Goal: Task Accomplishment & Management: Manage account settings

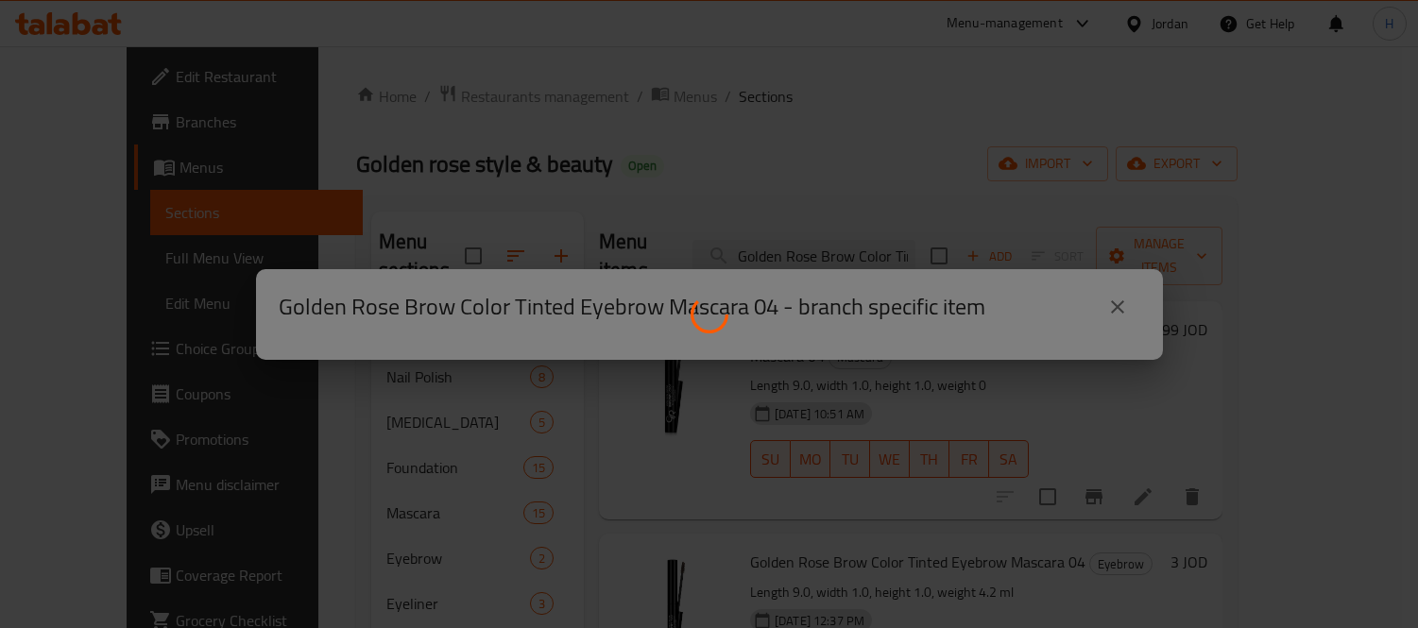
scroll to position [105, 0]
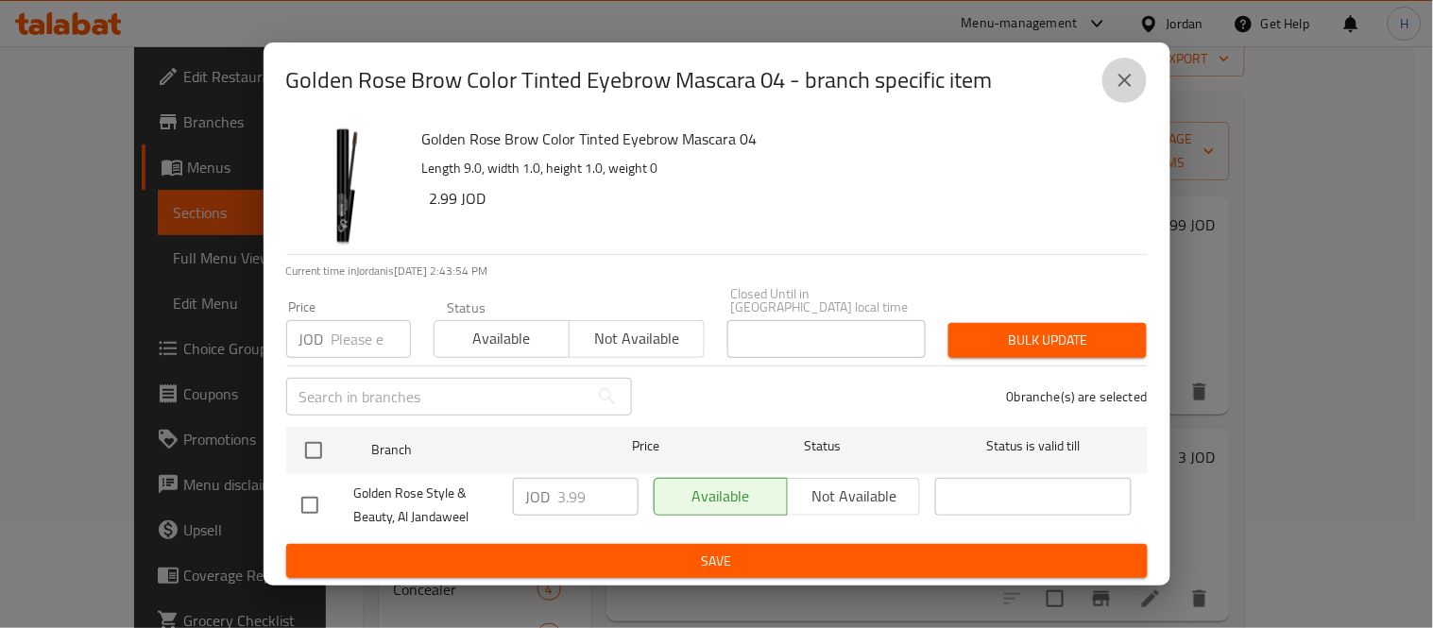
click at [1120, 79] on icon "close" at bounding box center [1125, 80] width 23 height 23
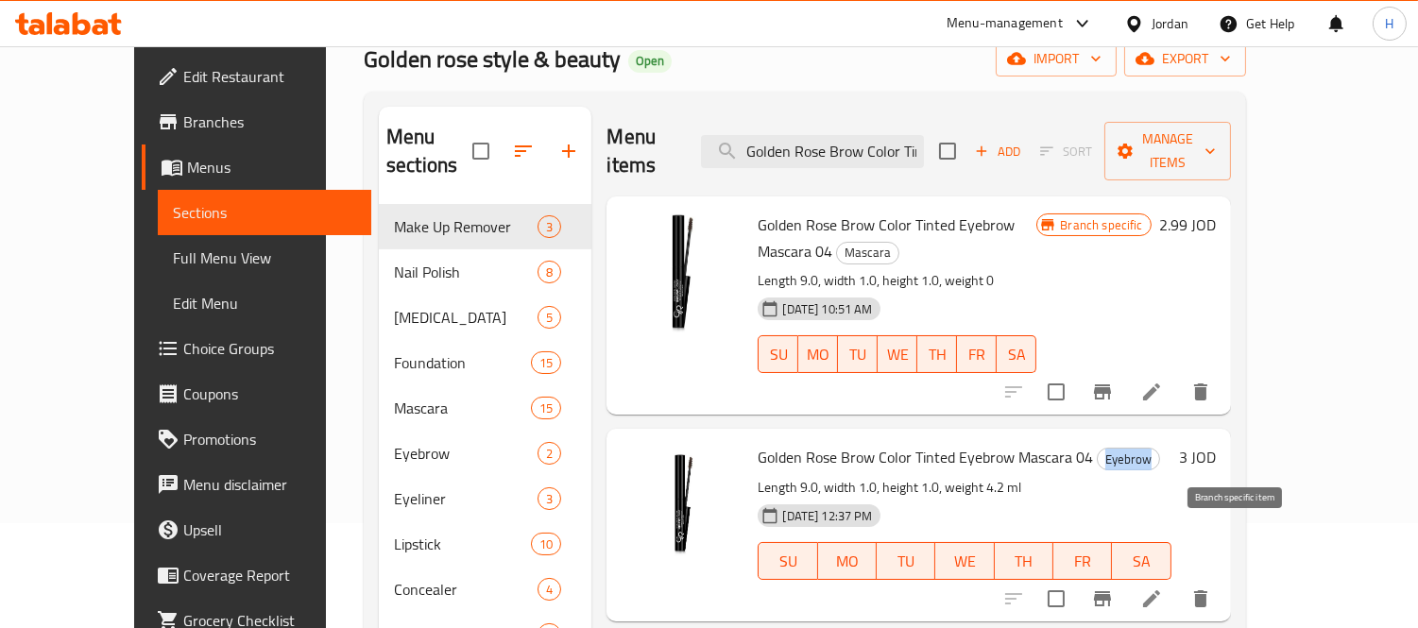
click at [1114, 588] on icon "Branch-specific-item" at bounding box center [1102, 599] width 23 height 23
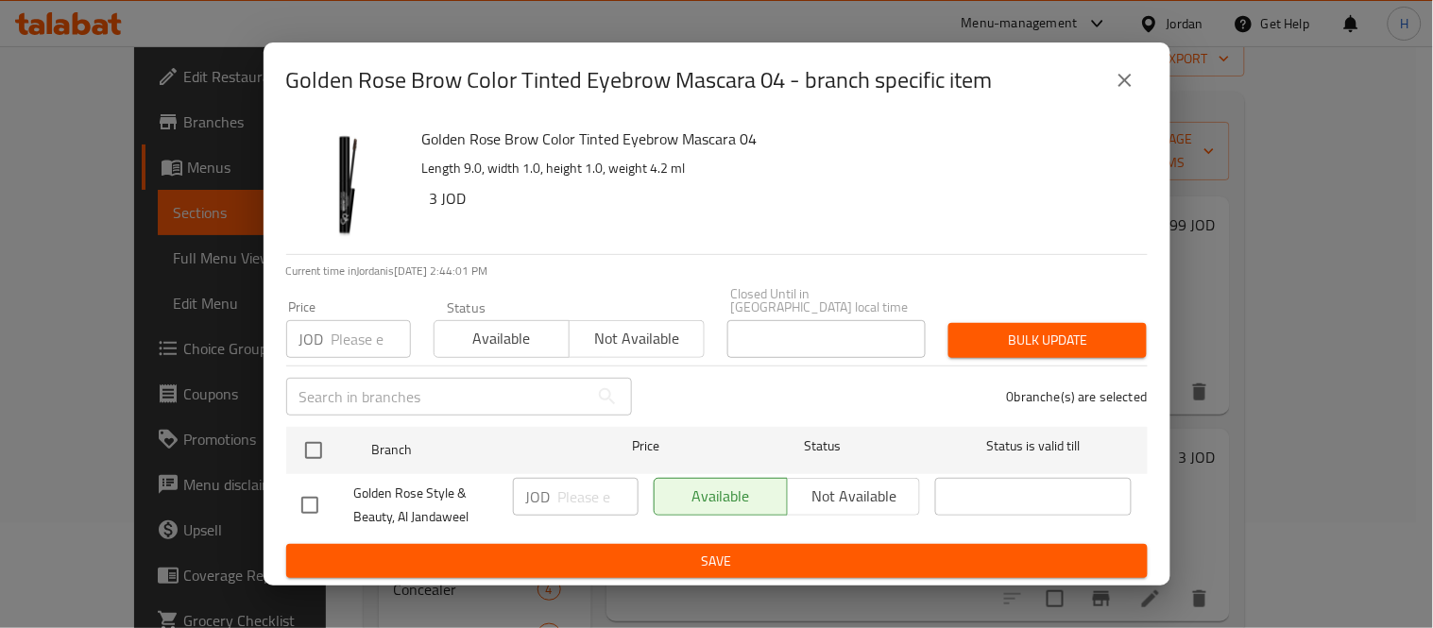
click at [306, 498] on input "checkbox" at bounding box center [310, 506] width 40 height 40
checkbox input "true"
click at [567, 488] on input "number" at bounding box center [598, 497] width 80 height 38
paste input "3.99"
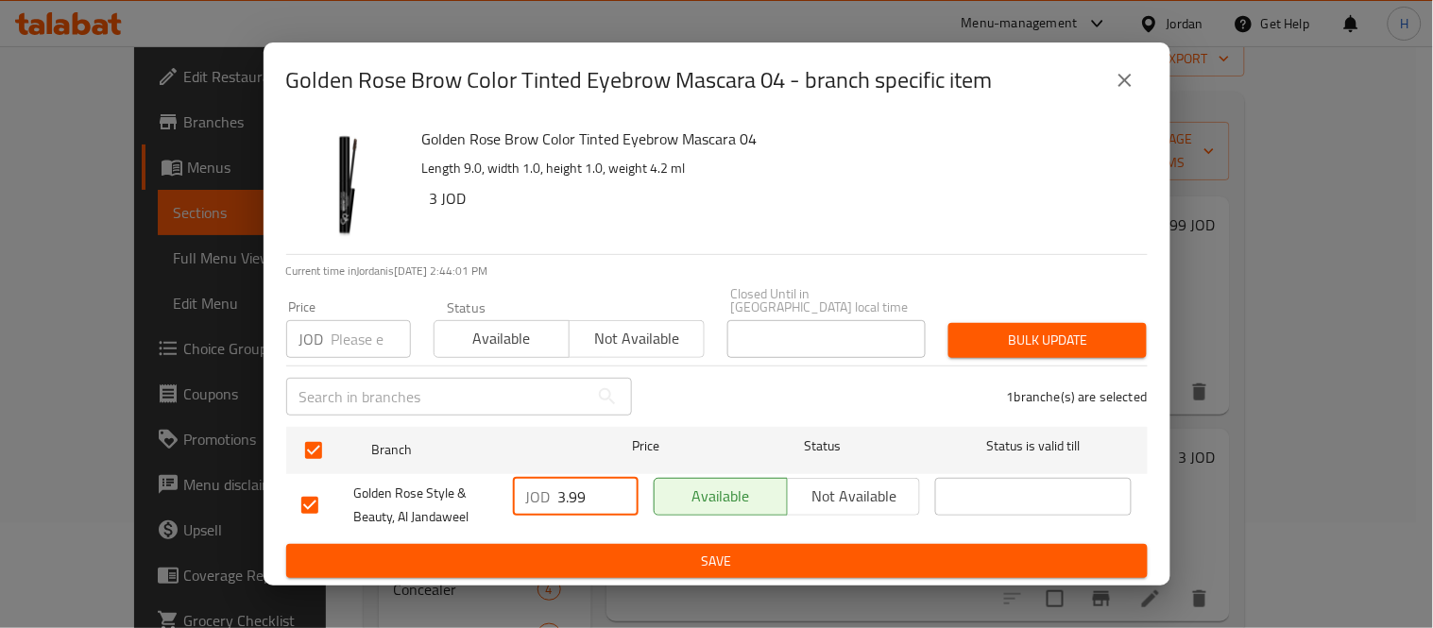
type input "3.99"
click at [614, 544] on button "Save" at bounding box center [717, 561] width 862 height 35
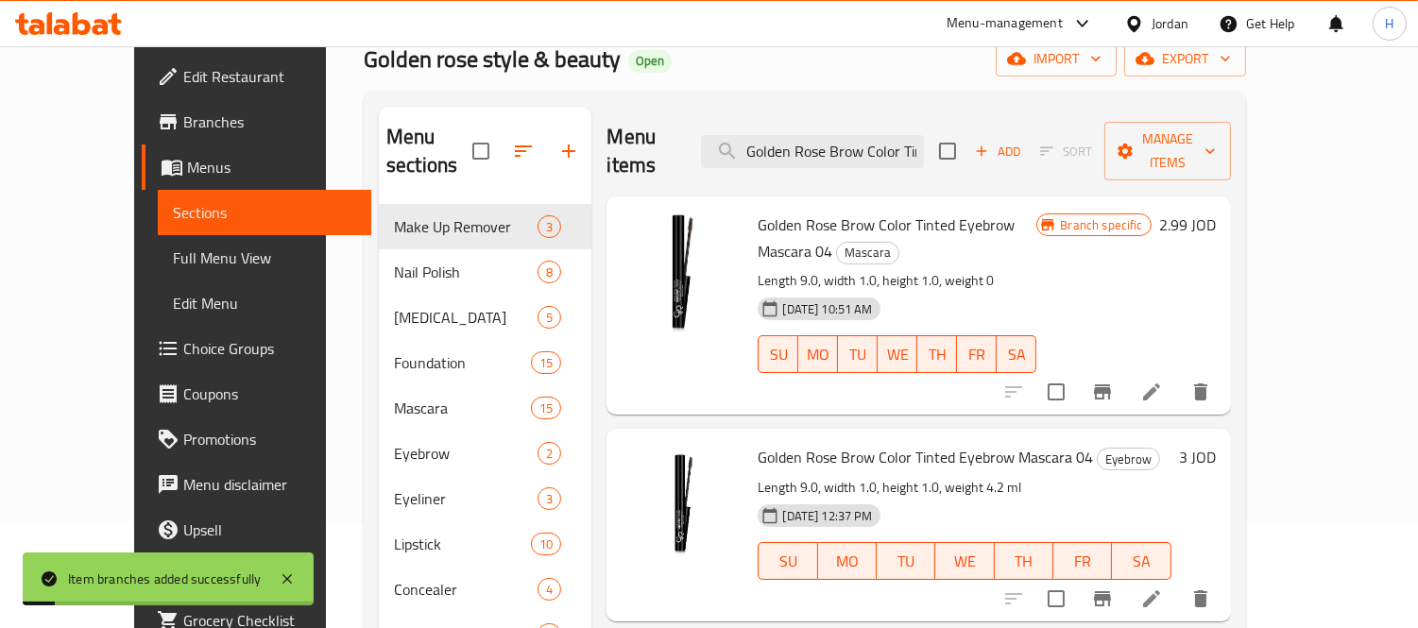
click at [899, 242] on span "Mascara" at bounding box center [867, 253] width 61 height 22
copy span "Mascara"
click at [1178, 375] on li at bounding box center [1151, 392] width 53 height 34
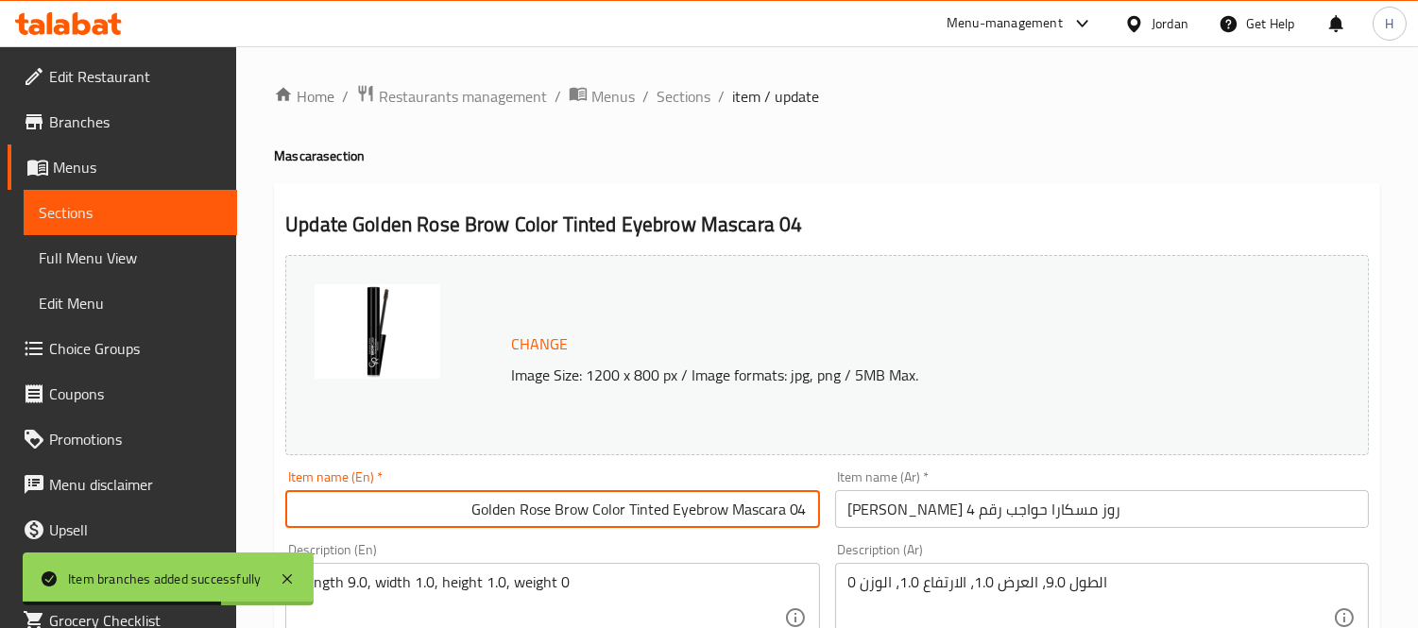
click at [619, 521] on input "Golden Rose Brow Color Tinted Eyebrow Mascara 04" at bounding box center [552, 509] width 534 height 38
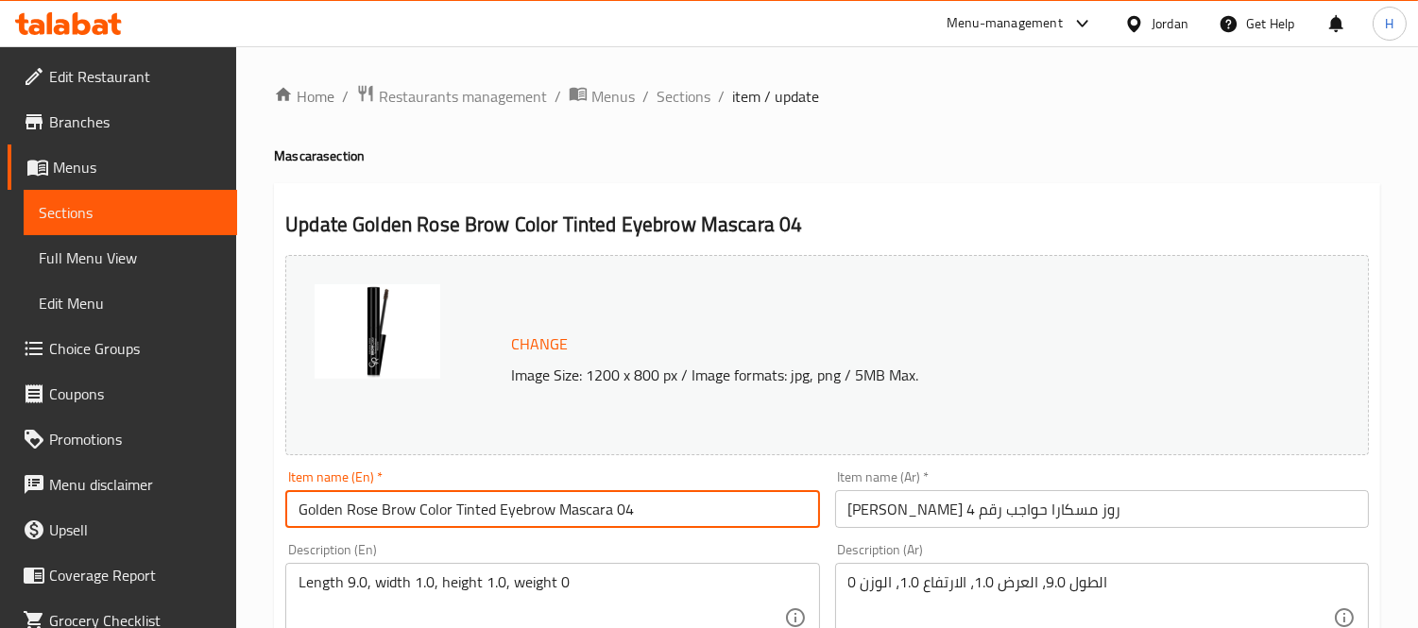
click at [723, 511] on input "Golden Rose Brow Color Tinted Eyebrow Mascara 04" at bounding box center [552, 509] width 534 height 38
click at [197, 199] on link "Sections" at bounding box center [131, 212] width 214 height 45
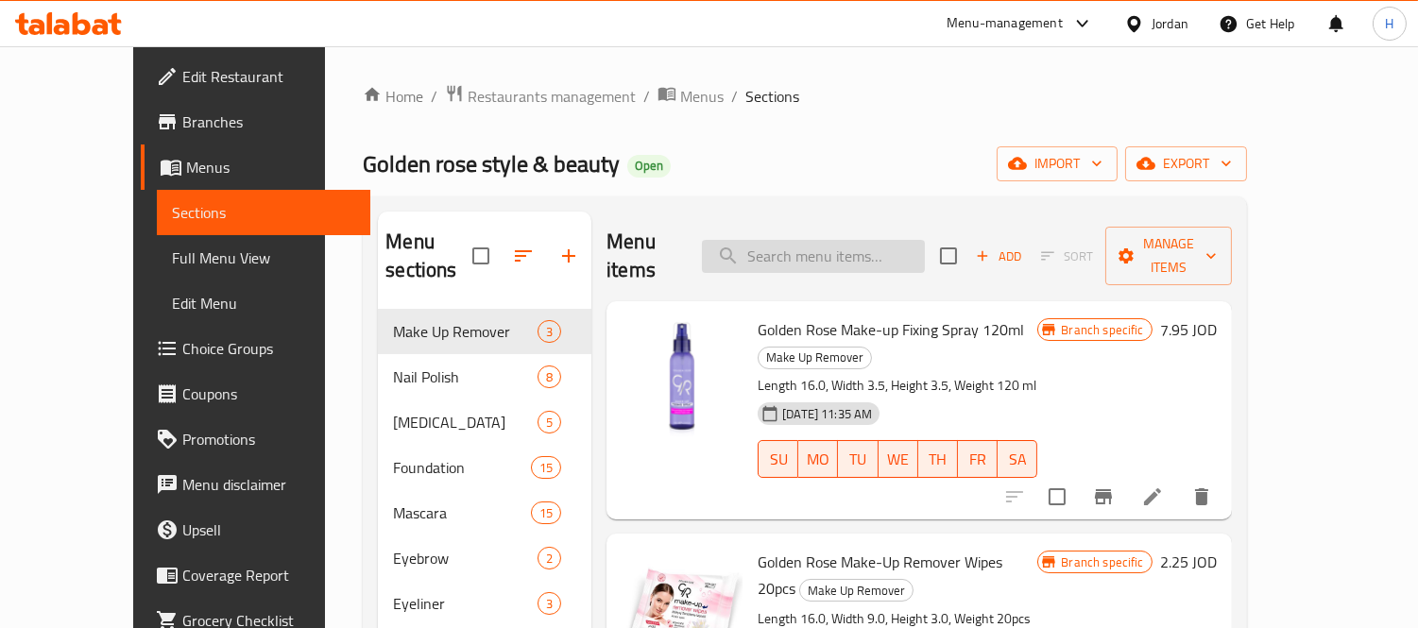
click at [874, 258] on input "search" at bounding box center [813, 256] width 223 height 33
click at [865, 255] on input "search" at bounding box center [813, 256] width 223 height 33
paste input "Golden Rose Brow Color Tinted Eyebrow Mascara 04"
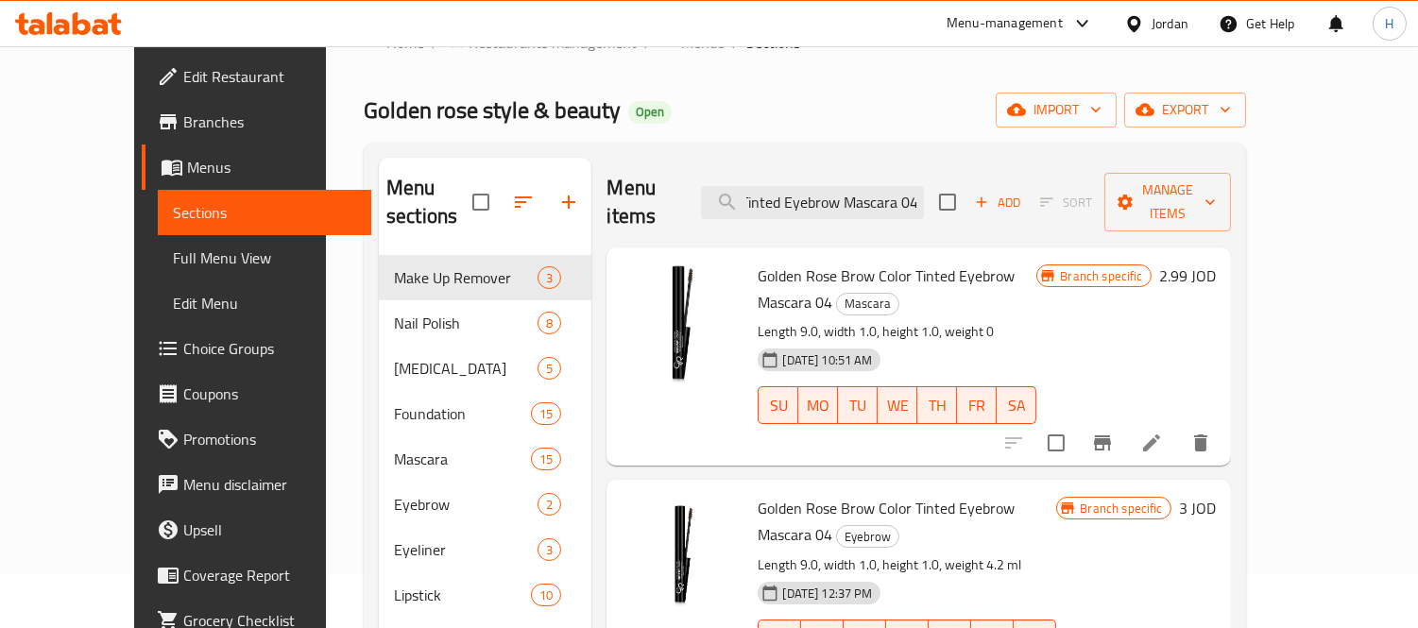
scroll to position [105, 0]
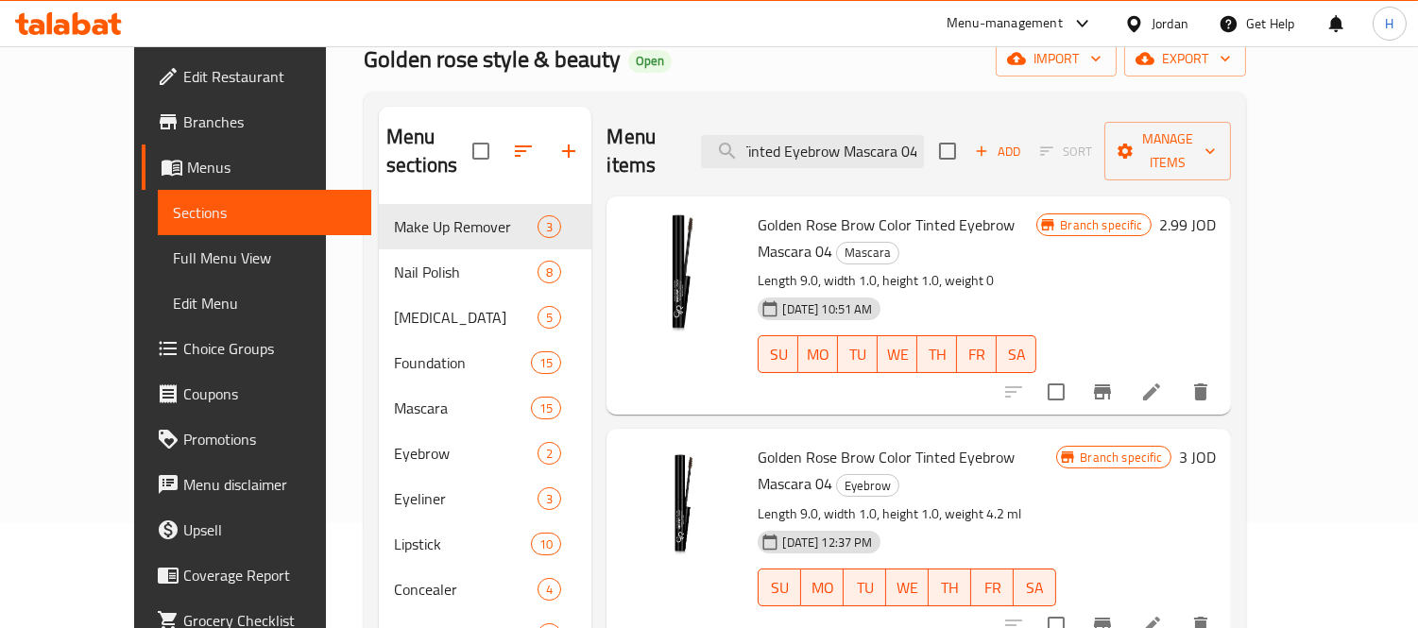
type input "Golden Rose Brow Color Tinted Eyebrow Mascara 04"
drag, startPoint x: 760, startPoint y: 406, endPoint x: 839, endPoint y: 406, distance: 79.4
click at [839, 443] on span "Golden Rose Brow Color Tinted Eyebrow Mascara 04" at bounding box center [886, 470] width 257 height 55
click at [1178, 608] on li at bounding box center [1151, 625] width 53 height 34
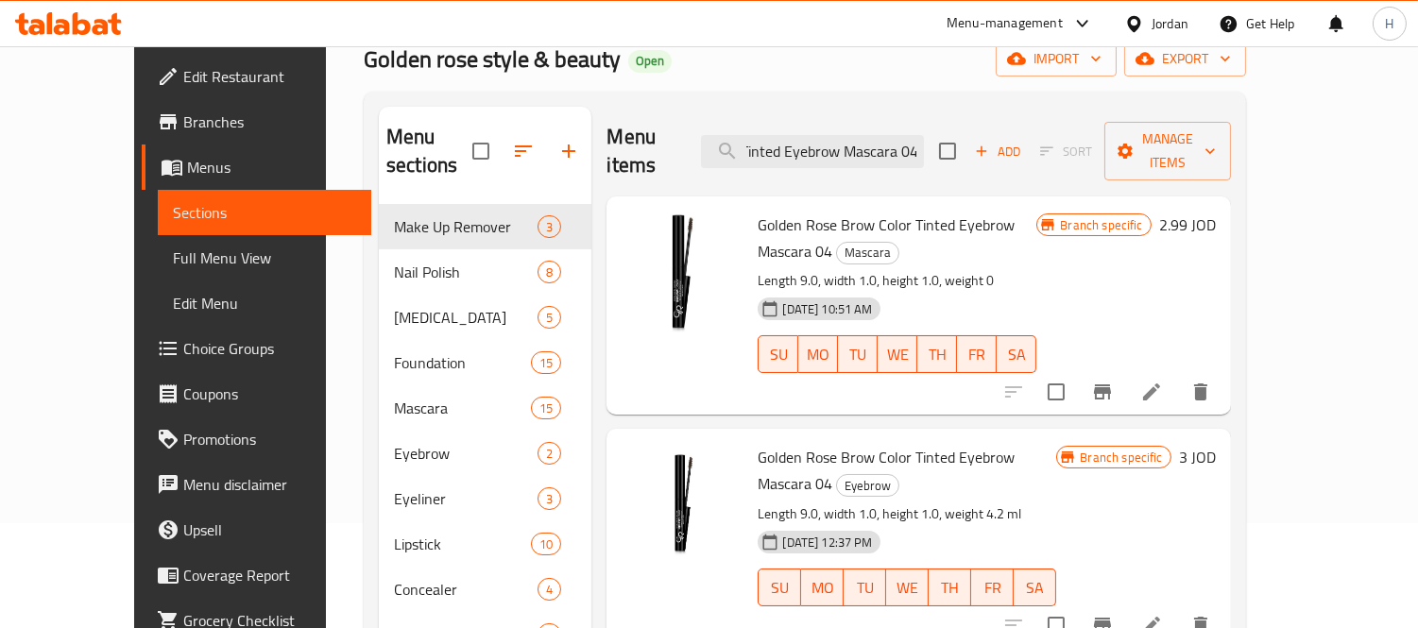
click at [199, 205] on span "Sections" at bounding box center [264, 212] width 183 height 23
click input "search"
paste input "Golden Rose Brow Color Tinted Eyebrow Mascara 04"
type input "Golden Rose Brow Color Tinted Eyebrow Mascara 04"
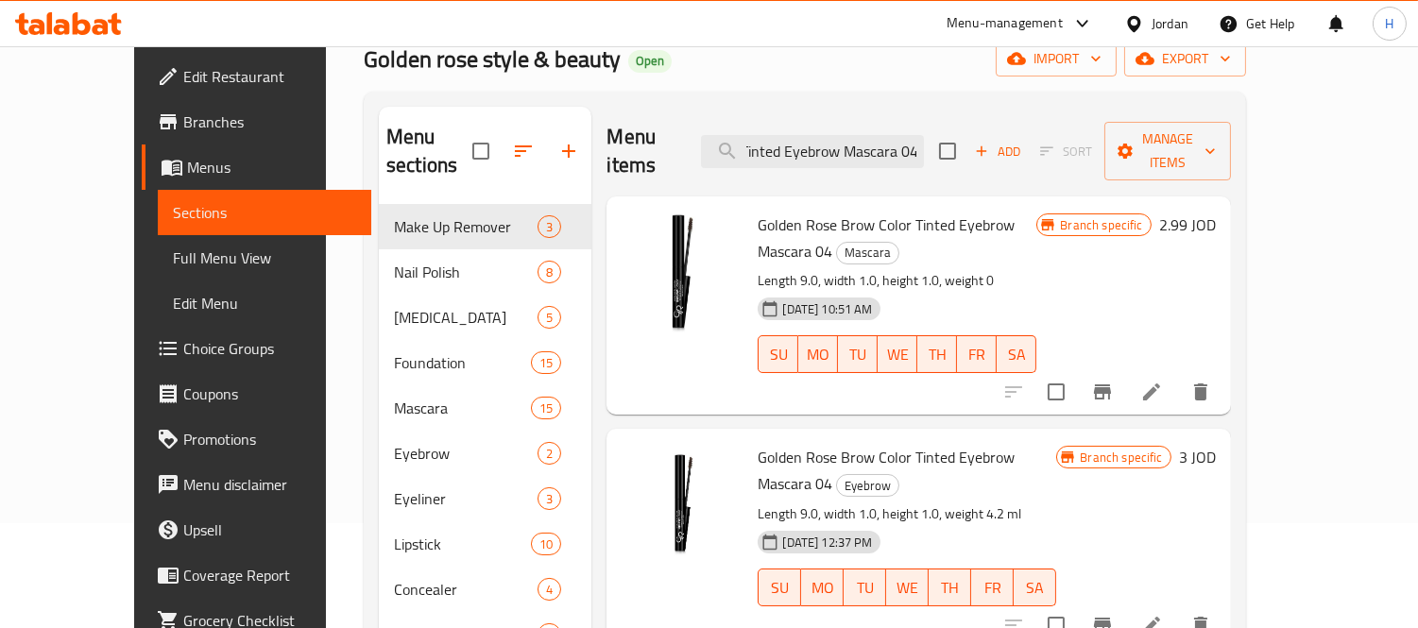
click at [183, 240] on link "Full Menu View" at bounding box center [265, 257] width 214 height 45
click span "Collapse categories"
click input "Collapse categories"
checkbox input "false"
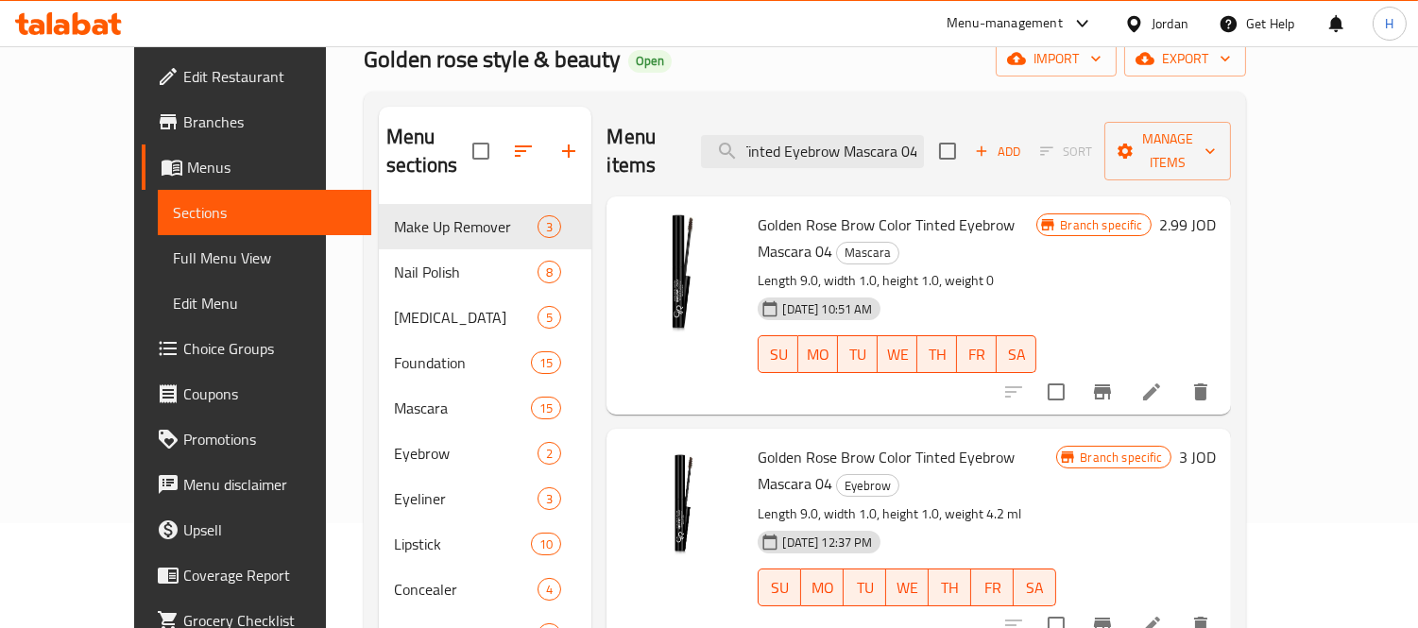
click span "طول 16.0 ، عرض 9.0، ارتفاع 3.0، وزن 20 قطعة"
click span "[PERSON_NAME] روز مناديل مزيلة للمكياج 20 قطعة"
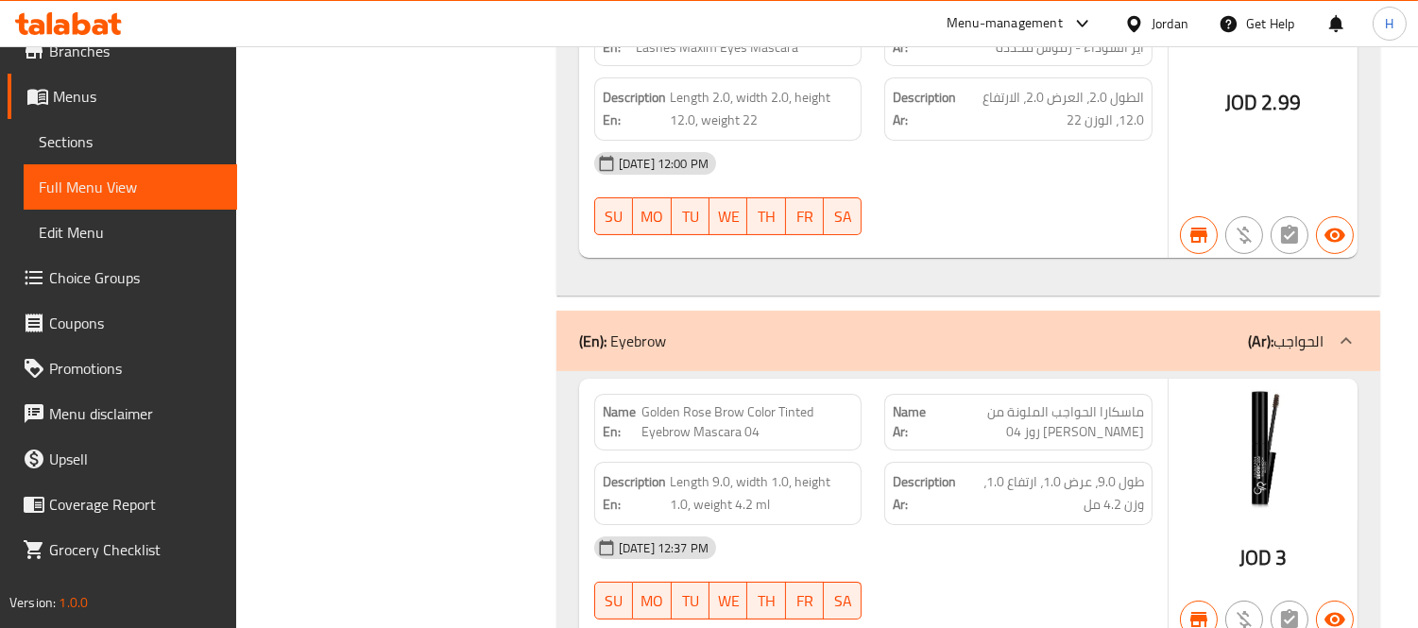
scroll to position [10523, 0]
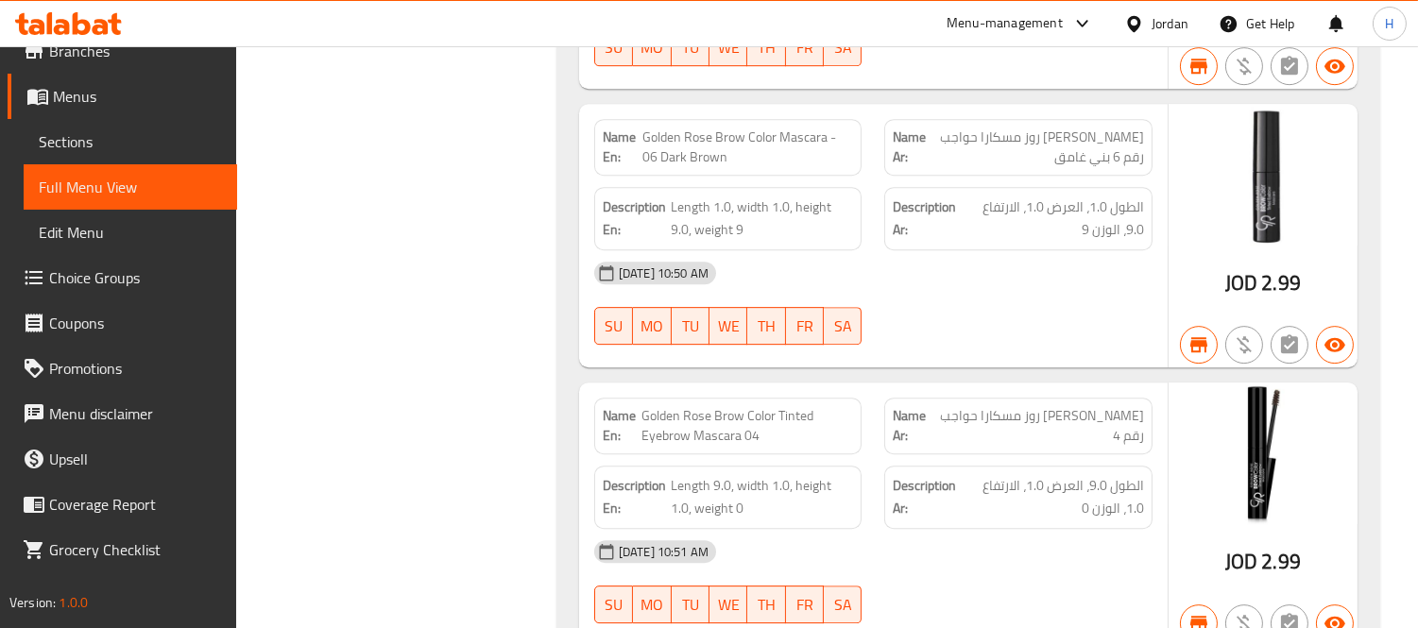
click at [85, 143] on span "Sections" at bounding box center [130, 141] width 183 height 23
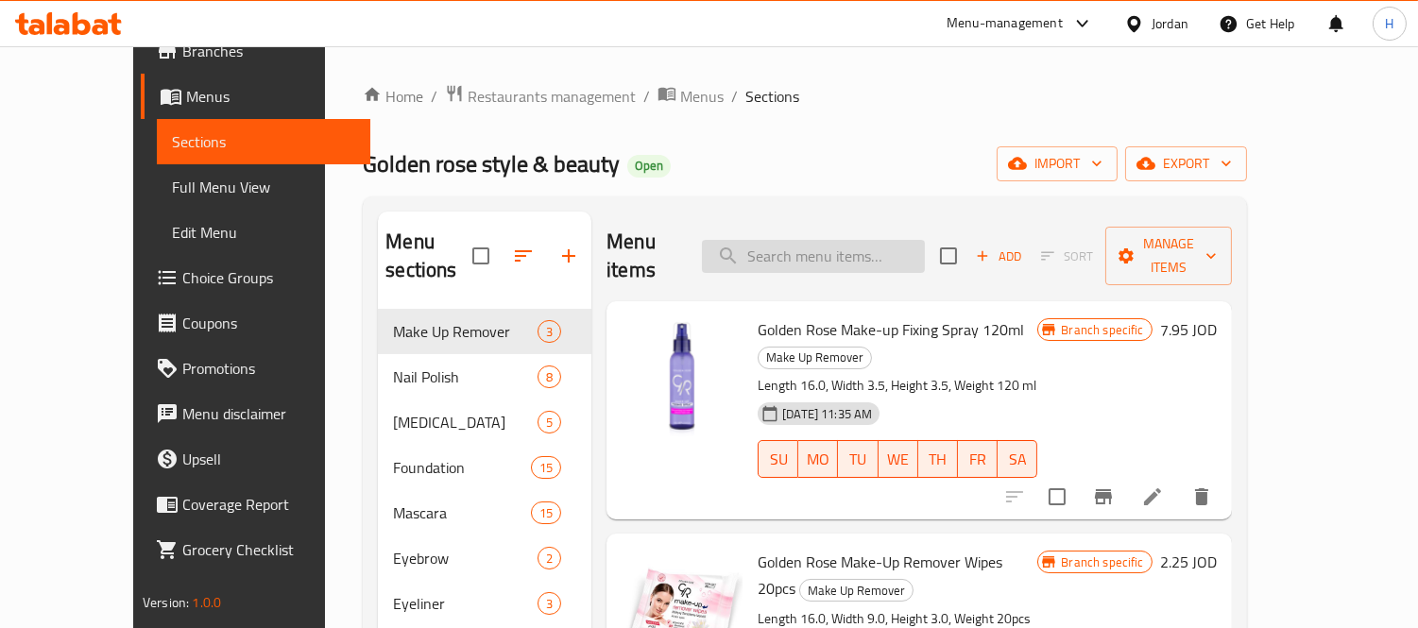
click at [923, 240] on input "search" at bounding box center [813, 256] width 223 height 33
paste input "Golden Rose Brow Color Tinted Eyebrow Mascara 04"
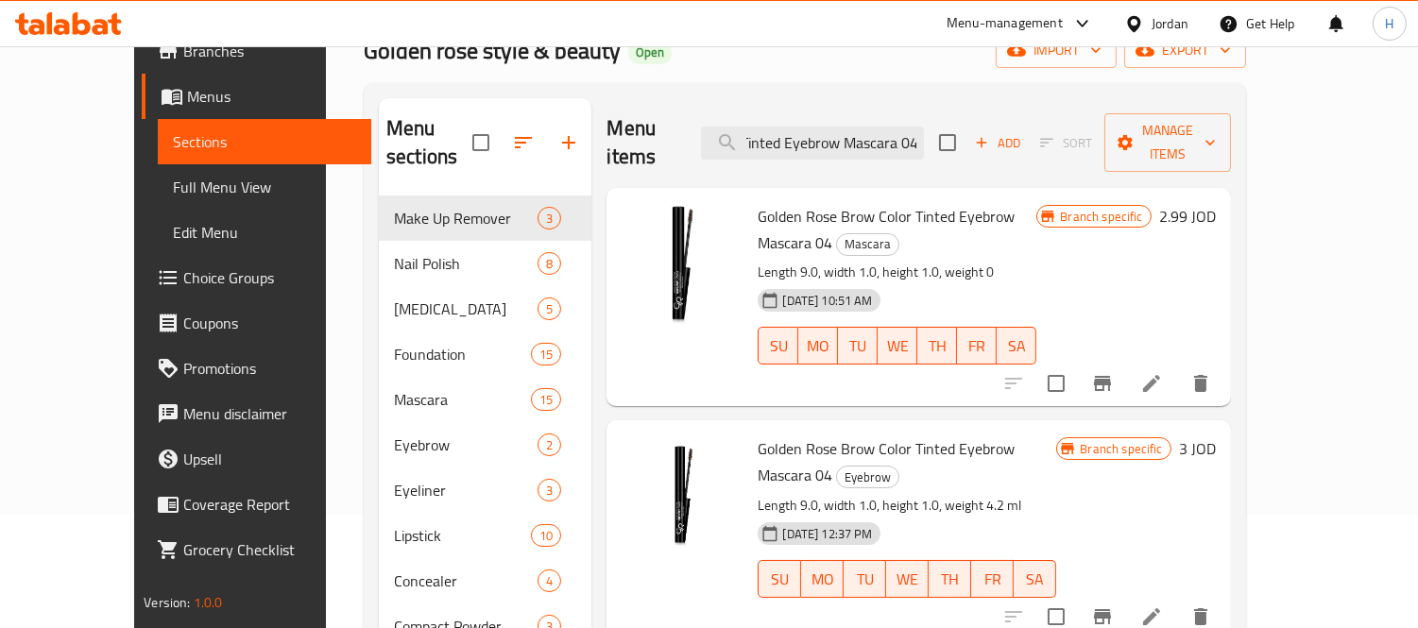
scroll to position [210, 0]
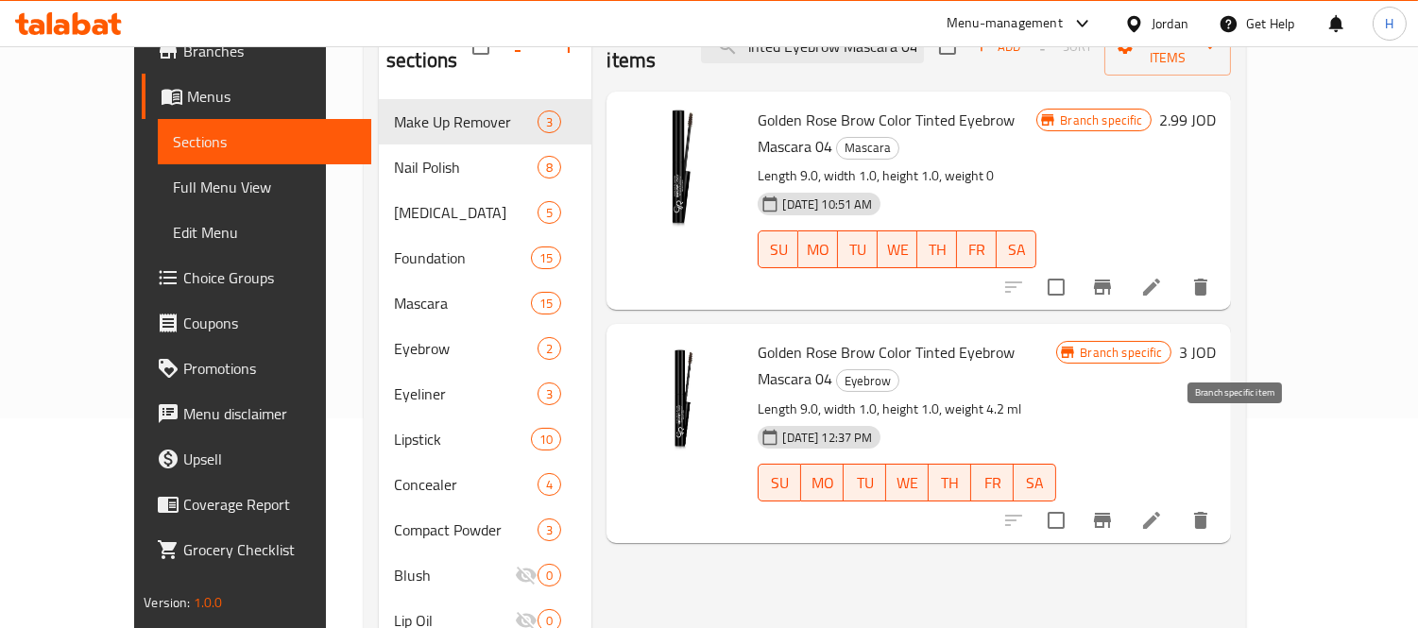
type input "Golden Rose Brow Color Tinted Eyebrow Mascara 04"
click at [1114, 509] on icon "Branch-specific-item" at bounding box center [1102, 520] width 23 height 23
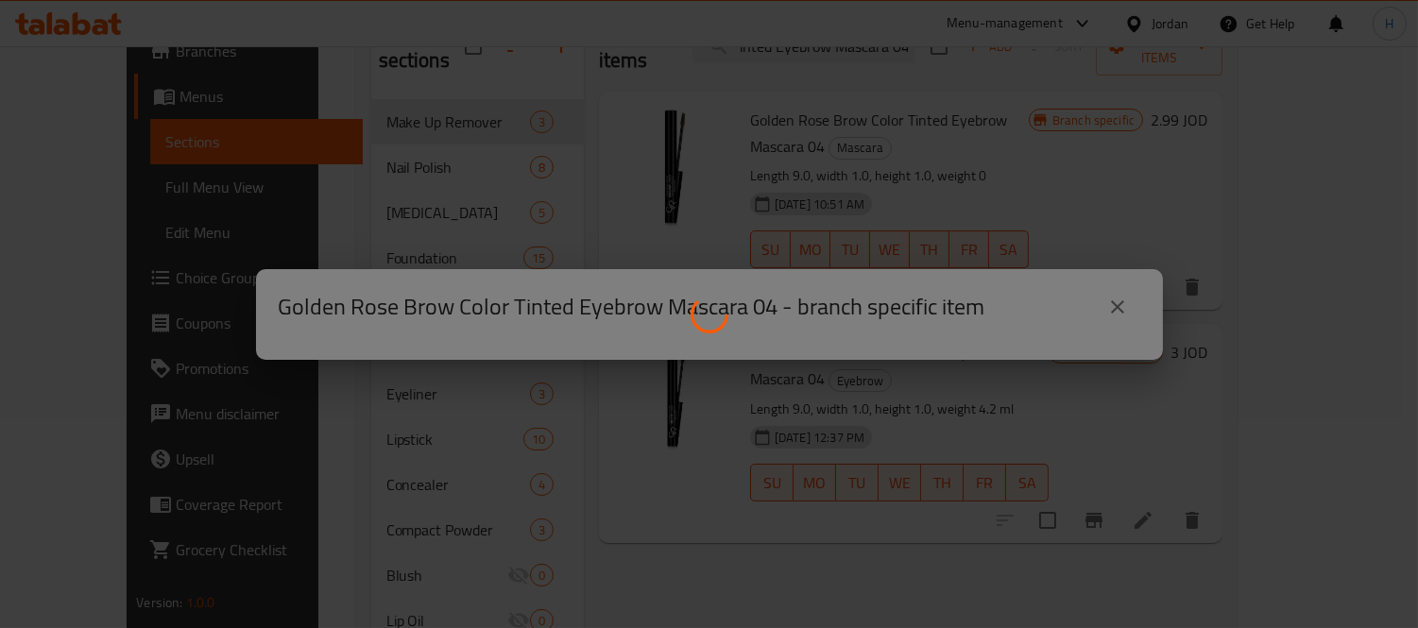
scroll to position [0, 0]
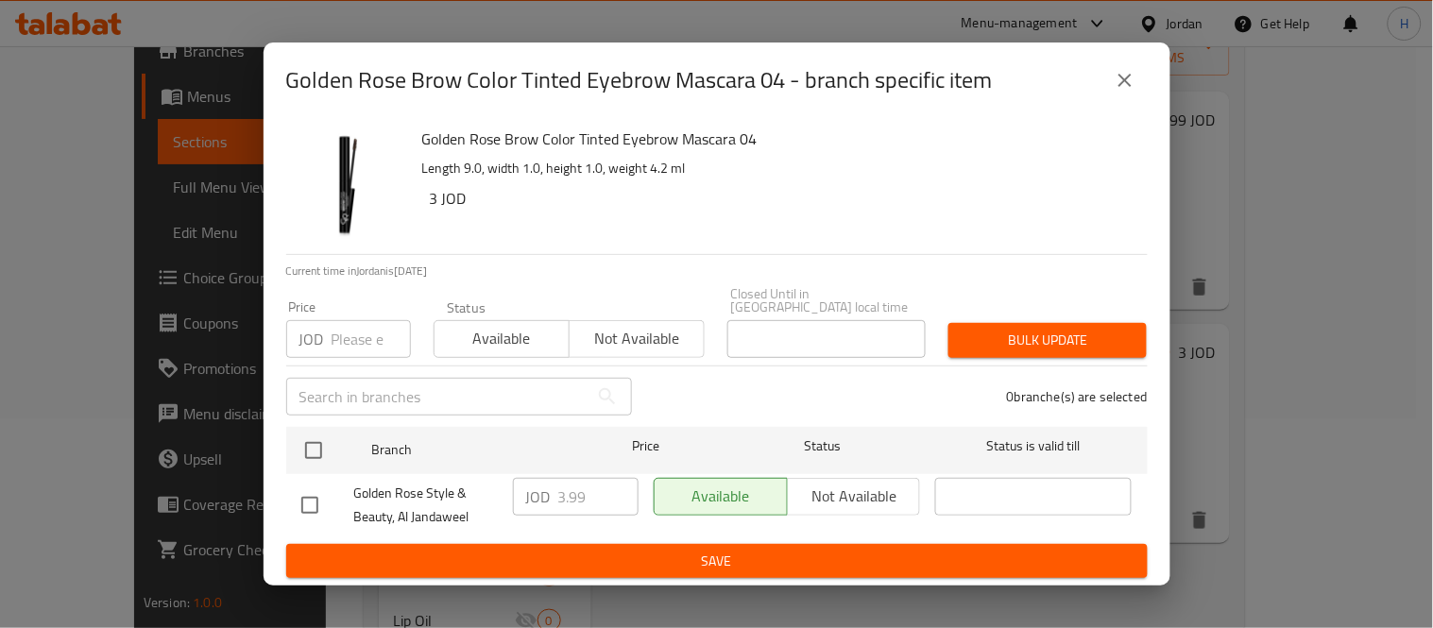
click at [294, 505] on input "checkbox" at bounding box center [310, 506] width 40 height 40
checkbox input "true"
drag, startPoint x: 554, startPoint y: 492, endPoint x: 514, endPoint y: 494, distance: 39.7
click at [514, 494] on div "JOD 3.99 ​" at bounding box center [576, 497] width 126 height 38
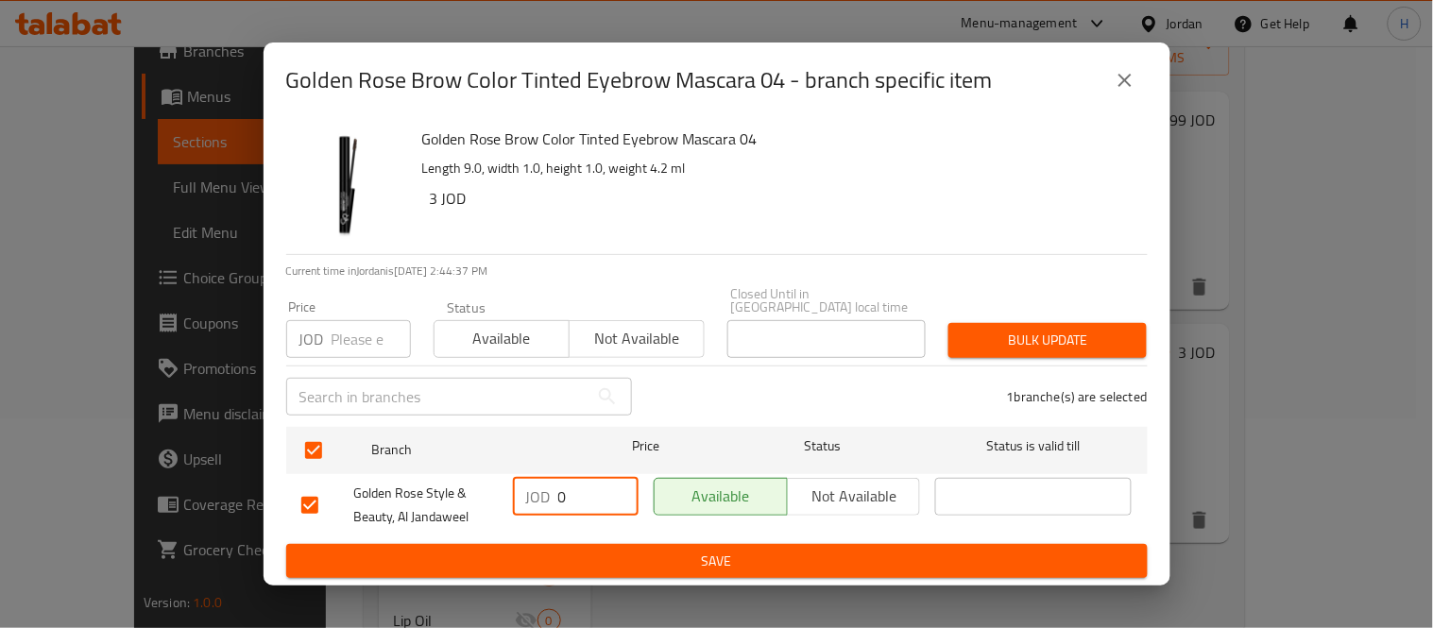
type input "0"
click at [665, 554] on span "Save" at bounding box center [716, 562] width 831 height 24
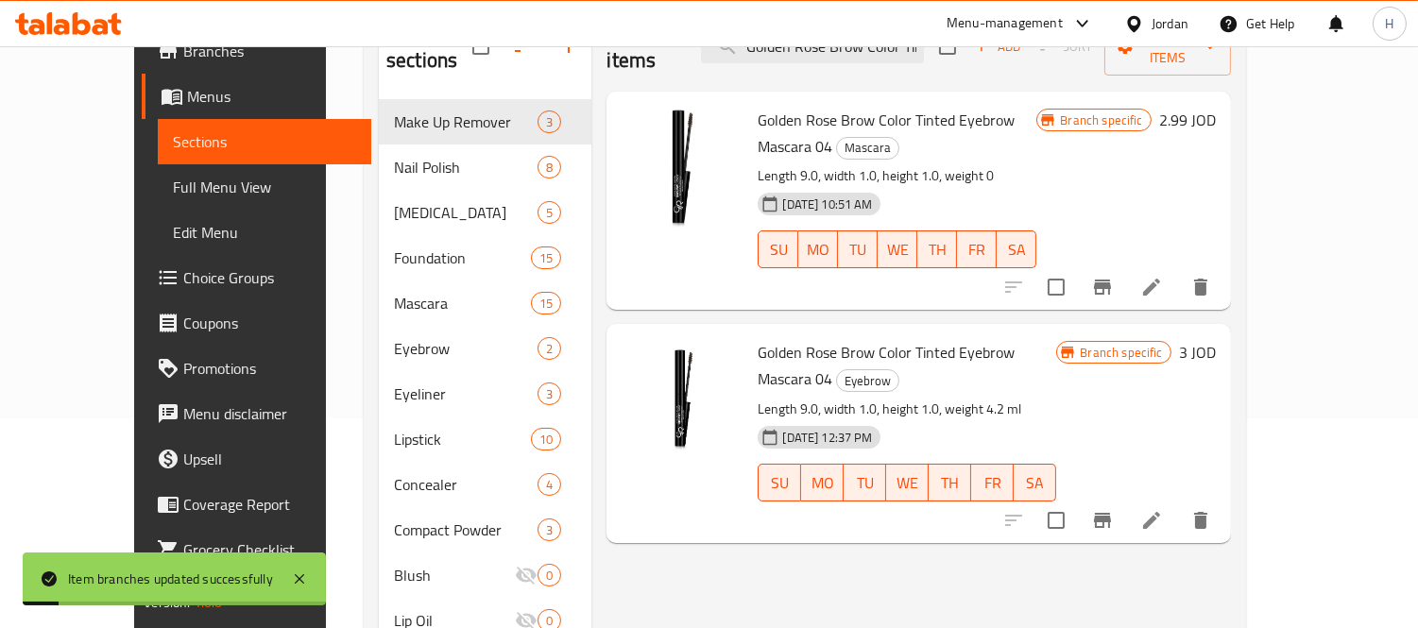
click at [1111, 513] on icon "Branch-specific-item" at bounding box center [1102, 520] width 17 height 15
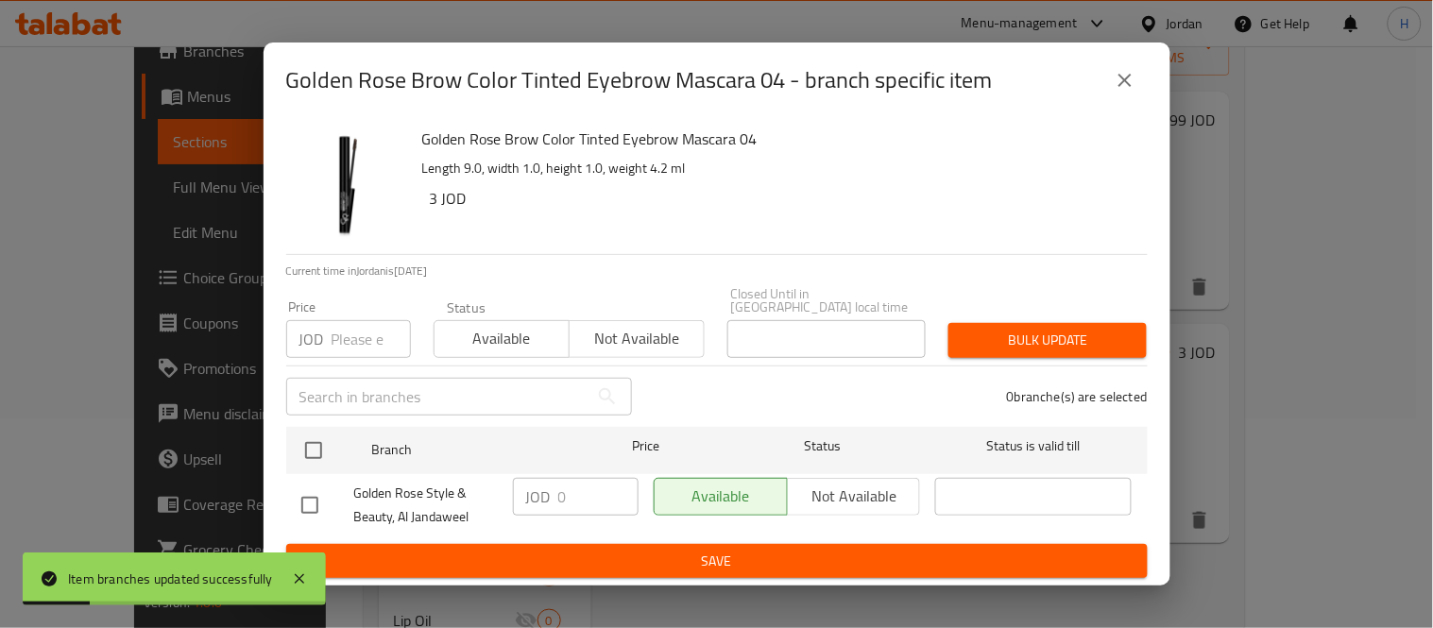
click at [319, 486] on input "checkbox" at bounding box center [310, 506] width 40 height 40
checkbox input "true"
drag, startPoint x: 564, startPoint y: 488, endPoint x: 525, endPoint y: 494, distance: 39.2
click at [525, 494] on div "JOD 0 ​" at bounding box center [576, 497] width 126 height 38
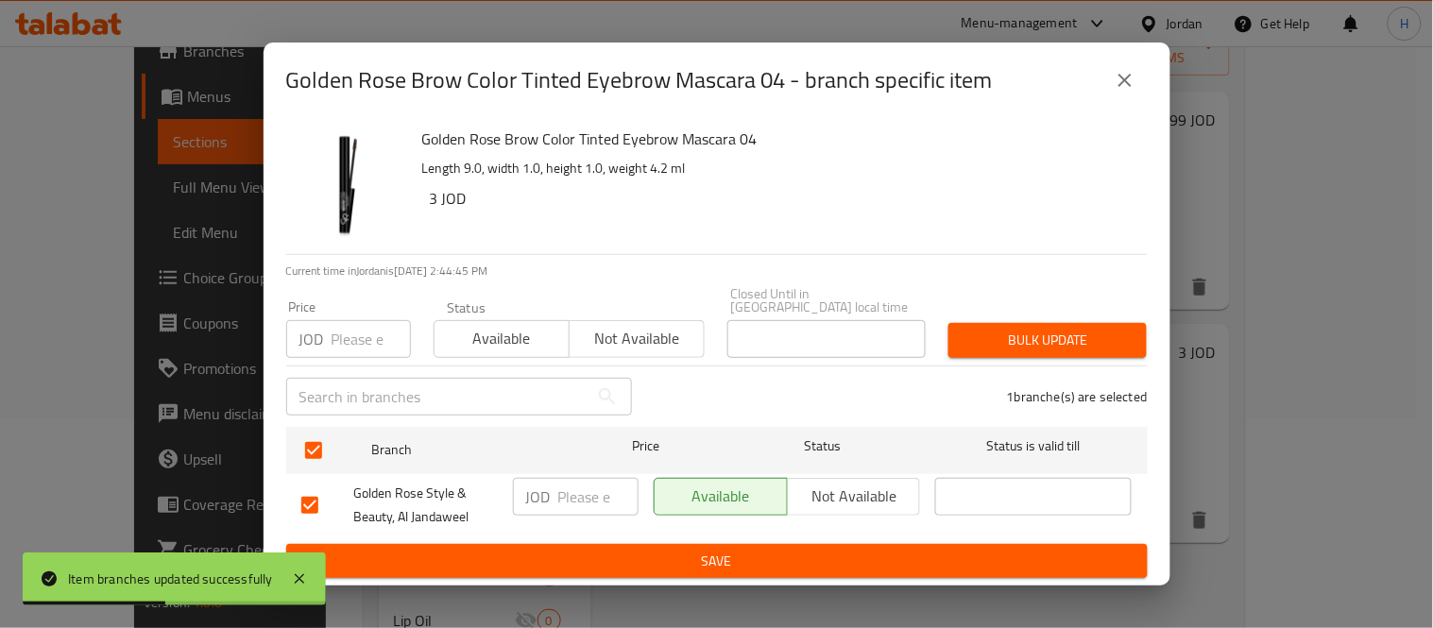
click at [317, 497] on input "checkbox" at bounding box center [310, 506] width 40 height 40
checkbox input "false"
click at [654, 554] on span "Save" at bounding box center [716, 562] width 831 height 24
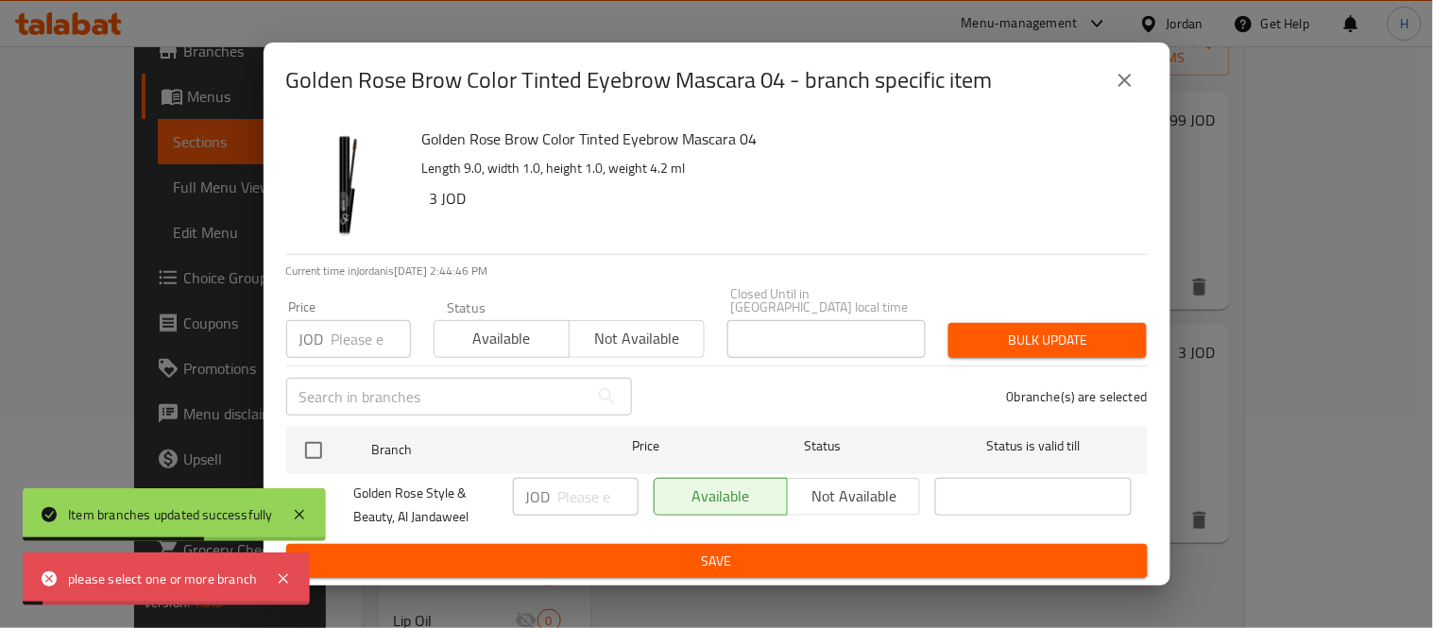
click at [286, 561] on div "please select one or more branch" at bounding box center [166, 579] width 287 height 53
click at [313, 506] on div "Item branches updated successfully" at bounding box center [174, 514] width 303 height 53
click at [298, 579] on div "please select one or more branch" at bounding box center [166, 579] width 287 height 53
click at [278, 584] on icon at bounding box center [283, 579] width 23 height 23
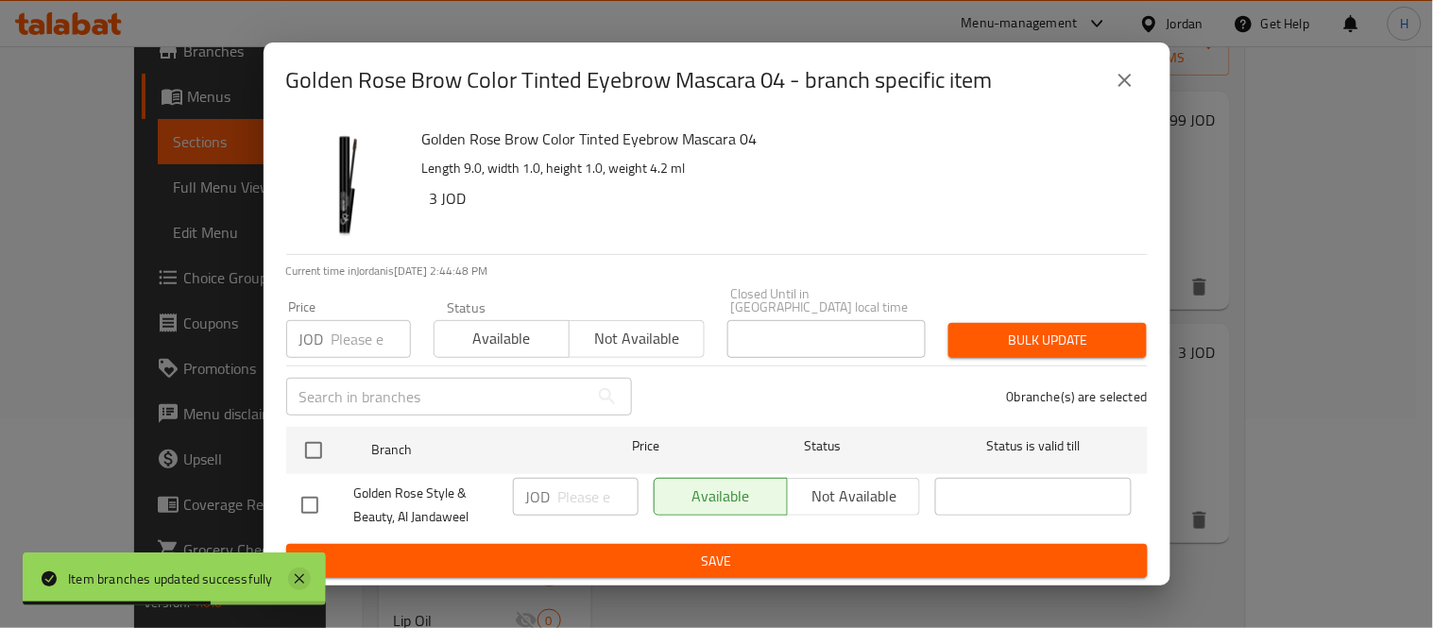
click at [300, 513] on input "checkbox" at bounding box center [310, 506] width 40 height 40
checkbox input "true"
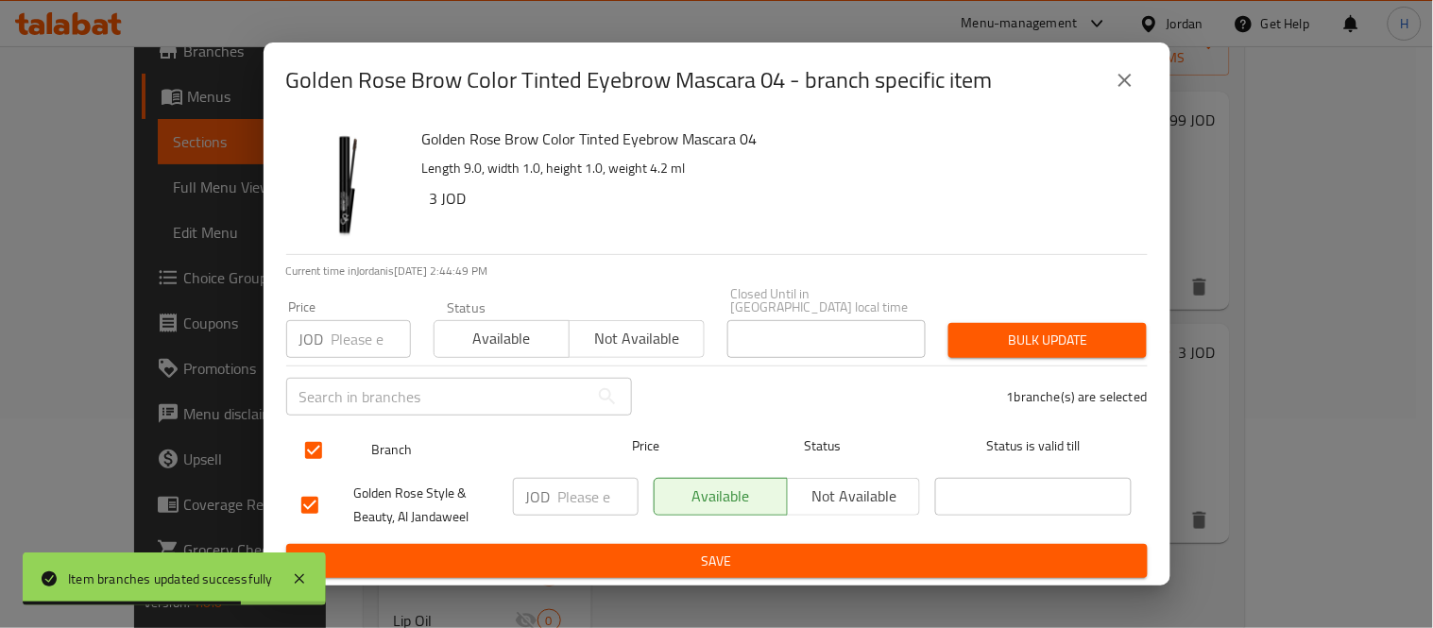
click at [294, 445] on input "checkbox" at bounding box center [314, 451] width 40 height 40
checkbox input "false"
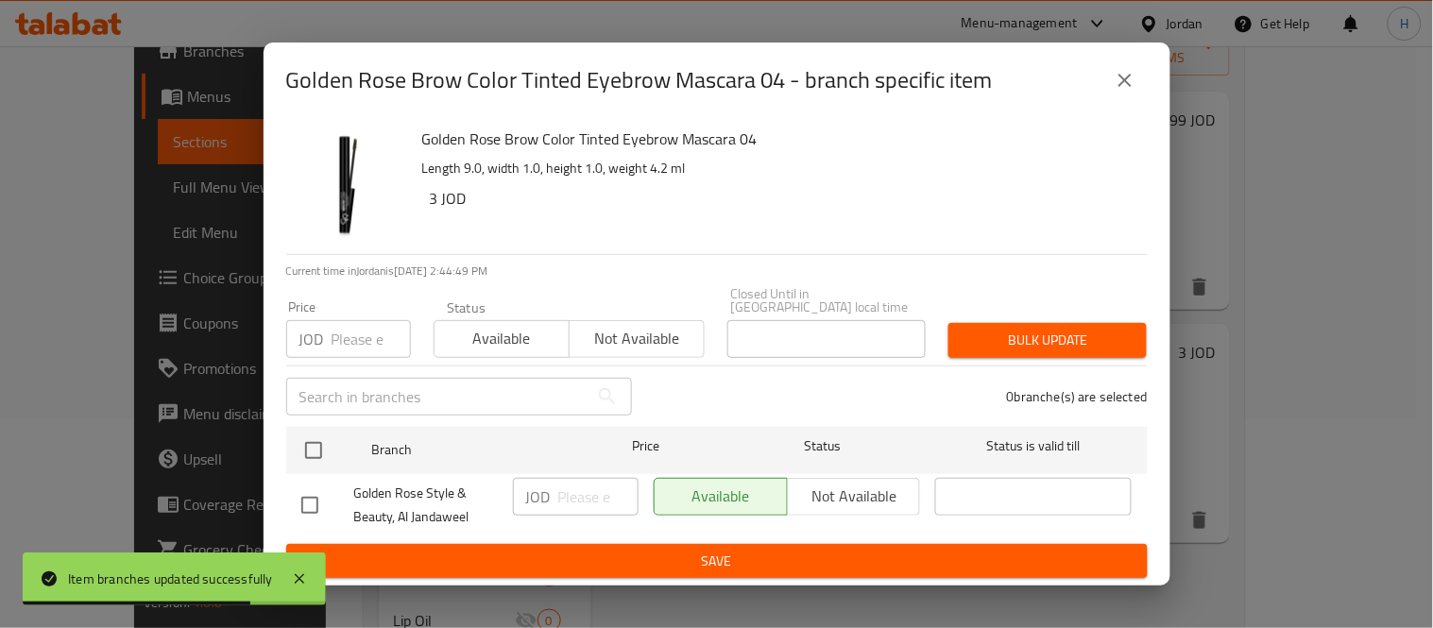
click at [310, 498] on input "checkbox" at bounding box center [310, 506] width 40 height 40
checkbox input "true"
click at [579, 544] on button "Save" at bounding box center [717, 561] width 862 height 35
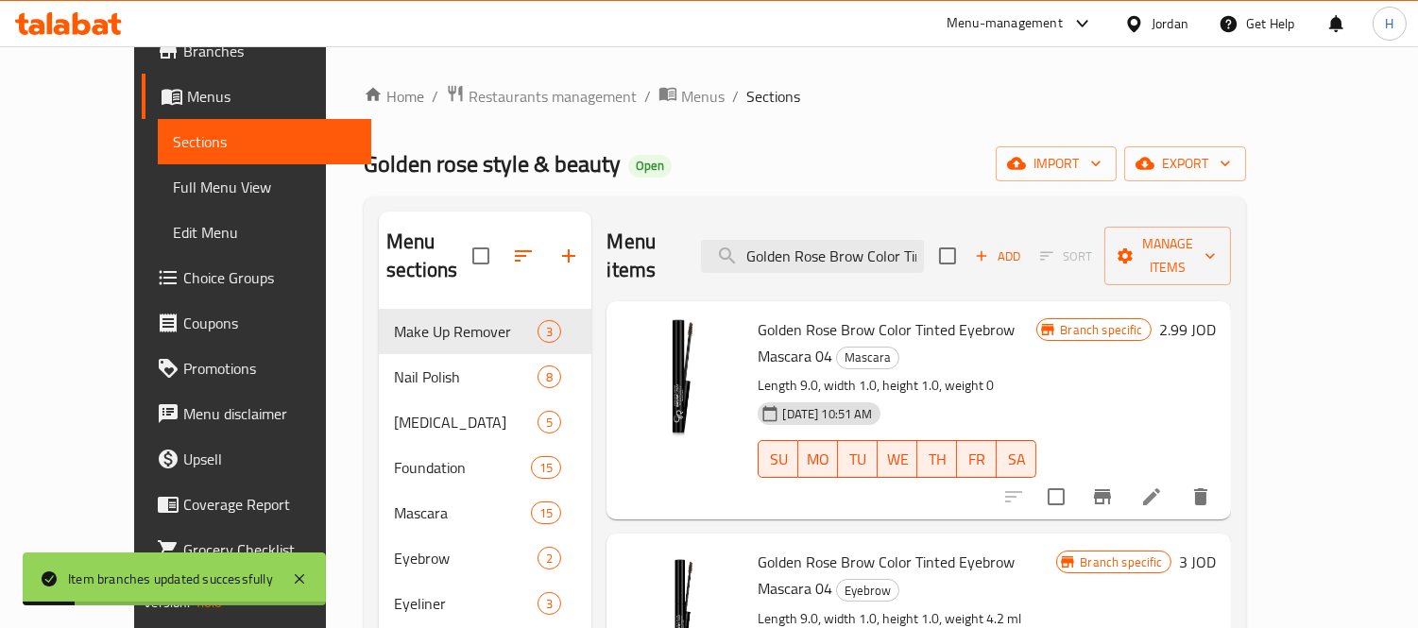
scroll to position [105, 0]
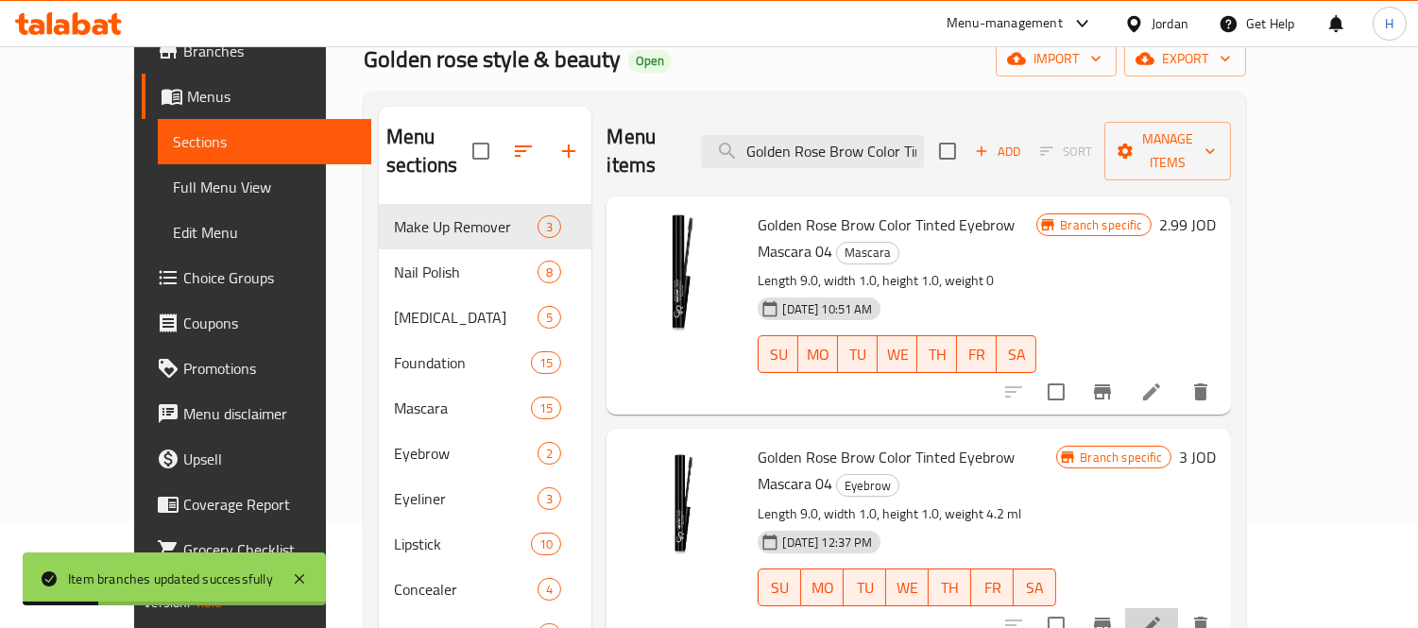
click at [1178, 608] on li at bounding box center [1151, 625] width 53 height 34
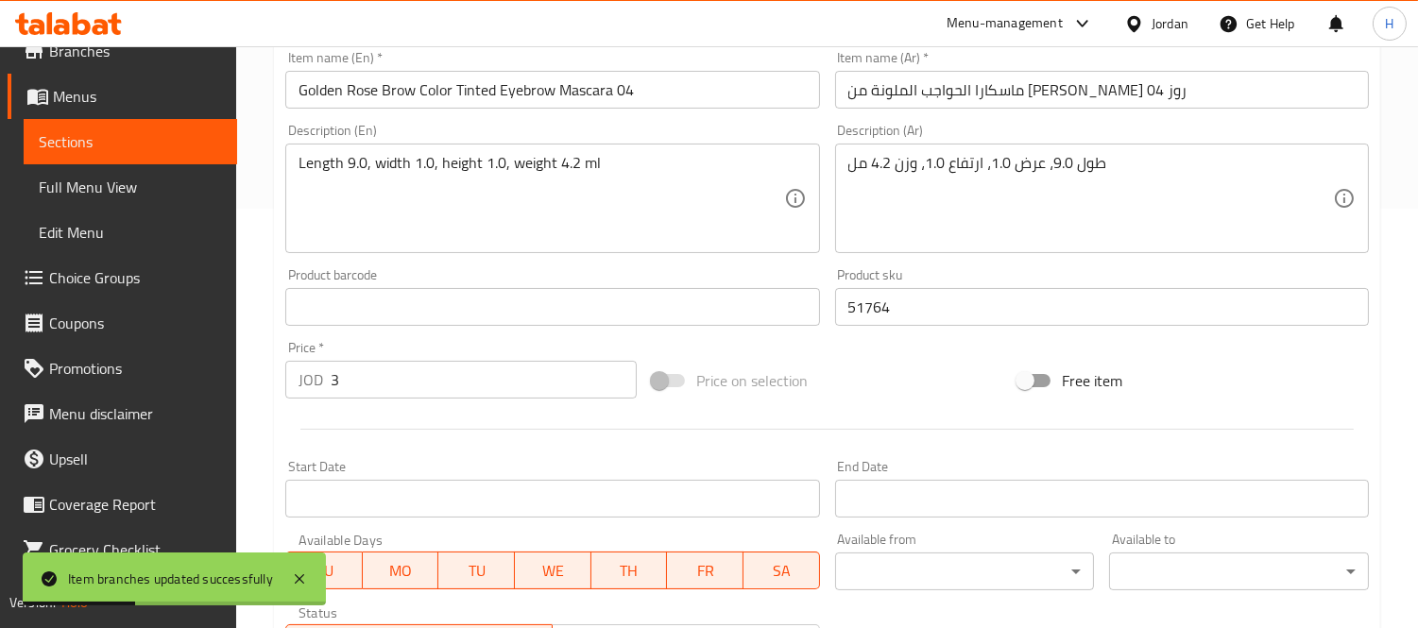
scroll to position [730, 0]
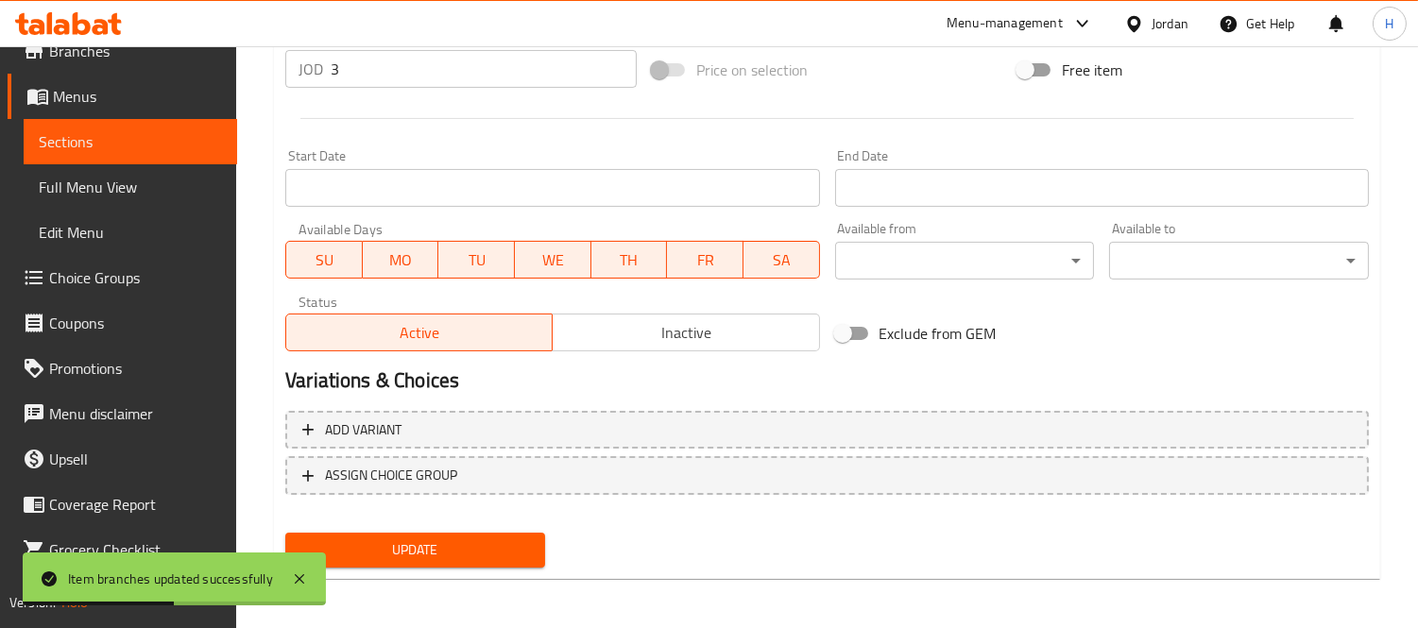
click at [159, 130] on span "Sections" at bounding box center [130, 141] width 183 height 23
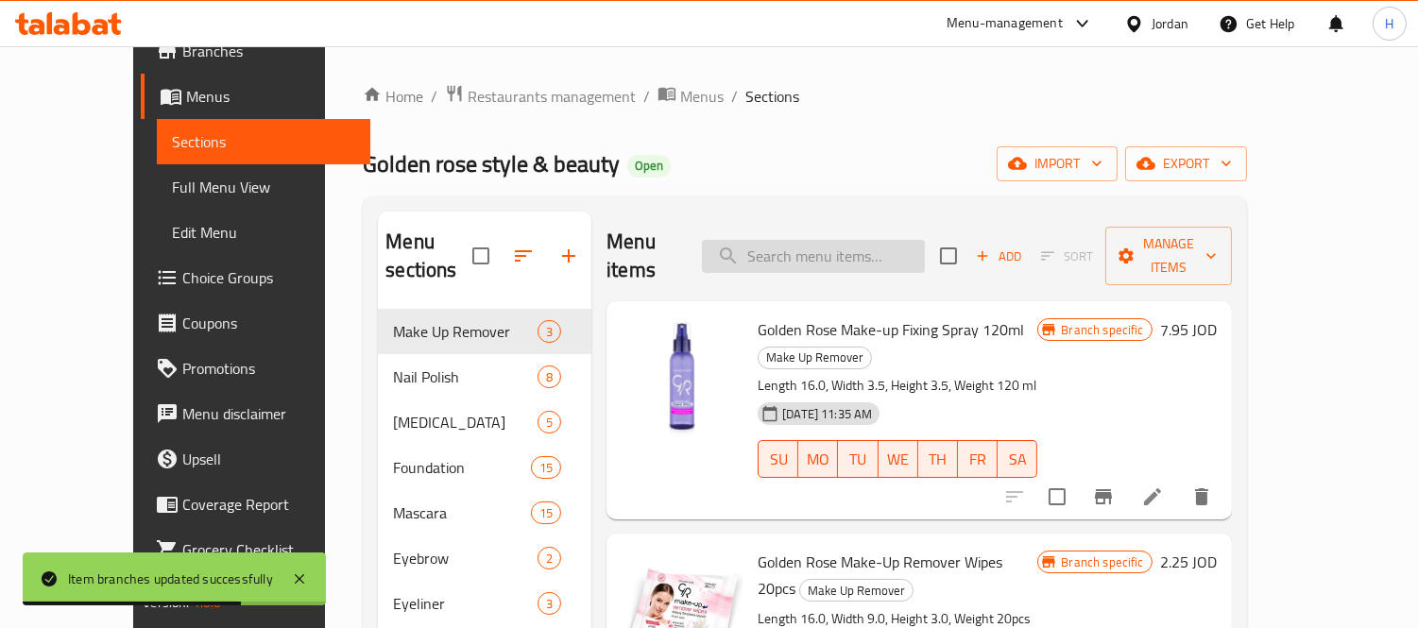
click at [919, 240] on input "search" at bounding box center [813, 256] width 223 height 33
paste input "Golden Rose Brow Color Tinted Eyebrow Mascara 04"
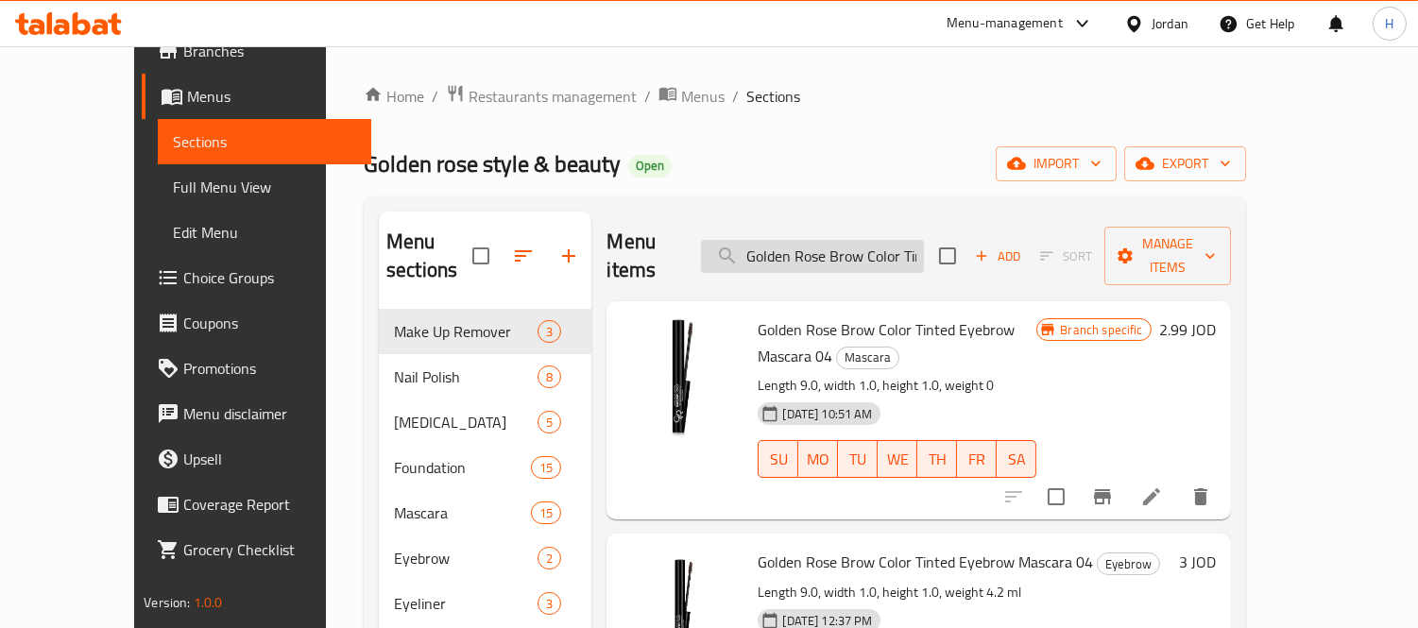
click at [923, 247] on input "Golden Rose Brow Color Tinted Eyebrow Mascara 04" at bounding box center [812, 256] width 223 height 33
click at [894, 255] on input "Golden Rose Brow Color Tinted Eyebrow Mascara 04" at bounding box center [812, 256] width 223 height 33
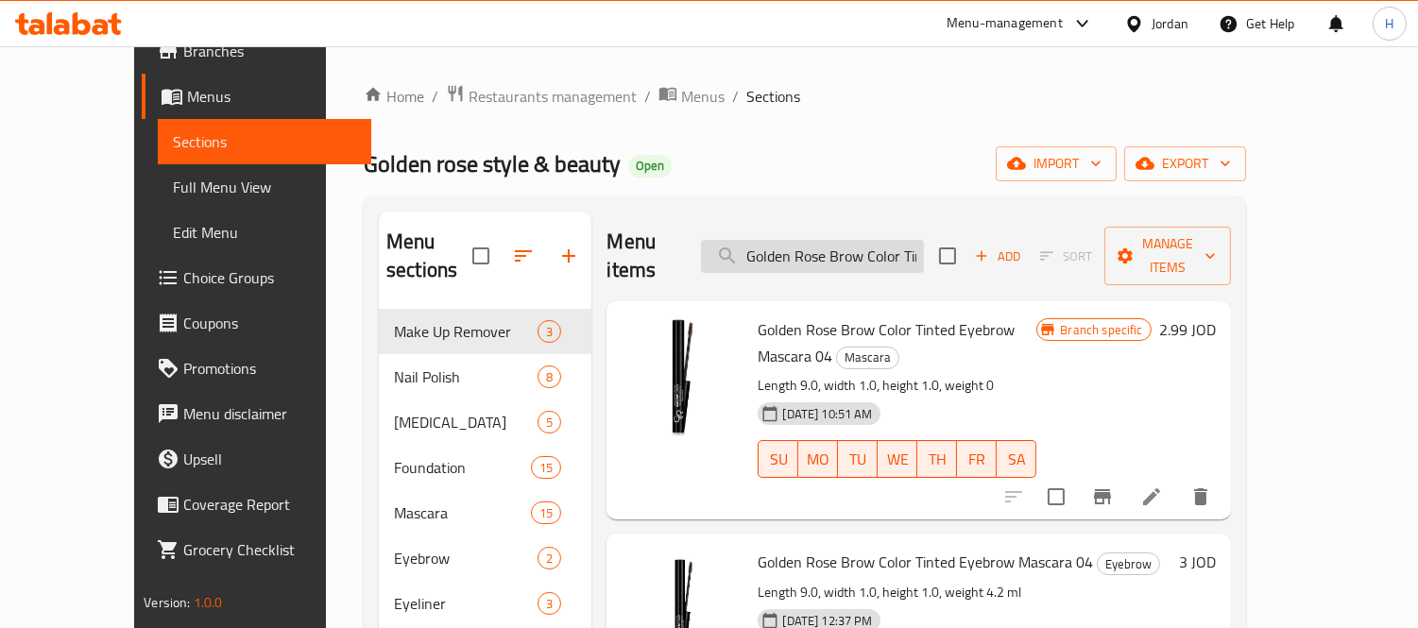
click at [894, 255] on input "Golden Rose Brow Color Tinted Eyebrow Mascara 04" at bounding box center [812, 256] width 223 height 33
paste input "5"
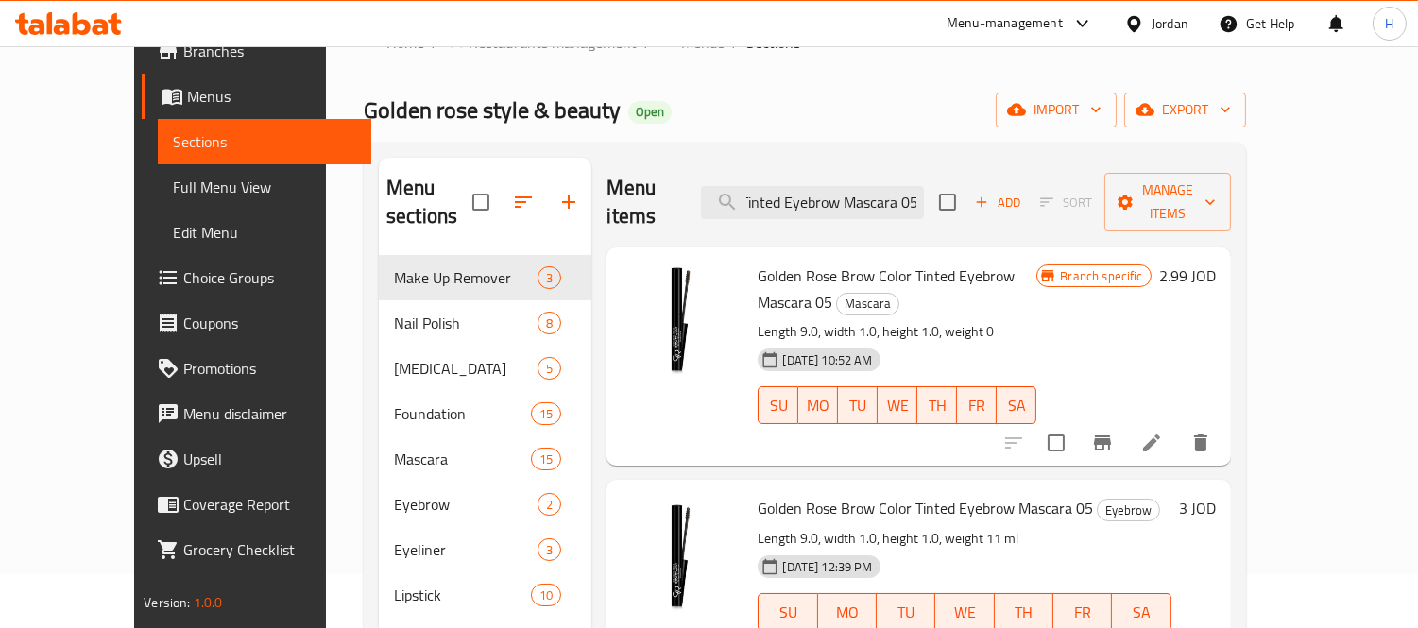
scroll to position [105, 0]
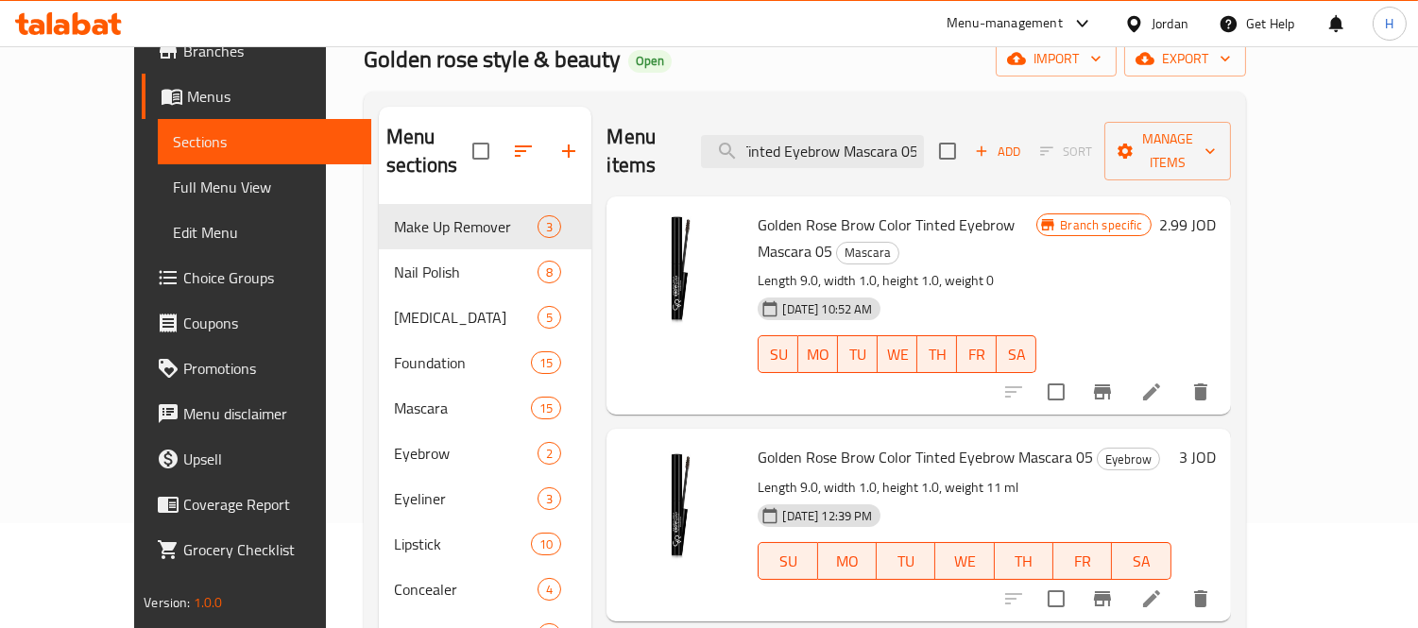
type input "Golden Rose Brow Color Tinted Eyebrow Mascara 05"
click at [1163, 381] on icon at bounding box center [1151, 392] width 23 height 23
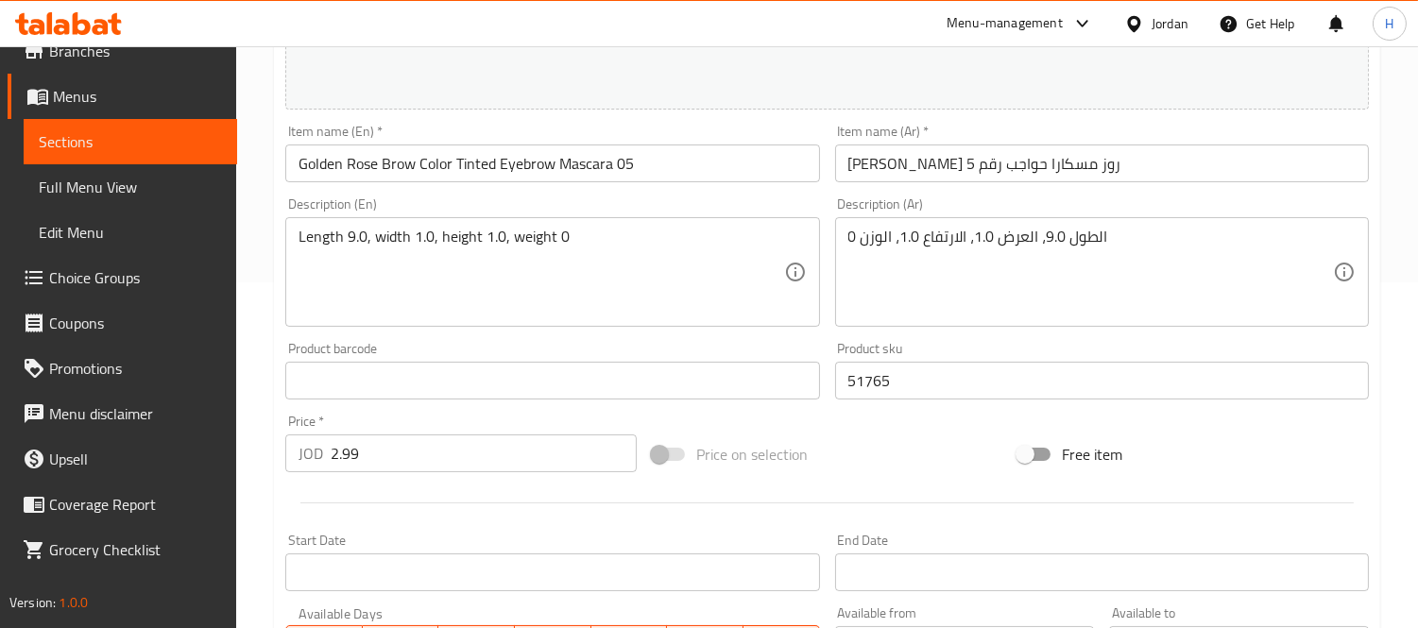
scroll to position [420, 0]
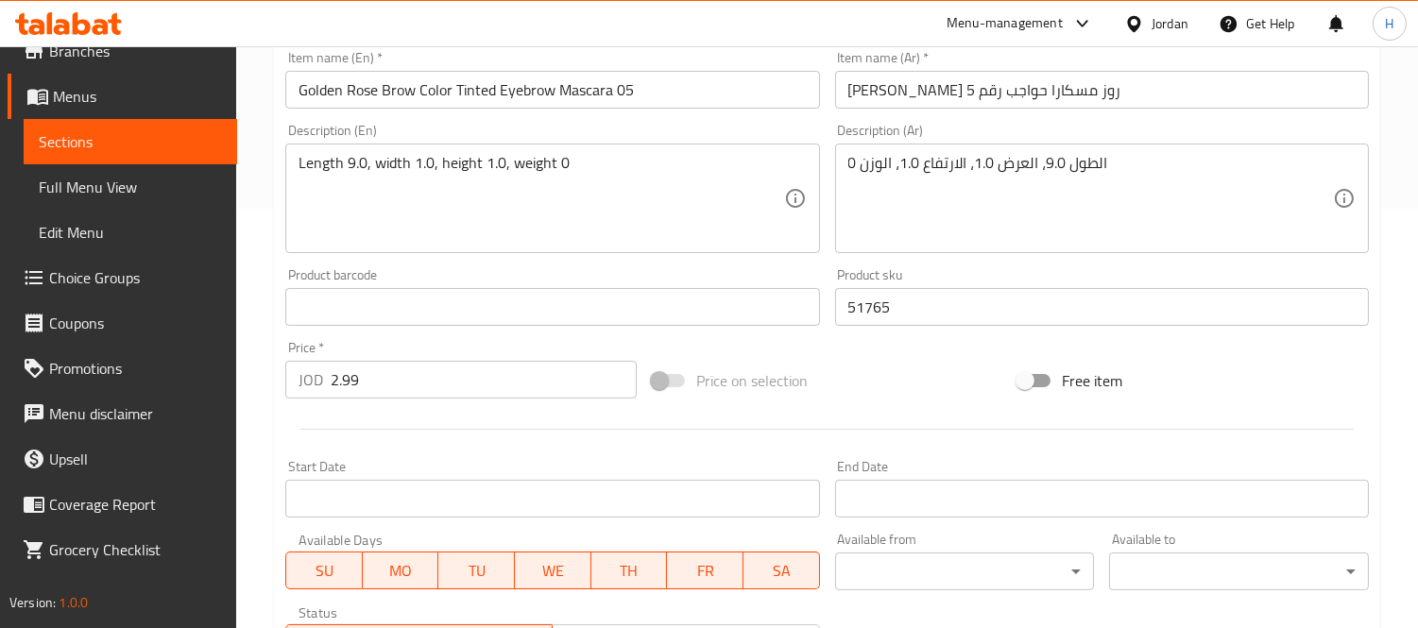
click at [198, 132] on span "Sections" at bounding box center [130, 141] width 183 height 23
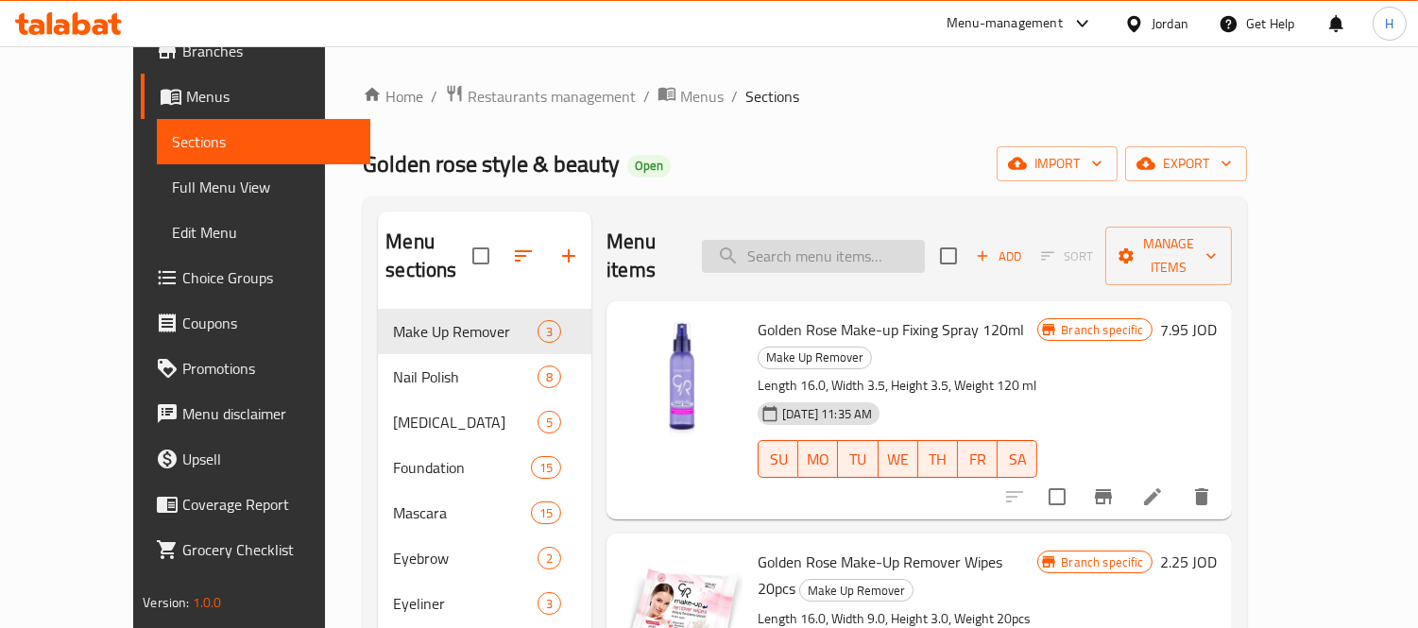
click at [912, 240] on input "search" at bounding box center [813, 256] width 223 height 33
paste input "Golden Rose Brow Color Tinted Eyebrow Mascara 04"
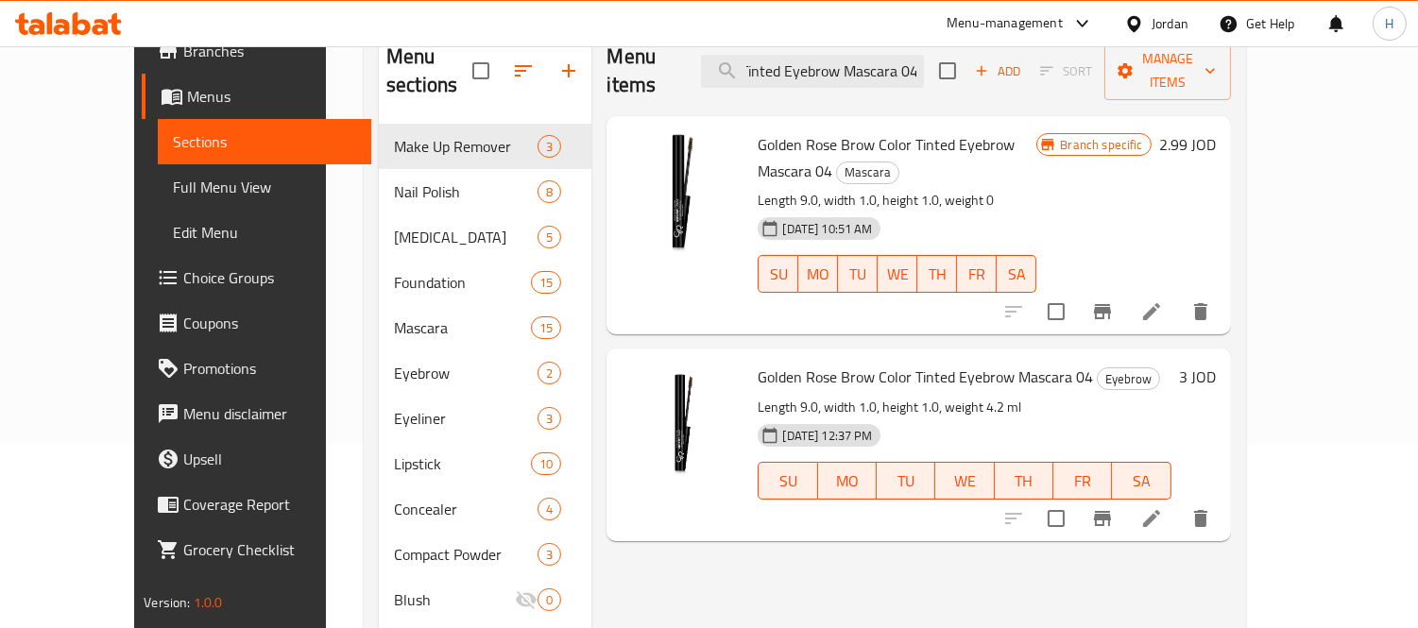
scroll to position [210, 0]
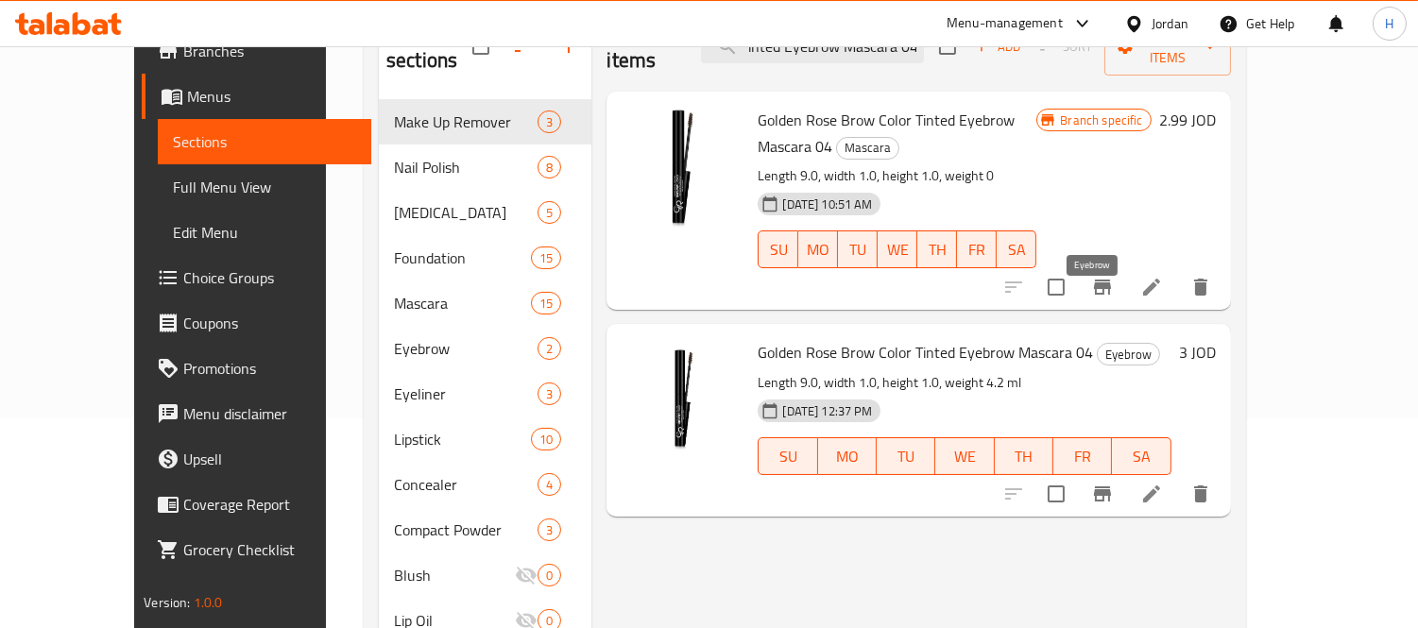
type input "Golden Rose Brow Color Tinted Eyebrow Mascara 04"
click at [1101, 344] on span "Eyebrow" at bounding box center [1128, 355] width 61 height 22
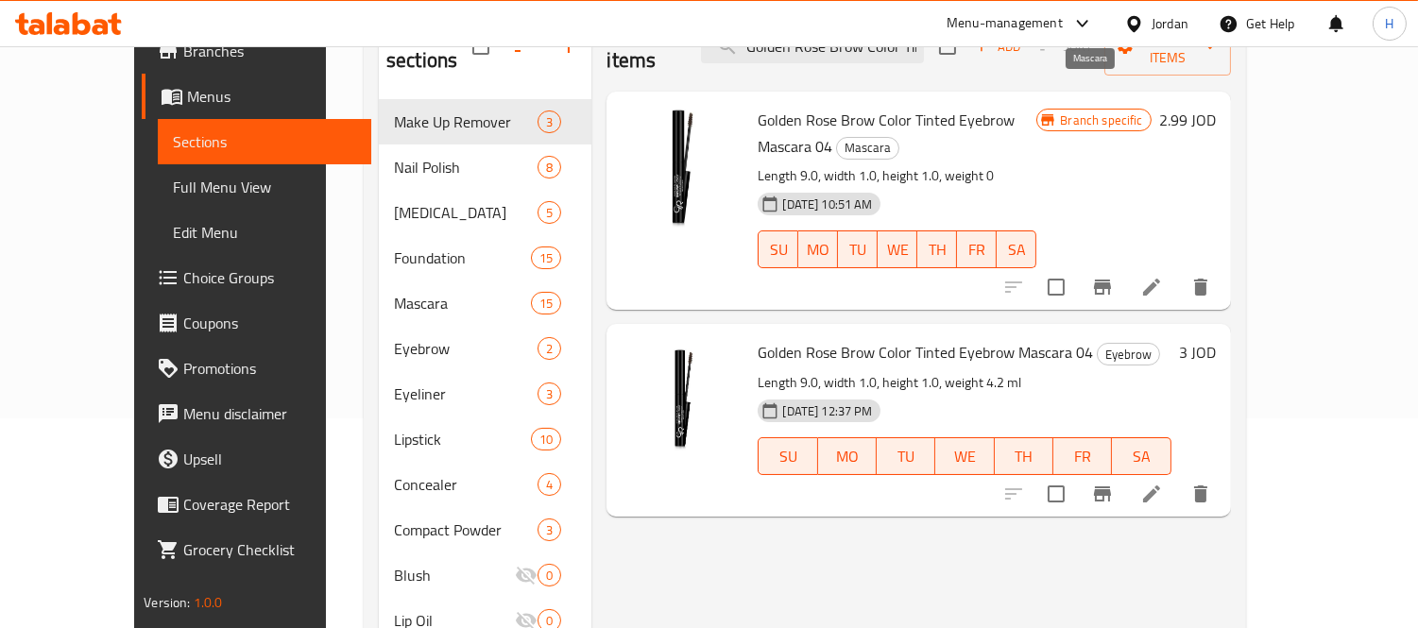
click at [899, 137] on span "Mascara" at bounding box center [867, 148] width 61 height 22
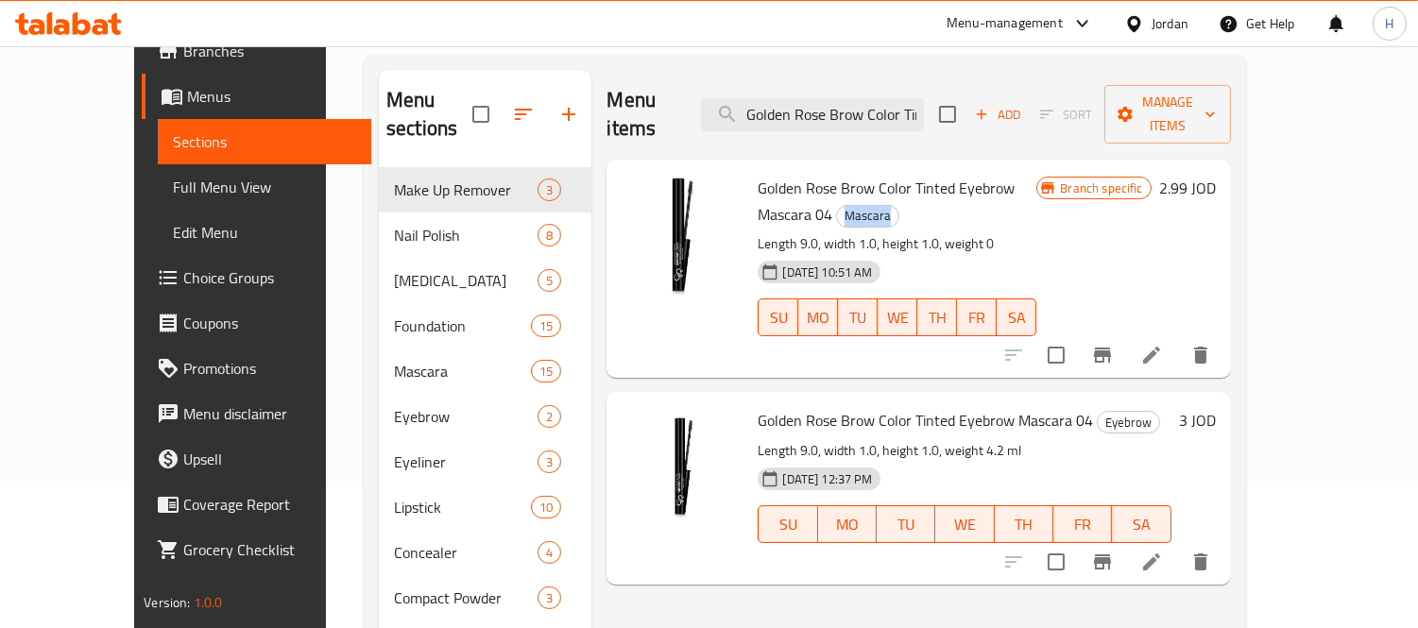
scroll to position [105, 0]
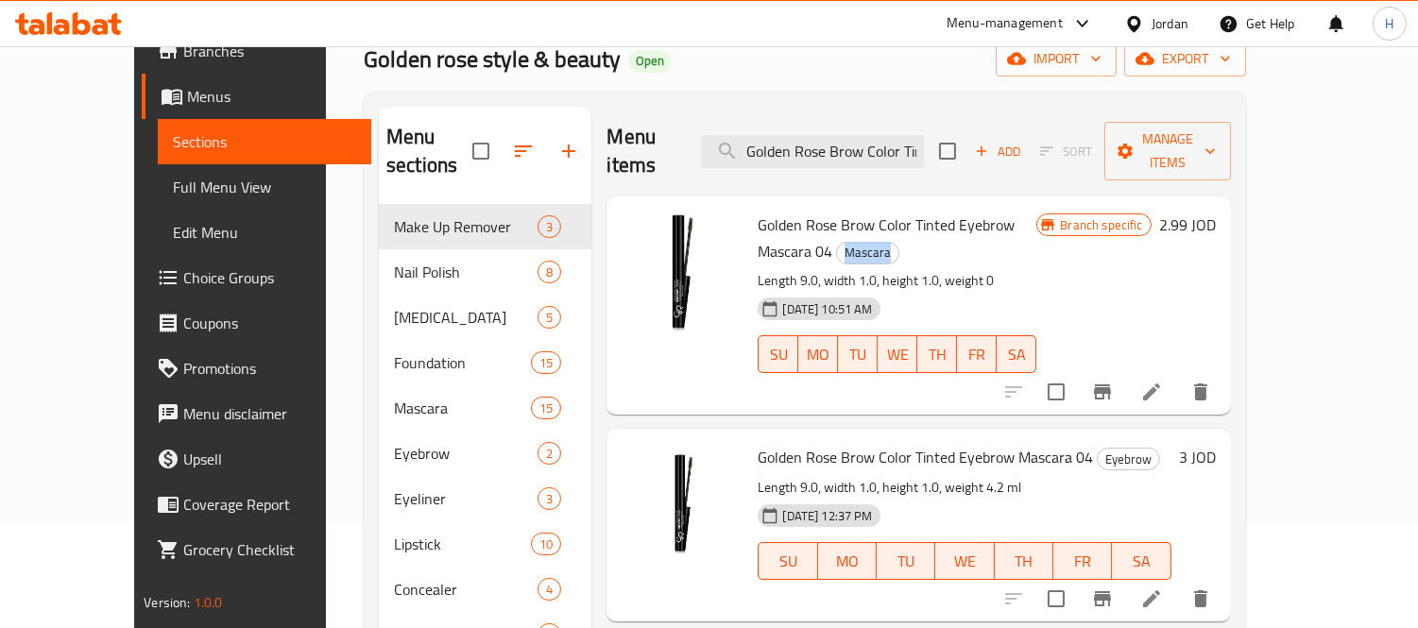
click at [1178, 375] on li at bounding box center [1151, 392] width 53 height 34
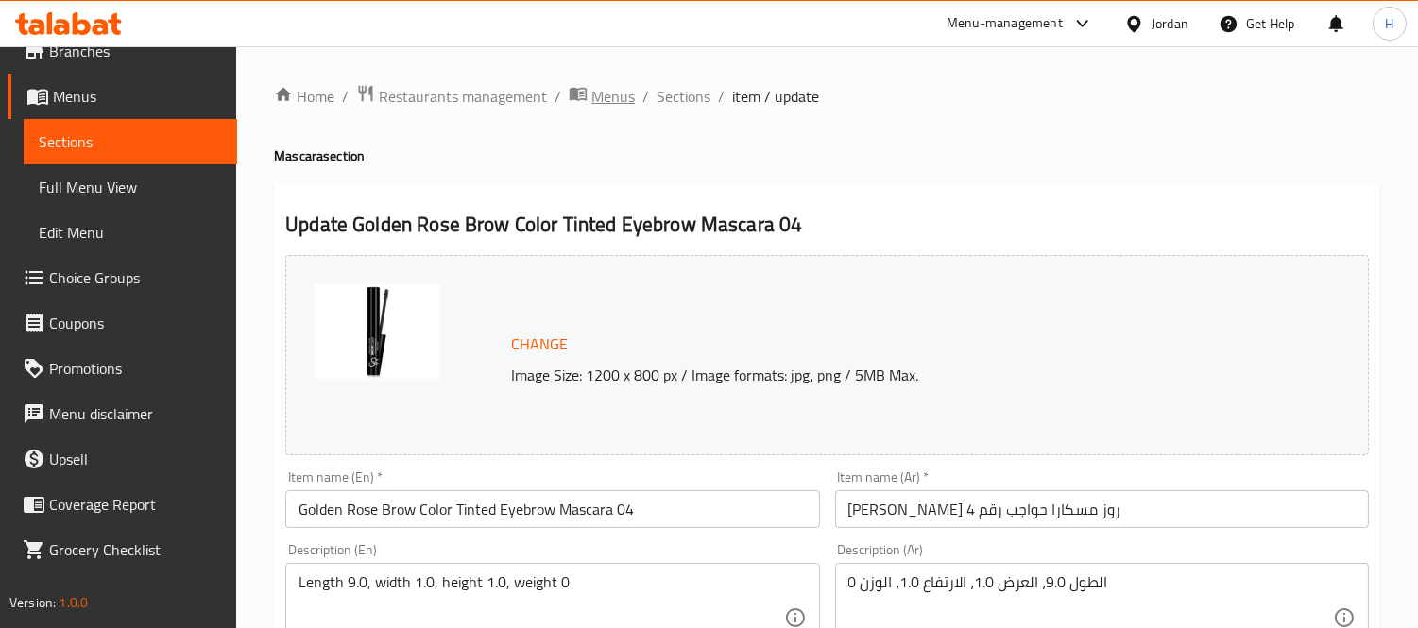
click at [603, 98] on span "Menus" at bounding box center [612, 96] width 43 height 23
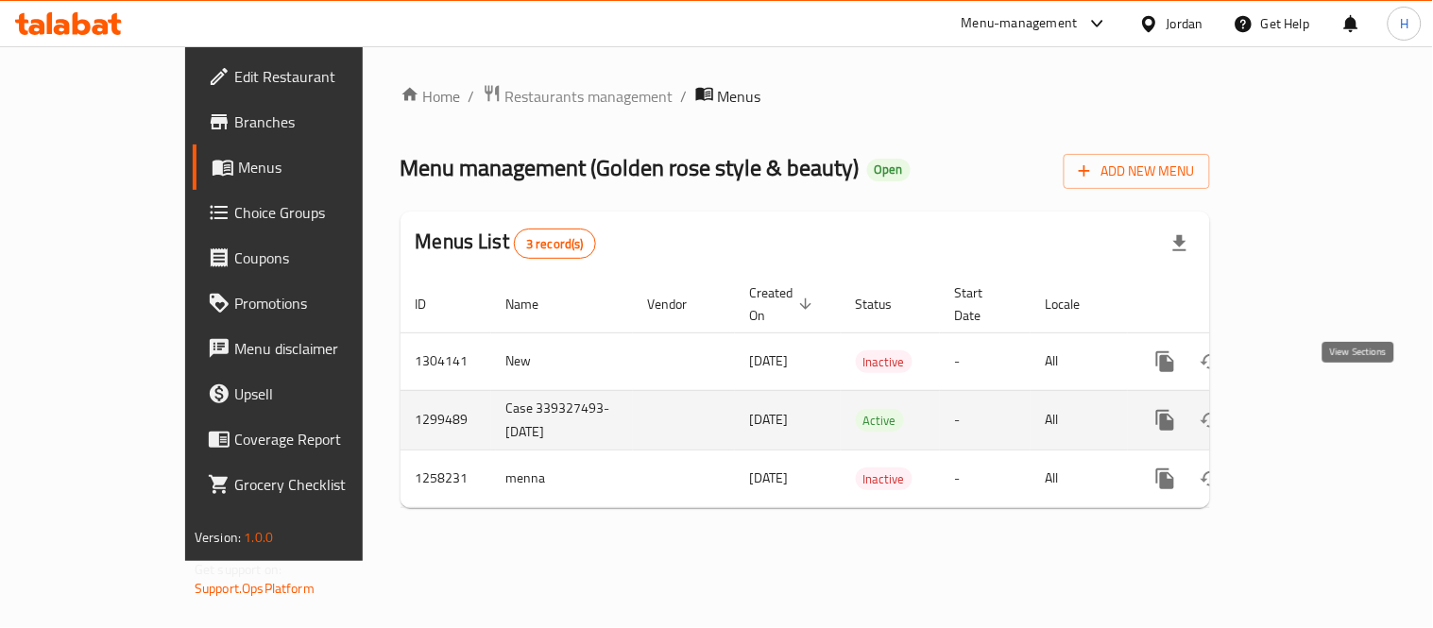
click at [1313, 409] on icon "enhanced table" at bounding box center [1302, 420] width 23 height 23
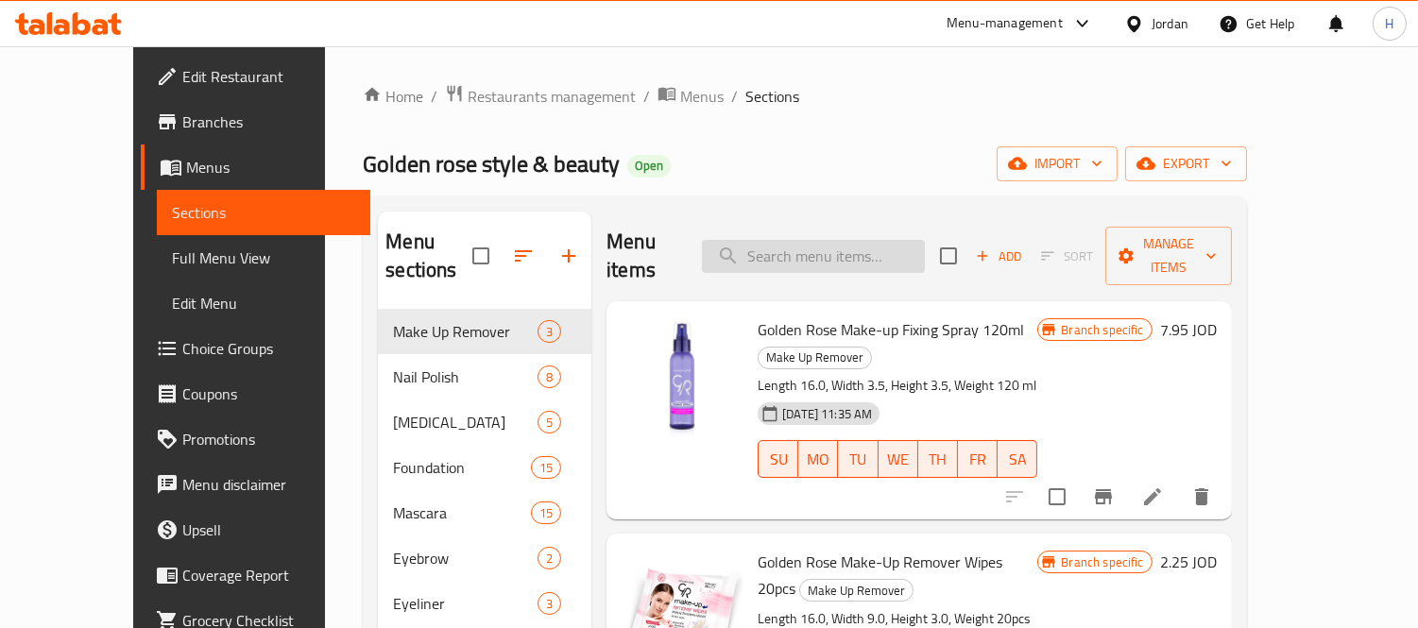
click at [915, 257] on input "search" at bounding box center [813, 256] width 223 height 33
paste input "Golden Rose Brow Color Tinted Eyebrow Mascara 04"
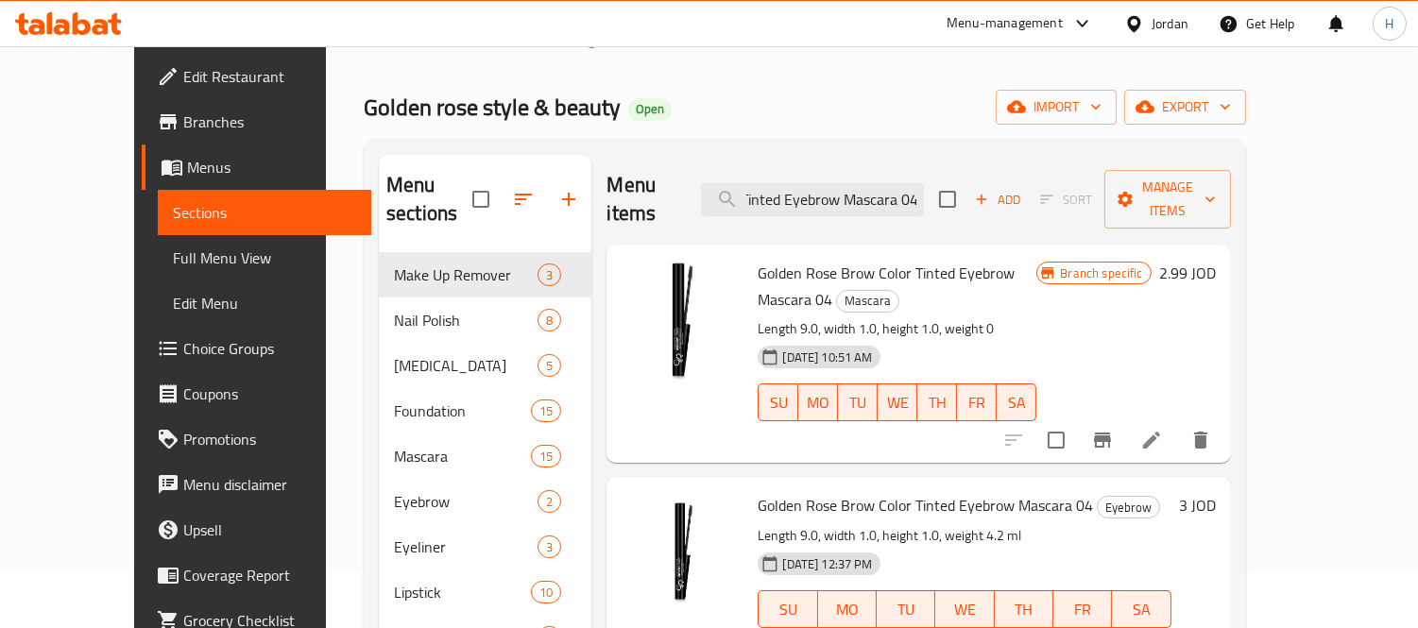
scroll to position [105, 0]
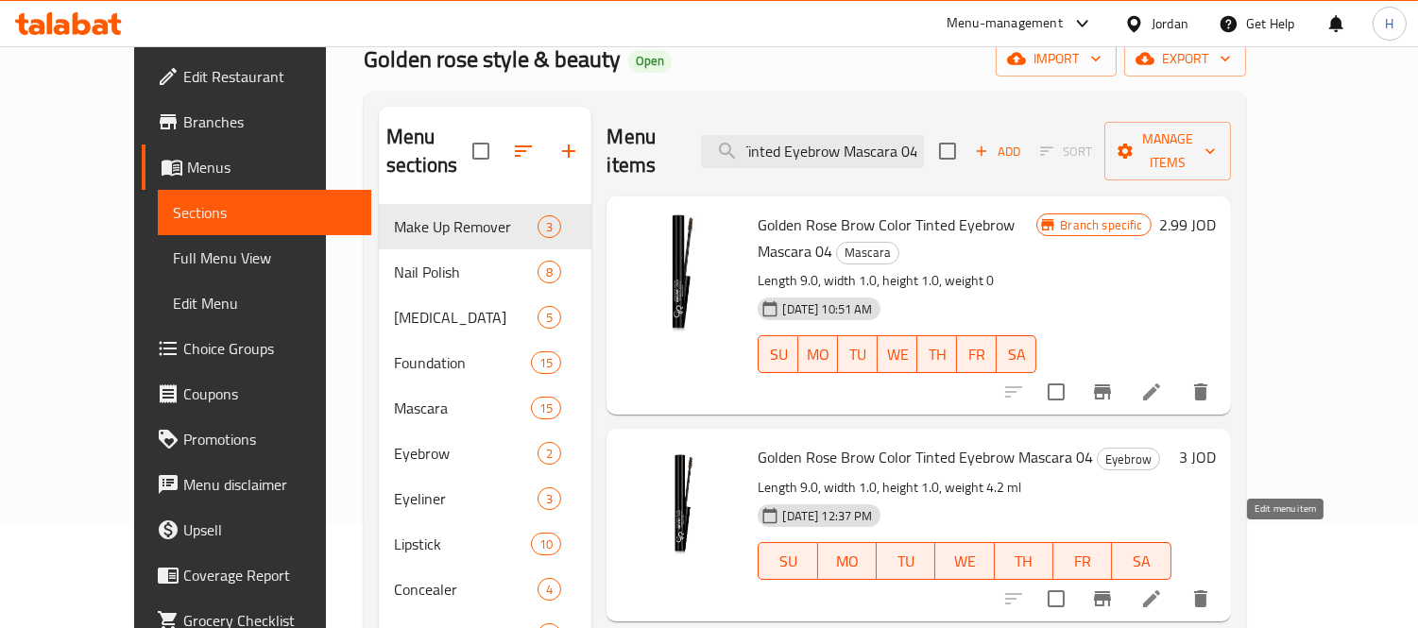
type input "Golden Rose Brow Color Tinted Eyebrow Mascara 04"
click at [1163, 588] on icon at bounding box center [1151, 599] width 23 height 23
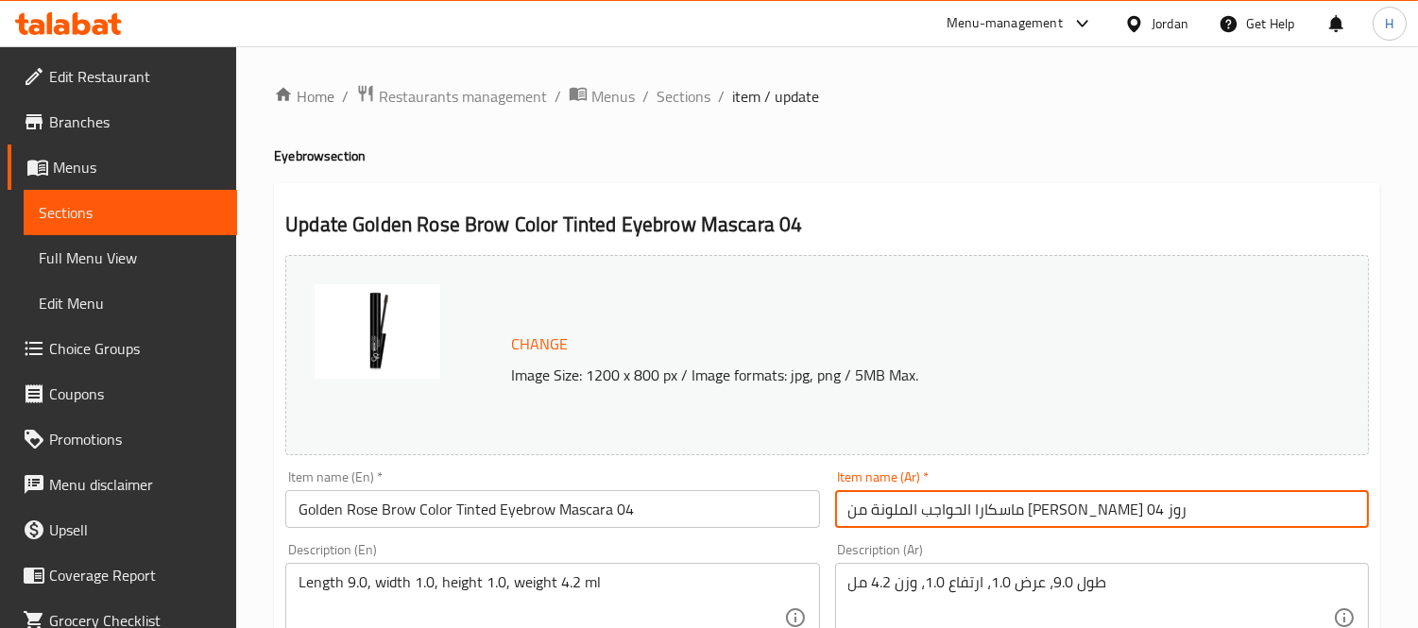
drag, startPoint x: 1112, startPoint y: 510, endPoint x: 915, endPoint y: 531, distance: 198.6
click at [915, 531] on div "Item name (Ar)   * ماسكارا الحواجب الملونة من [PERSON_NAME] روز 04 Item name (A…" at bounding box center [1102, 499] width 549 height 73
click at [175, 219] on span "Sections" at bounding box center [130, 212] width 183 height 23
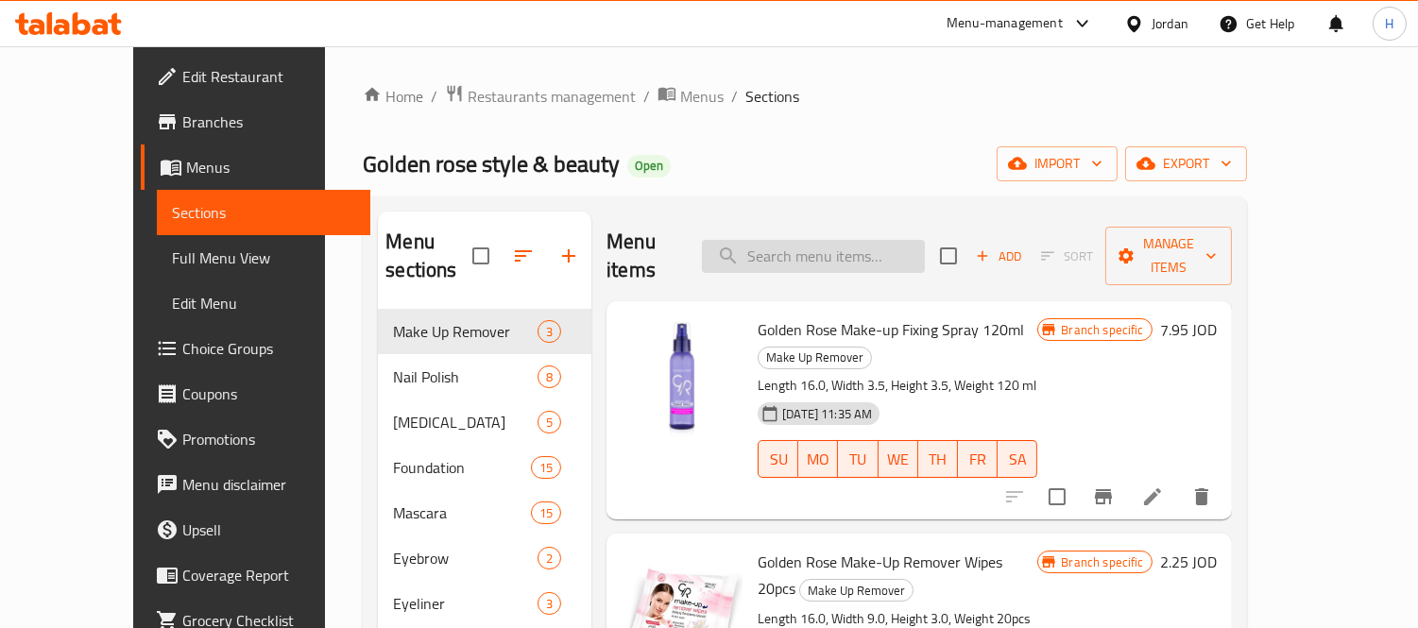
click at [892, 252] on input "search" at bounding box center [813, 256] width 223 height 33
paste input "Golden Rose Brow Color Tinted Eyebrow Mascara 04"
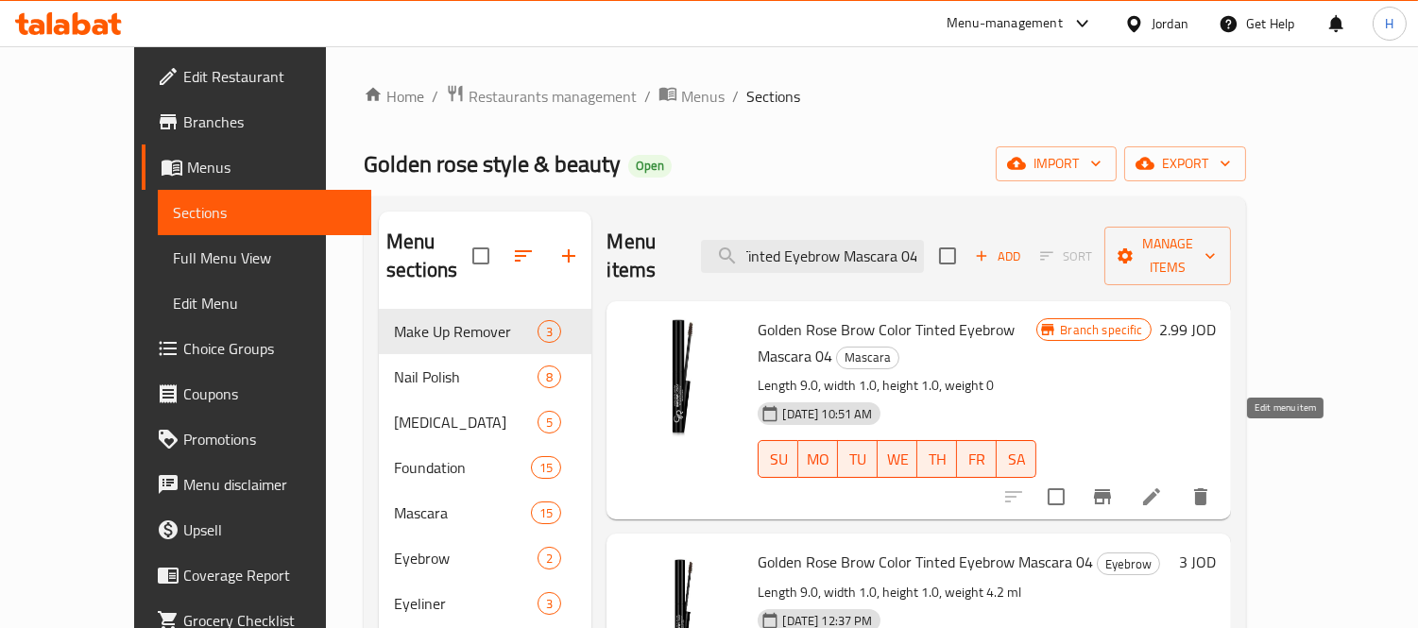
type input "Golden Rose Brow Color Tinted Eyebrow Mascara 04"
click at [1163, 486] on icon at bounding box center [1151, 497] width 23 height 23
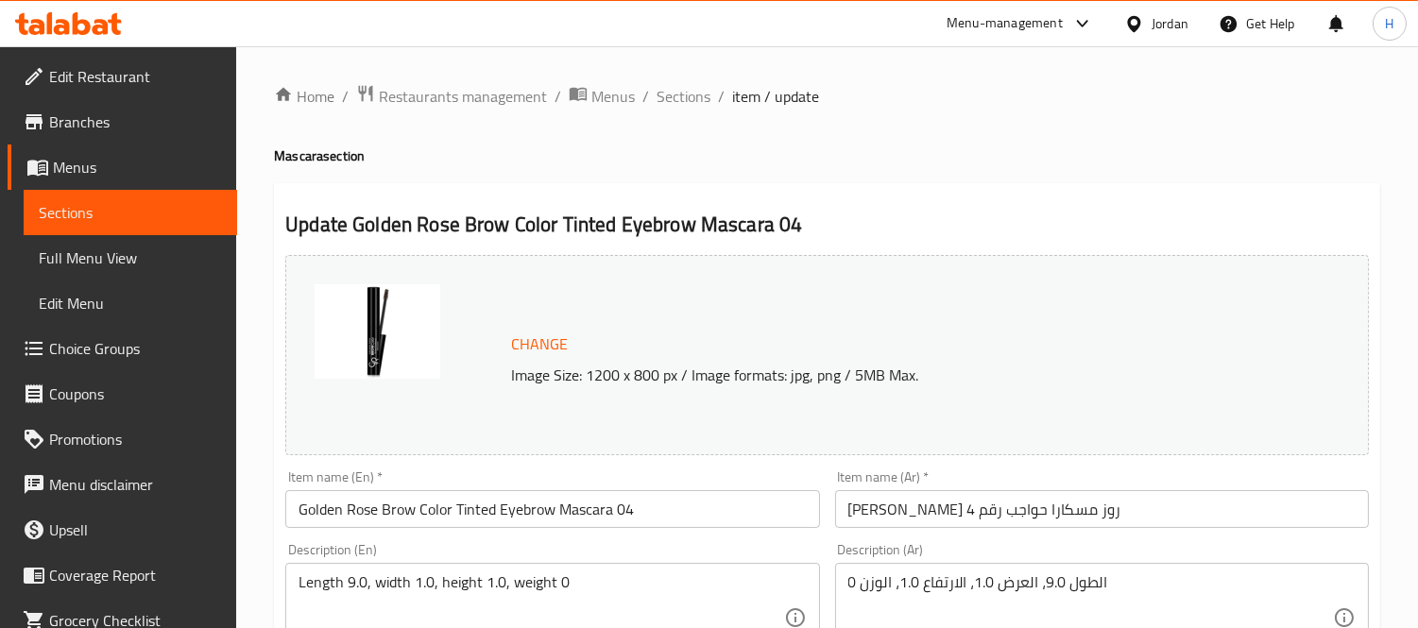
click at [1016, 512] on input "[PERSON_NAME] روز مسكارا حواجب رقم 4" at bounding box center [1102, 509] width 534 height 38
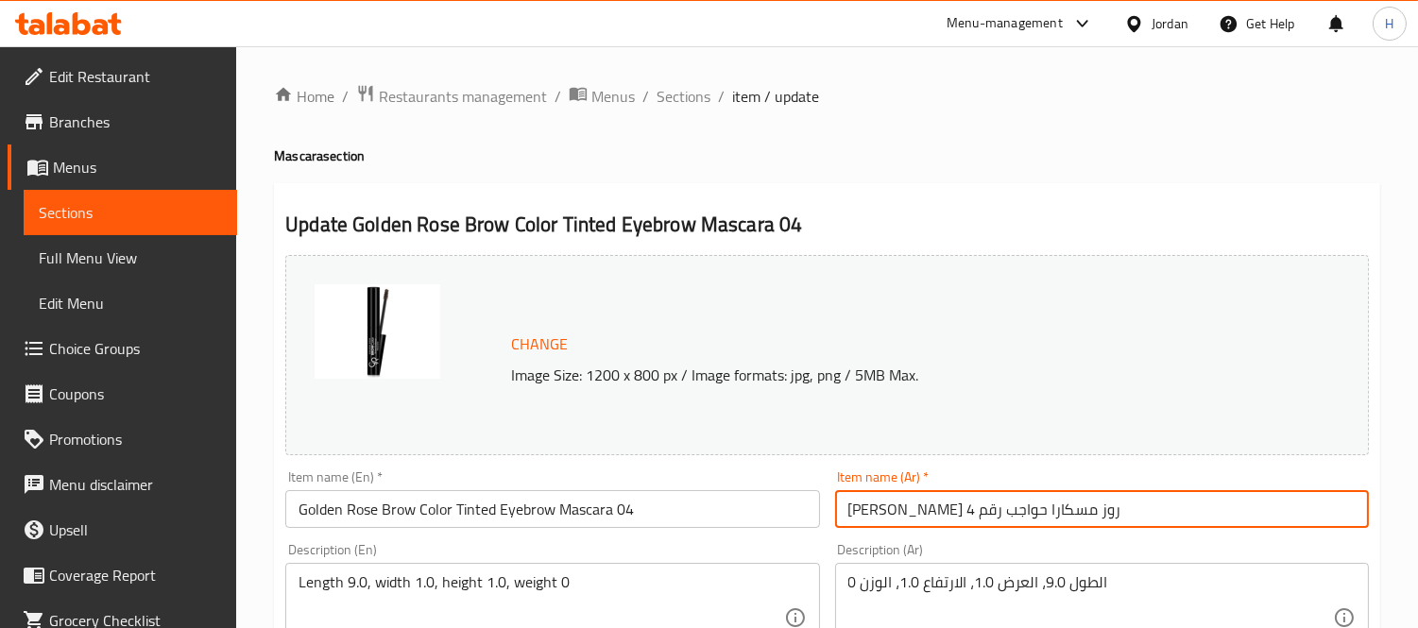
click at [964, 520] on input "[PERSON_NAME] روز مسكارا حواجب رقم 4" at bounding box center [1102, 509] width 534 height 38
drag, startPoint x: 965, startPoint y: 512, endPoint x: 883, endPoint y: 524, distance: 82.2
click at [883, 524] on input "[PERSON_NAME] روز مسكارا حواجب رقم 4" at bounding box center [1102, 509] width 534 height 38
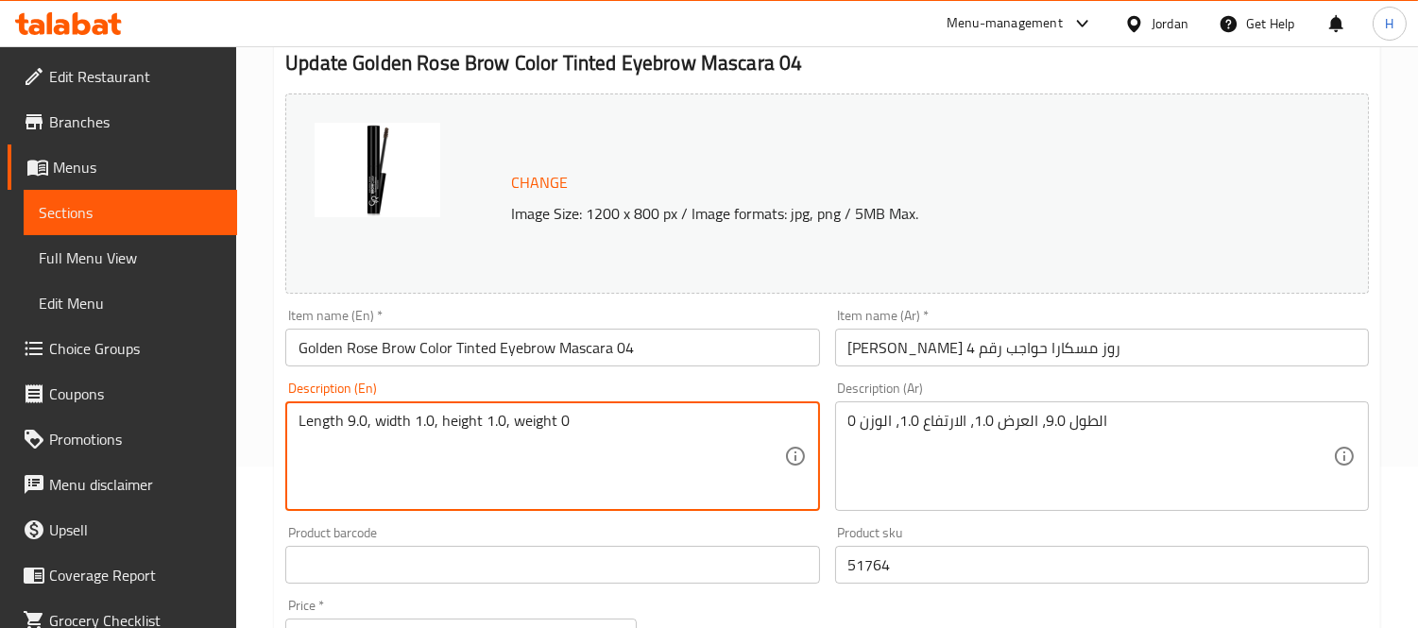
scroll to position [210, 0]
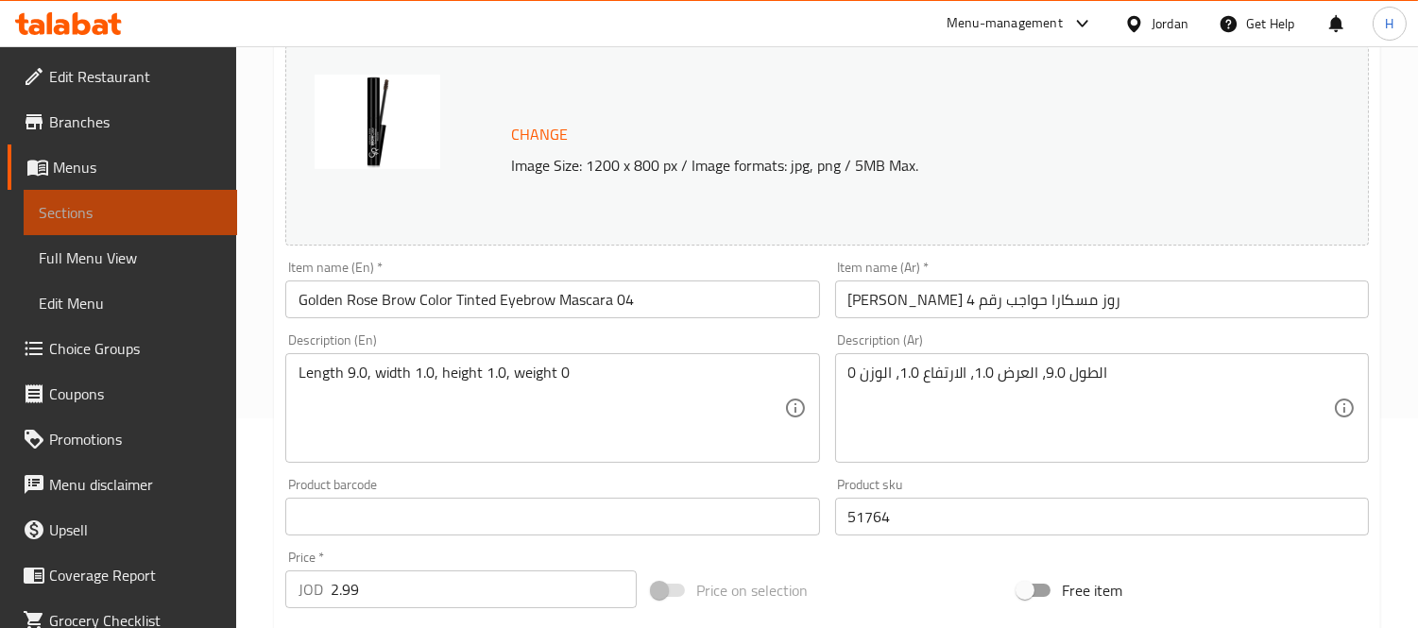
click at [195, 215] on span "Sections" at bounding box center [130, 212] width 183 height 23
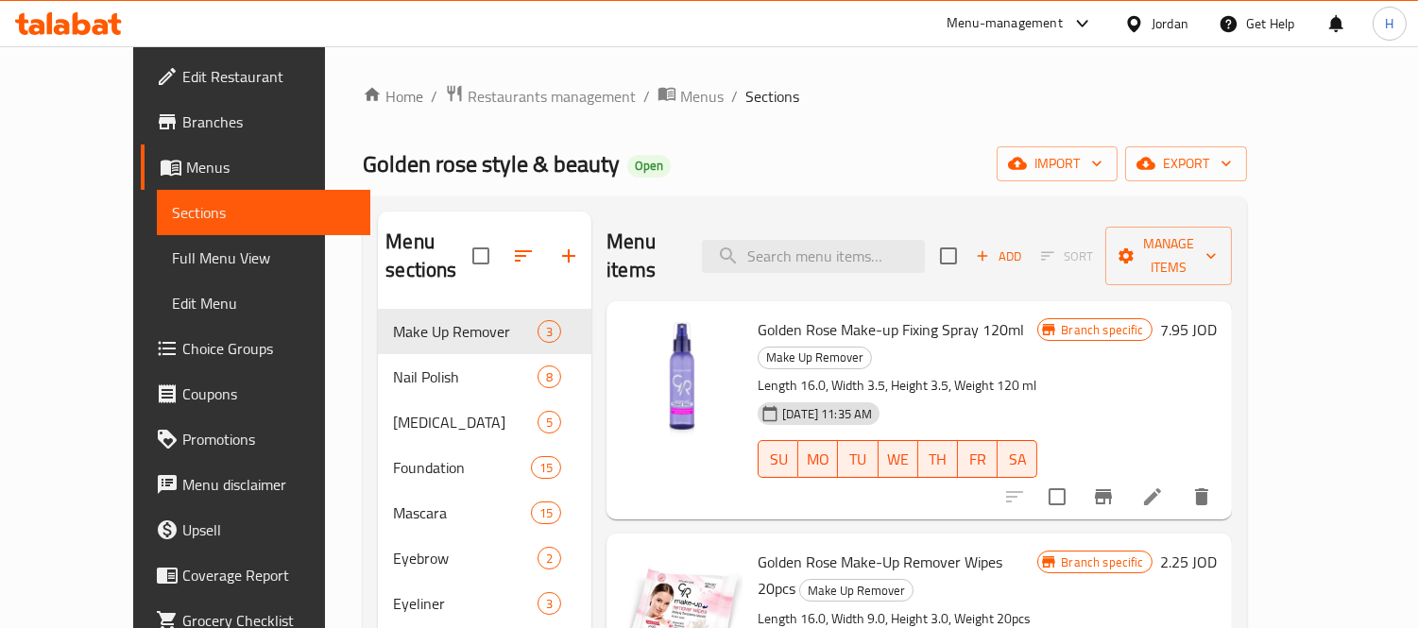
click at [891, 224] on div "Menu items Add Sort Manage items" at bounding box center [919, 257] width 625 height 90
click at [893, 246] on input "search" at bounding box center [813, 256] width 223 height 33
paste input "Golden Rose Brow Color Tinted Eyebrow Mascara 04"
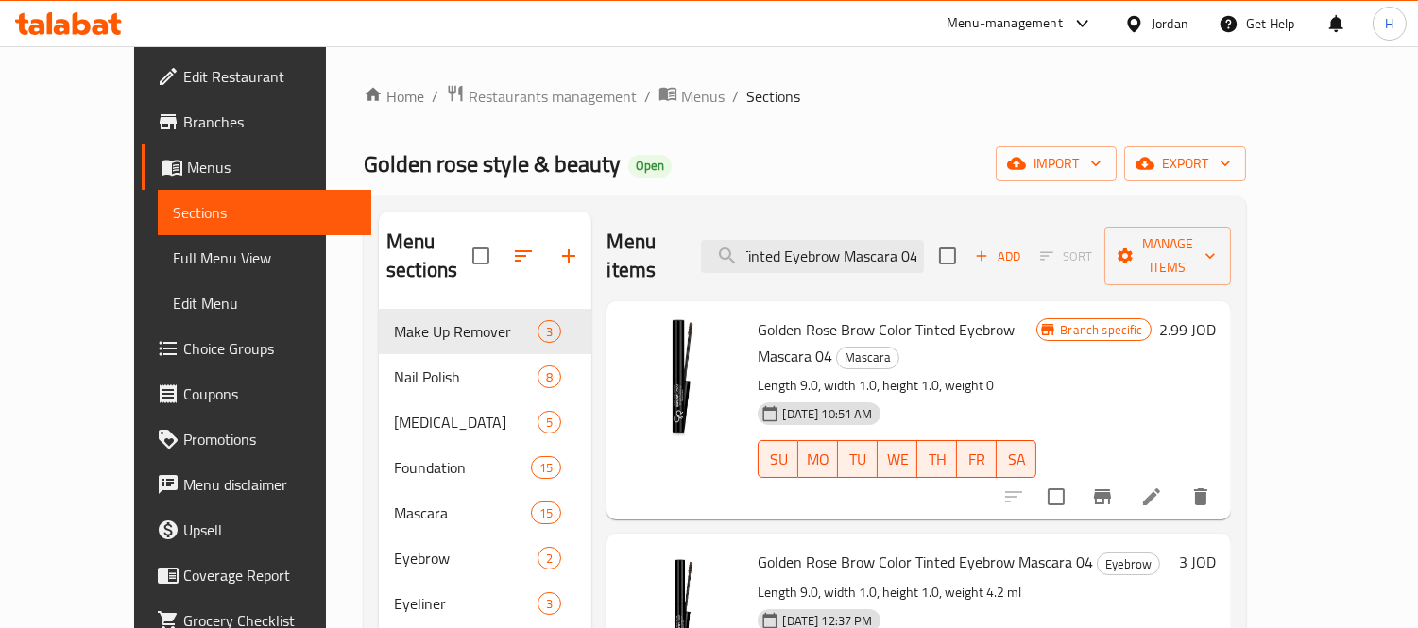
type input "Golden Rose Brow Color Tinted Eyebrow Mascara 04"
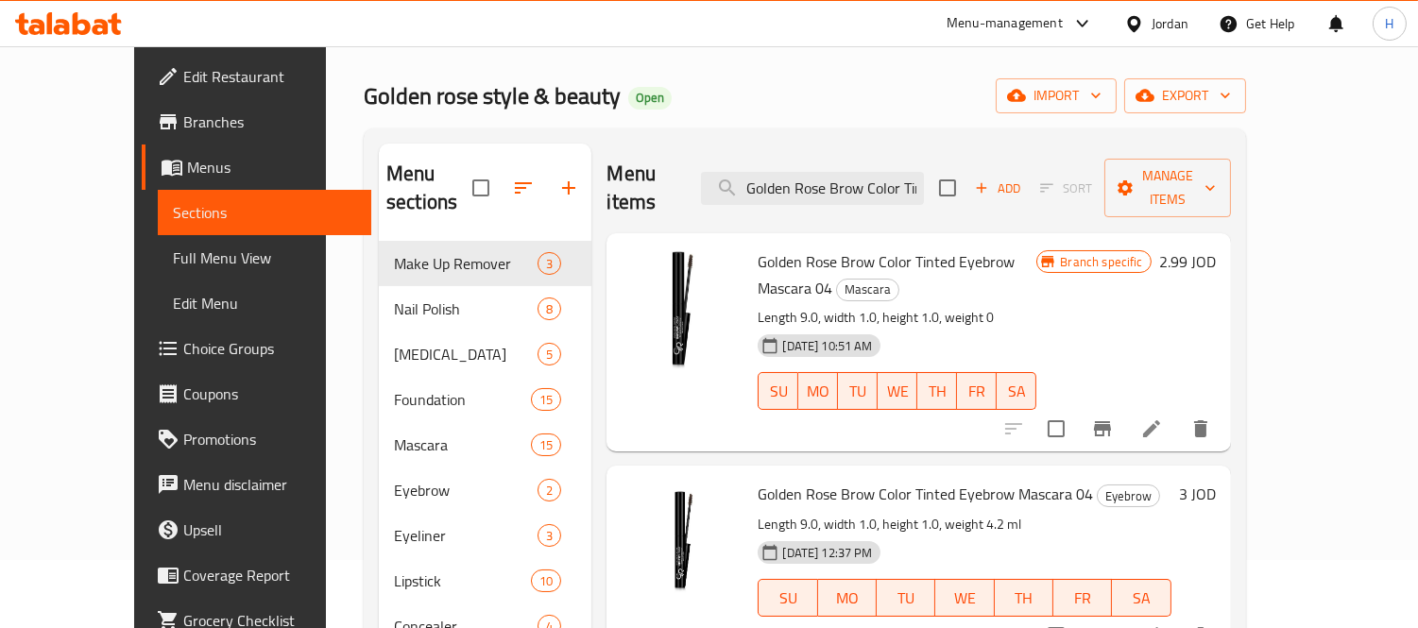
scroll to position [105, 0]
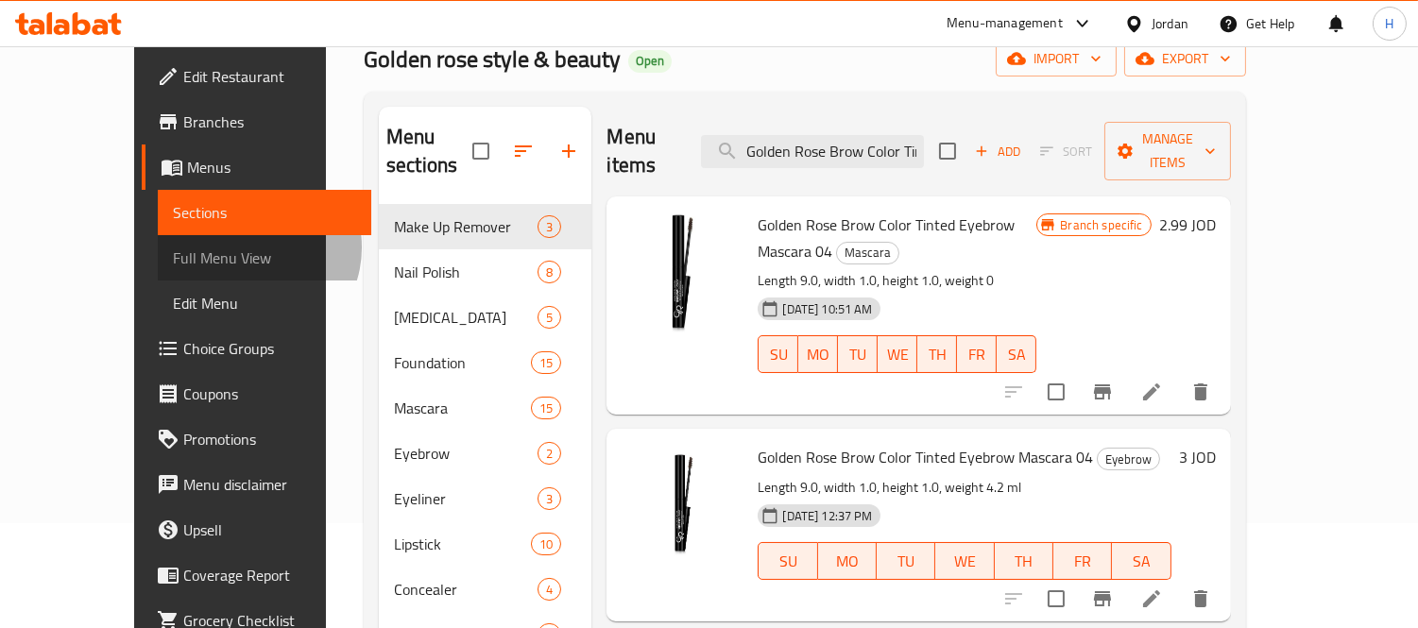
click at [173, 248] on span "Full Menu View" at bounding box center [264, 258] width 183 height 23
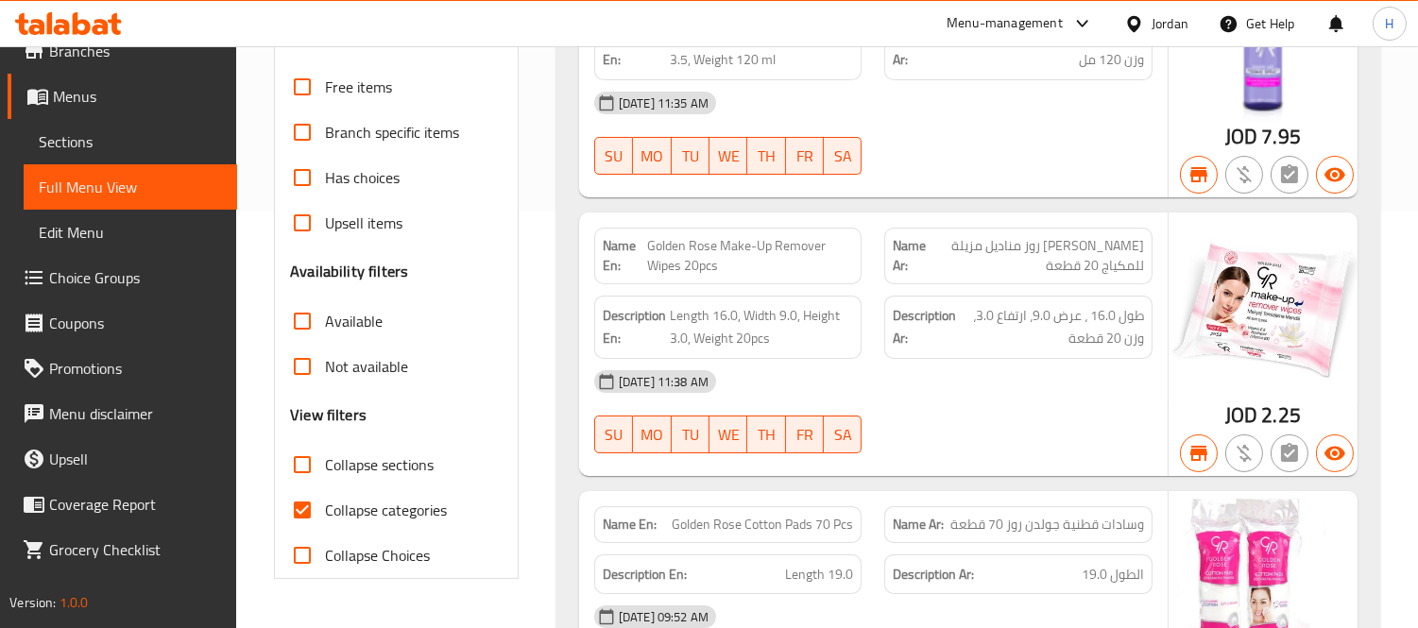
scroll to position [420, 0]
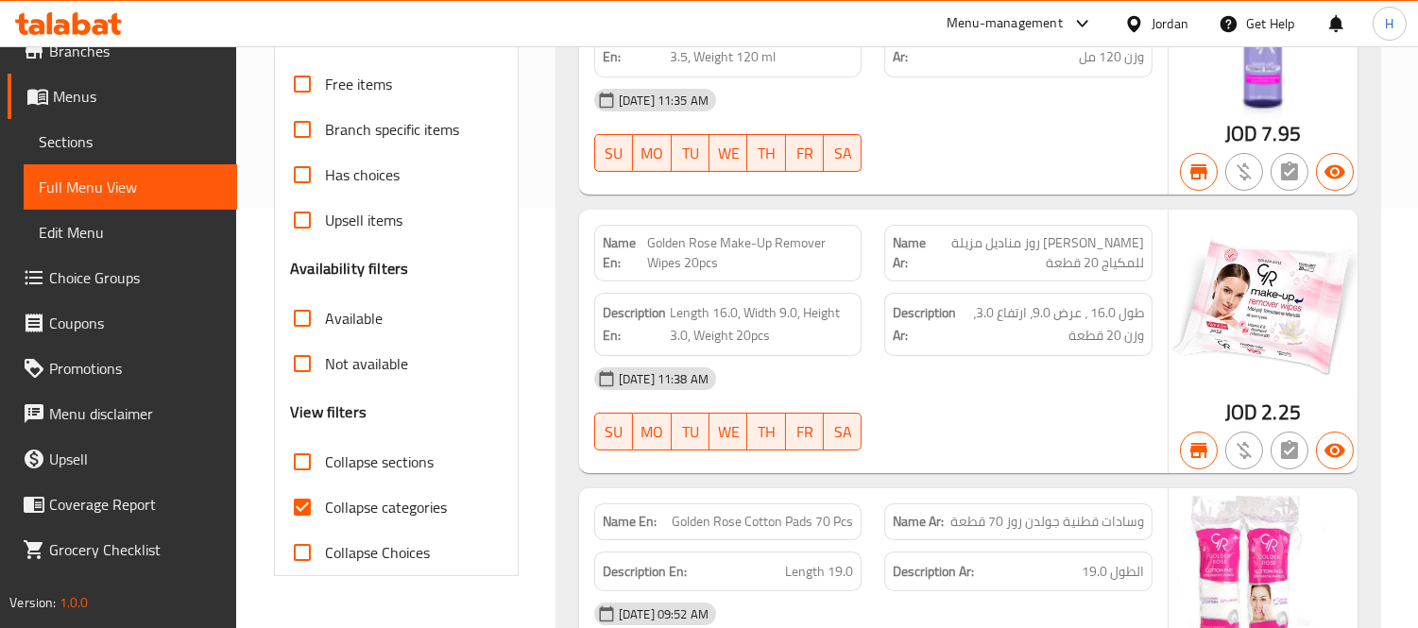
click at [427, 499] on span "Collapse categories" at bounding box center [386, 507] width 122 height 23
click at [325, 499] on input "Collapse categories" at bounding box center [302, 507] width 45 height 45
checkbox input "false"
click at [1042, 259] on span "[PERSON_NAME] روز مناديل مزيلة للمكياج 20 قطعة" at bounding box center [1038, 253] width 214 height 40
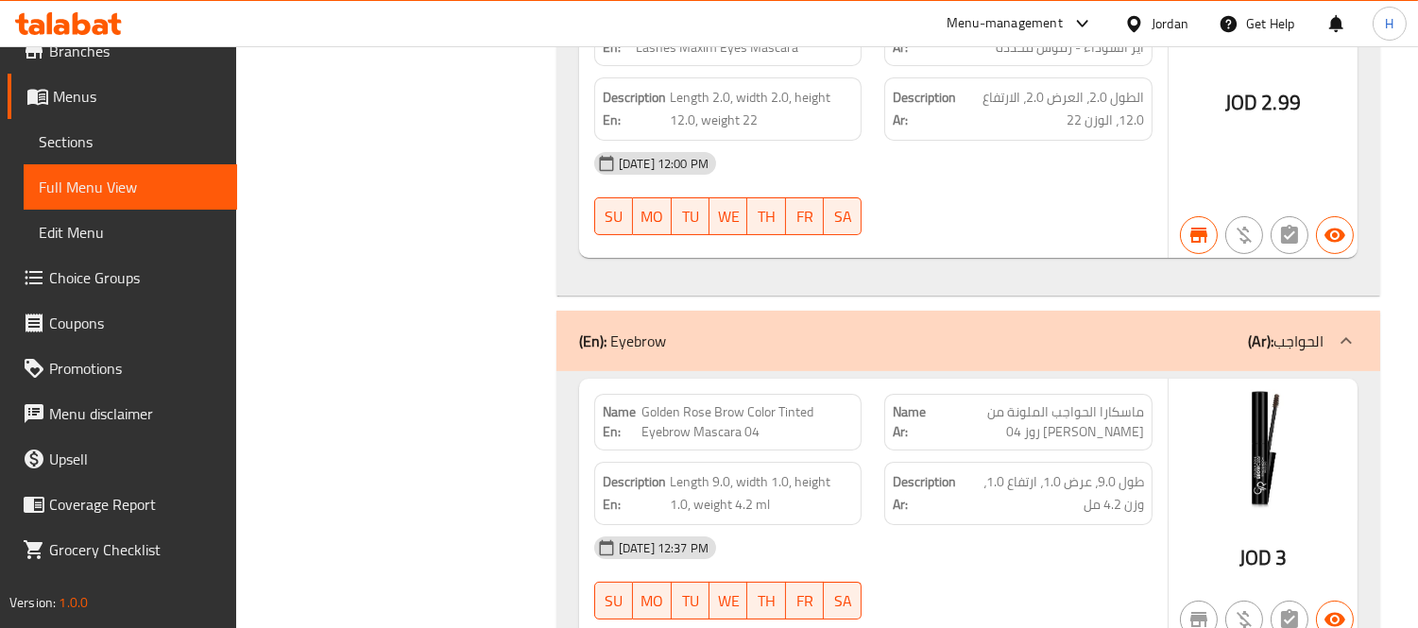
scroll to position [10523, 0]
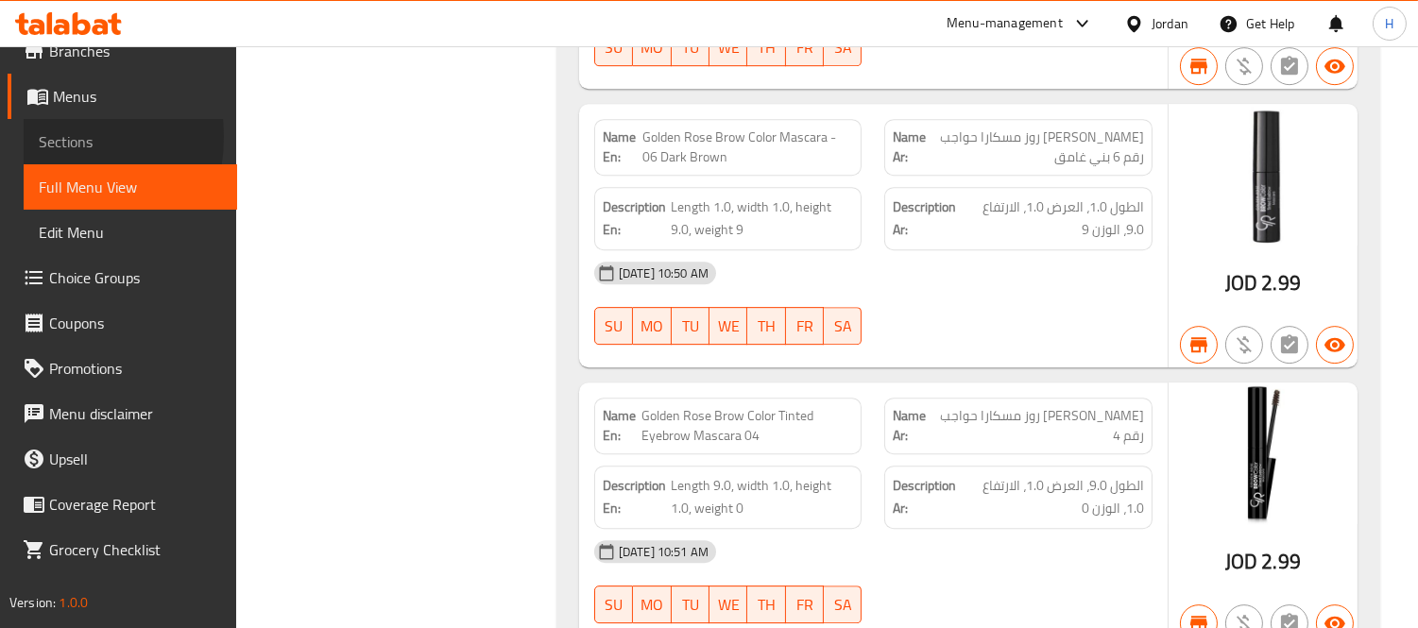
click at [43, 136] on span "Sections" at bounding box center [130, 141] width 183 height 23
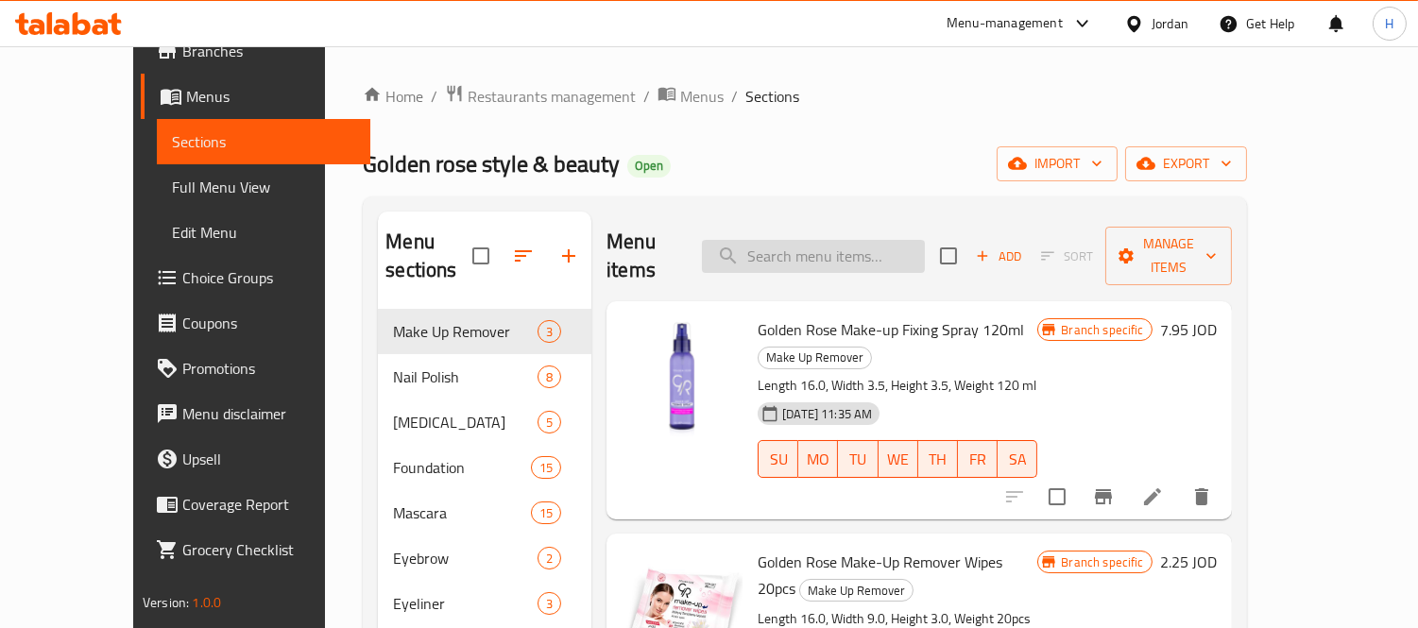
click at [857, 227] on div "Menu items Add Sort Manage items" at bounding box center [919, 257] width 625 height 90
click at [857, 240] on input "search" at bounding box center [813, 256] width 223 height 33
paste input "Golden Rose Brow Color Tinted Eyebrow Mascara 04"
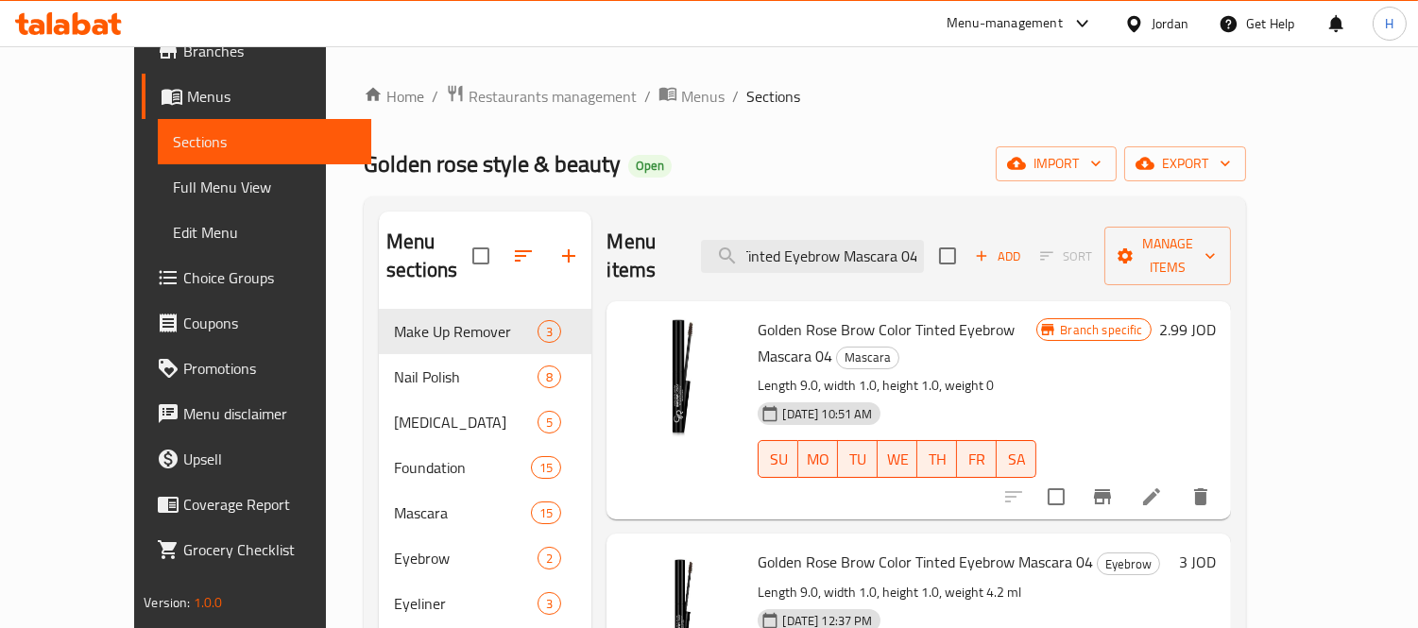
scroll to position [105, 0]
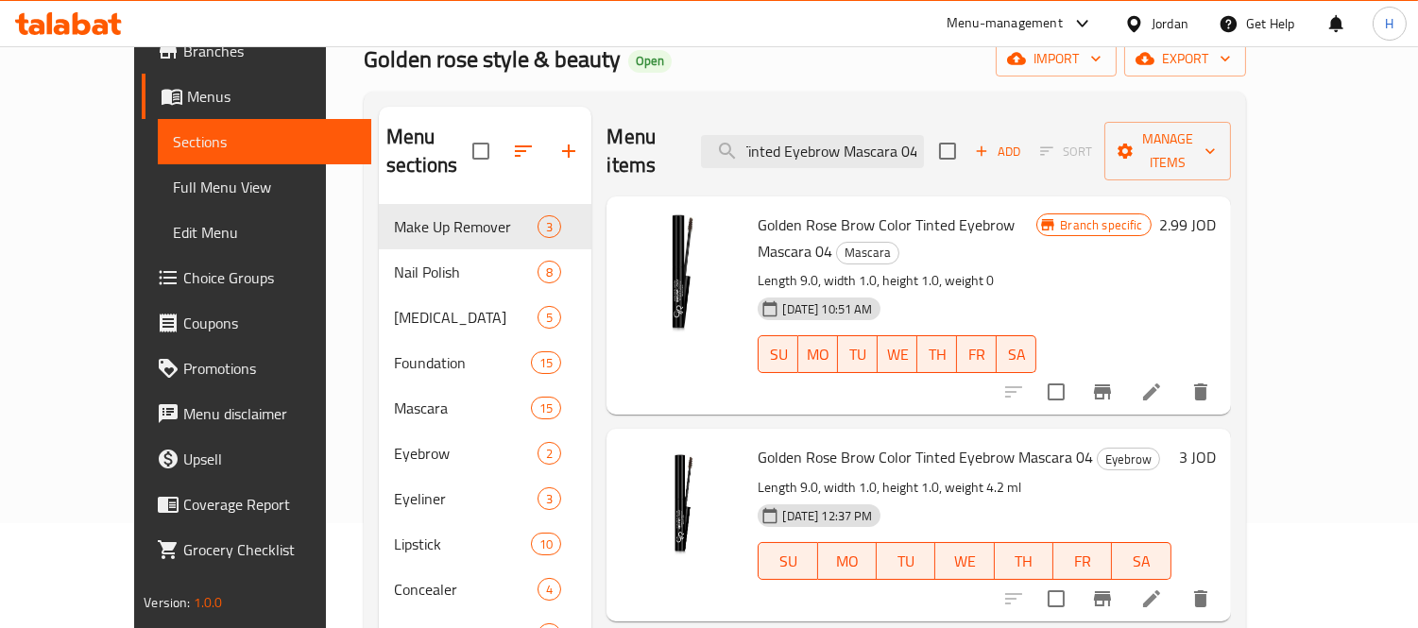
type input "Golden Rose Brow Color Tinted Eyebrow Mascara 04"
click at [1076, 372] on input "checkbox" at bounding box center [1056, 392] width 40 height 40
checkbox input "true"
click at [1125, 369] on button "Branch-specific-item" at bounding box center [1102, 391] width 45 height 45
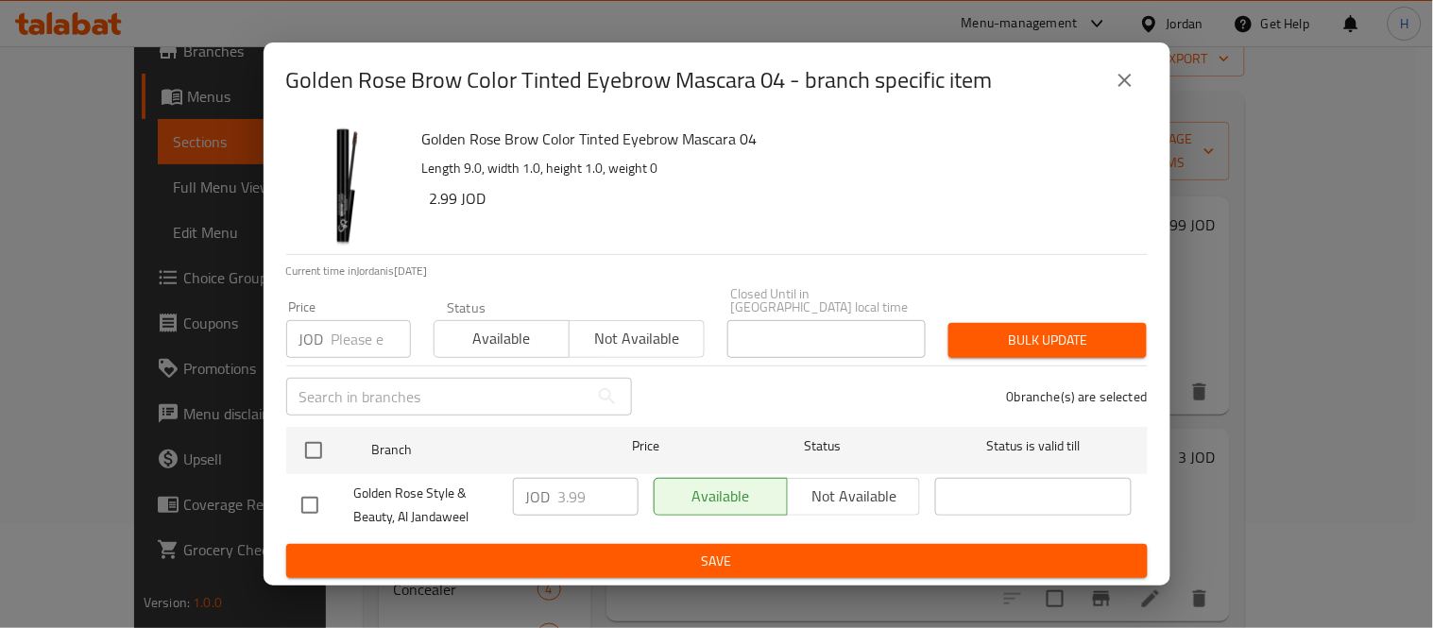
click at [838, 478] on div "Available Not available" at bounding box center [787, 497] width 267 height 38
click at [843, 487] on div "Available Not available" at bounding box center [787, 497] width 267 height 38
click at [825, 494] on div "Available Not available" at bounding box center [787, 497] width 267 height 38
click at [313, 489] on input "checkbox" at bounding box center [310, 506] width 40 height 40
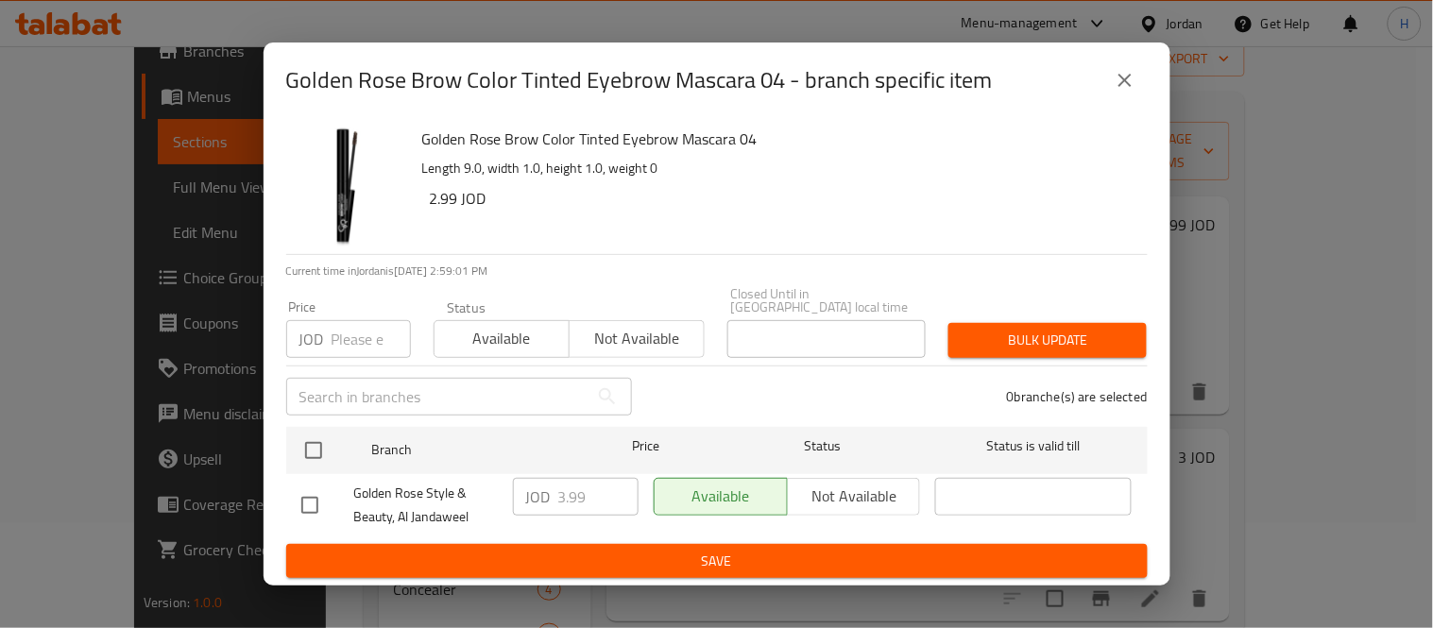
checkbox input "true"
click at [855, 492] on span "Not available" at bounding box center [855, 496] width 118 height 27
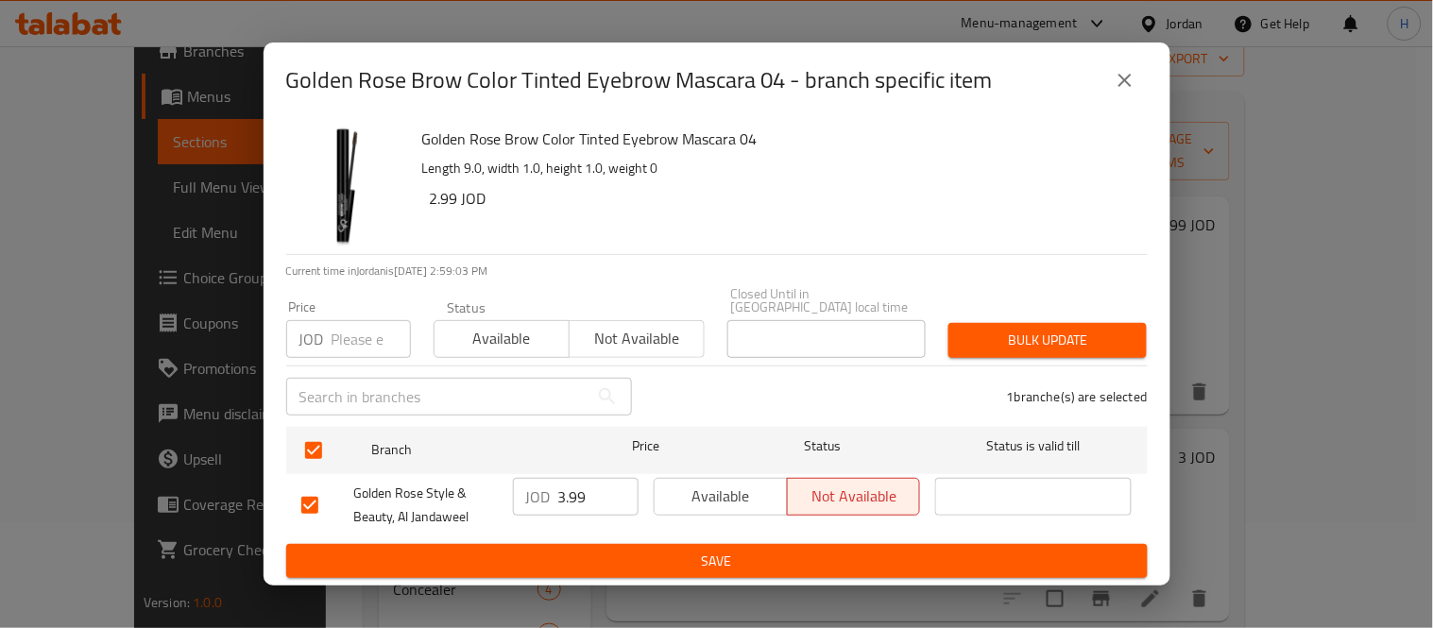
click at [1120, 82] on icon "close" at bounding box center [1125, 80] width 13 height 13
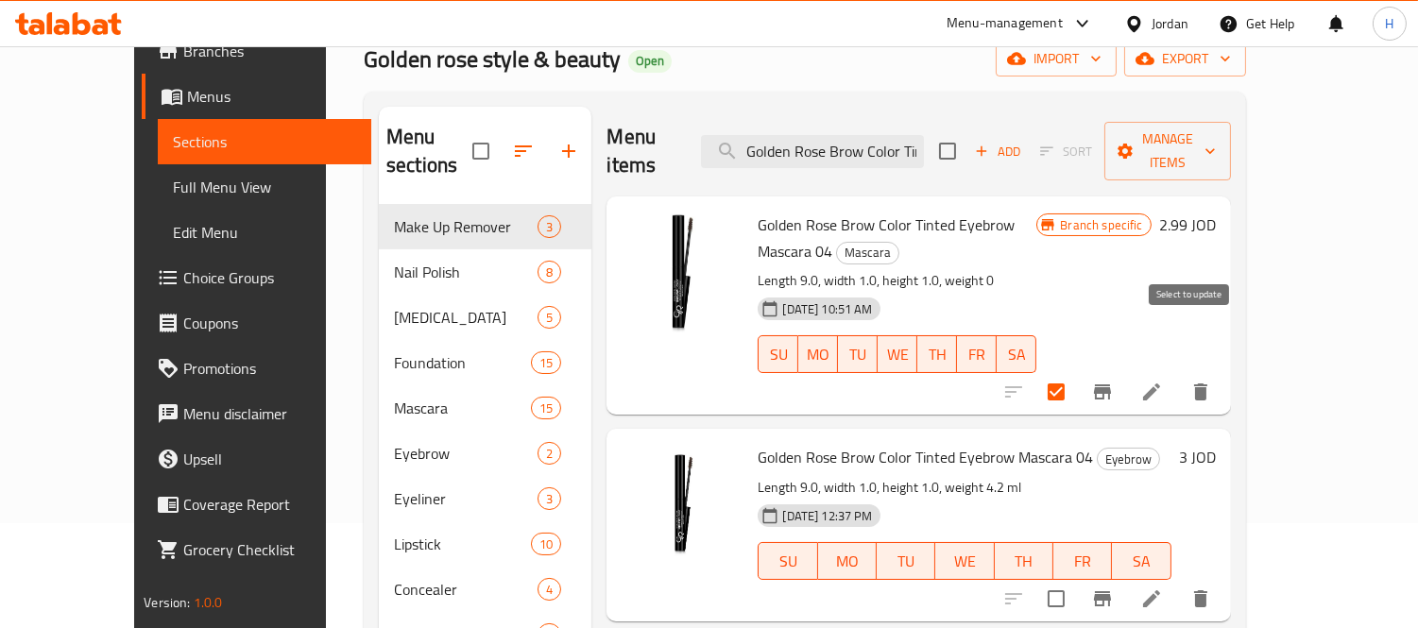
click at [1076, 372] on input "checkbox" at bounding box center [1056, 392] width 40 height 40
checkbox input "false"
click at [1125, 369] on button "Branch-specific-item" at bounding box center [1102, 391] width 45 height 45
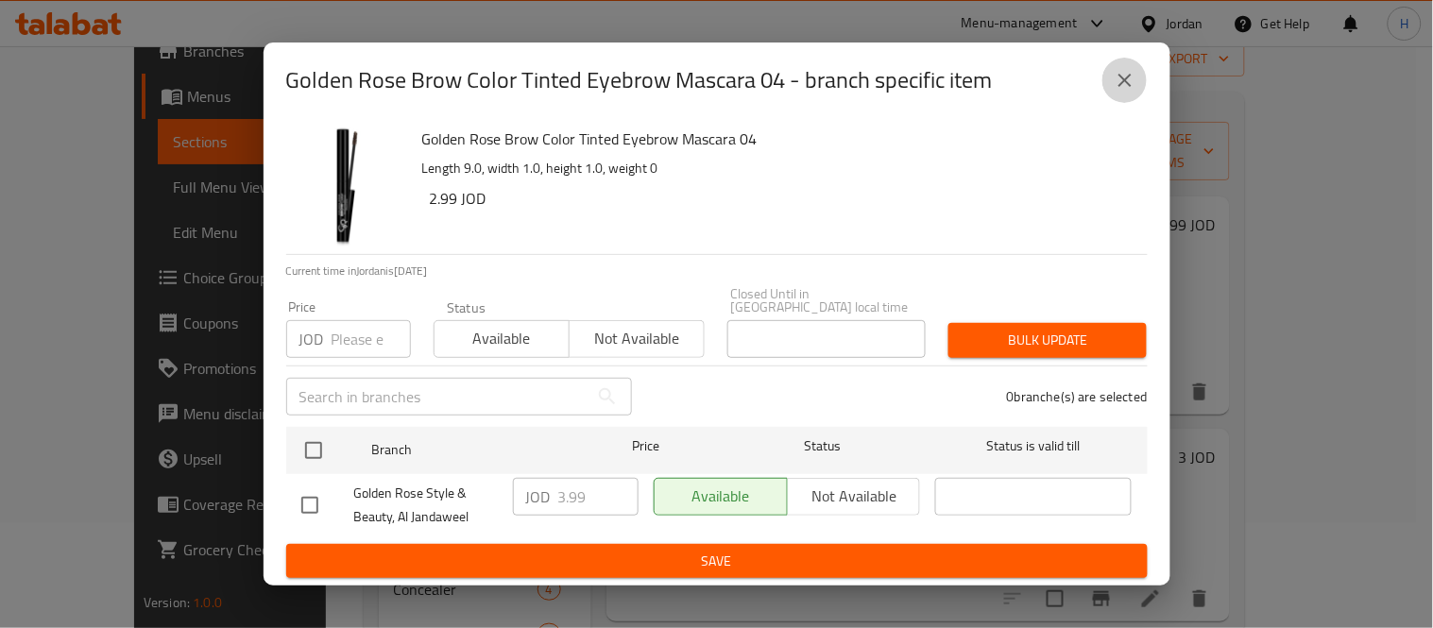
click at [1130, 78] on icon "close" at bounding box center [1125, 80] width 23 height 23
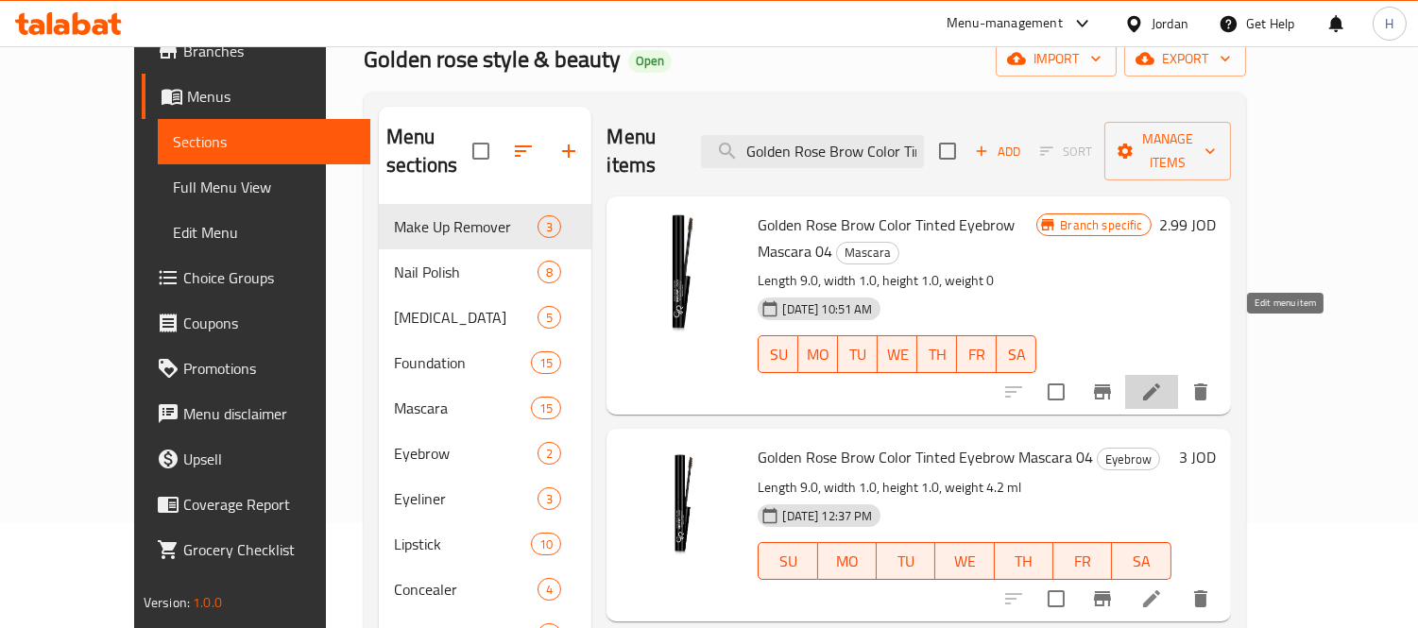
click at [1163, 381] on icon at bounding box center [1151, 392] width 23 height 23
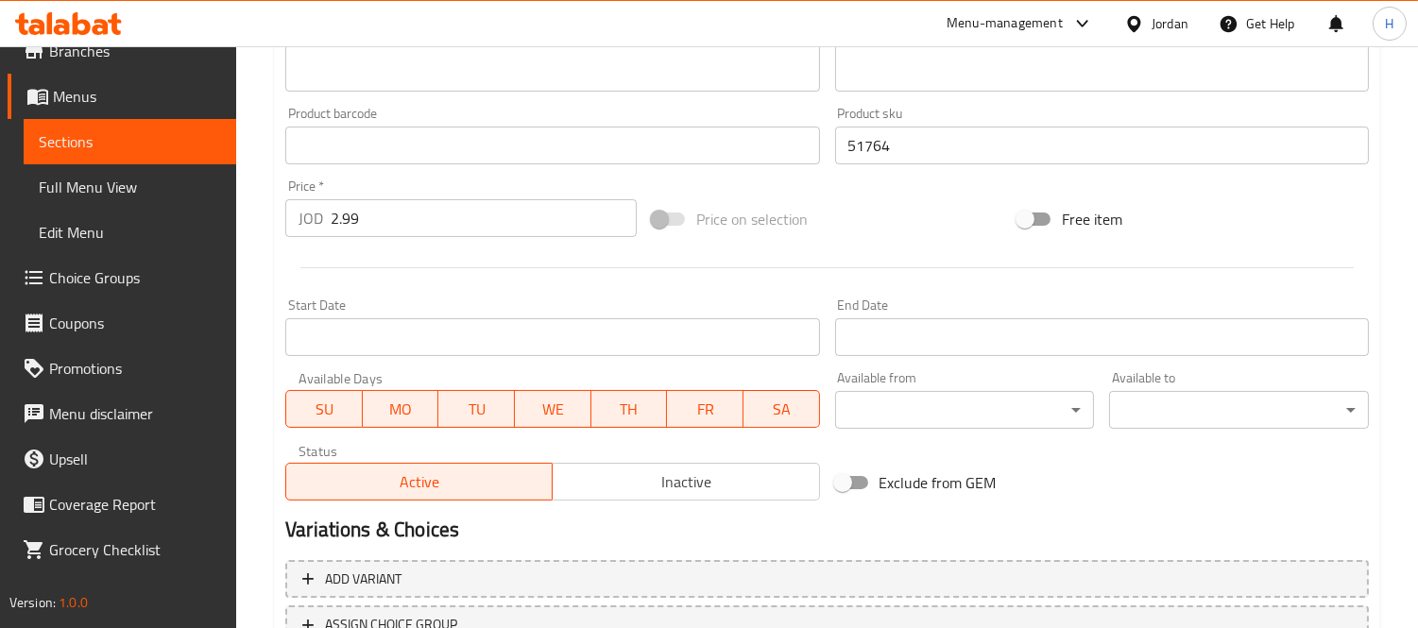
scroll to position [730, 0]
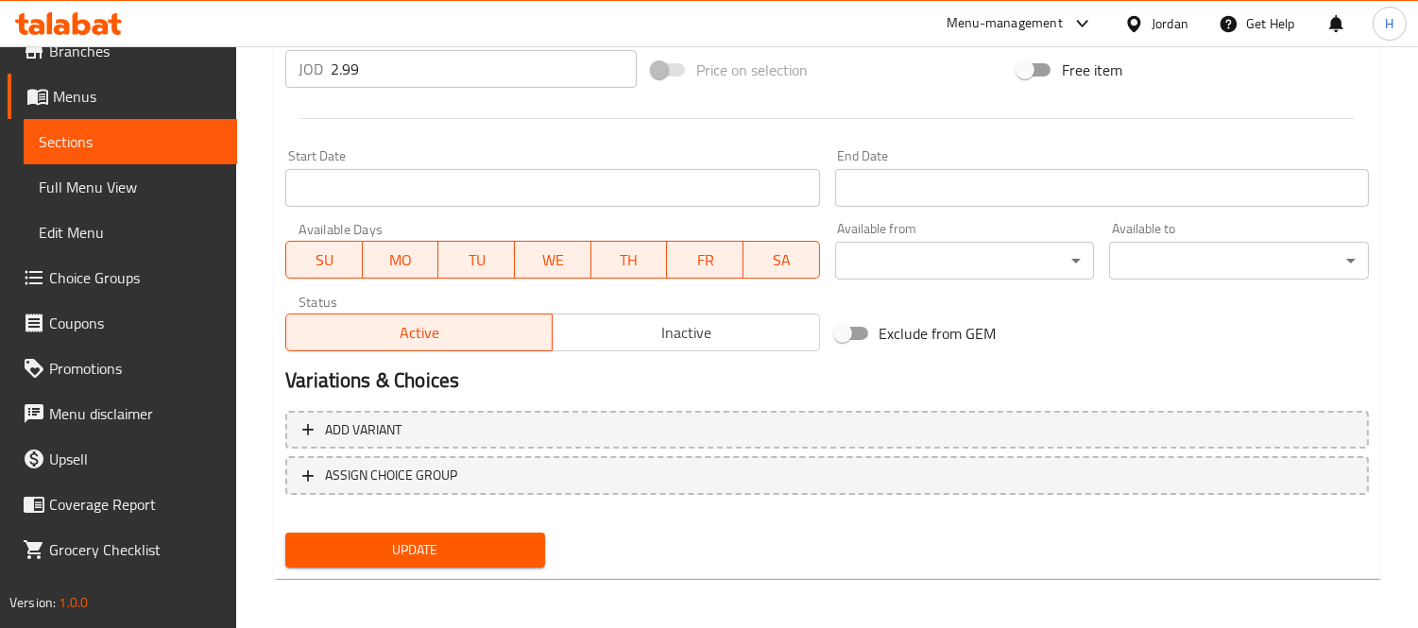
click at [750, 326] on span "Inactive" at bounding box center [685, 332] width 251 height 27
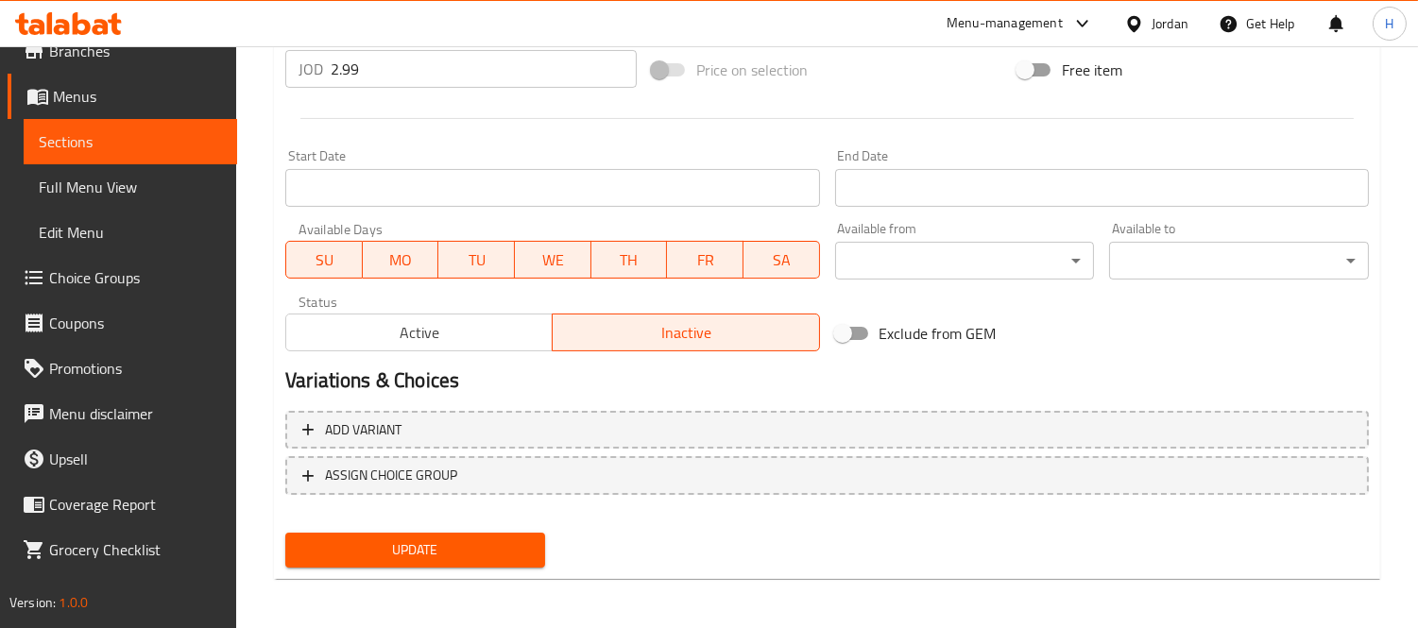
click at [483, 314] on button "Active" at bounding box center [418, 333] width 267 height 38
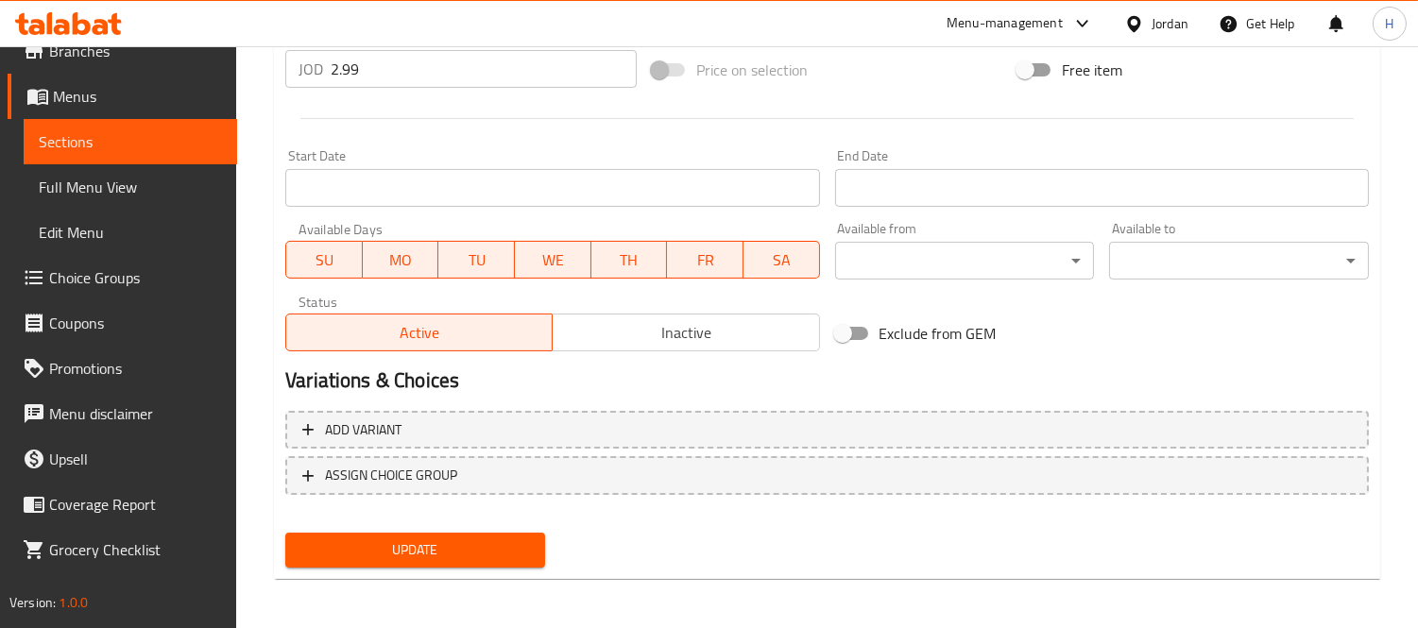
click at [600, 337] on span "Inactive" at bounding box center [685, 332] width 251 height 27
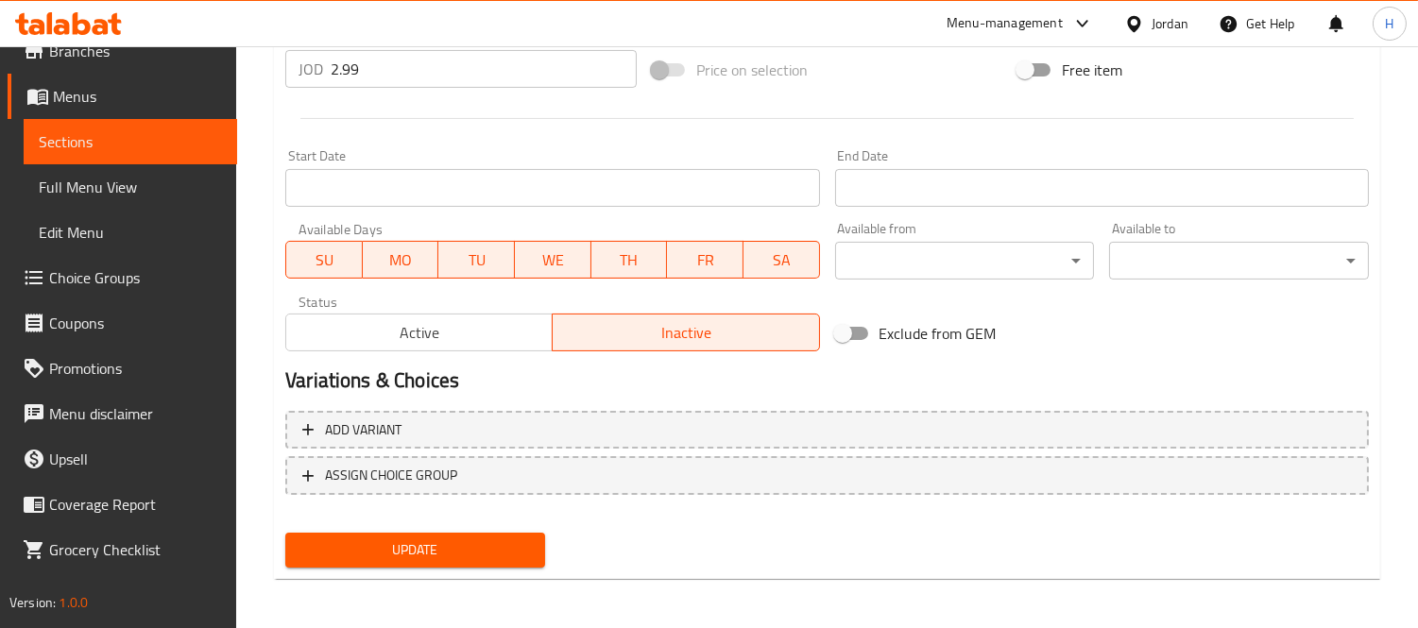
click at [494, 533] on button "Update" at bounding box center [415, 550] width 260 height 35
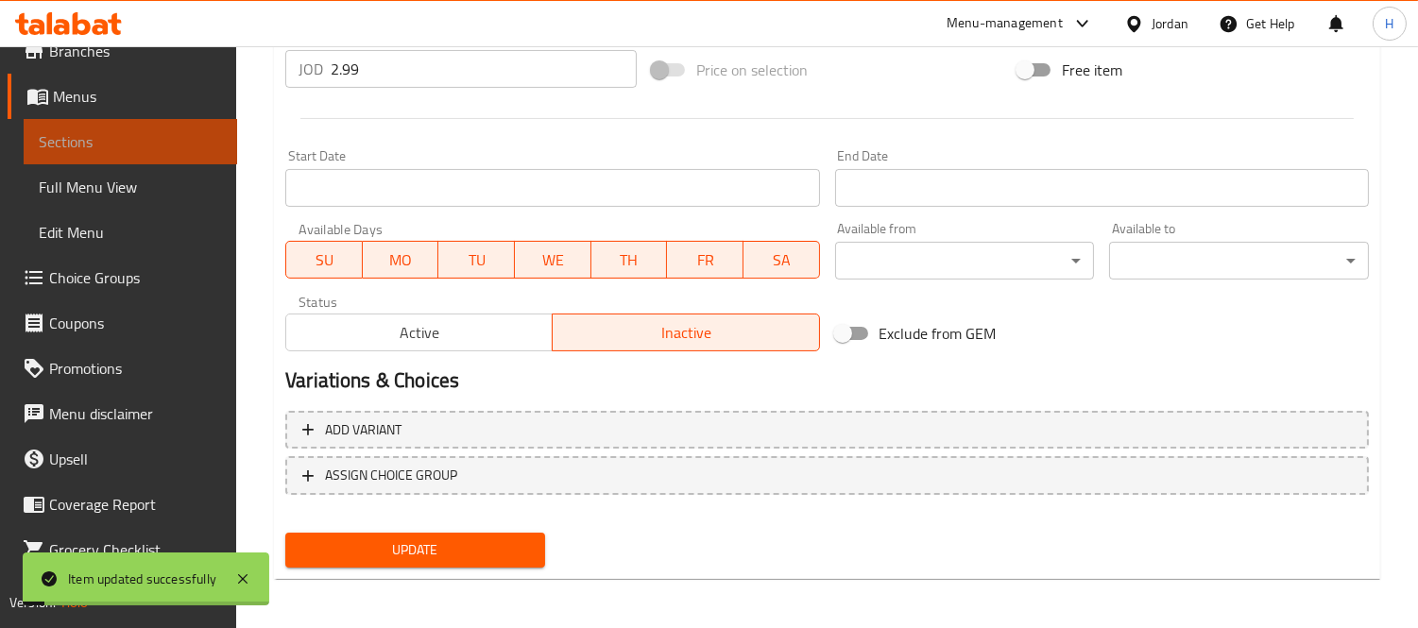
click at [212, 136] on link "Sections" at bounding box center [131, 141] width 214 height 45
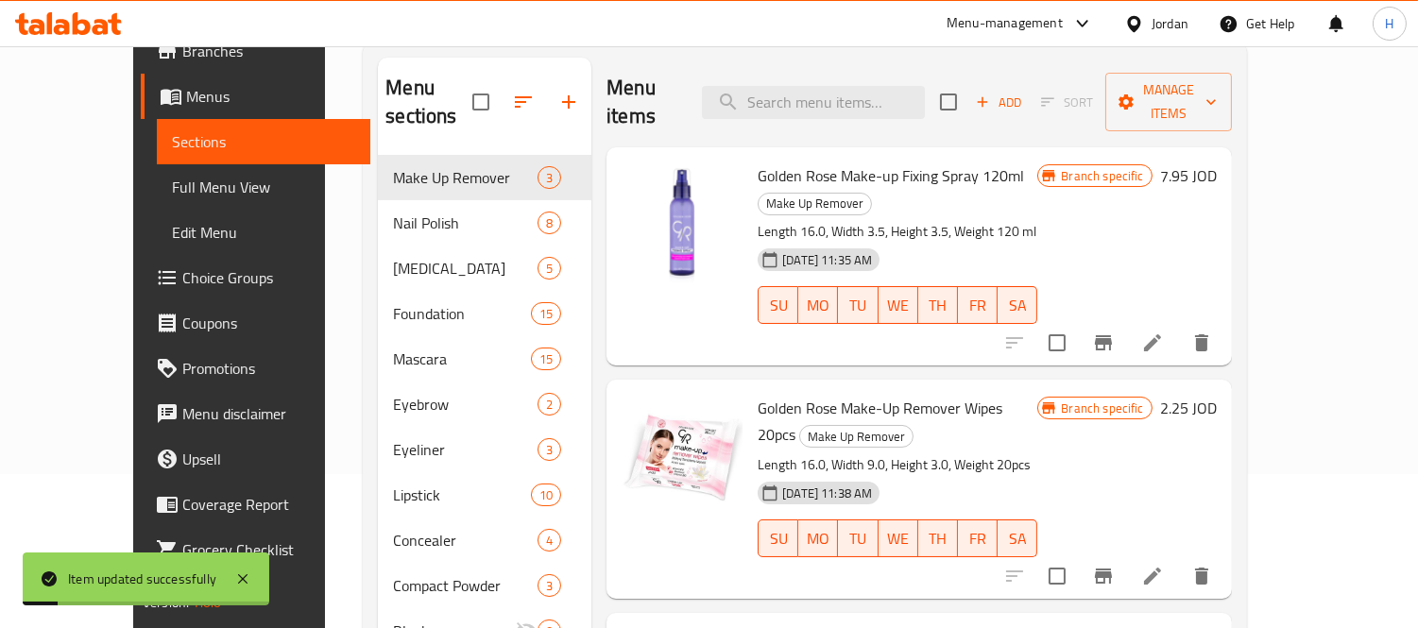
scroll to position [62, 0]
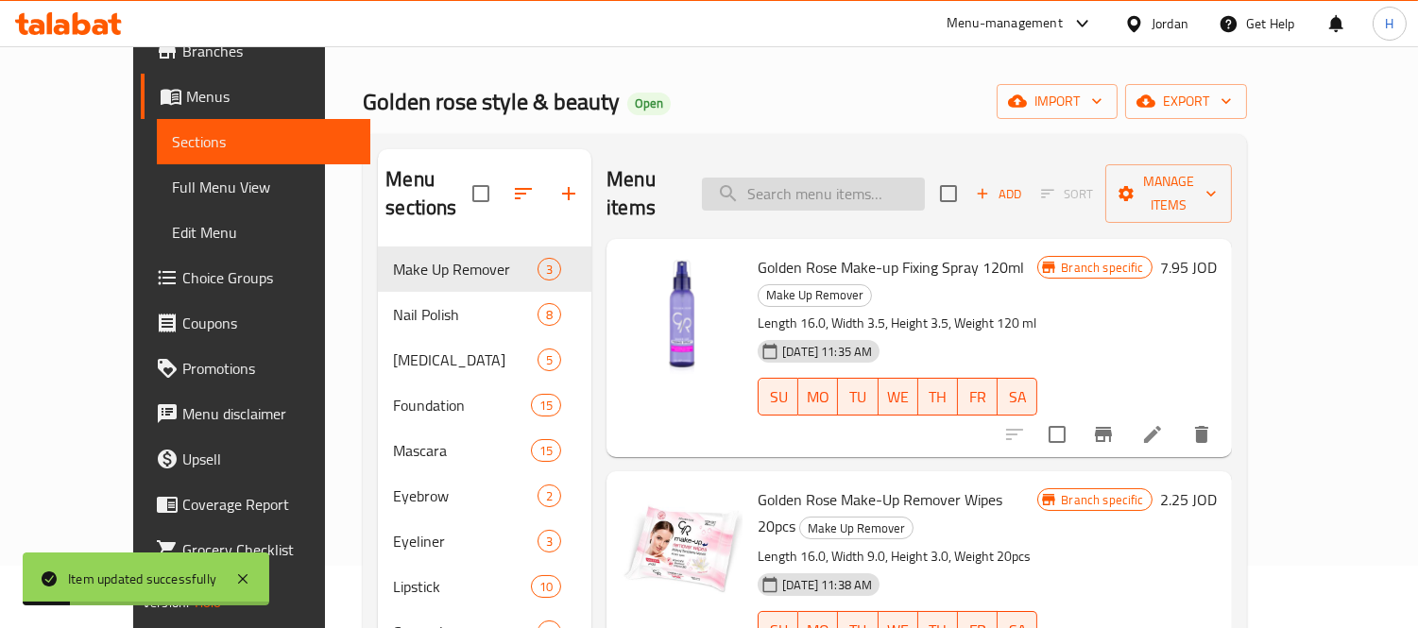
click at [921, 182] on input "search" at bounding box center [813, 194] width 223 height 33
paste input "Golden Rose Brow Color Tinted Eyebrow Mascara 04"
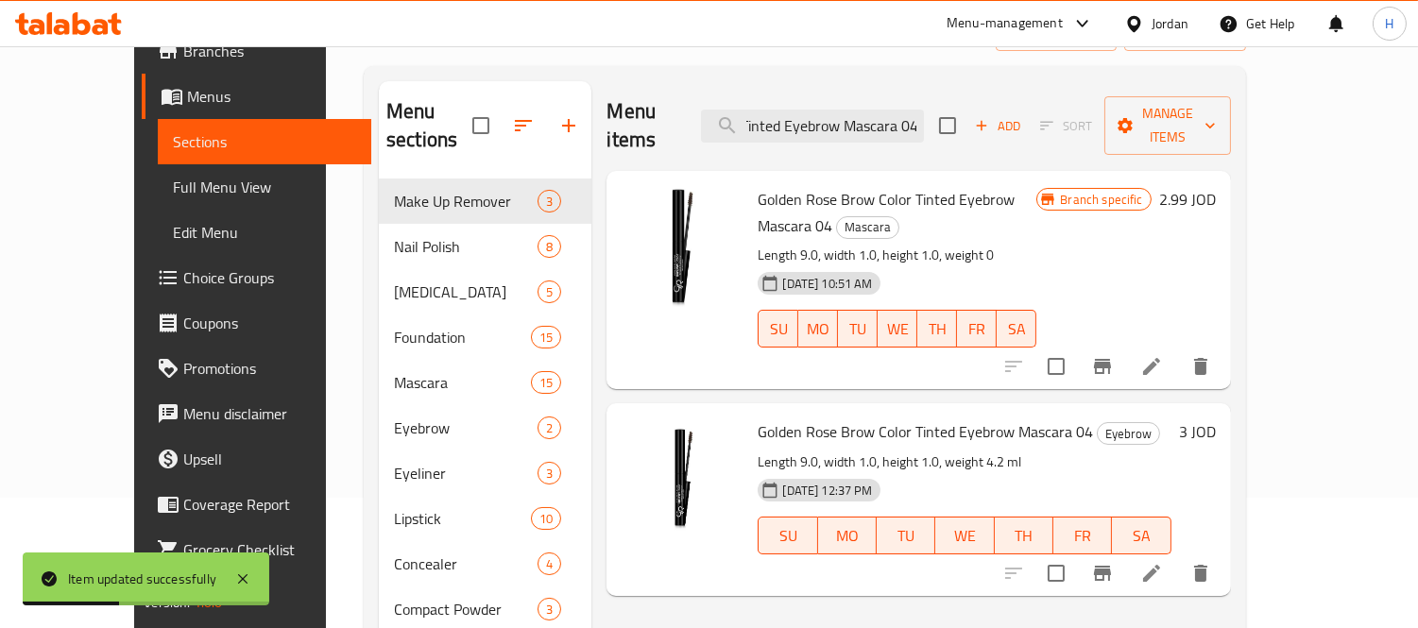
scroll to position [167, 0]
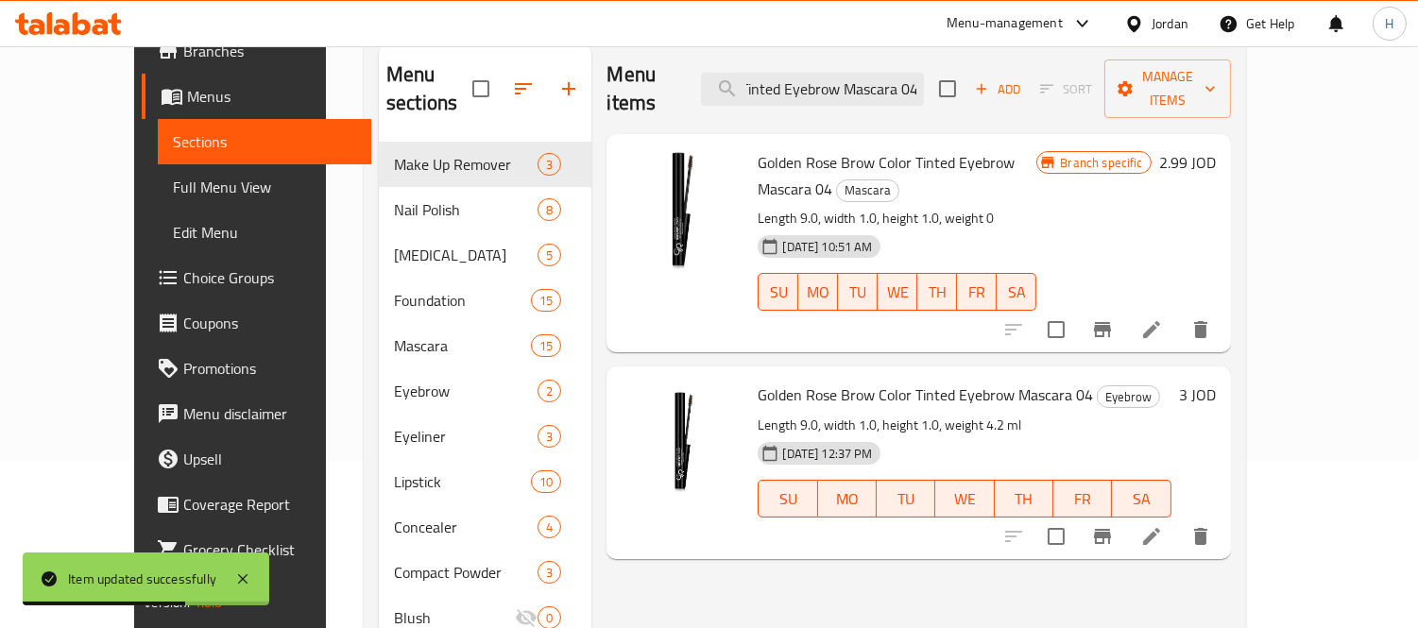
type input "Golden Rose Brow Color Tinted Eyebrow Mascara 04"
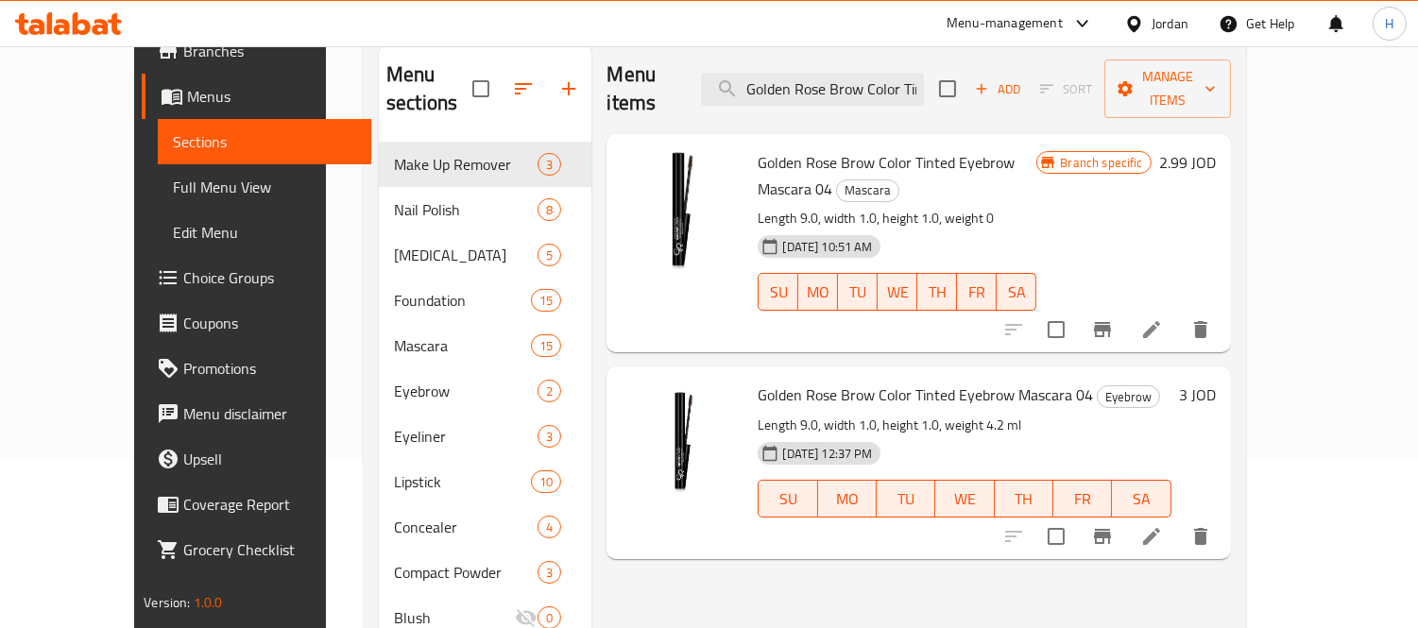
click at [1163, 318] on icon at bounding box center [1151, 329] width 23 height 23
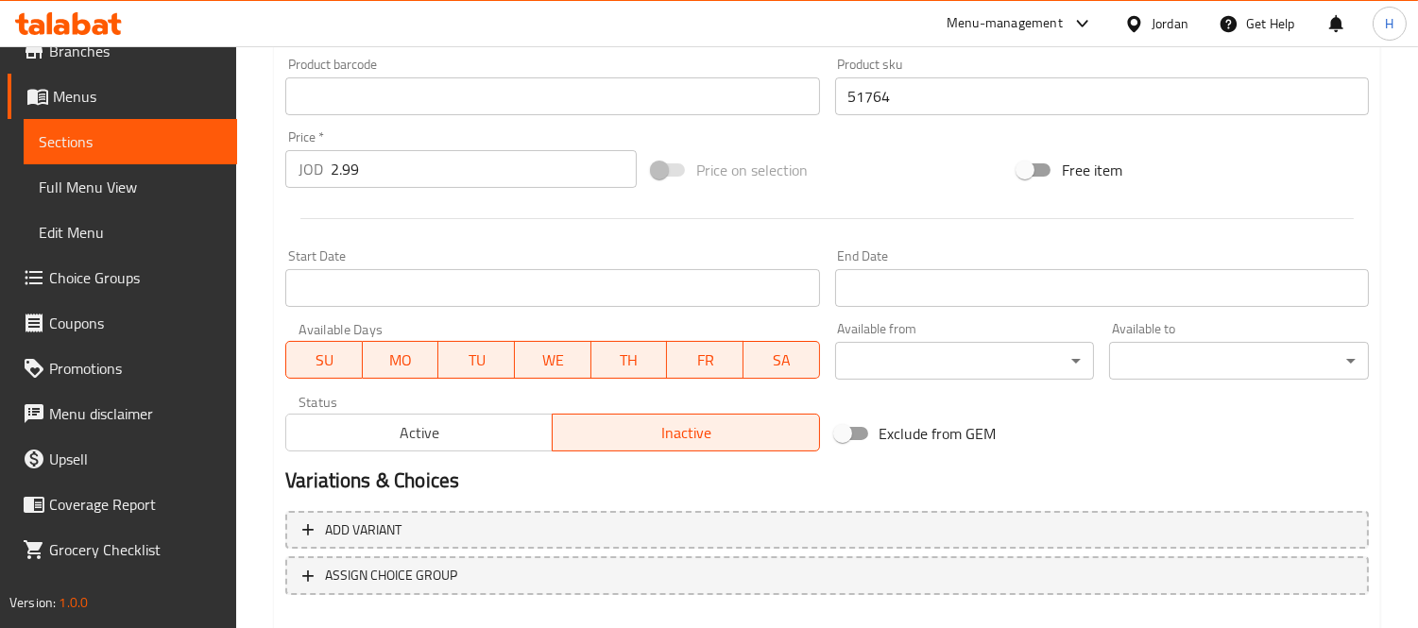
scroll to position [730, 0]
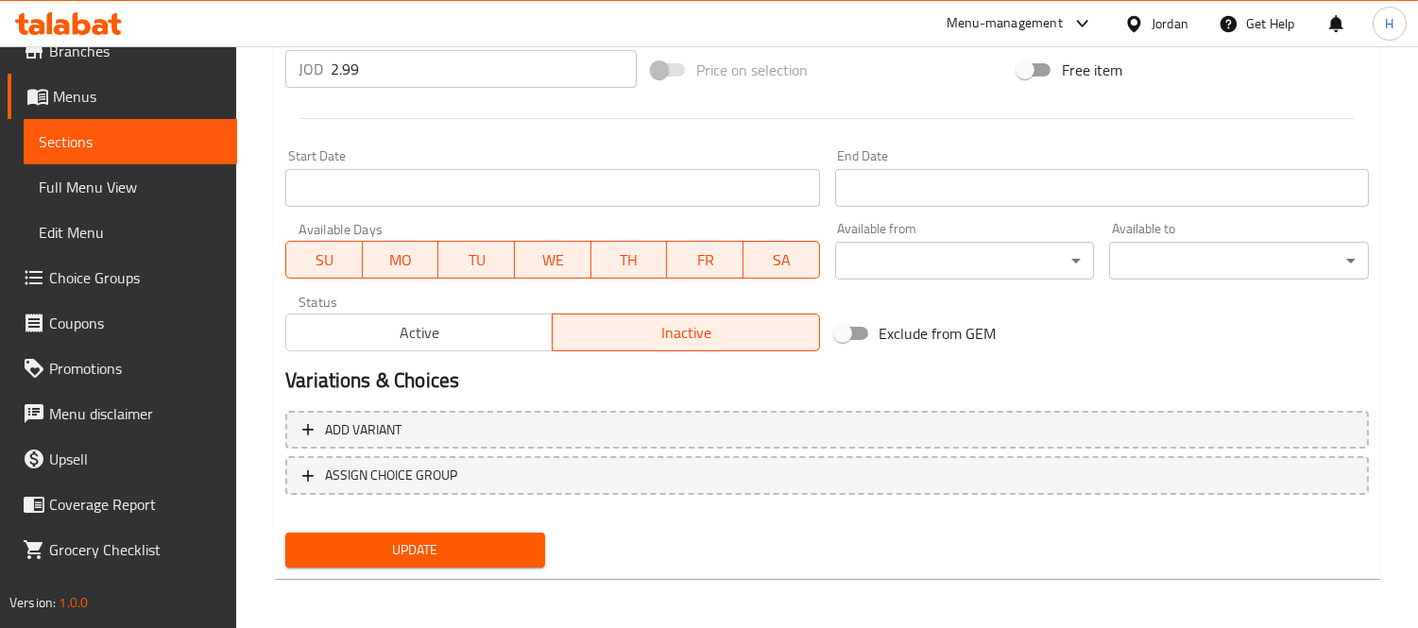
click at [202, 132] on span "Sections" at bounding box center [130, 141] width 183 height 23
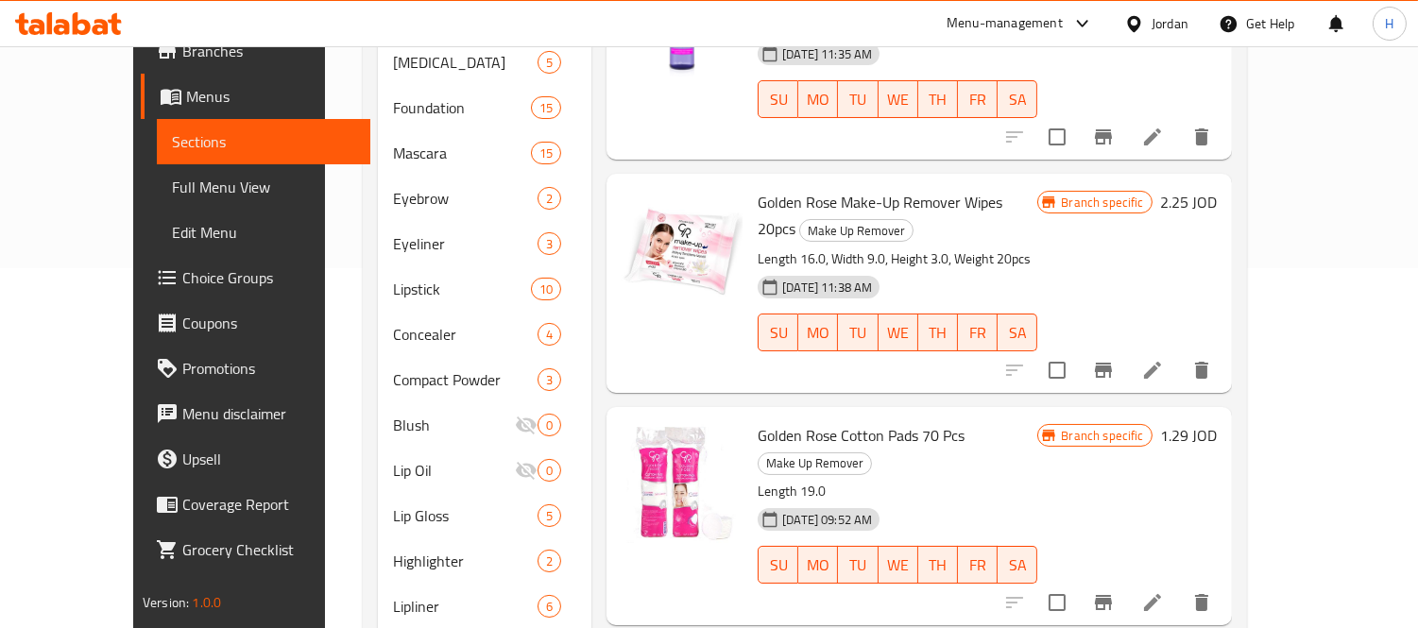
scroll to position [167, 0]
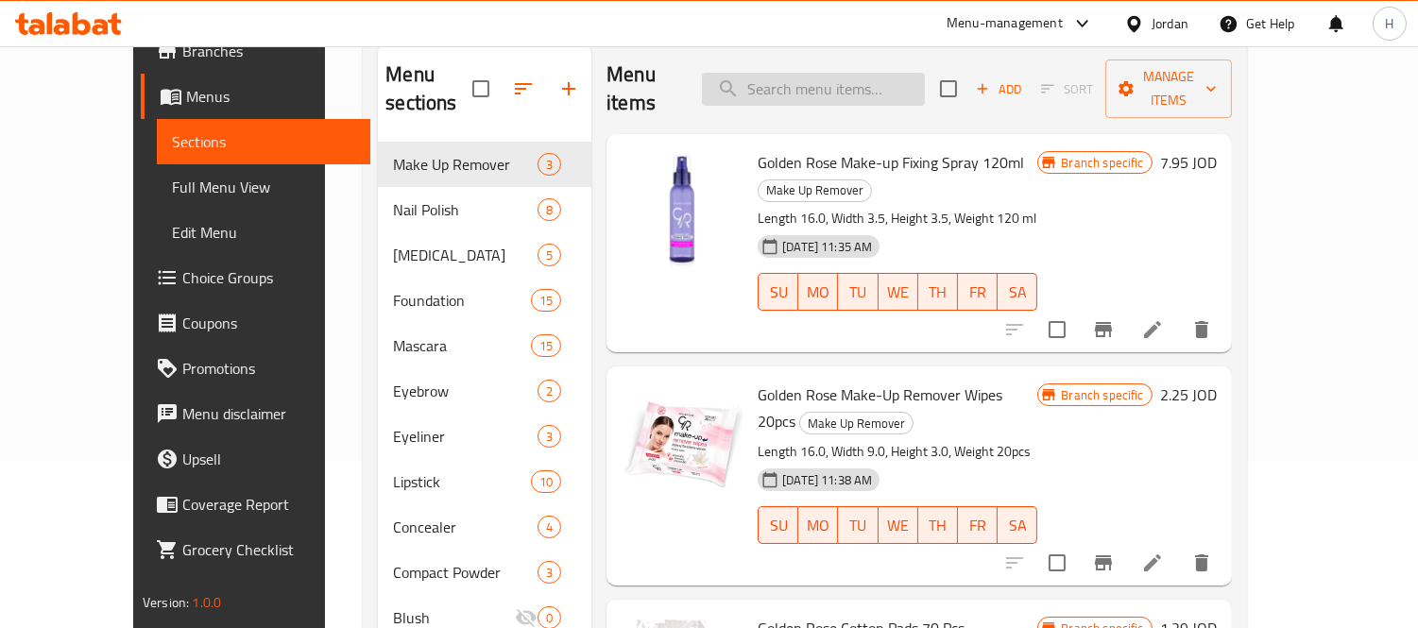
click at [865, 74] on input "search" at bounding box center [813, 89] width 223 height 33
paste input "Golden Rose Brow Color Tinted Eyebrow Mascara 04"
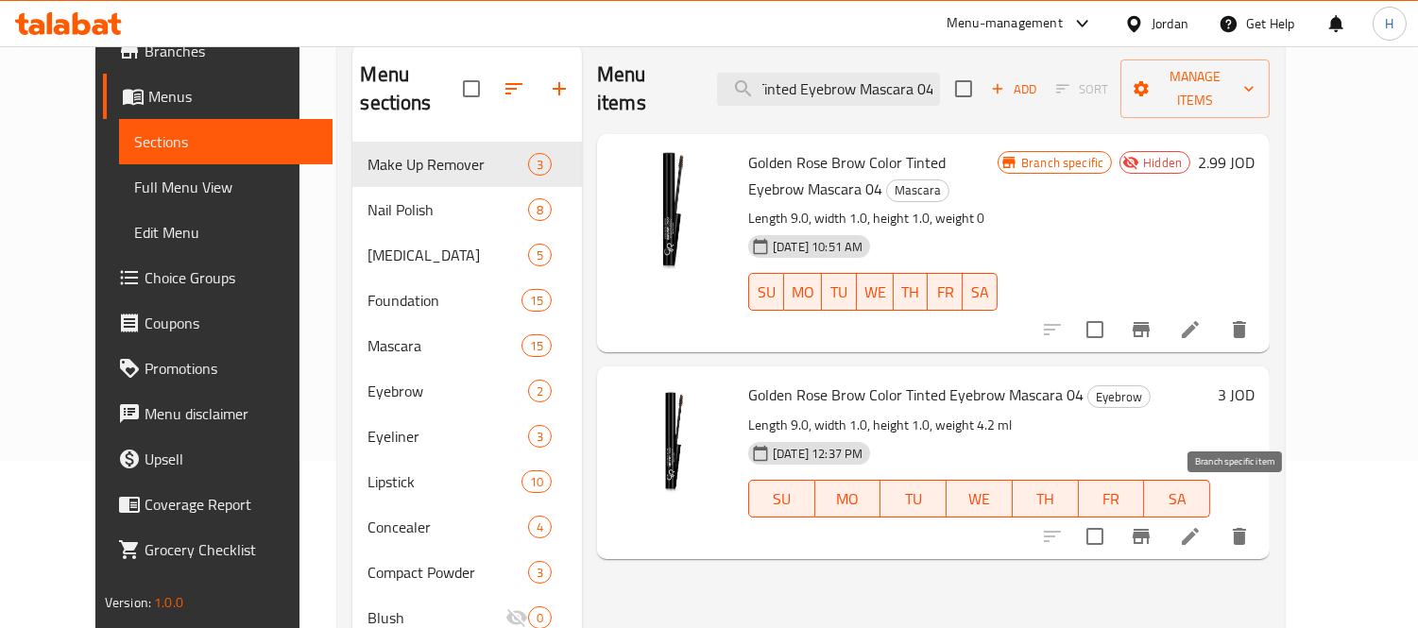
type input "Golden Rose Brow Color Tinted Eyebrow Mascara 04"
click at [1153, 525] on icon "Branch-specific-item" at bounding box center [1141, 536] width 23 height 23
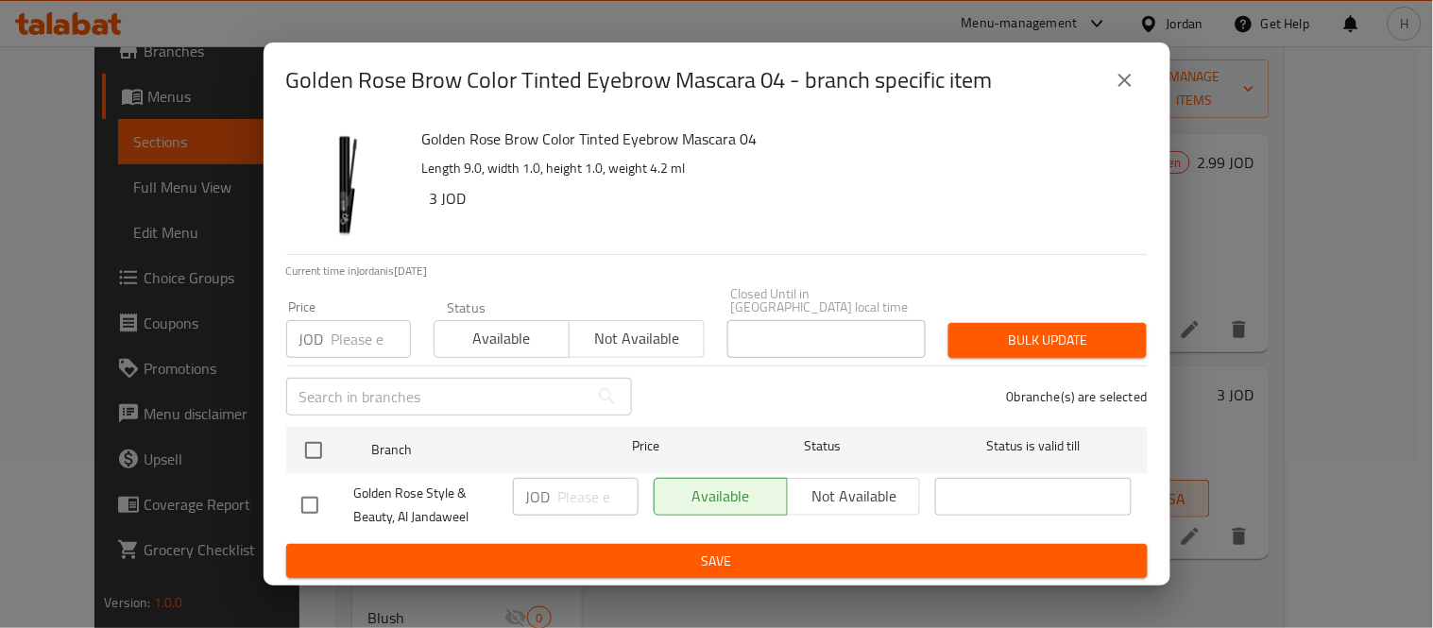
click at [315, 492] on input "checkbox" at bounding box center [310, 506] width 40 height 40
checkbox input "true"
click at [578, 486] on input "number" at bounding box center [598, 497] width 80 height 38
paste input "3.99"
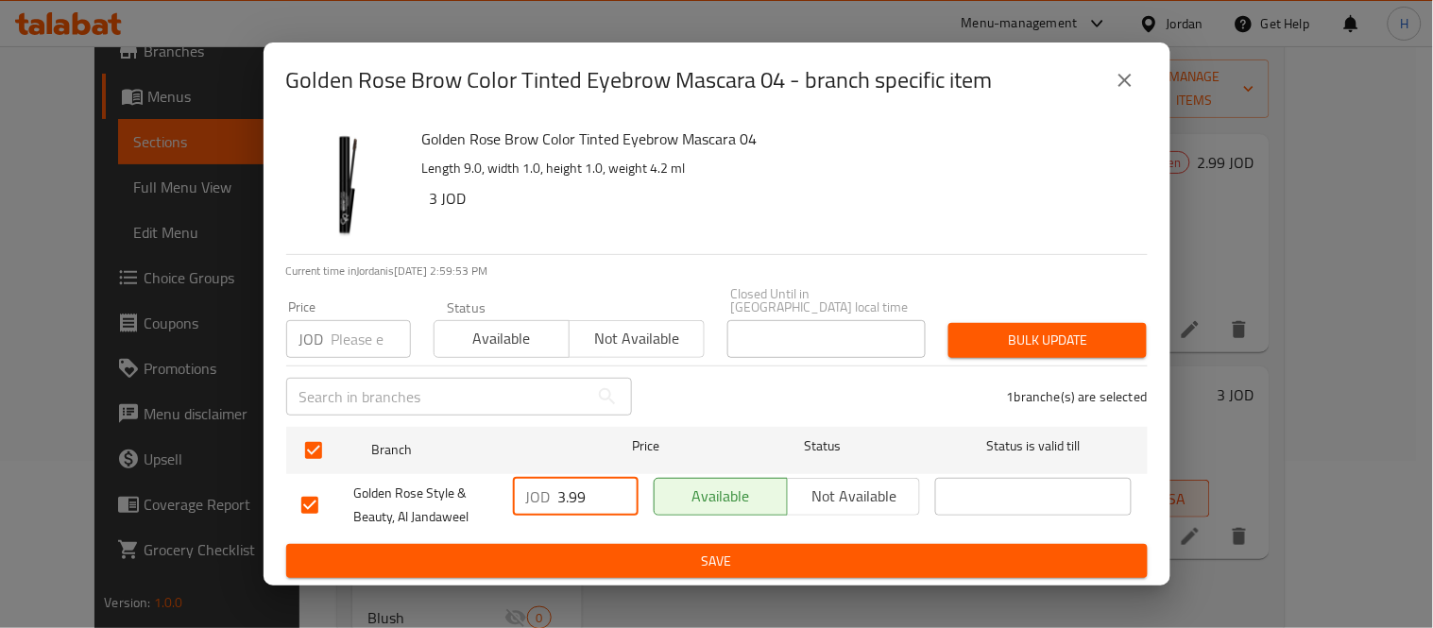
type input "3.99"
click at [716, 559] on span "Save" at bounding box center [716, 562] width 831 height 24
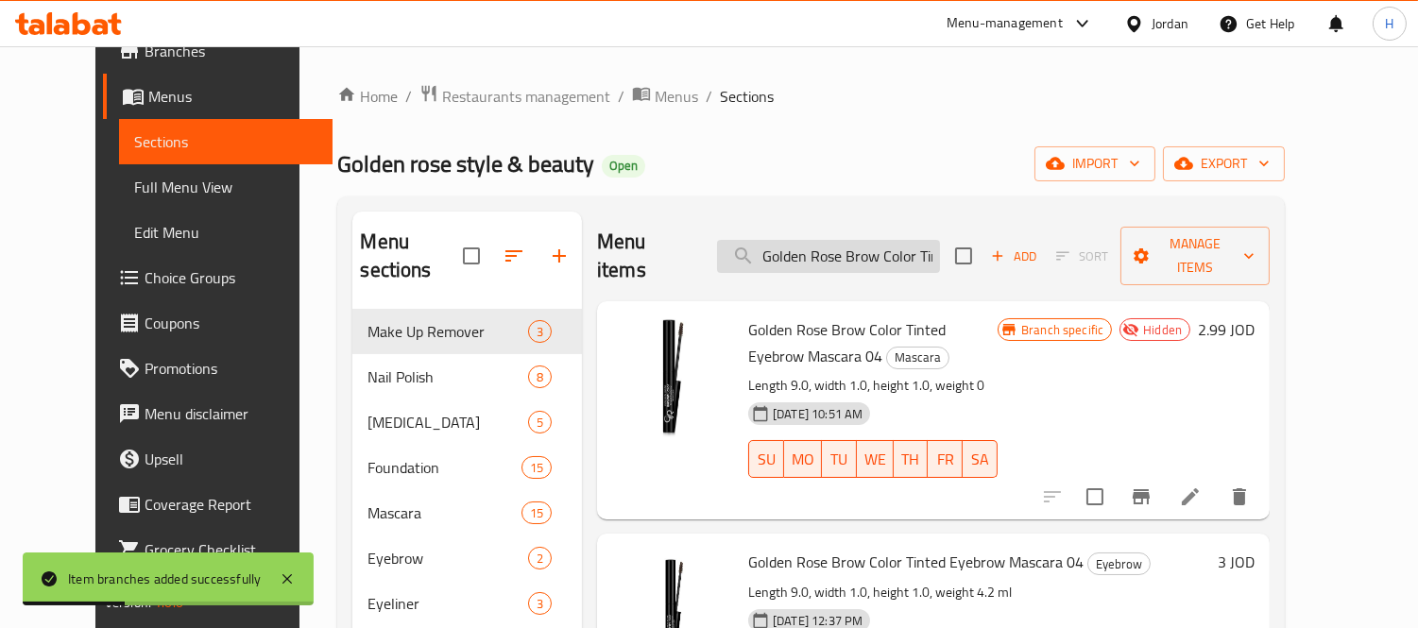
click at [932, 240] on input "Golden Rose Brow Color Tinted Eyebrow Mascara 04" at bounding box center [828, 256] width 223 height 33
paste input "5"
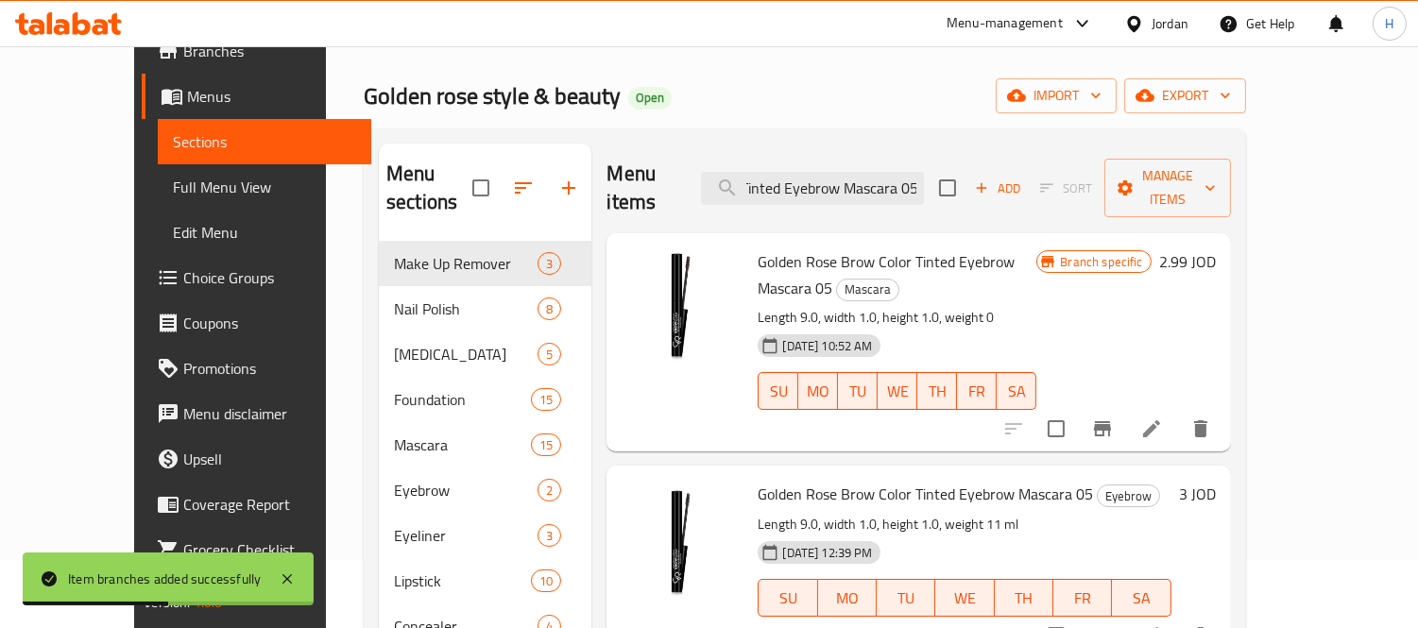
scroll to position [105, 0]
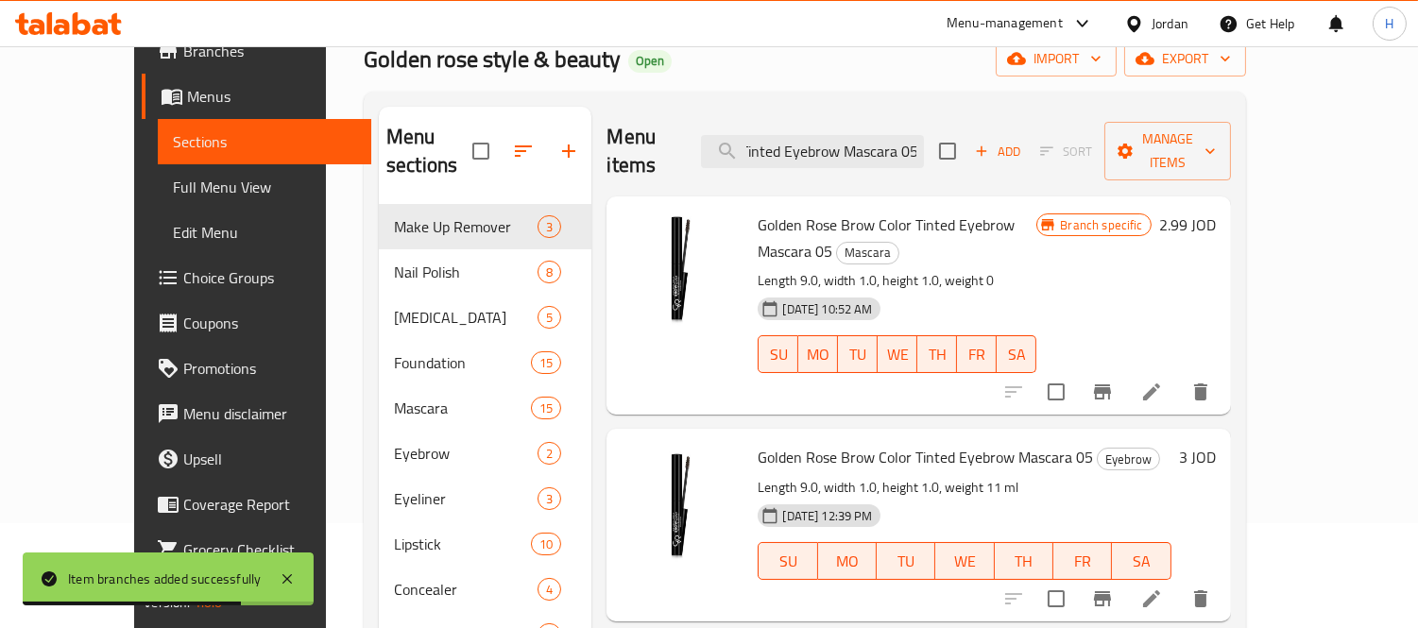
type input "Golden Rose Brow Color Tinted Eyebrow Mascara 05"
click at [1178, 375] on li at bounding box center [1151, 392] width 53 height 34
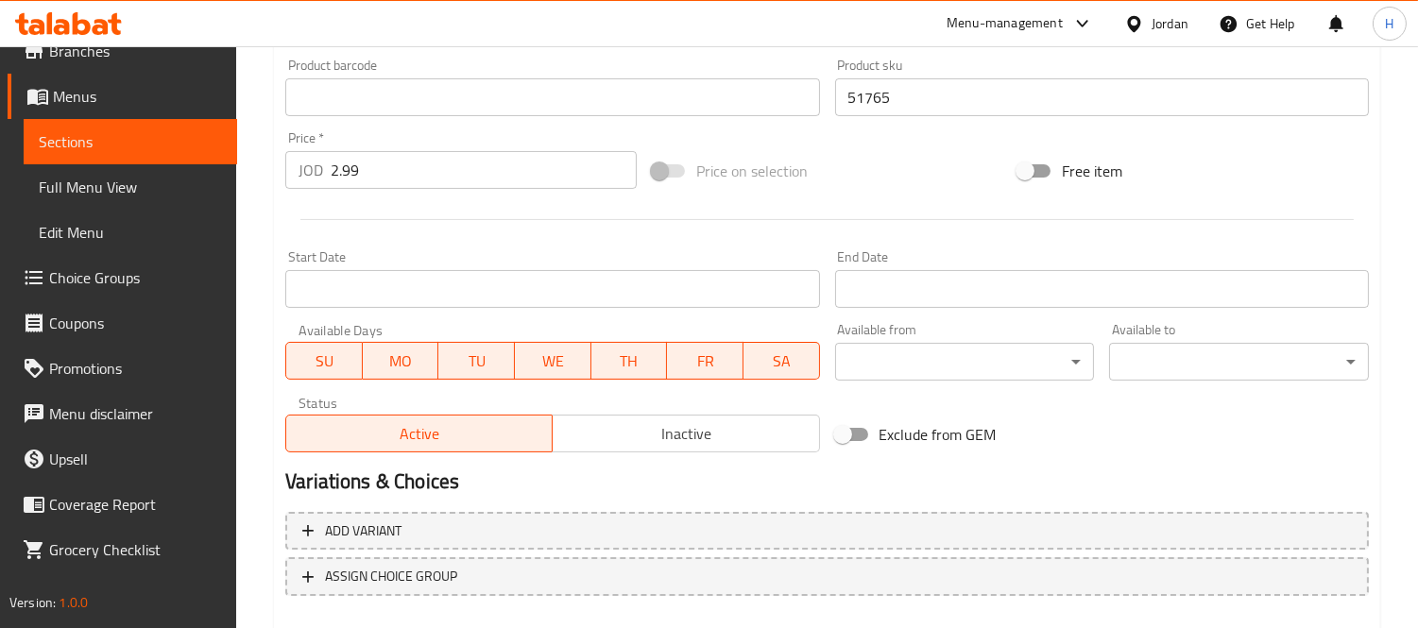
scroll to position [730, 0]
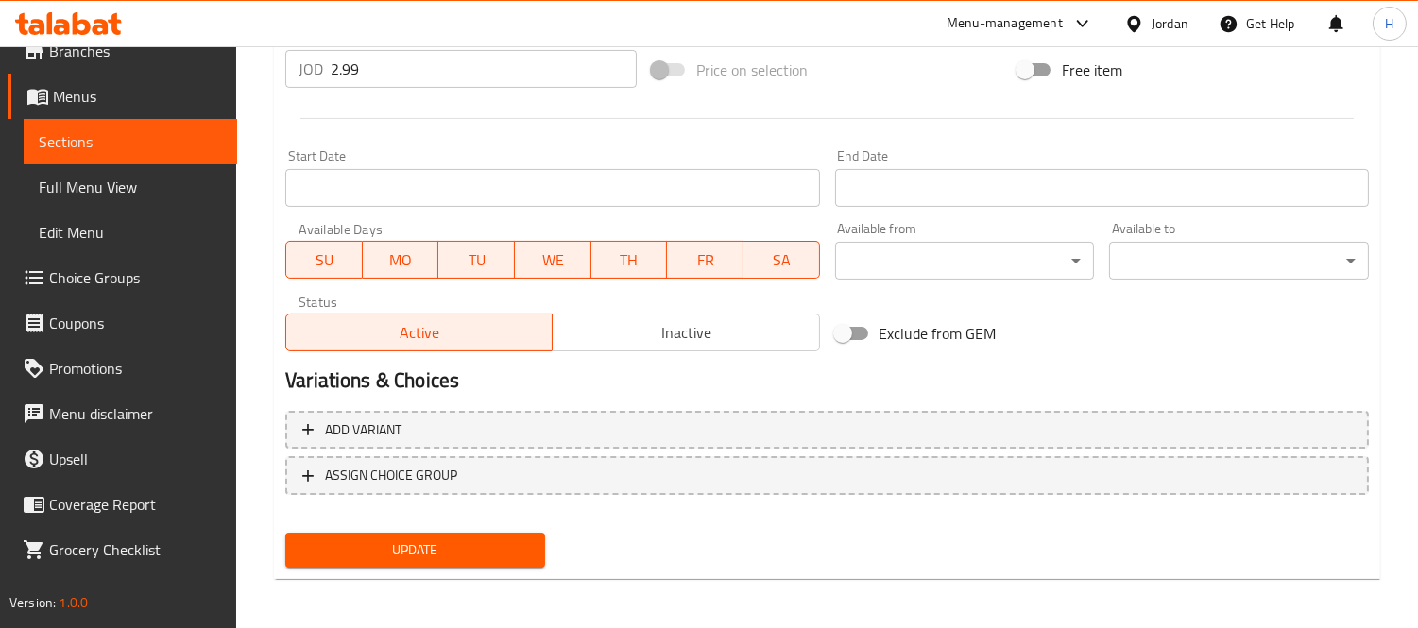
click at [713, 324] on span "Inactive" at bounding box center [685, 332] width 251 height 27
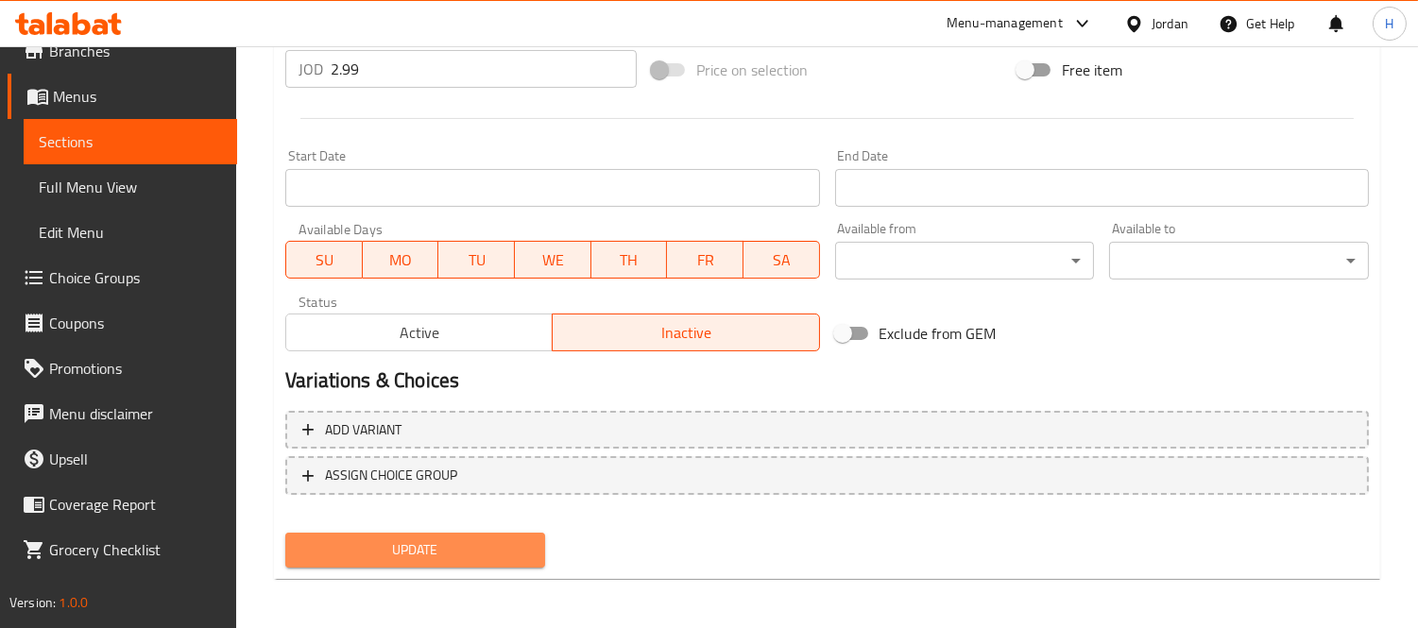
click at [408, 544] on span "Update" at bounding box center [415, 551] width 230 height 24
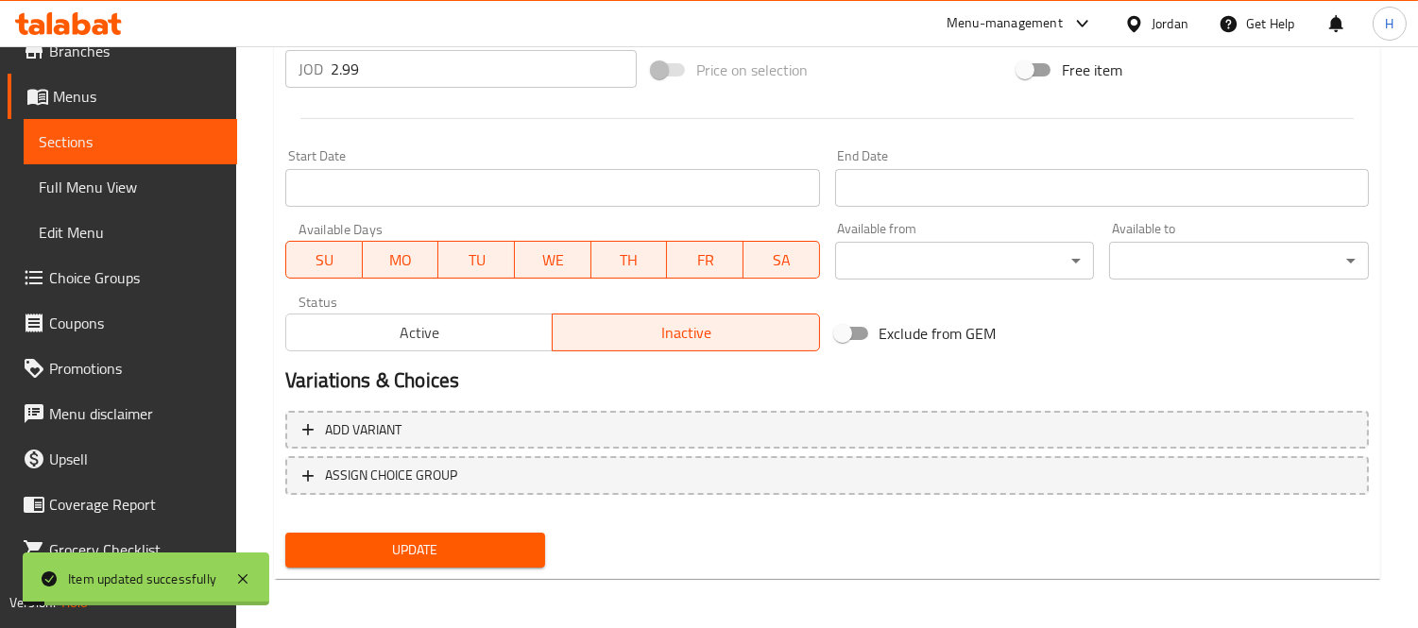
click at [145, 133] on span "Sections" at bounding box center [130, 141] width 183 height 23
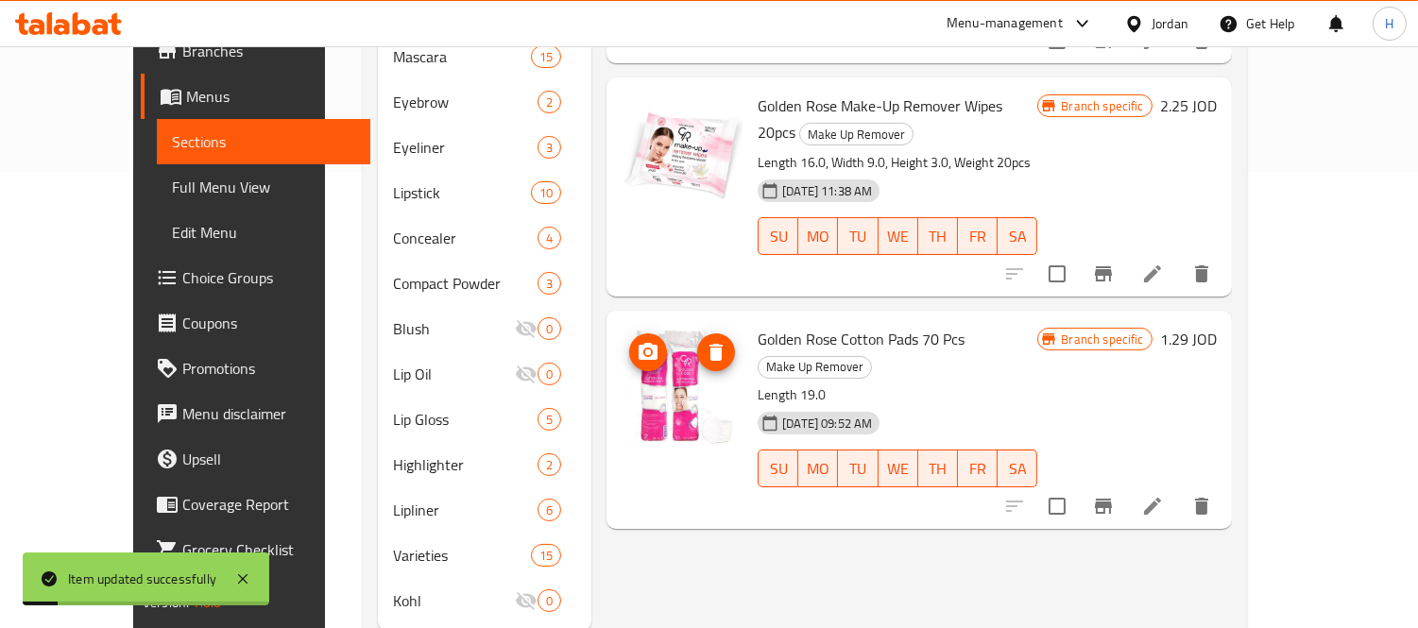
scroll to position [167, 0]
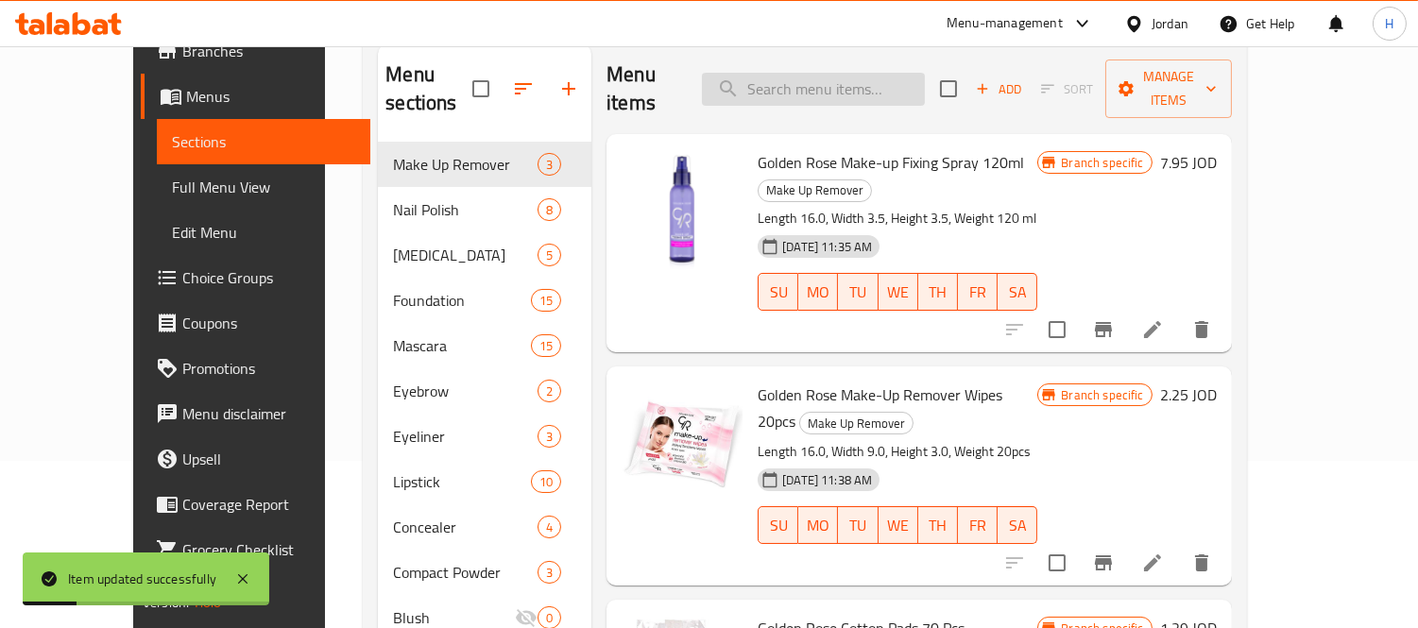
click at [860, 73] on input "search" at bounding box center [813, 89] width 223 height 33
paste input "Golden Rose Brow Color Tinted Eyebrow Mascara 05"
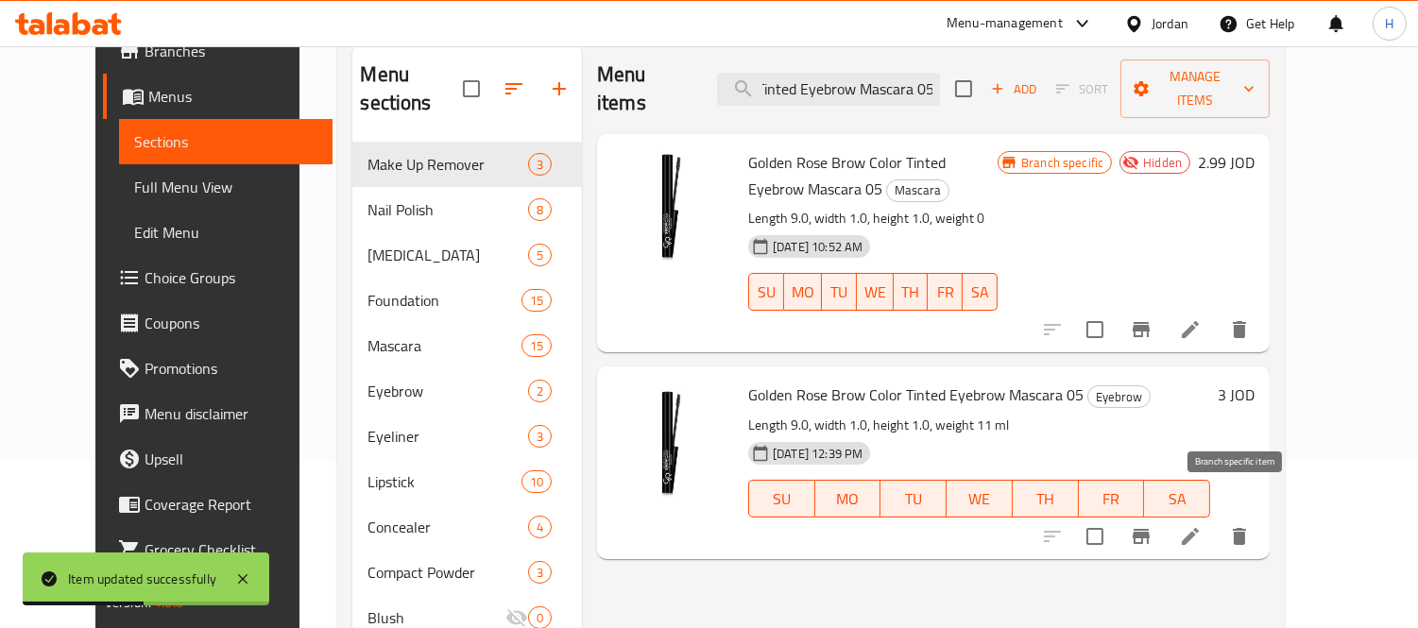
type input "Golden Rose Brow Color Tinted Eyebrow Mascara 05"
click at [1153, 525] on icon "Branch-specific-item" at bounding box center [1141, 536] width 23 height 23
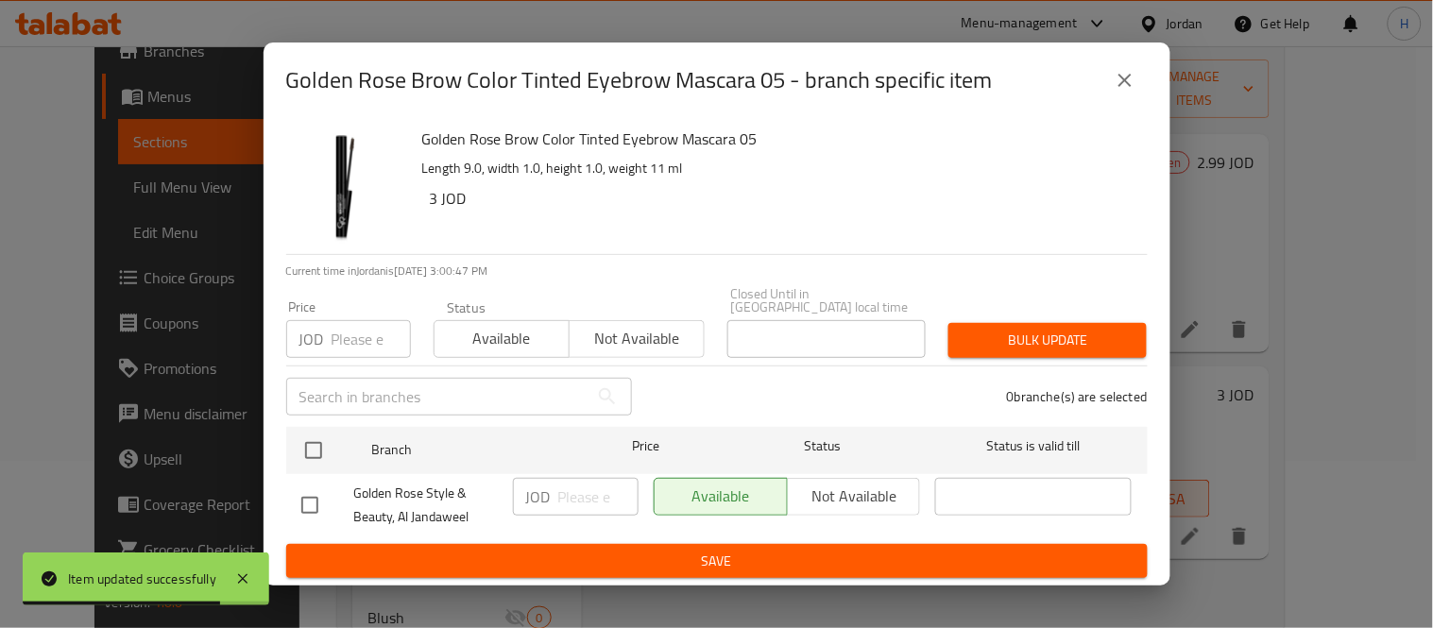
click at [317, 503] on input "checkbox" at bounding box center [310, 506] width 40 height 40
checkbox input "true"
click at [614, 480] on input "1" at bounding box center [598, 497] width 80 height 38
drag, startPoint x: 572, startPoint y: 493, endPoint x: 507, endPoint y: 507, distance: 65.8
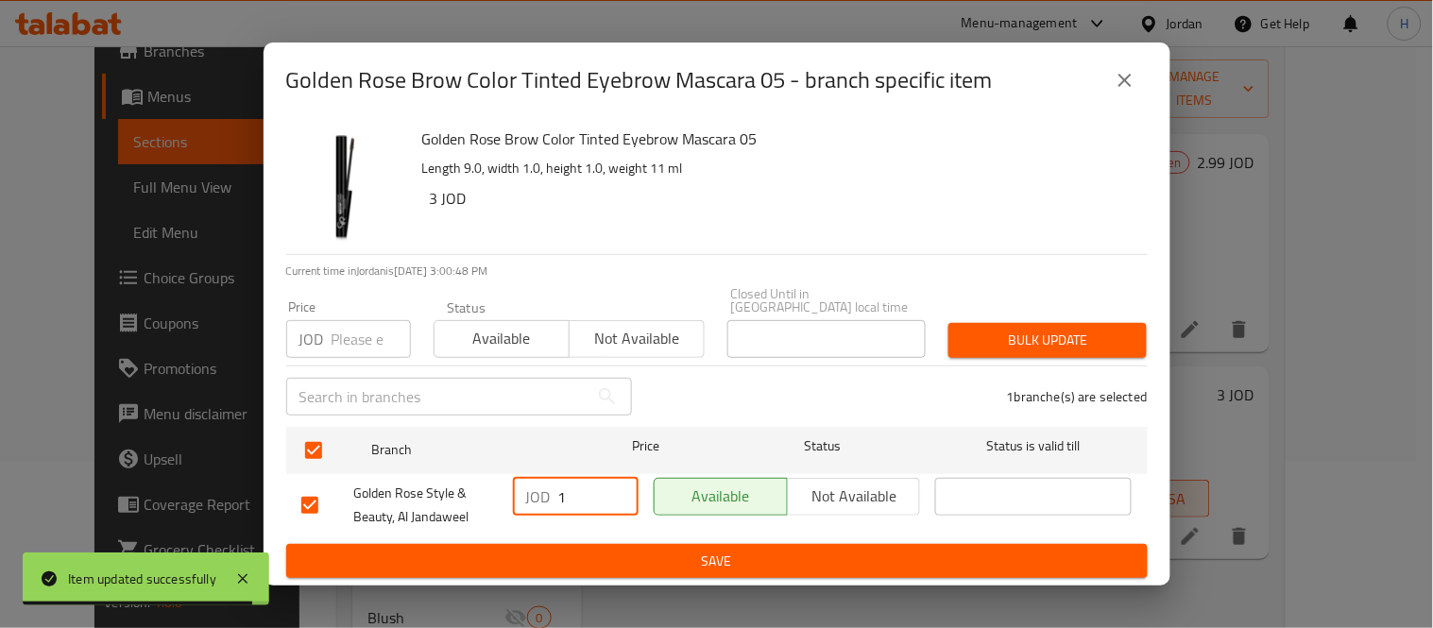
click at [507, 507] on div "JOD 1 ​" at bounding box center [575, 506] width 141 height 70
paste input "3.99"
type input "3.99"
click at [598, 550] on span "Save" at bounding box center [716, 562] width 831 height 24
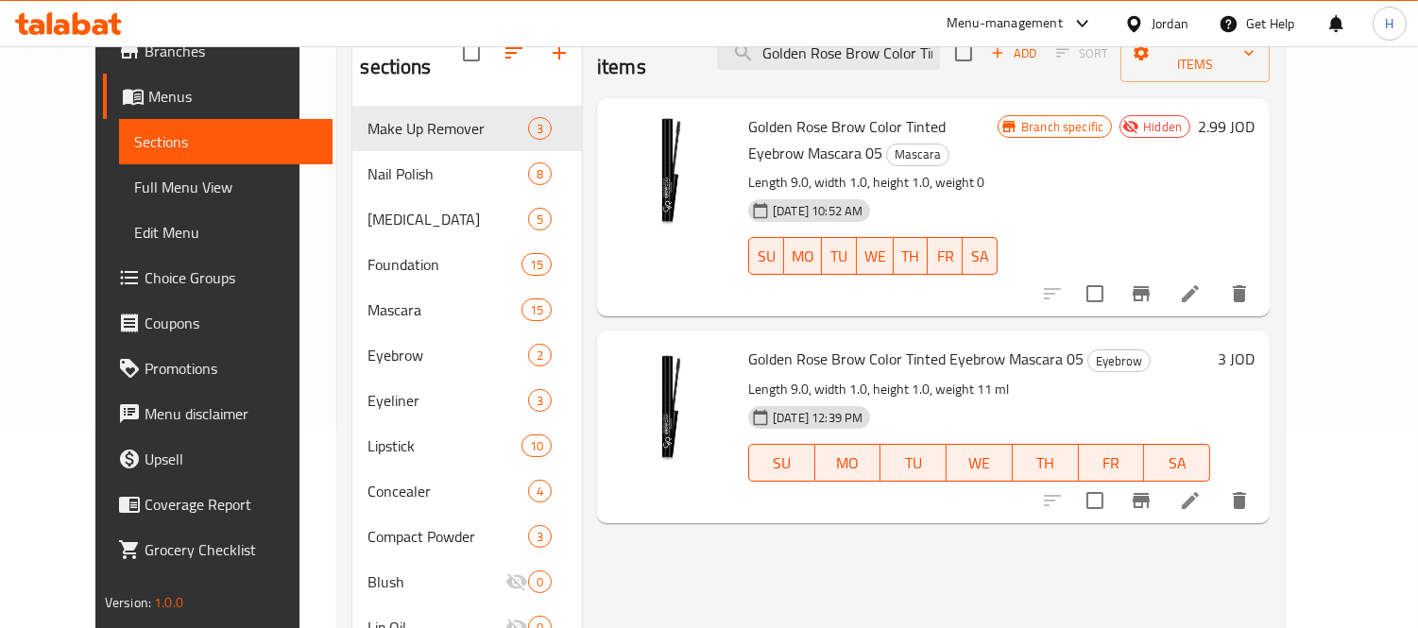
scroll to position [167, 0]
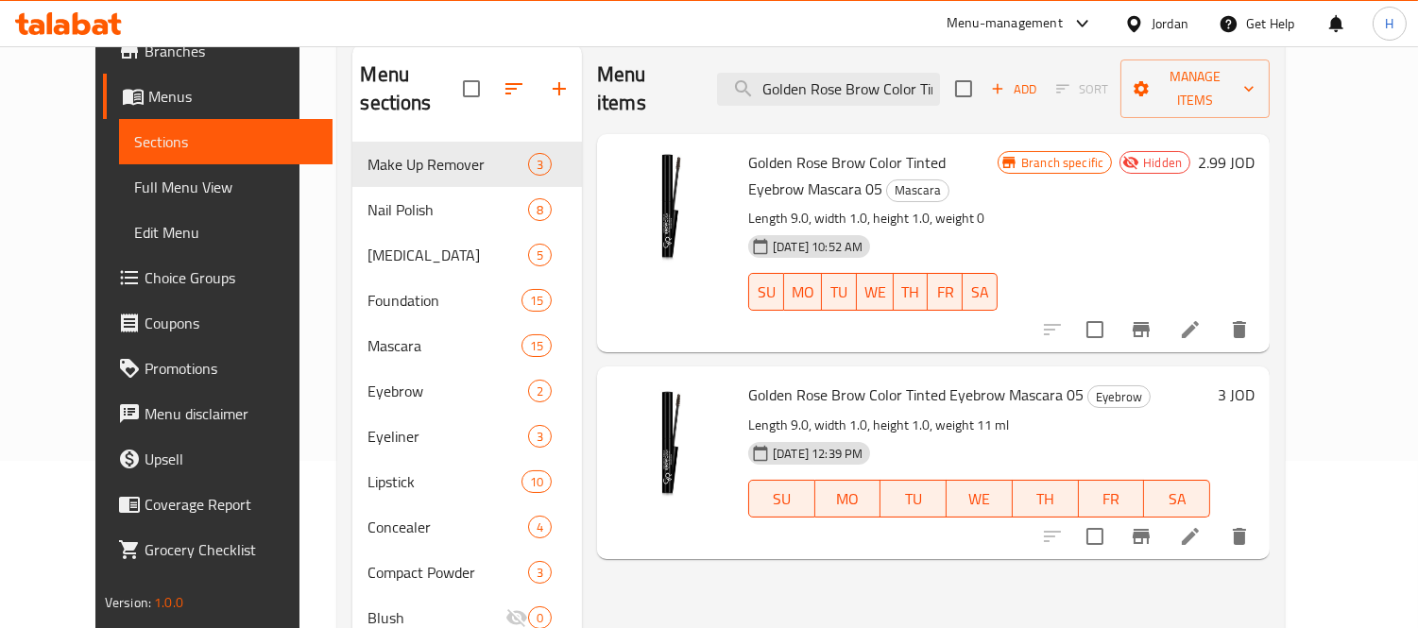
click at [932, 207] on p "Length 9.0, width 1.0, height 1.0, weight 0" at bounding box center [872, 219] width 249 height 24
copy div "Length 9.0, width 1.0, height 1.0, weight 0"
click at [949, 414] on p "Length 9.0, width 1.0, height 1.0, weight 11 ml" at bounding box center [979, 426] width 462 height 24
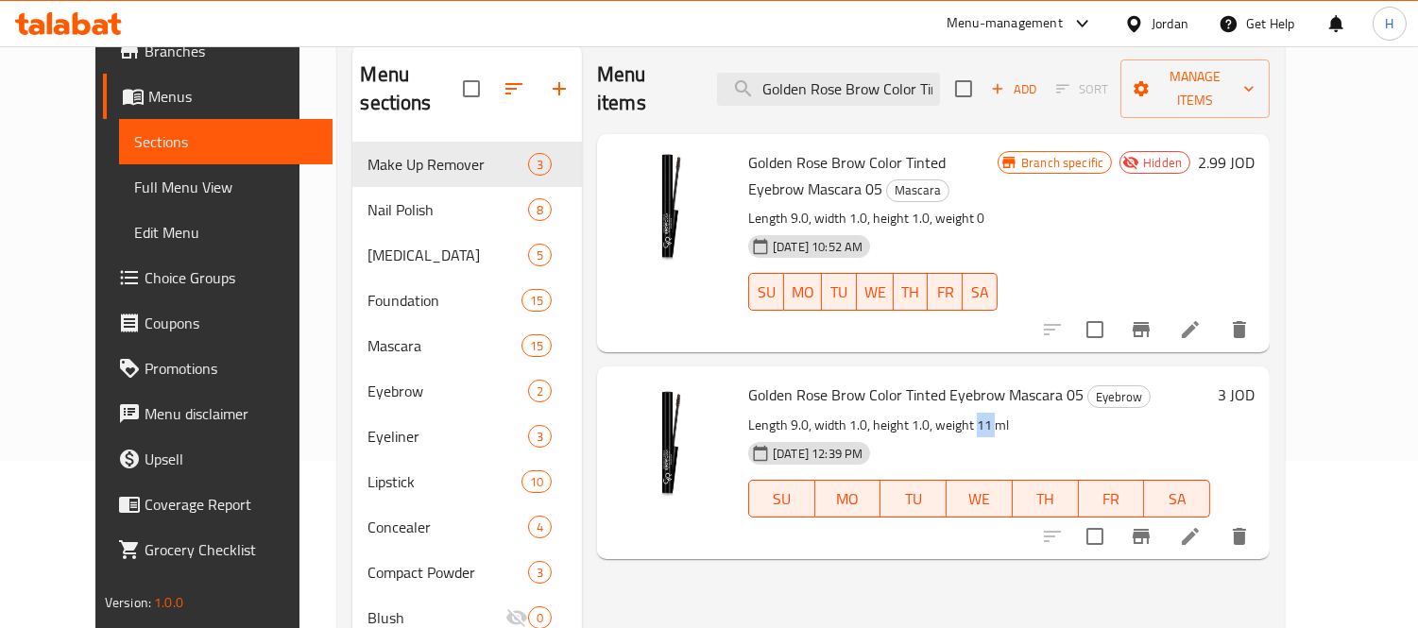
click at [949, 414] on p "Length 9.0, width 1.0, height 1.0, weight 11 ml" at bounding box center [979, 426] width 462 height 24
click at [981, 414] on p "Length 9.0, width 1.0, height 1.0, weight 11 ml" at bounding box center [979, 426] width 462 height 24
drag, startPoint x: 909, startPoint y: 393, endPoint x: 1006, endPoint y: 394, distance: 97.3
click at [1006, 414] on p "Length 9.0, width 1.0, height 1.0, weight 11 ml" at bounding box center [979, 426] width 462 height 24
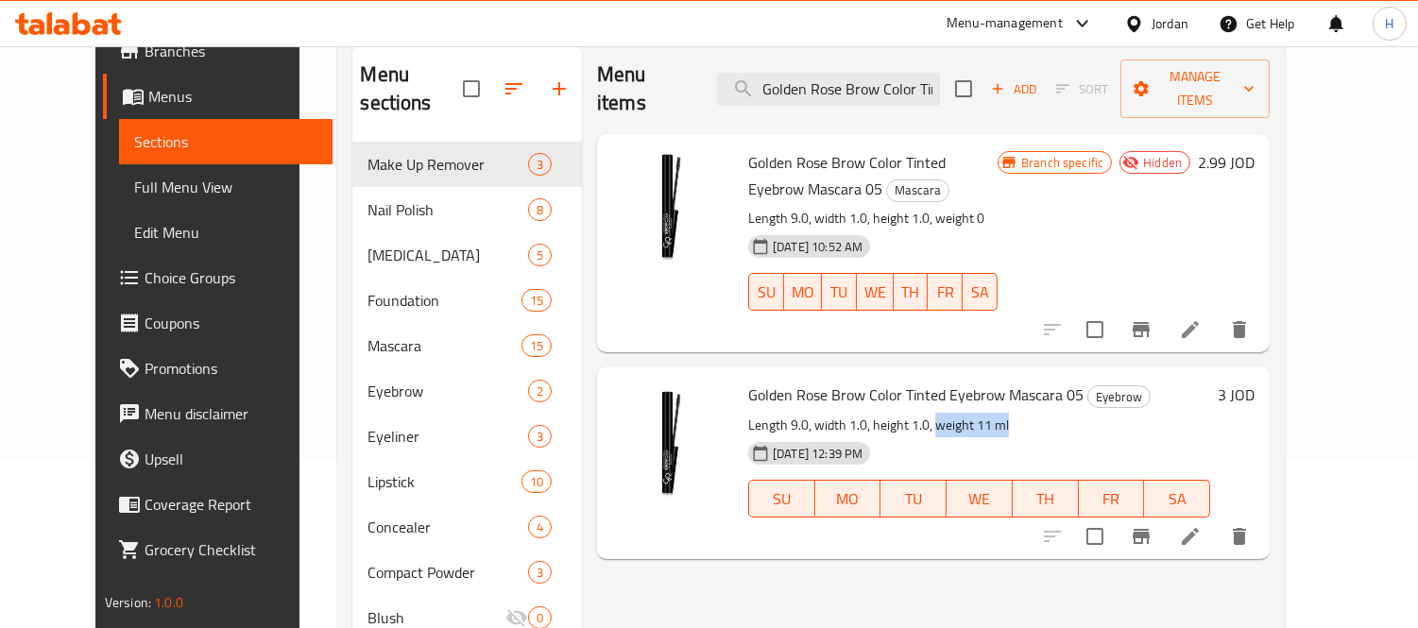
click at [1006, 414] on p "Length 9.0, width 1.0, height 1.0, weight 11 ml" at bounding box center [979, 426] width 462 height 24
drag, startPoint x: 1005, startPoint y: 394, endPoint x: 969, endPoint y: 402, distance: 36.7
click at [969, 414] on p "Length 9.0, width 1.0, height 1.0, weight 11 ml" at bounding box center [979, 426] width 462 height 24
click at [146, 166] on link "Full Menu View" at bounding box center [226, 186] width 214 height 45
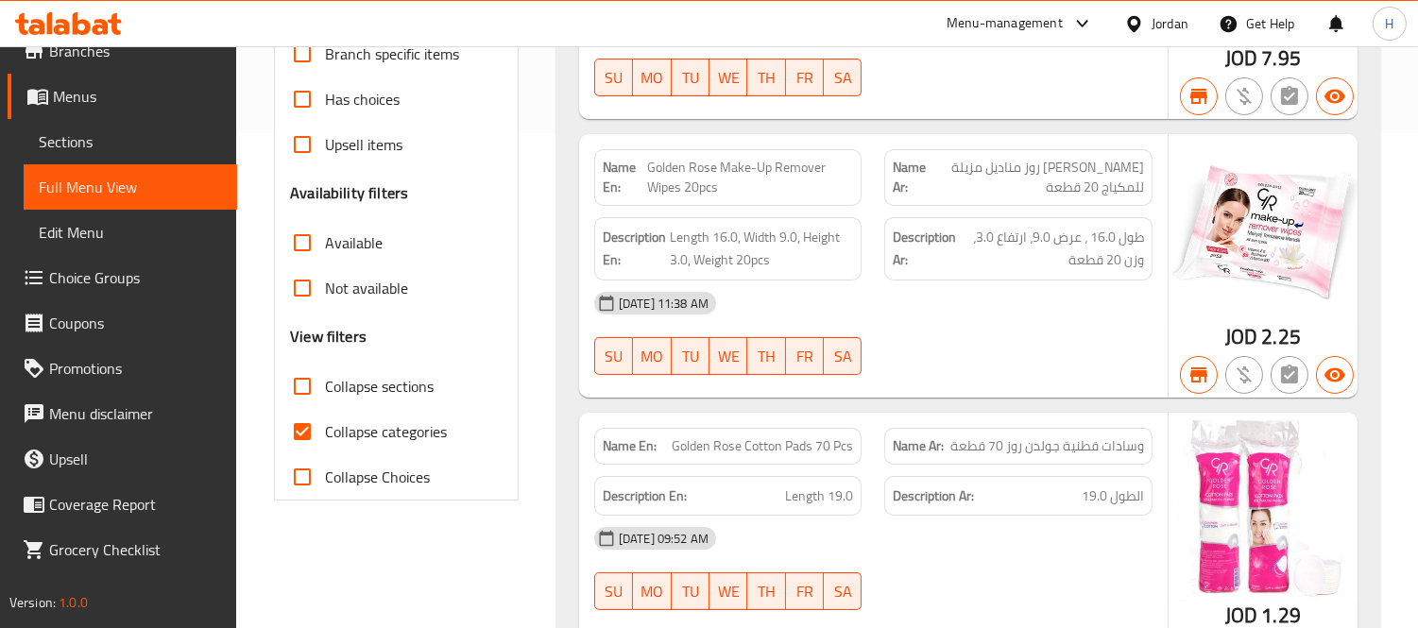
scroll to position [588, 0]
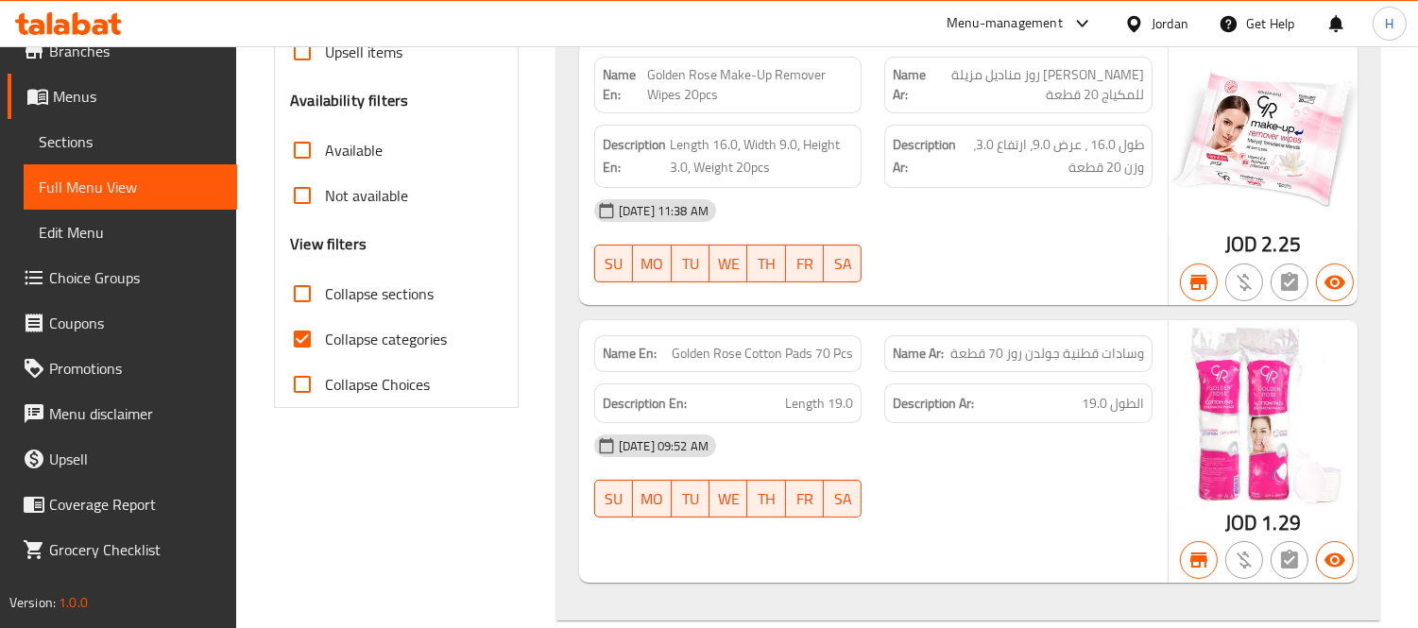
click at [335, 343] on span "Collapse categories" at bounding box center [386, 339] width 122 height 23
click at [325, 343] on input "Collapse categories" at bounding box center [302, 339] width 45 height 45
checkbox input "false"
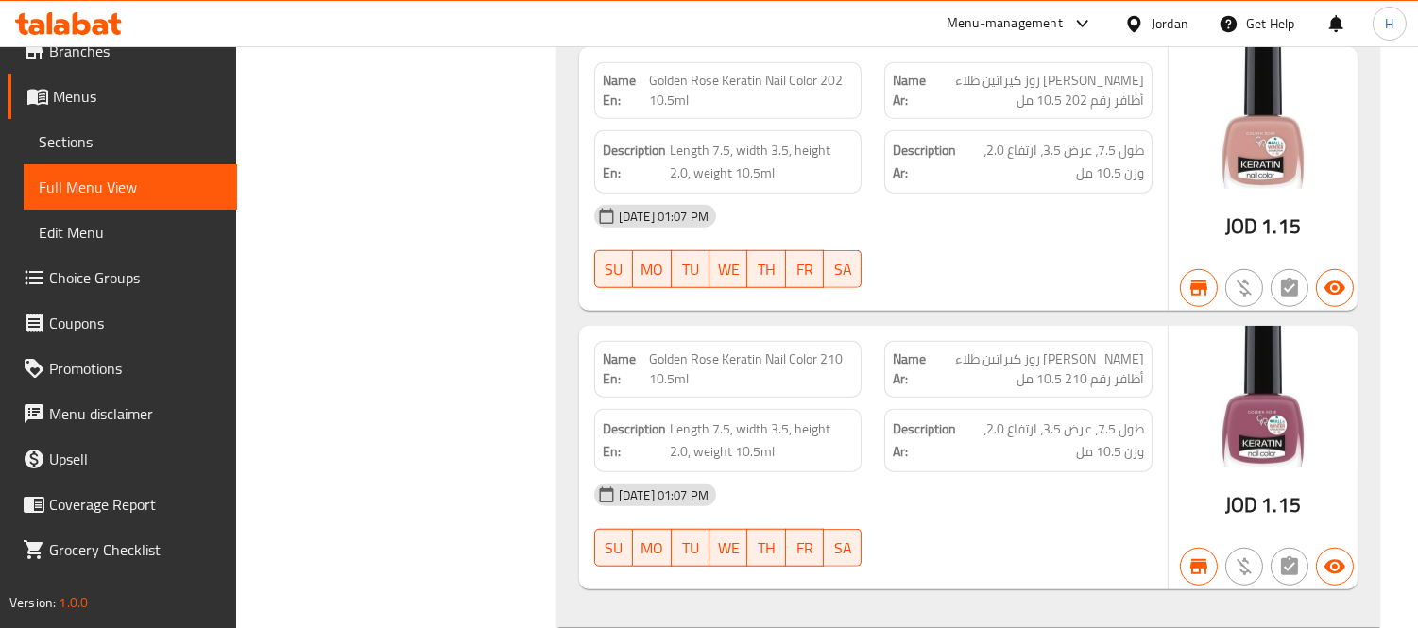
scroll to position [2897, 0]
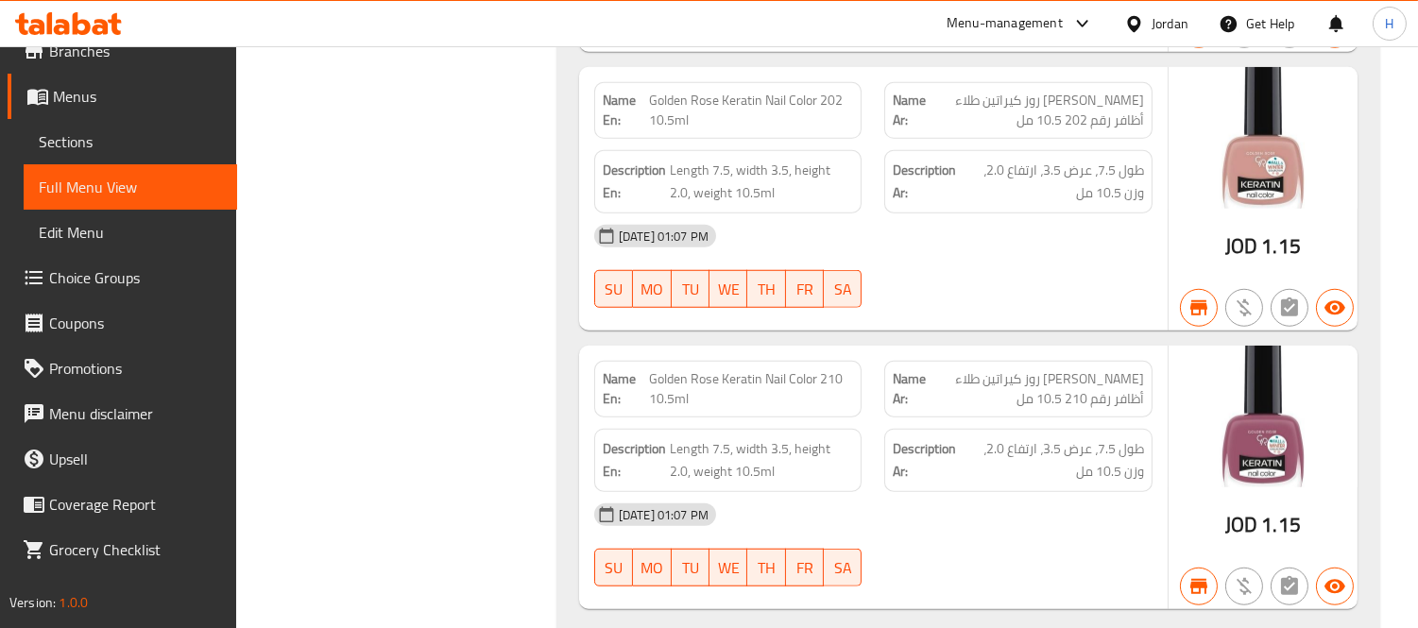
click at [170, 180] on span "Full Menu View" at bounding box center [130, 187] width 183 height 23
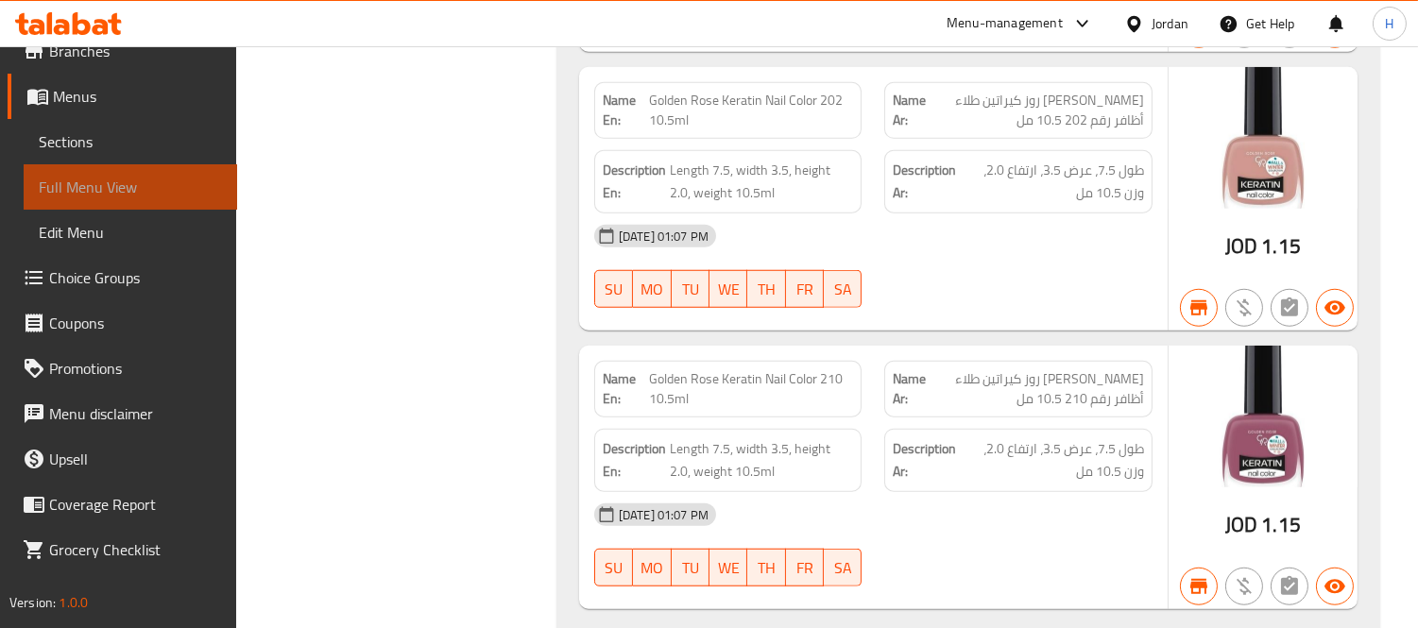
click at [197, 171] on link "Full Menu View" at bounding box center [131, 186] width 214 height 45
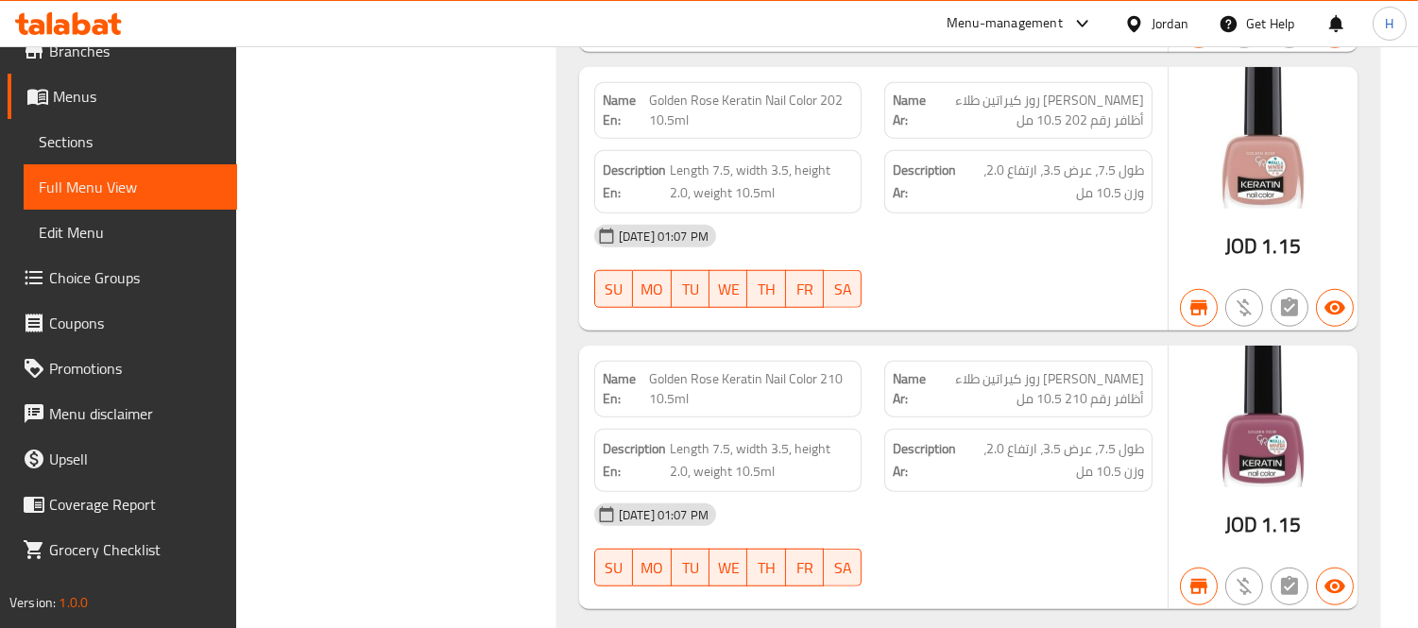
click at [181, 128] on link "Sections" at bounding box center [131, 141] width 214 height 45
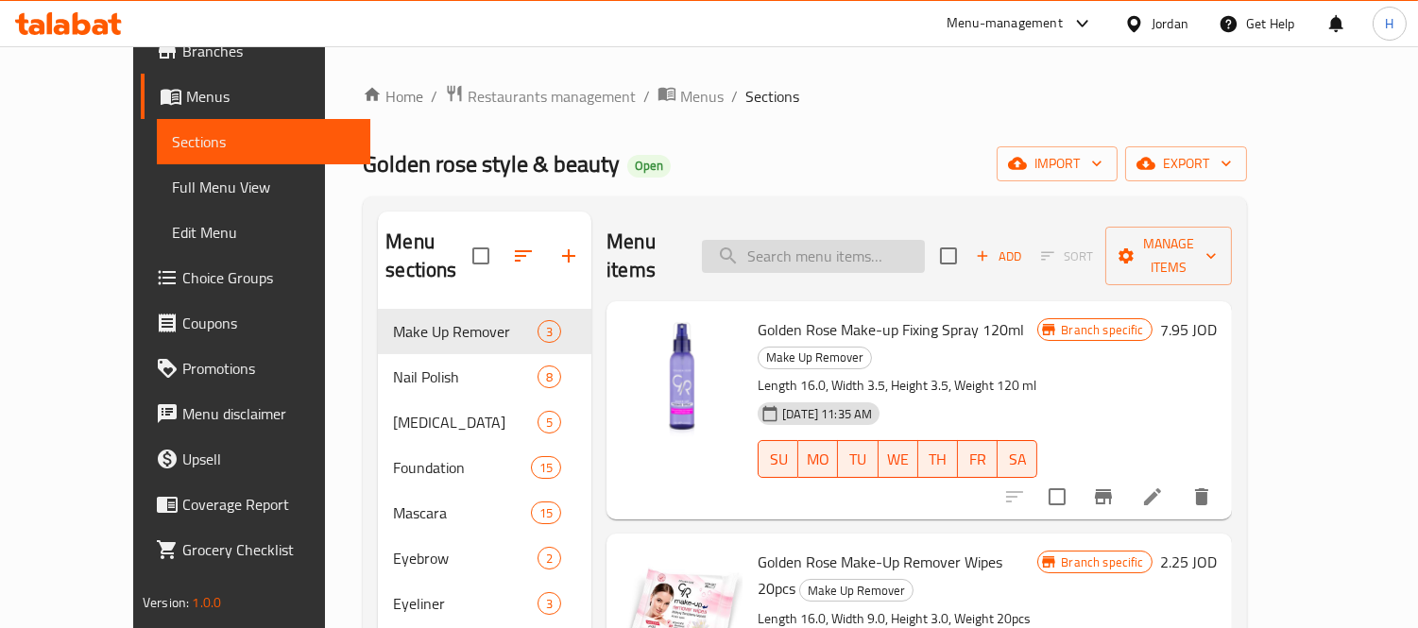
click at [914, 240] on input "search" at bounding box center [813, 256] width 223 height 33
paste input "Golden Rose Keratin Nail Color 37"
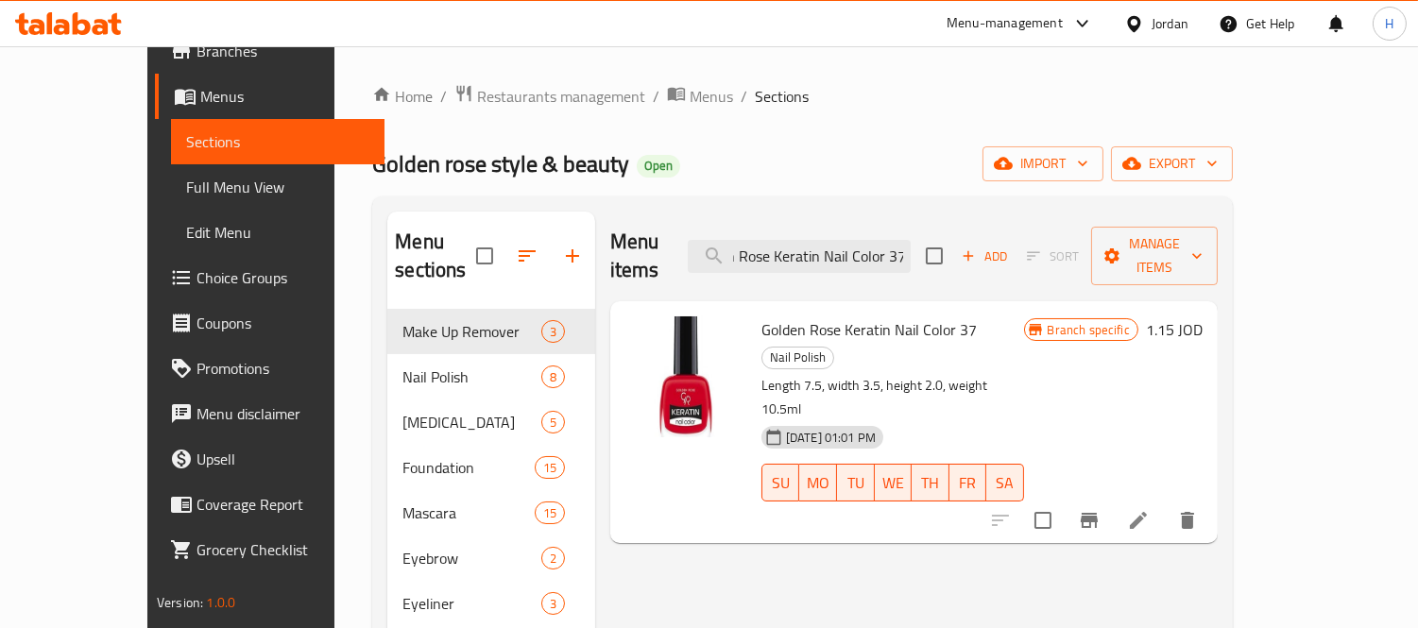
type input "Golden Rose Keratin Nail Color 37"
click at [1101, 509] on icon "Branch-specific-item" at bounding box center [1089, 520] width 23 height 23
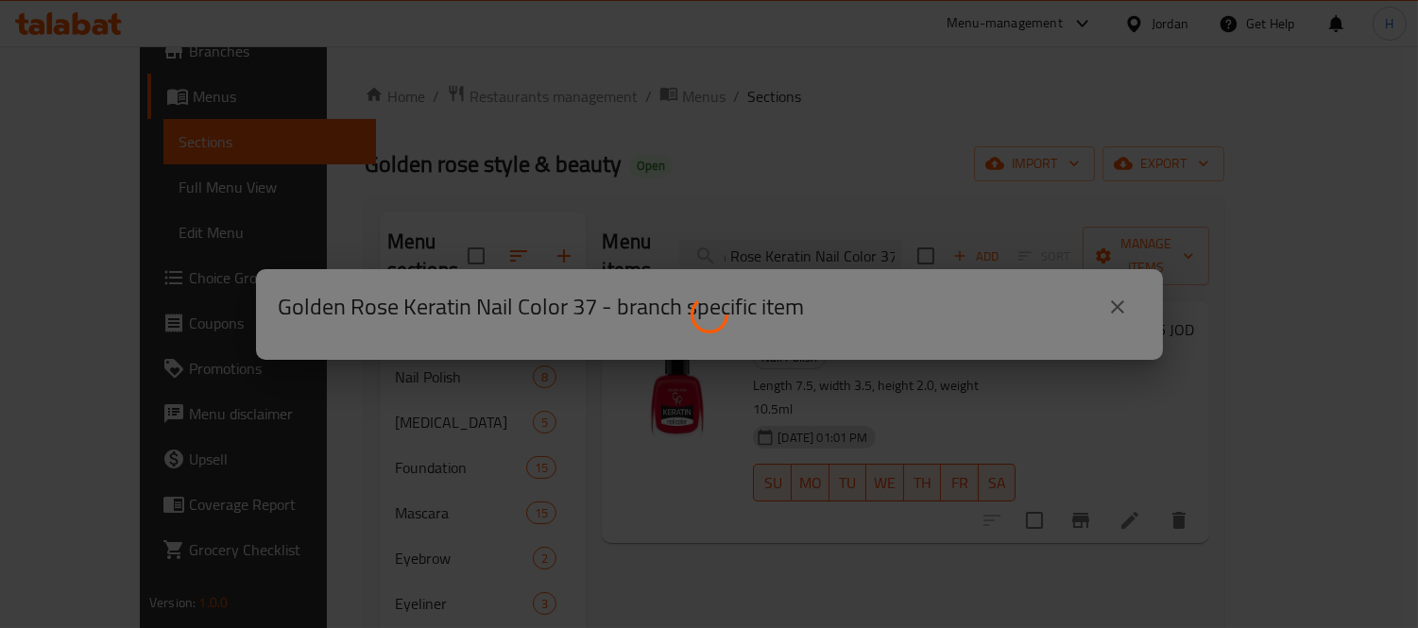
scroll to position [0, 0]
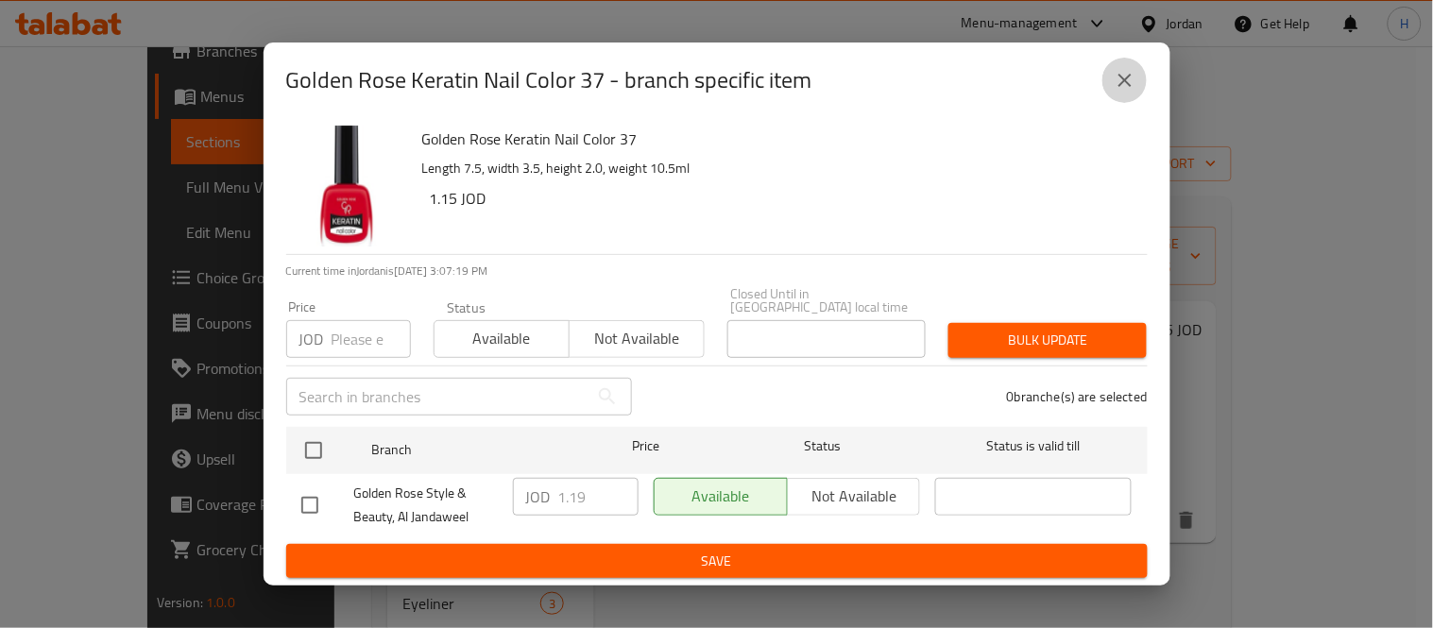
click at [1117, 102] on button "close" at bounding box center [1125, 80] width 45 height 45
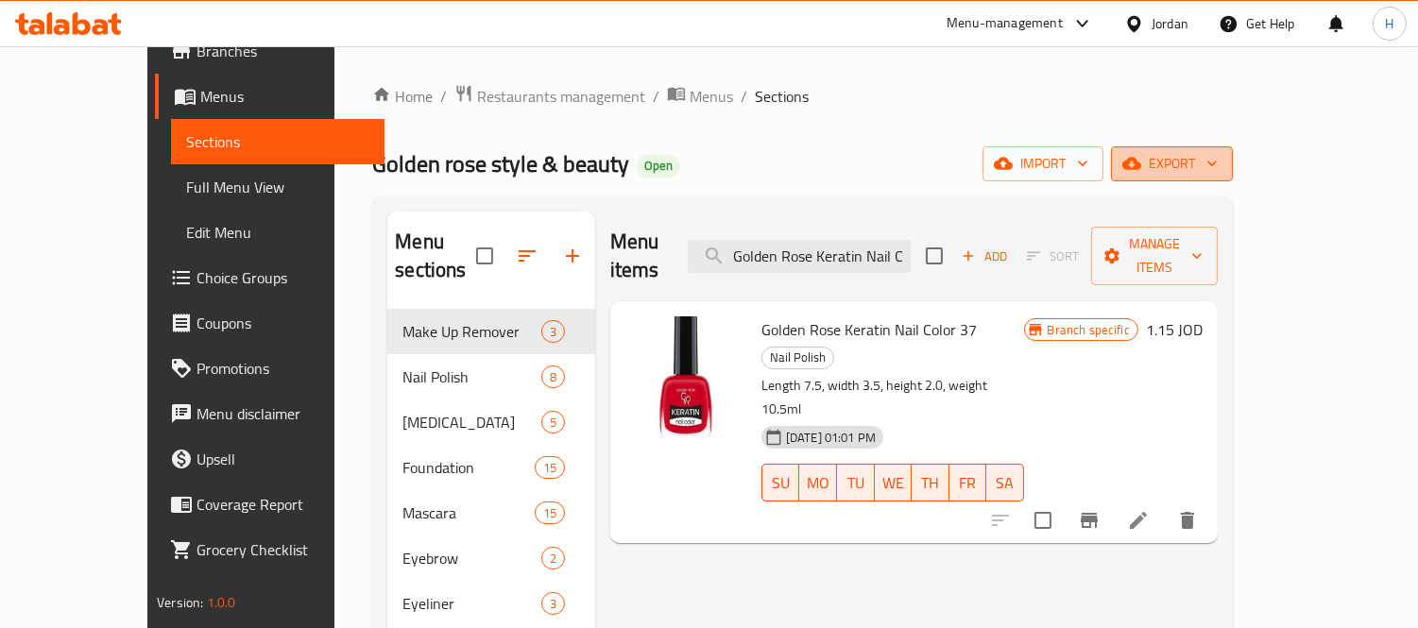
click at [1218, 159] on span "export" at bounding box center [1172, 164] width 92 height 24
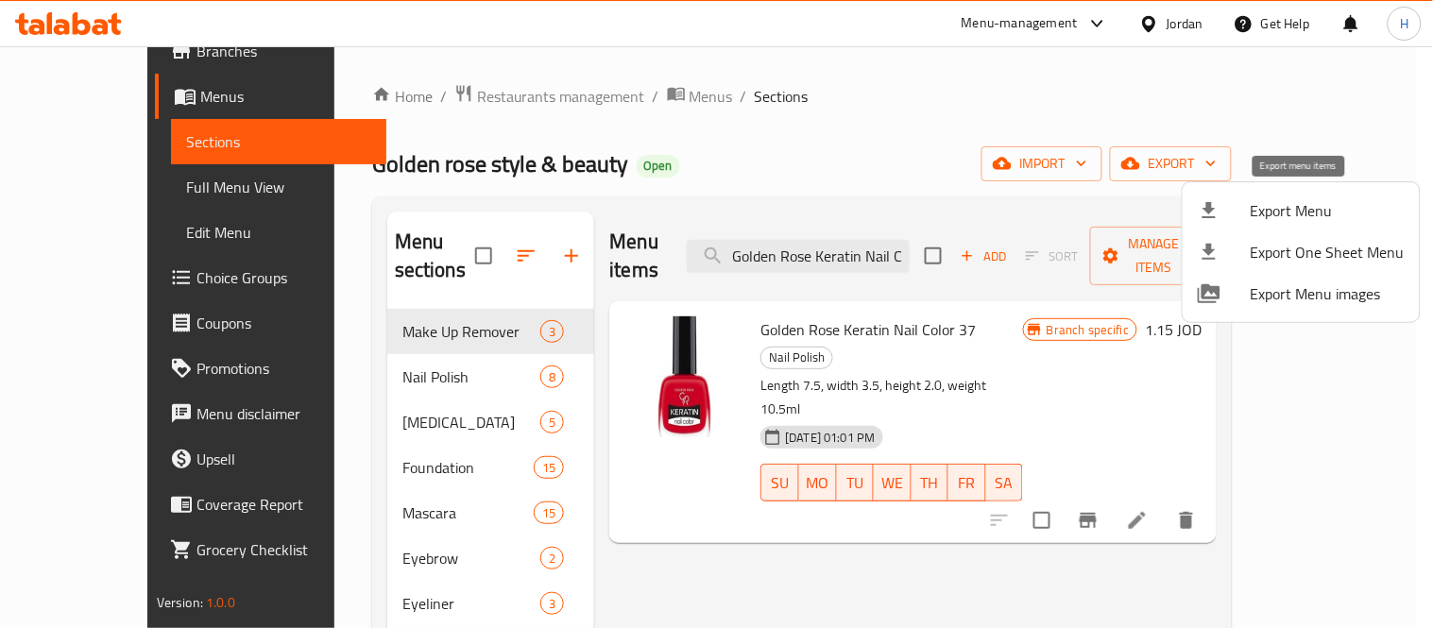
click at [1235, 212] on div at bounding box center [1224, 210] width 53 height 23
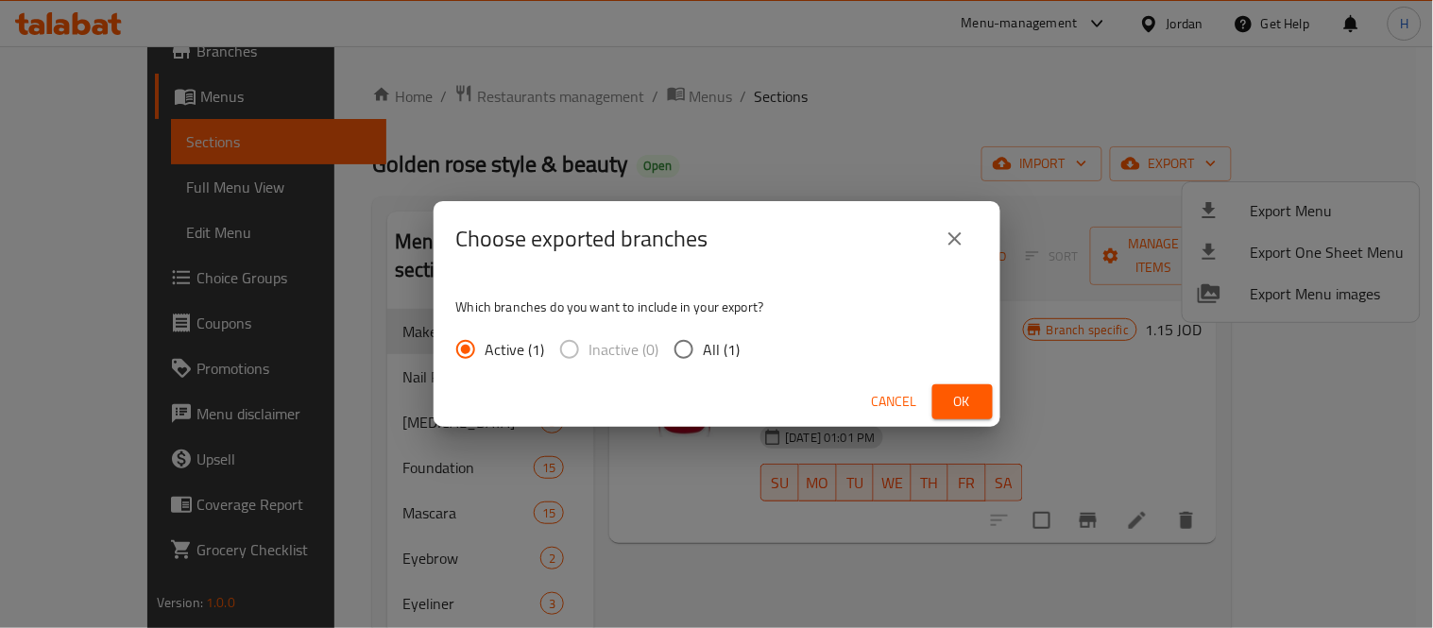
click at [715, 346] on span "All (1)" at bounding box center [722, 349] width 37 height 23
click at [704, 346] on input "All (1)" at bounding box center [684, 350] width 40 height 40
radio input "true"
click at [985, 392] on button "Ok" at bounding box center [963, 402] width 60 height 35
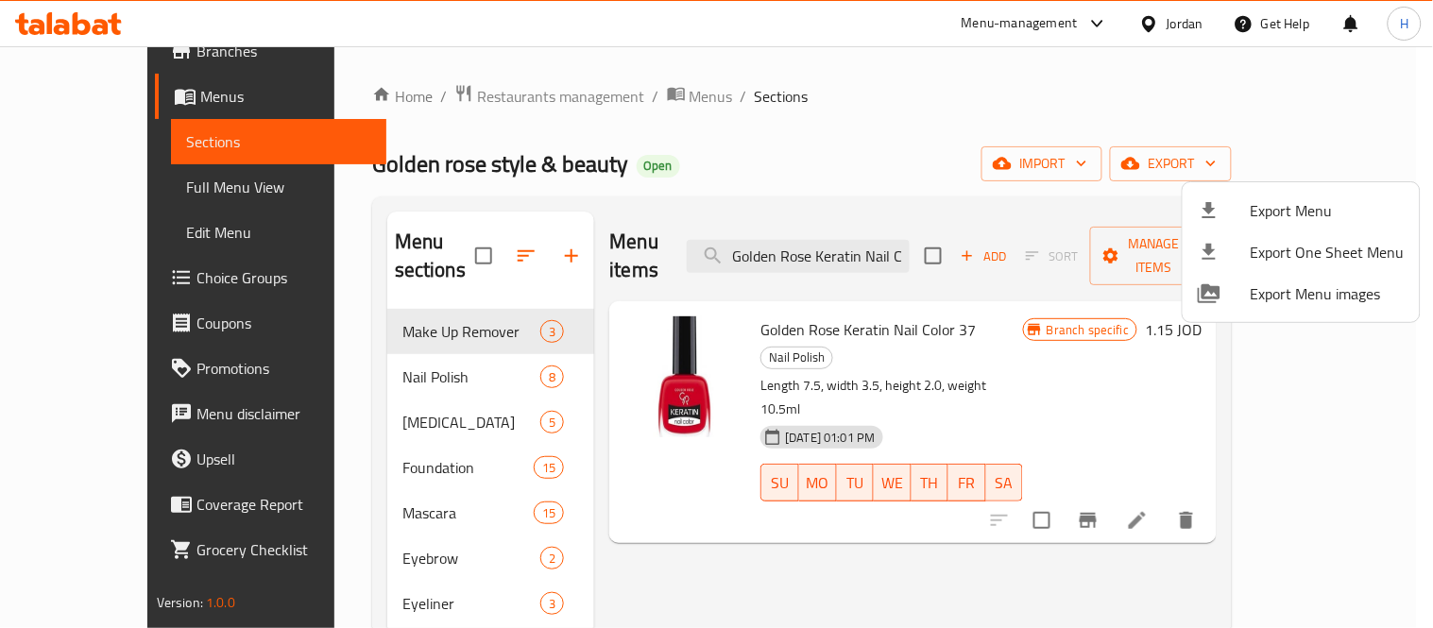
click at [180, 161] on div at bounding box center [716, 314] width 1433 height 628
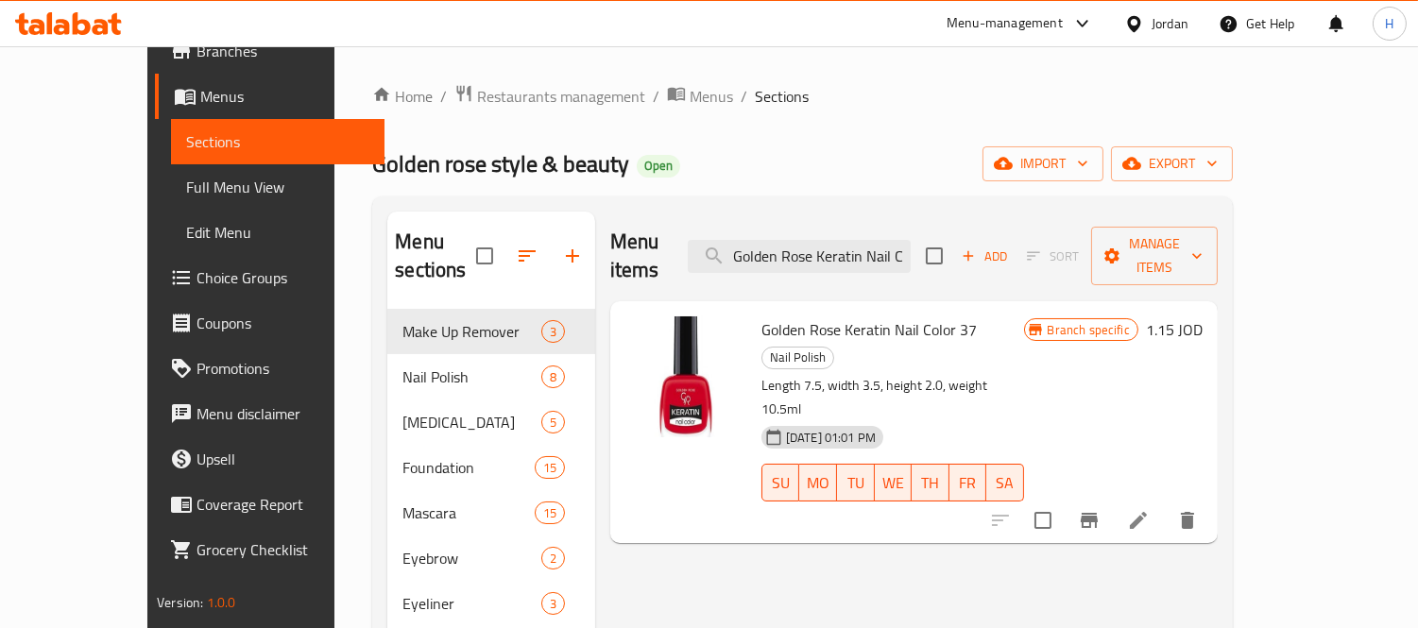
click at [186, 180] on span "Full Menu View" at bounding box center [277, 187] width 183 height 23
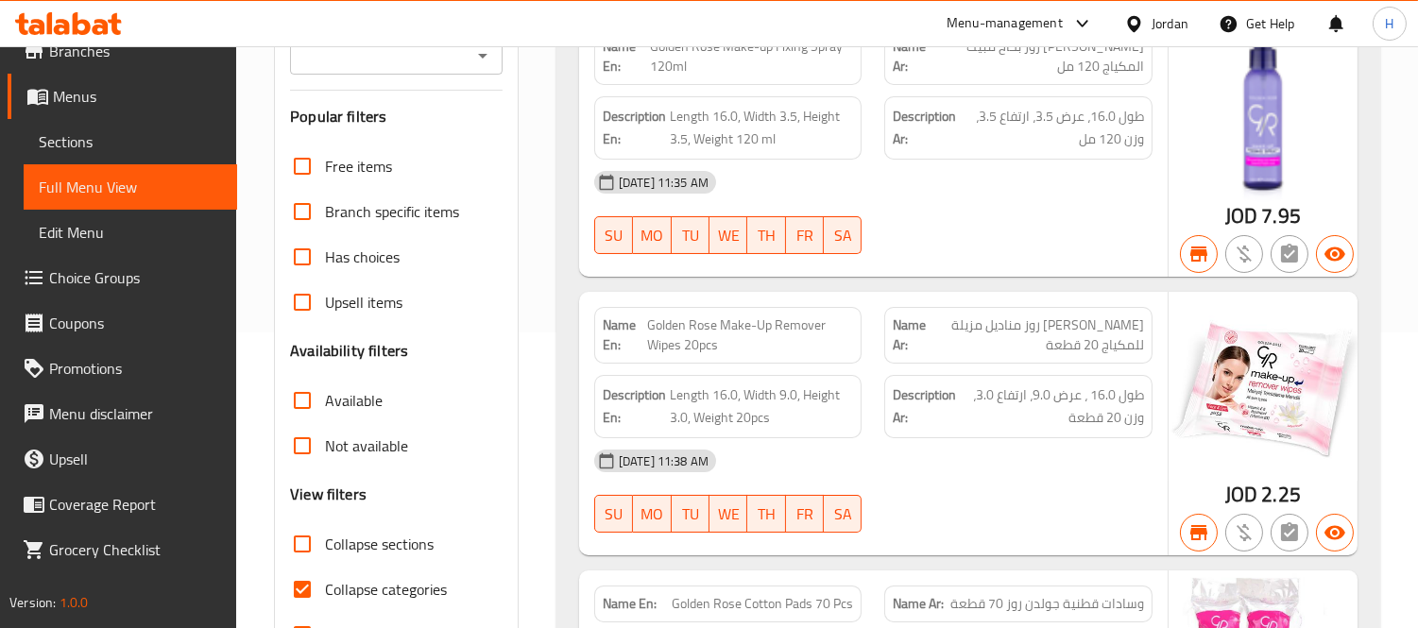
scroll to position [315, 0]
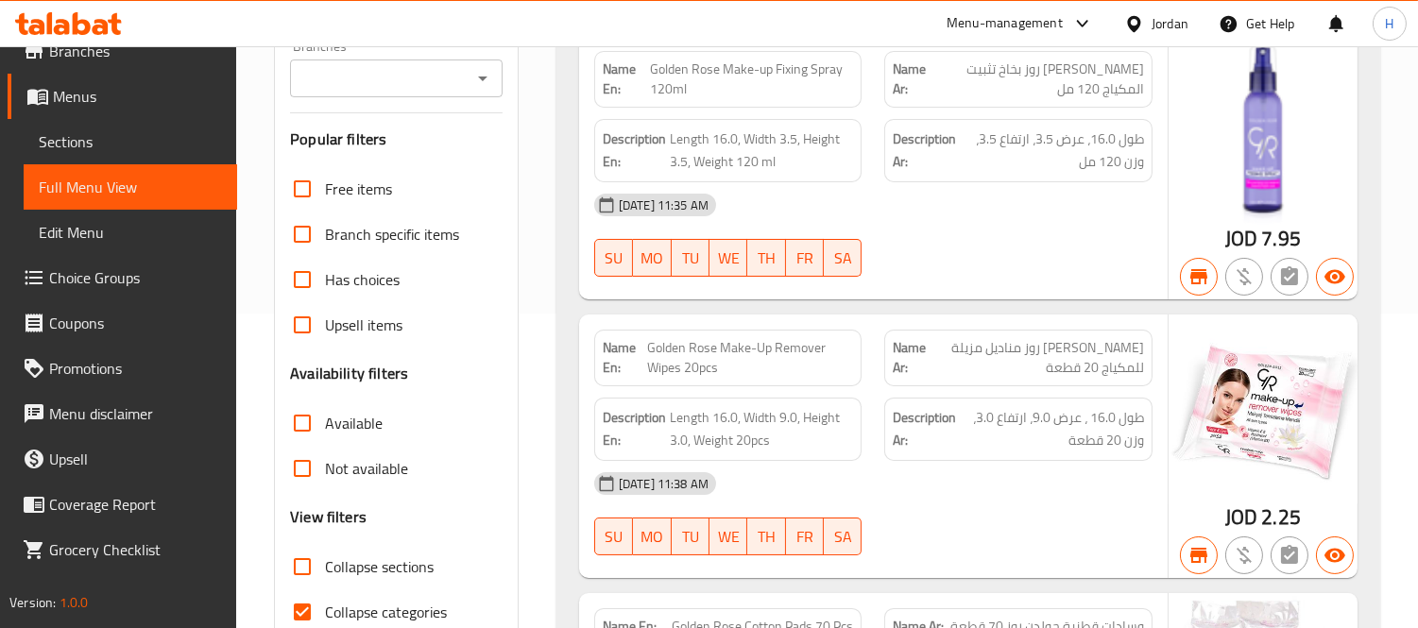
click at [399, 568] on span "Collapse sections" at bounding box center [379, 567] width 109 height 23
click at [325, 568] on input "Collapse sections" at bounding box center [302, 566] width 45 height 45
checkbox input "true"
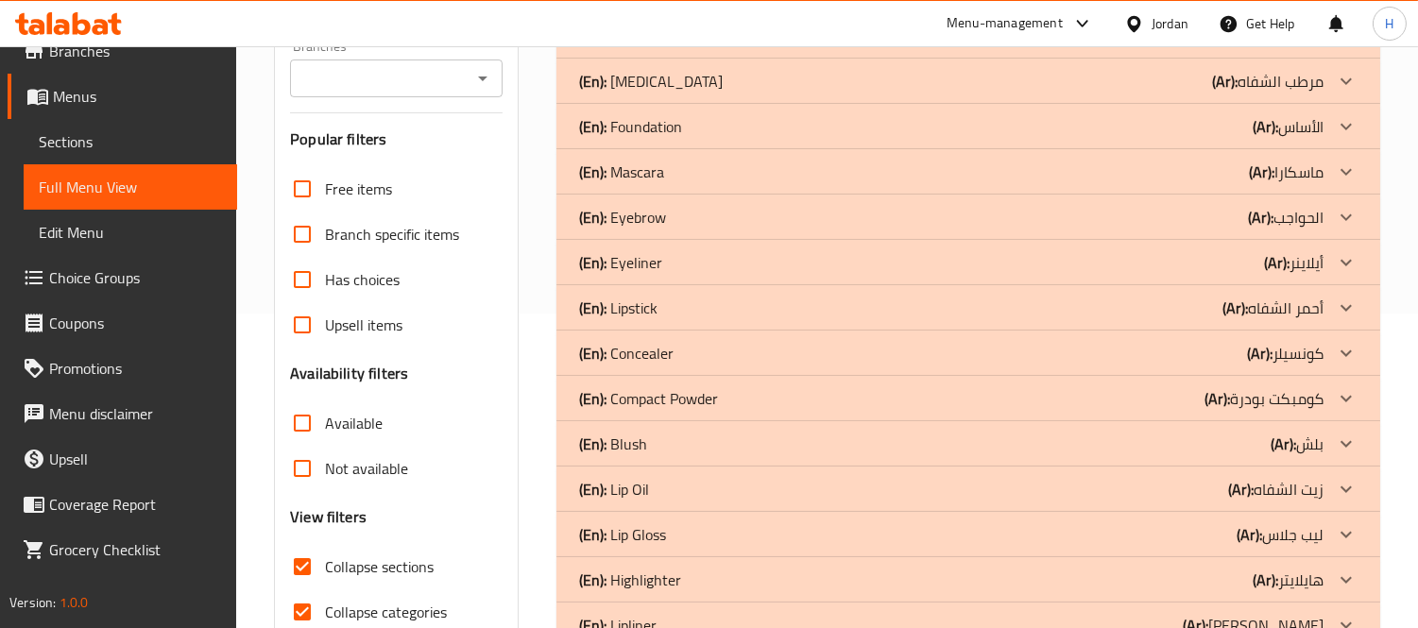
click at [419, 601] on span "Collapse categories" at bounding box center [386, 612] width 122 height 23
click at [325, 601] on input "Collapse categories" at bounding box center [302, 612] width 45 height 45
checkbox input "false"
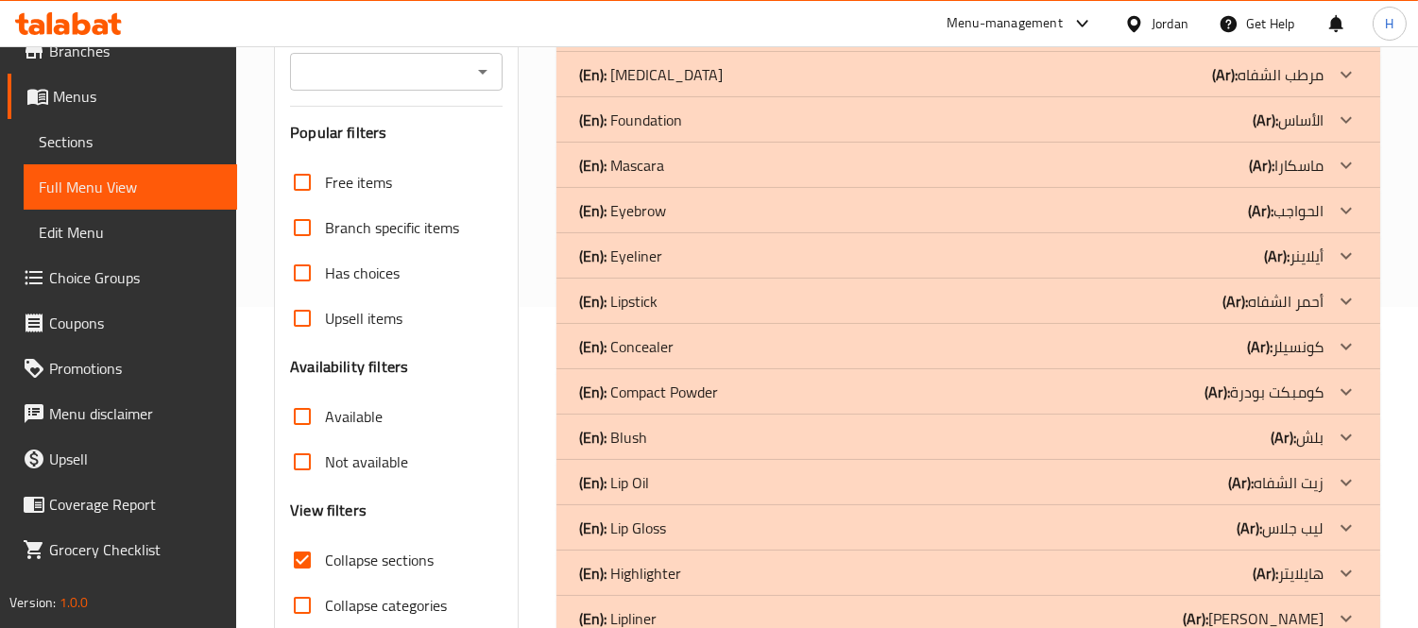
click at [410, 565] on span "Collapse sections" at bounding box center [379, 560] width 109 height 23
click at [325, 565] on input "Collapse sections" at bounding box center [302, 560] width 45 height 45
checkbox input "false"
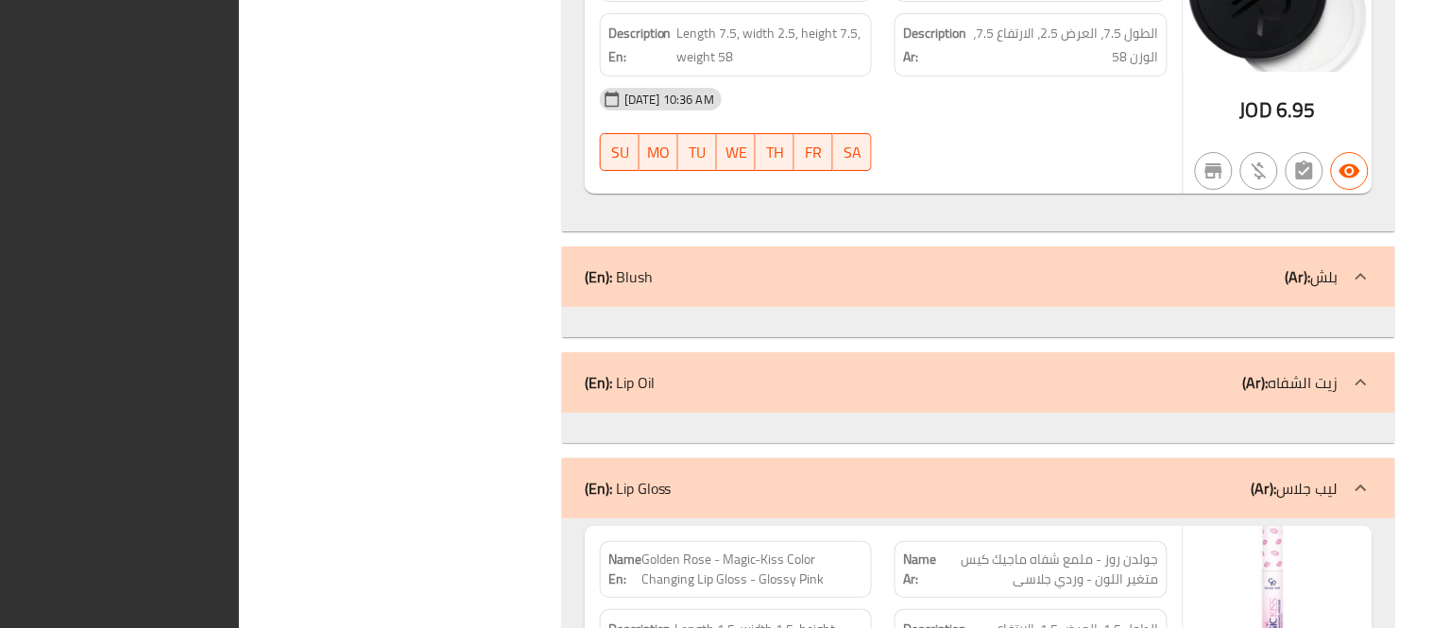
scroll to position [0, 0]
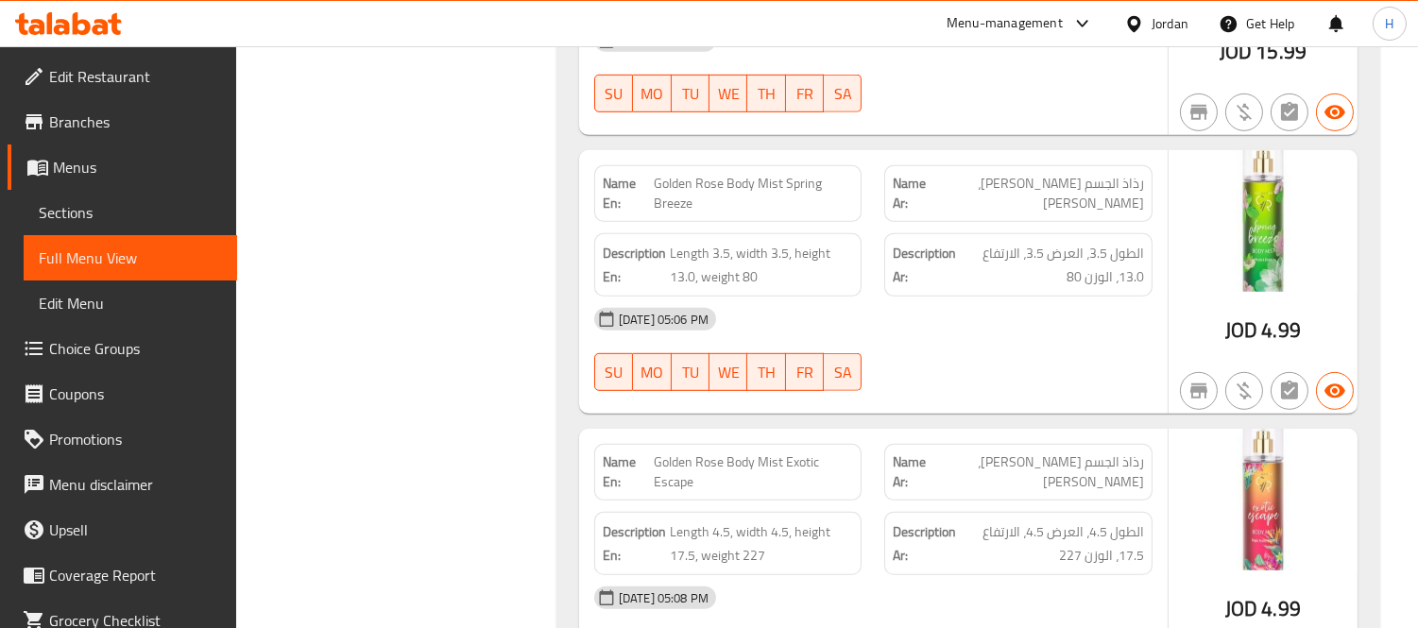
click at [198, 204] on span "Sections" at bounding box center [130, 212] width 183 height 23
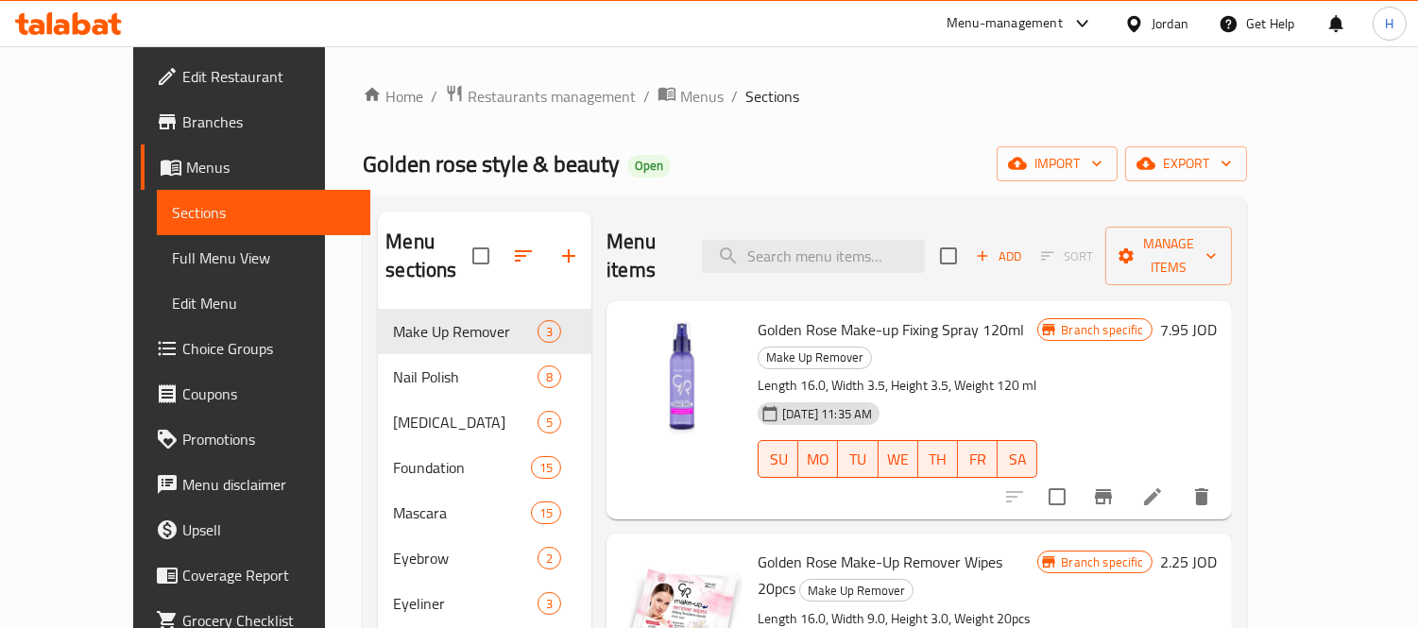
click at [845, 218] on div "Menu items Add Sort Manage items" at bounding box center [919, 257] width 625 height 90
click at [845, 242] on input "search" at bounding box center [813, 256] width 223 height 33
paste input "Golden Rose Make-up Fixing Spray 120ml"
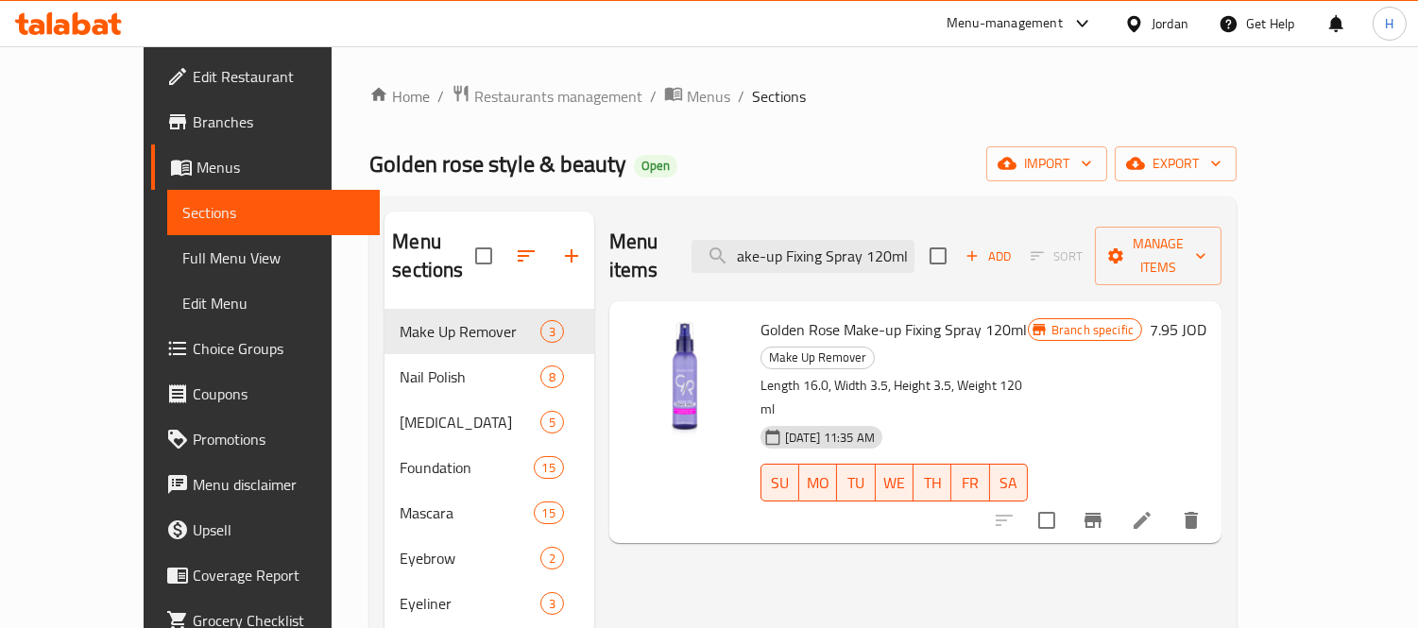
click at [1116, 498] on button "Branch-specific-item" at bounding box center [1092, 520] width 45 height 45
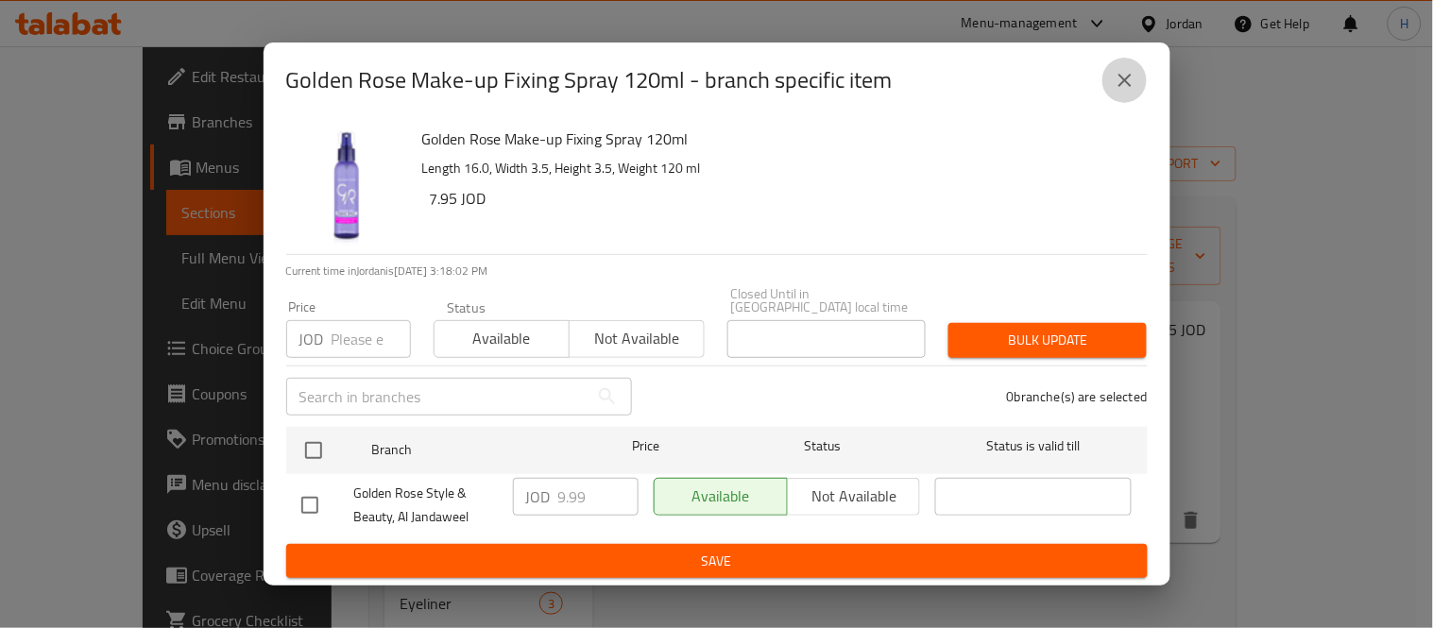
click at [1130, 80] on icon "close" at bounding box center [1125, 80] width 13 height 13
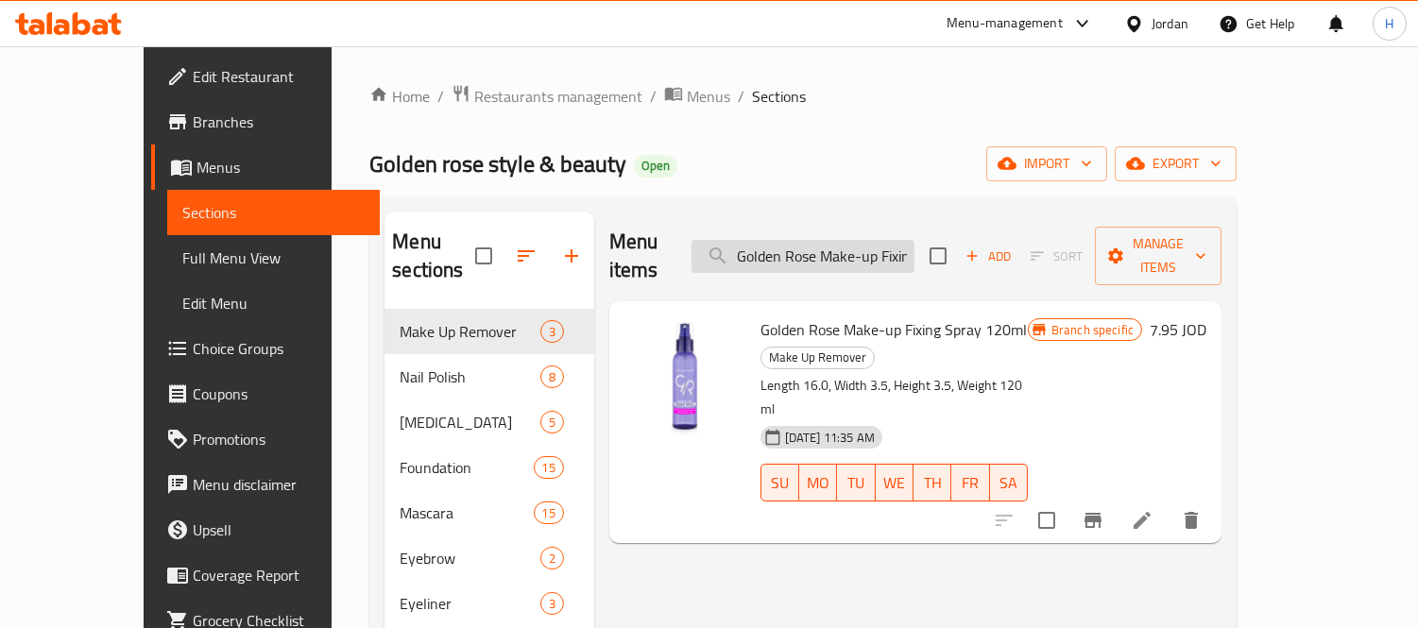
click at [915, 253] on input "Golden Rose Make-up Fixing Spray 120ml" at bounding box center [803, 256] width 223 height 33
paste input "Up Remover Wipes 20pcs"
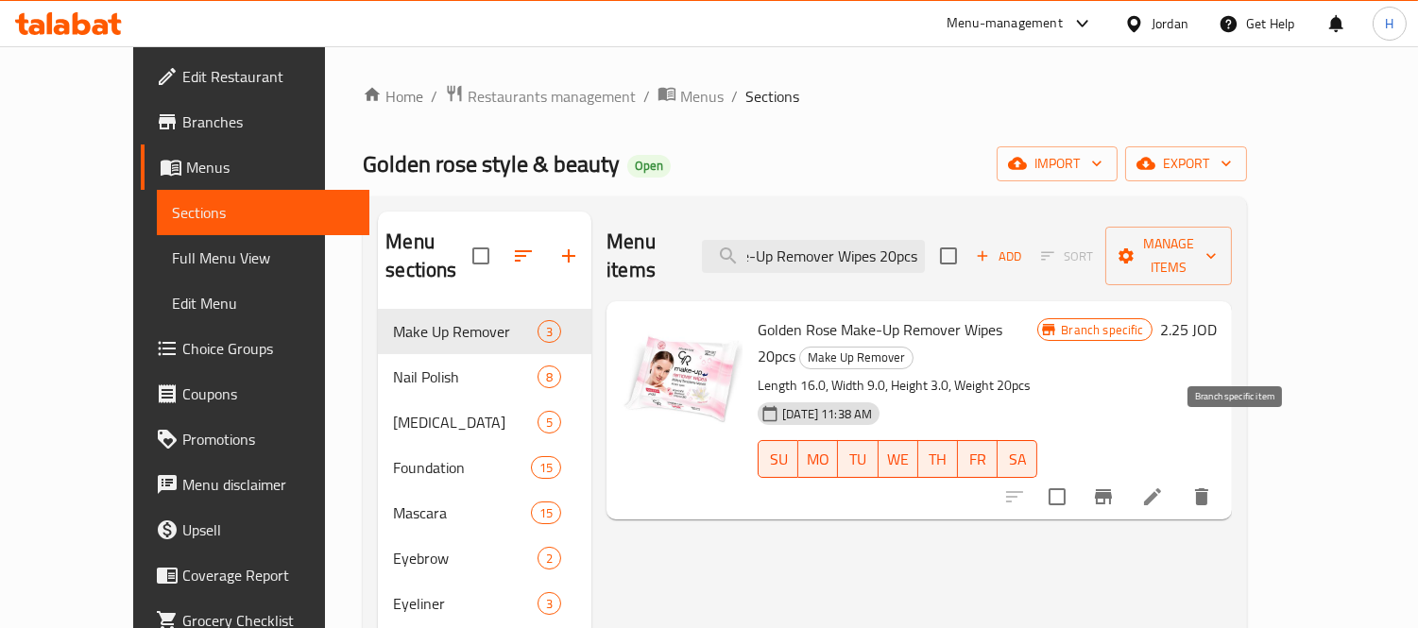
click at [1115, 486] on icon "Branch-specific-item" at bounding box center [1103, 497] width 23 height 23
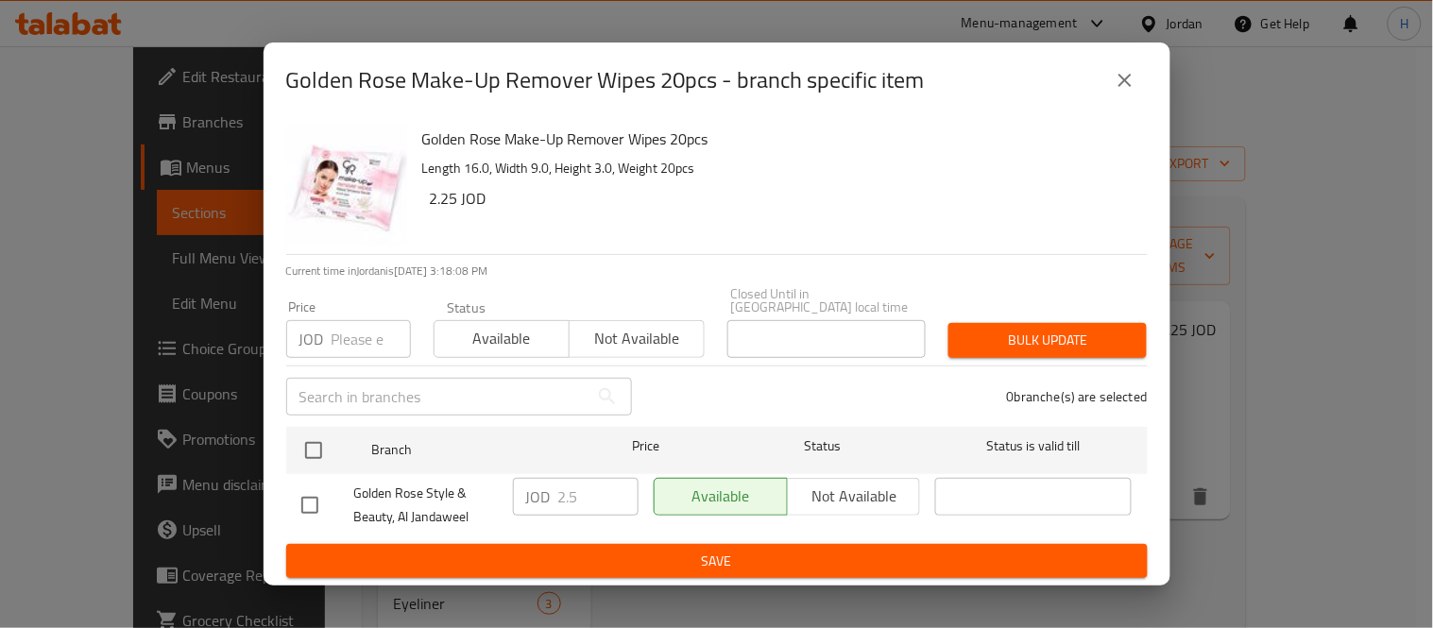
click at [1138, 102] on button "close" at bounding box center [1125, 80] width 45 height 45
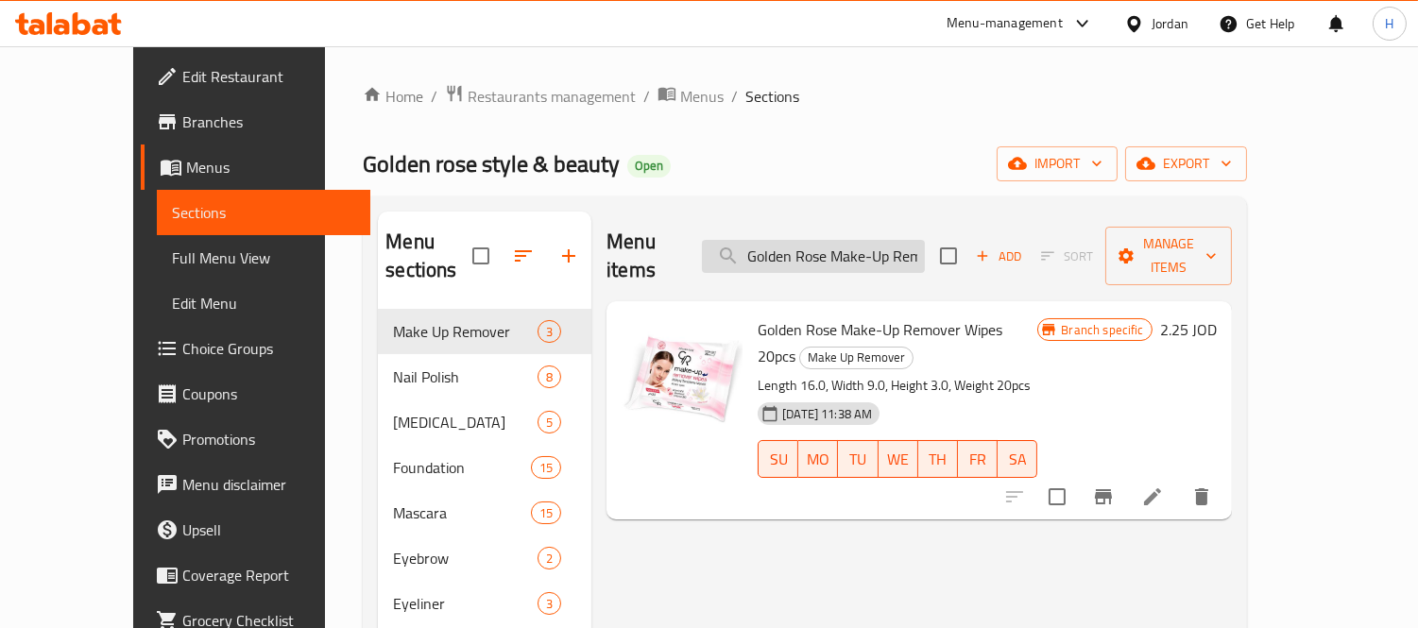
click at [880, 257] on input "Golden Rose Make-Up Remover Wipes 20pcs" at bounding box center [813, 256] width 223 height 33
paste input "Cotton Pads 70 P"
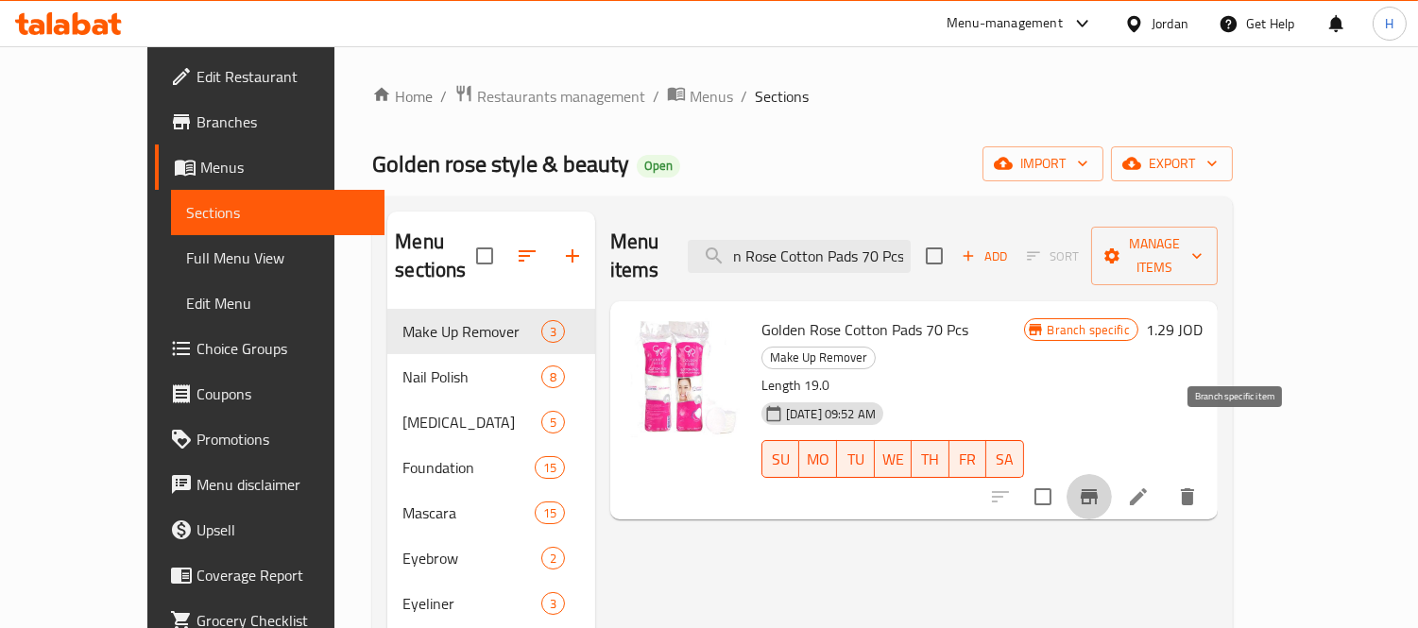
click at [1101, 486] on icon "Branch-specific-item" at bounding box center [1089, 497] width 23 height 23
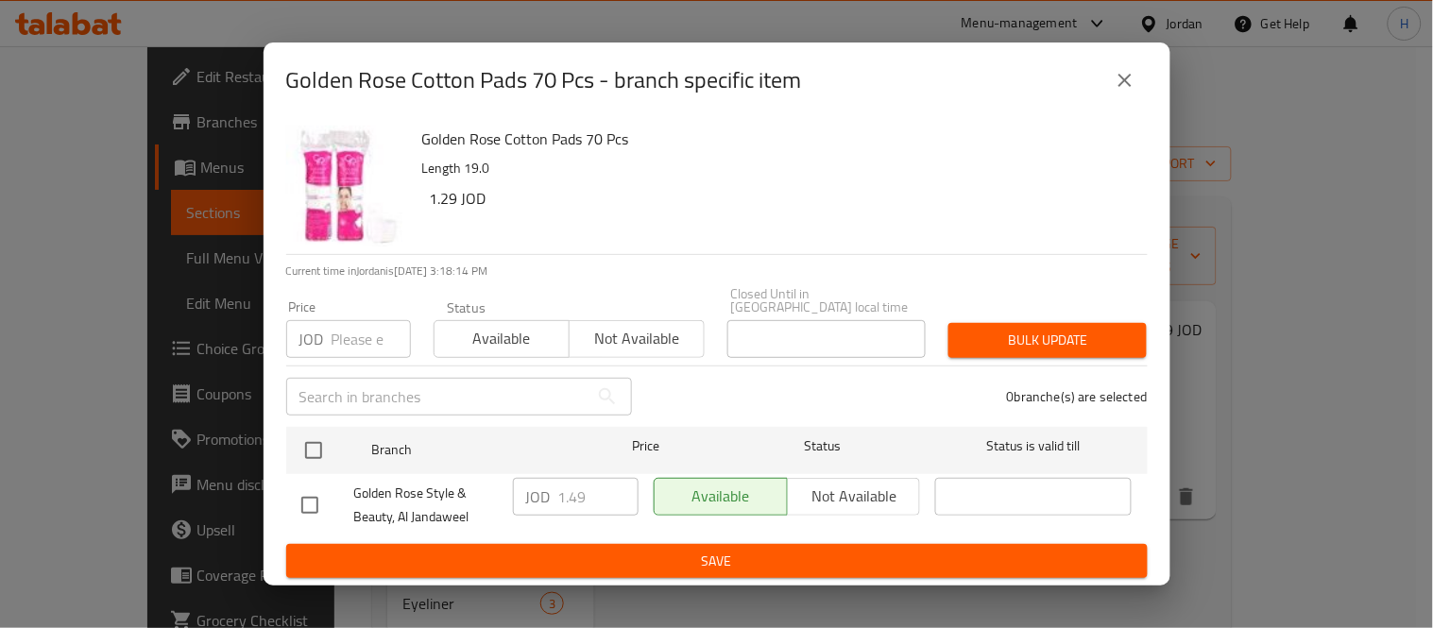
click at [1125, 80] on icon "close" at bounding box center [1125, 80] width 23 height 23
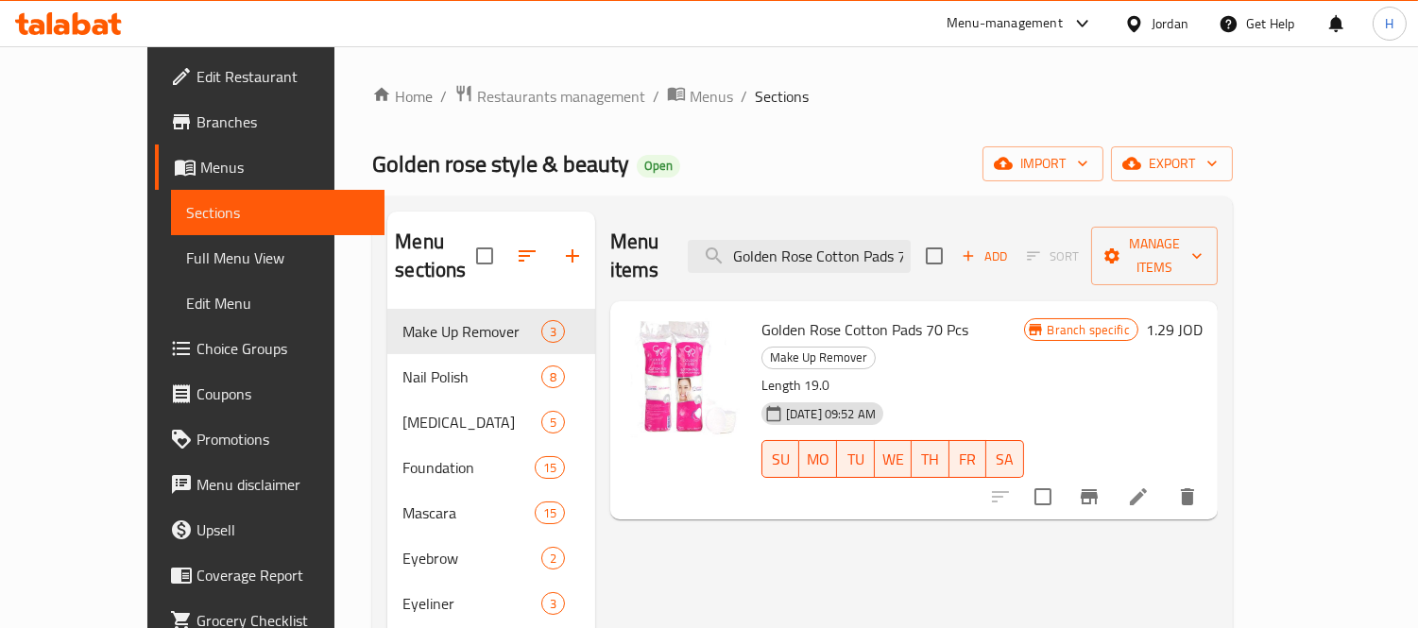
click at [880, 265] on div "Menu items Golden Rose Cotton Pads 70 Pcs Add Sort Manage items" at bounding box center [914, 257] width 608 height 90
click at [880, 252] on input "Golden Rose Cotton Pads 70 Pcs" at bounding box center [799, 256] width 223 height 33
paste input "Nail Polish Remover Strawberry"
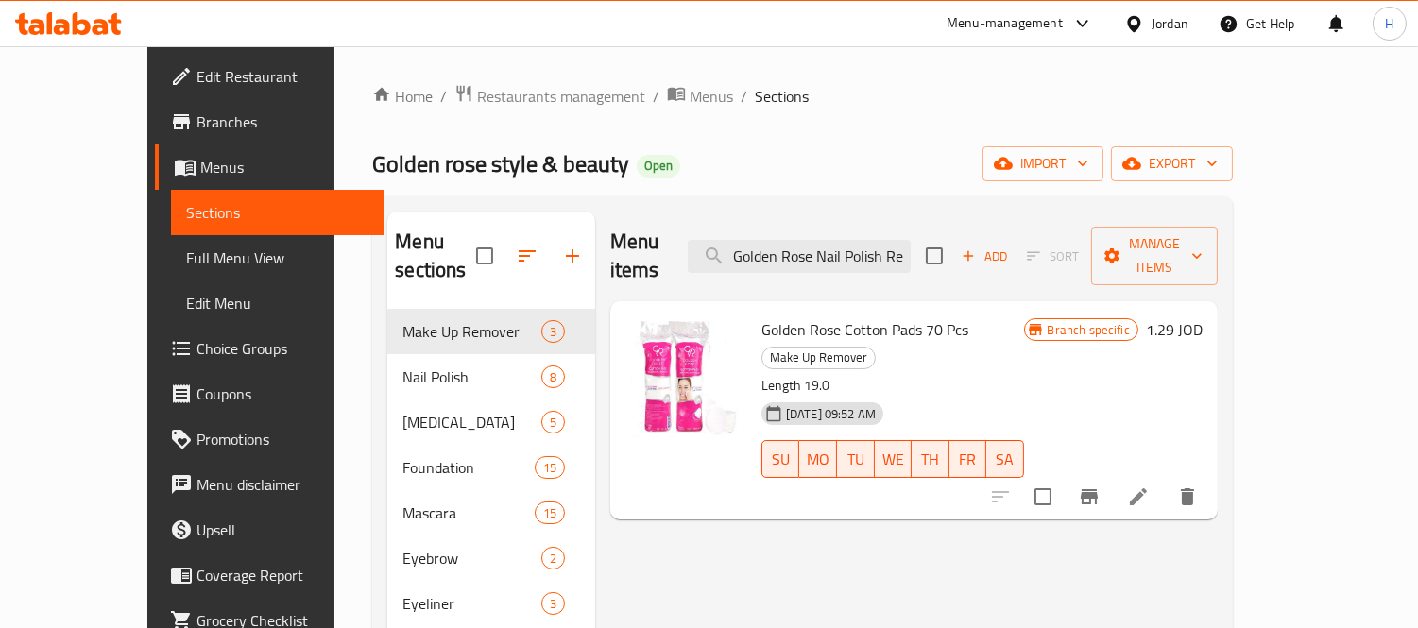
scroll to position [0, 115]
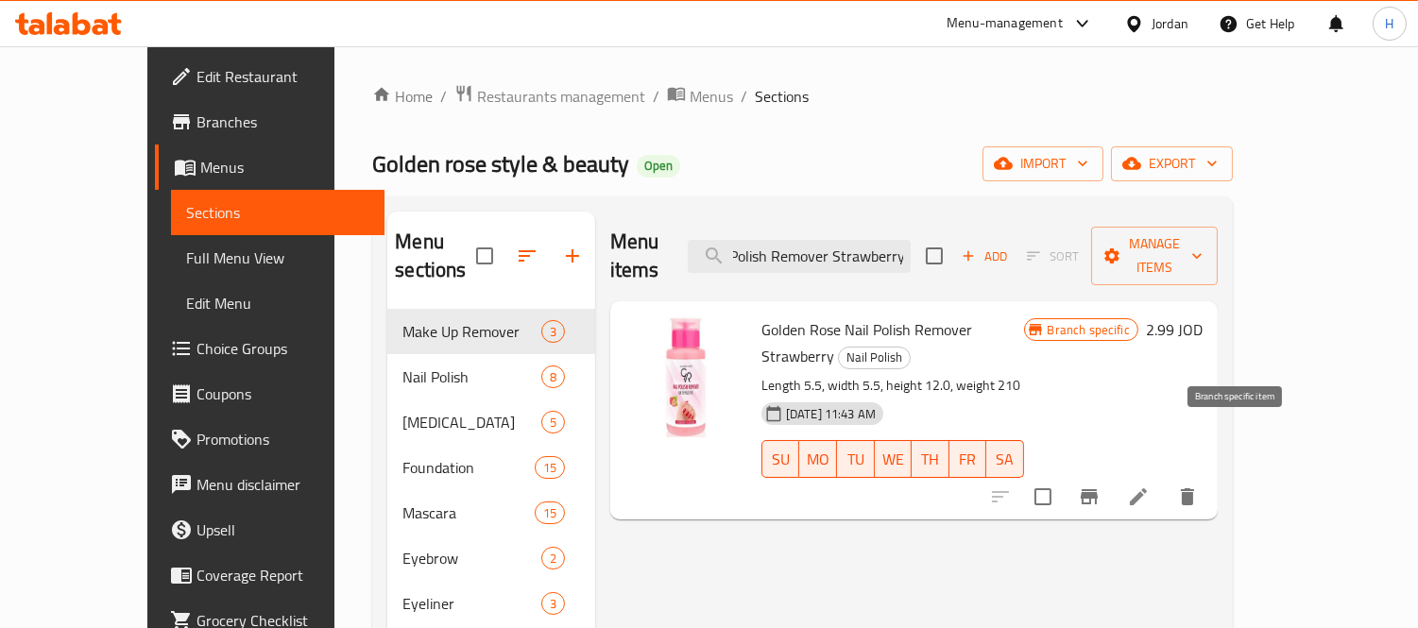
click at [1098, 489] on icon "Branch-specific-item" at bounding box center [1089, 496] width 17 height 15
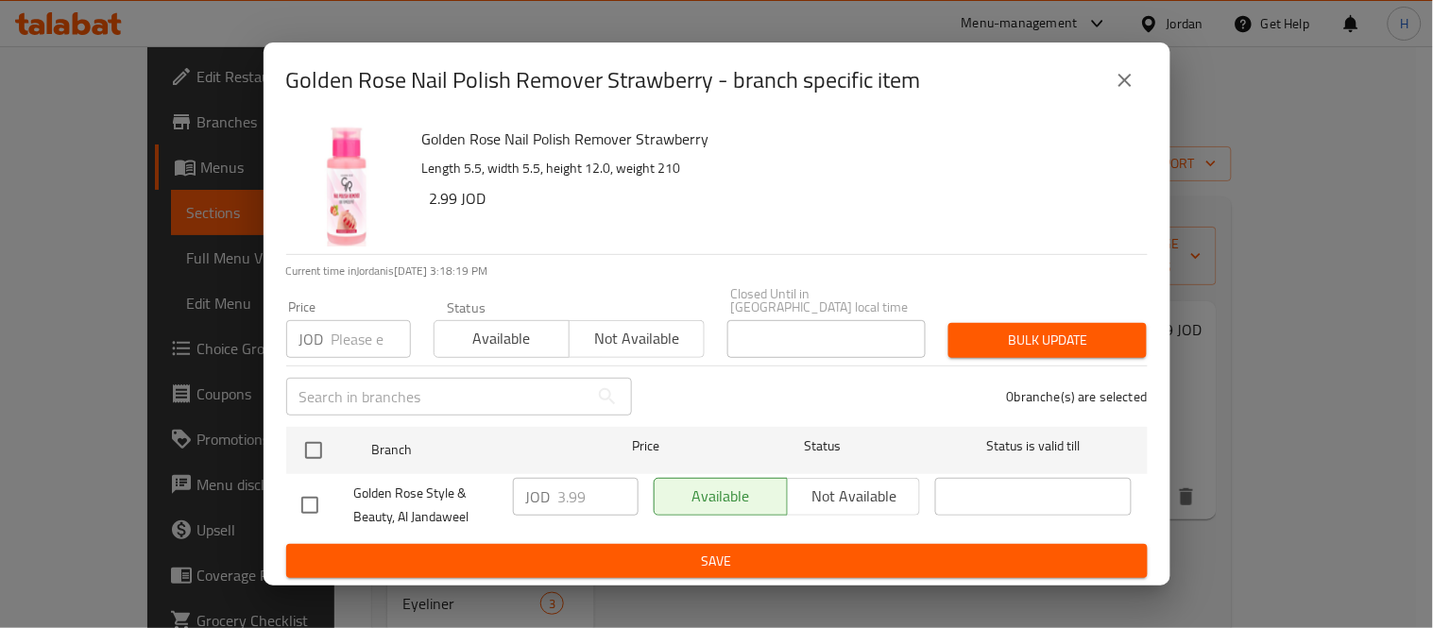
click at [1105, 118] on div "Golden Rose Nail Polish Remover Strawberry - branch specific item" at bounding box center [717, 81] width 907 height 76
click at [1118, 92] on icon "close" at bounding box center [1125, 80] width 23 height 23
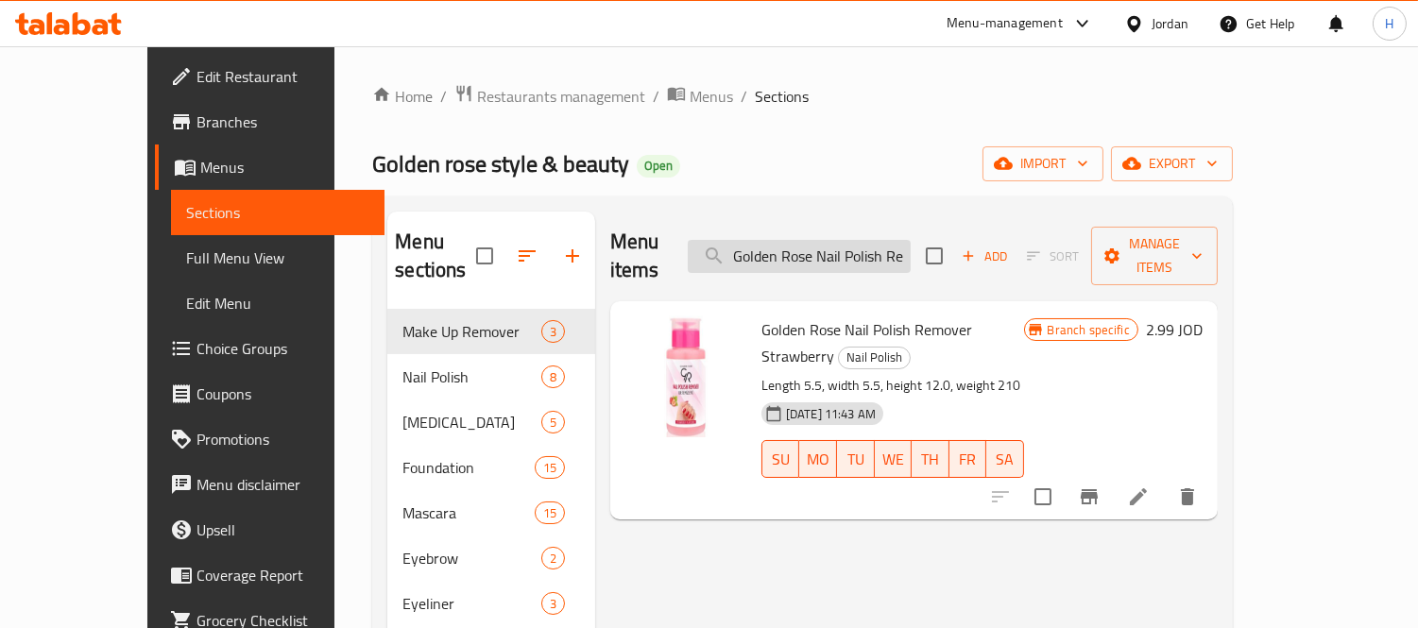
click at [911, 244] on input "Golden Rose Nail Polish Remover Strawberry" at bounding box center [799, 256] width 223 height 33
paste input "Keratin Nail Color 07"
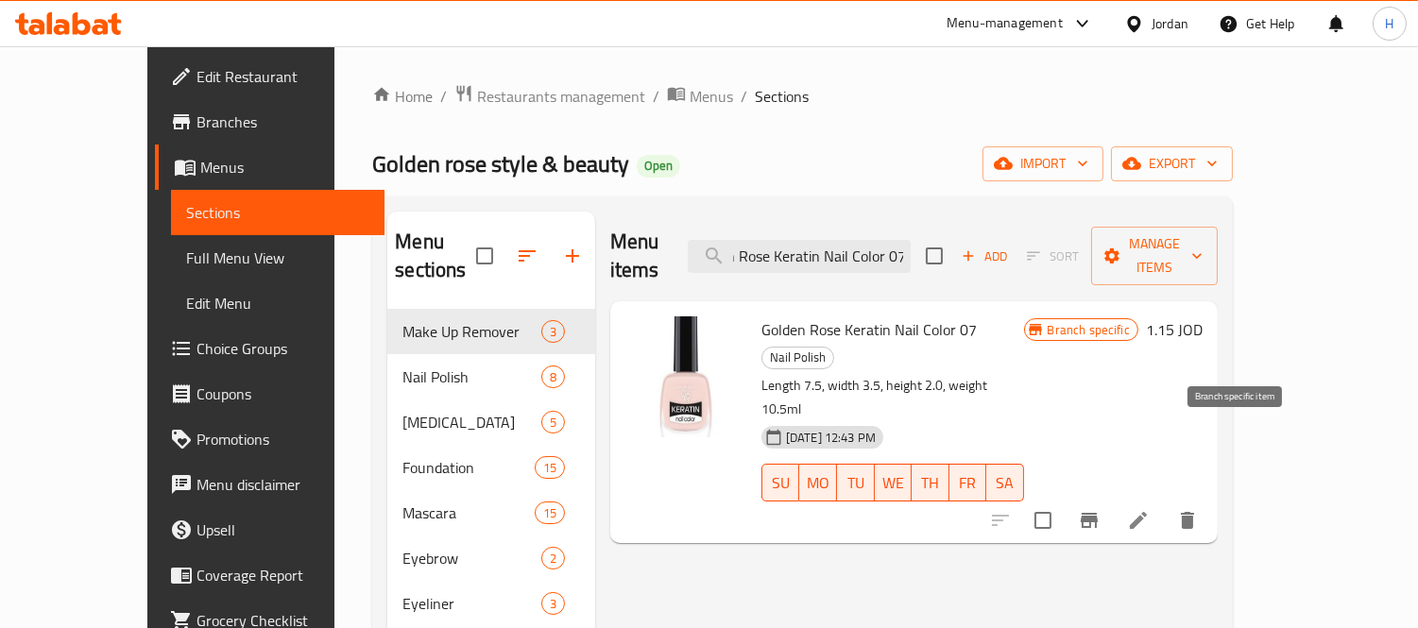
click at [1112, 498] on button "Branch-specific-item" at bounding box center [1089, 520] width 45 height 45
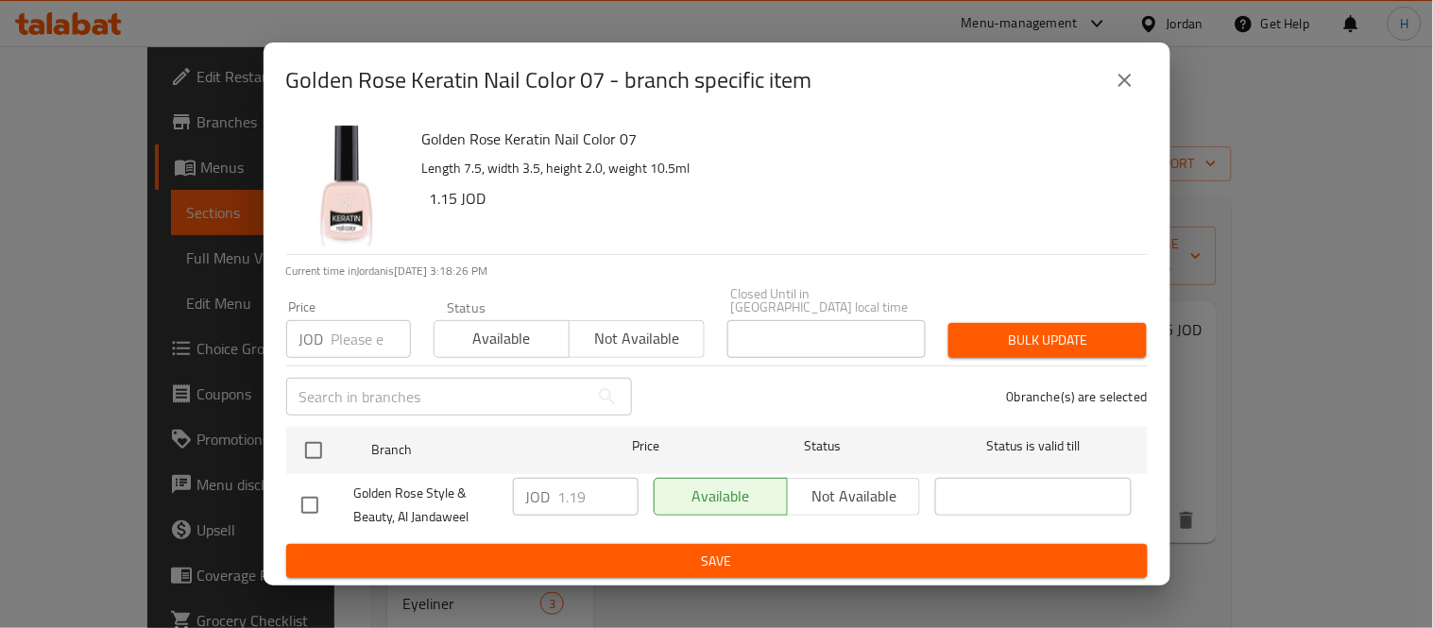
drag, startPoint x: 1128, startPoint y: 119, endPoint x: 1132, endPoint y: 109, distance: 11.1
click at [1129, 117] on div "Golden Rose Keratin Nail Color 07 - branch specific item" at bounding box center [717, 81] width 907 height 76
click at [1132, 103] on div "Golden Rose Keratin Nail Color 07 - branch specific item" at bounding box center [717, 80] width 862 height 45
click at [1125, 87] on icon "close" at bounding box center [1125, 80] width 13 height 13
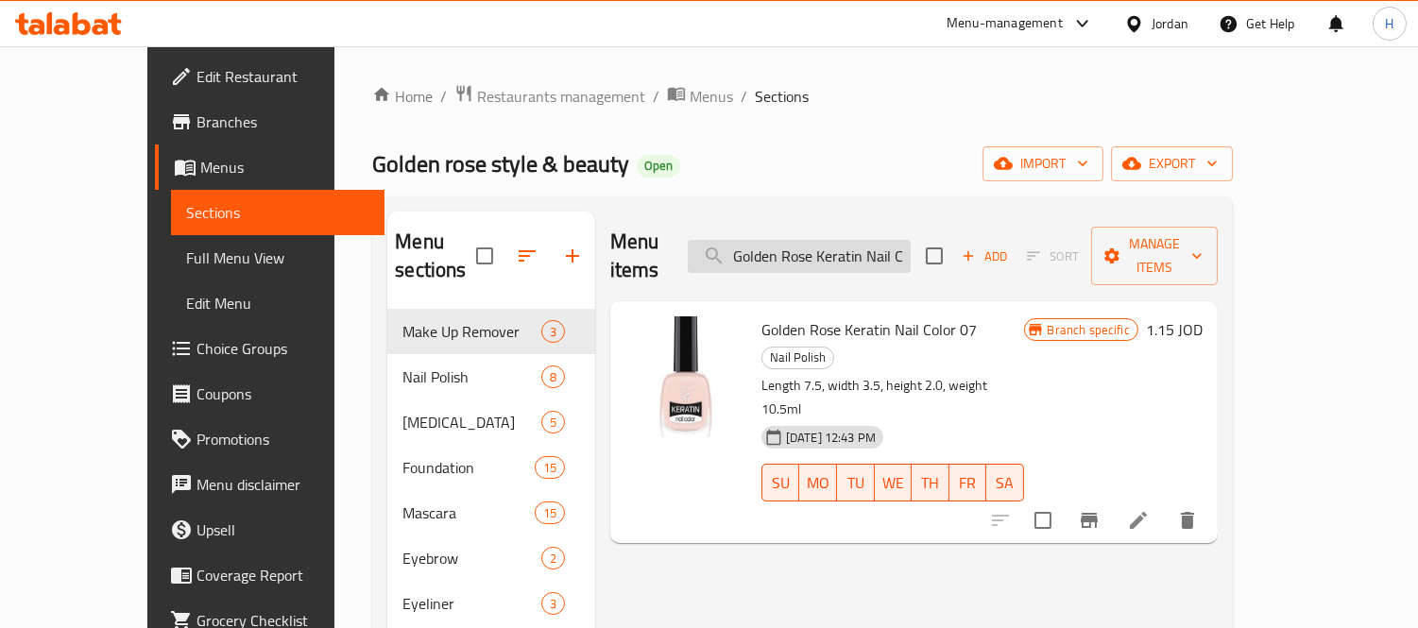
click at [855, 249] on input "Golden Rose Keratin Nail Color 07" at bounding box center [799, 256] width 223 height 33
paste input "18"
click at [1101, 509] on icon "Branch-specific-item" at bounding box center [1089, 520] width 23 height 23
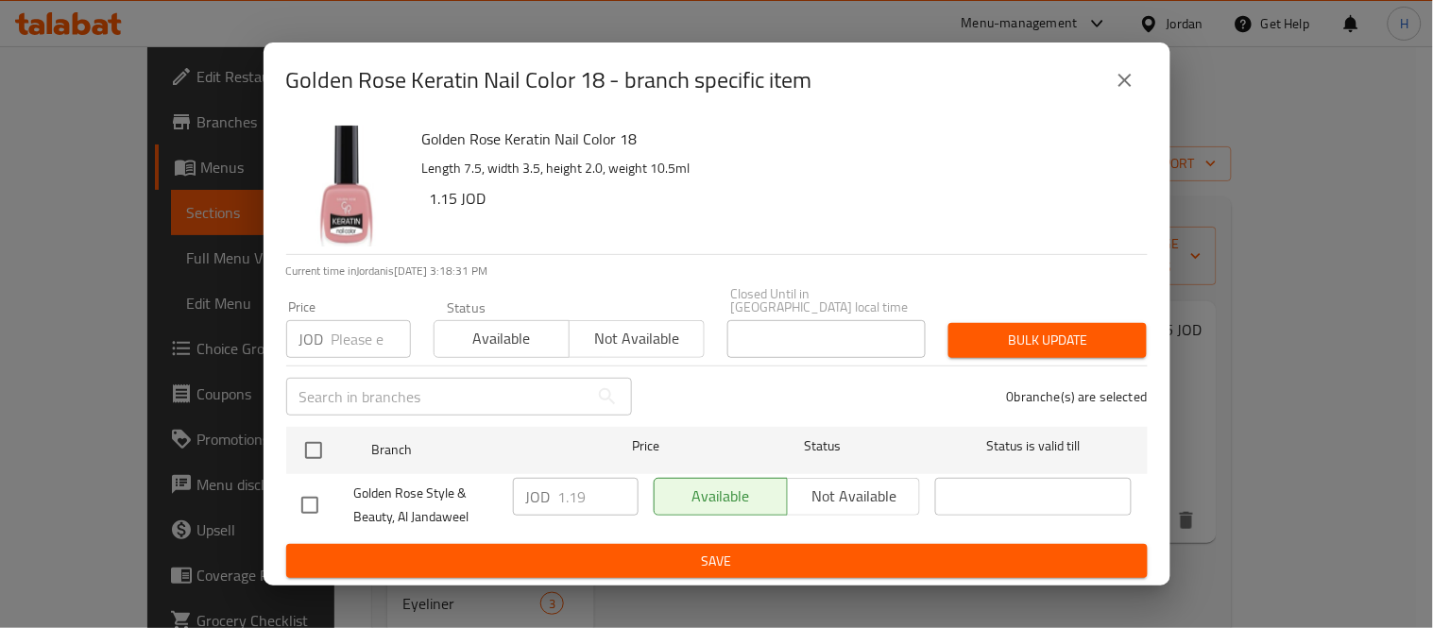
click at [1122, 66] on button "close" at bounding box center [1125, 80] width 45 height 45
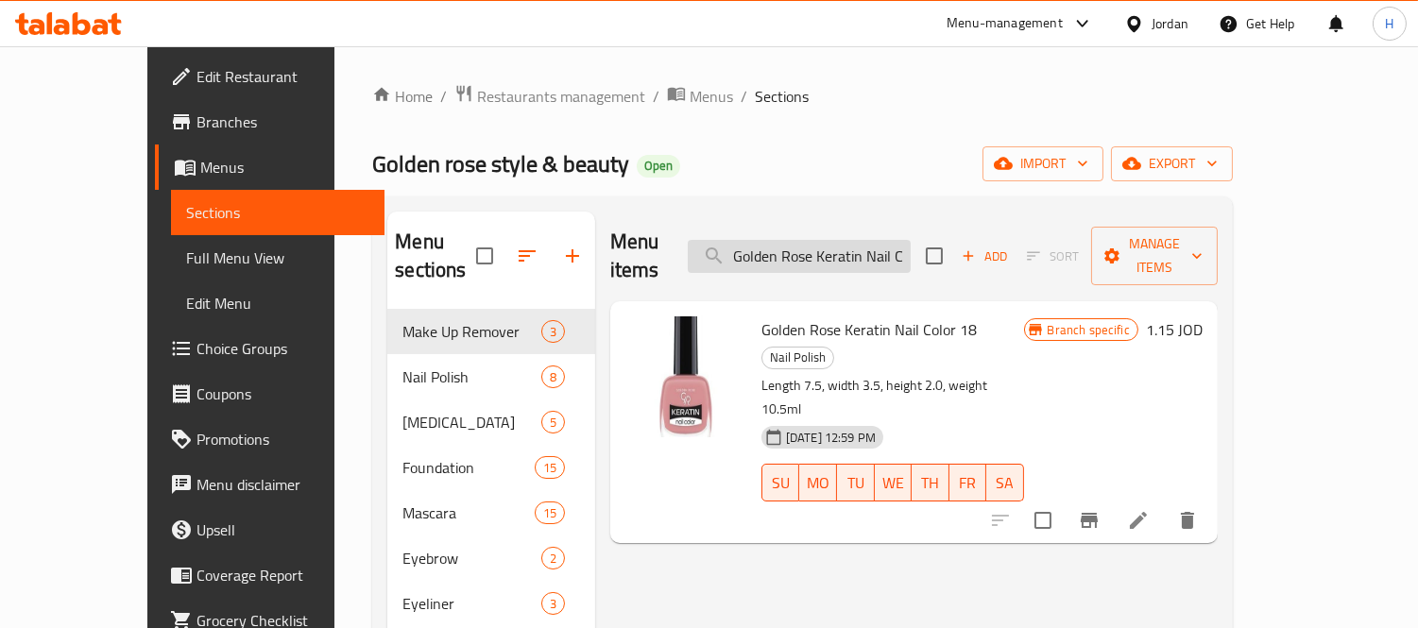
click at [848, 238] on div "Menu items Golden Rose Keratin Nail Color 18 Add Sort Manage items" at bounding box center [914, 257] width 608 height 90
click at [848, 240] on input "Golden Rose Keratin Nail Color 18" at bounding box center [799, 256] width 223 height 33
paste input "37"
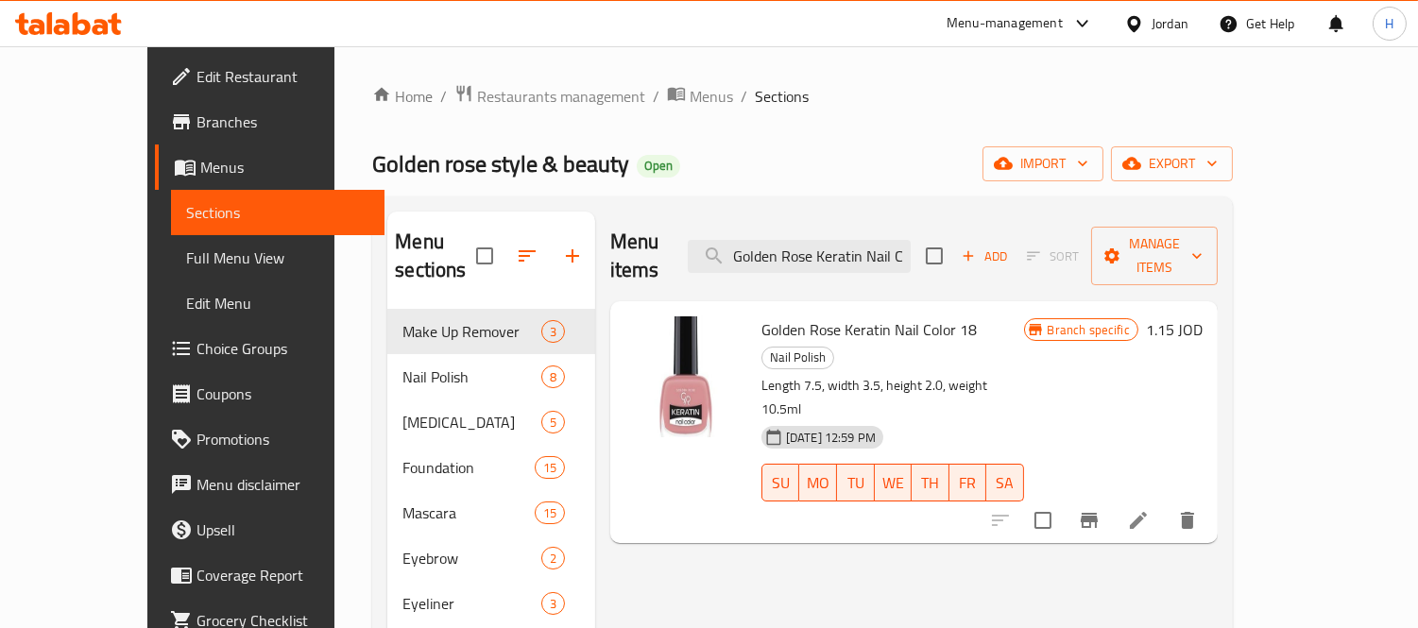
scroll to position [0, 43]
click at [1112, 498] on button "Branch-specific-item" at bounding box center [1089, 520] width 45 height 45
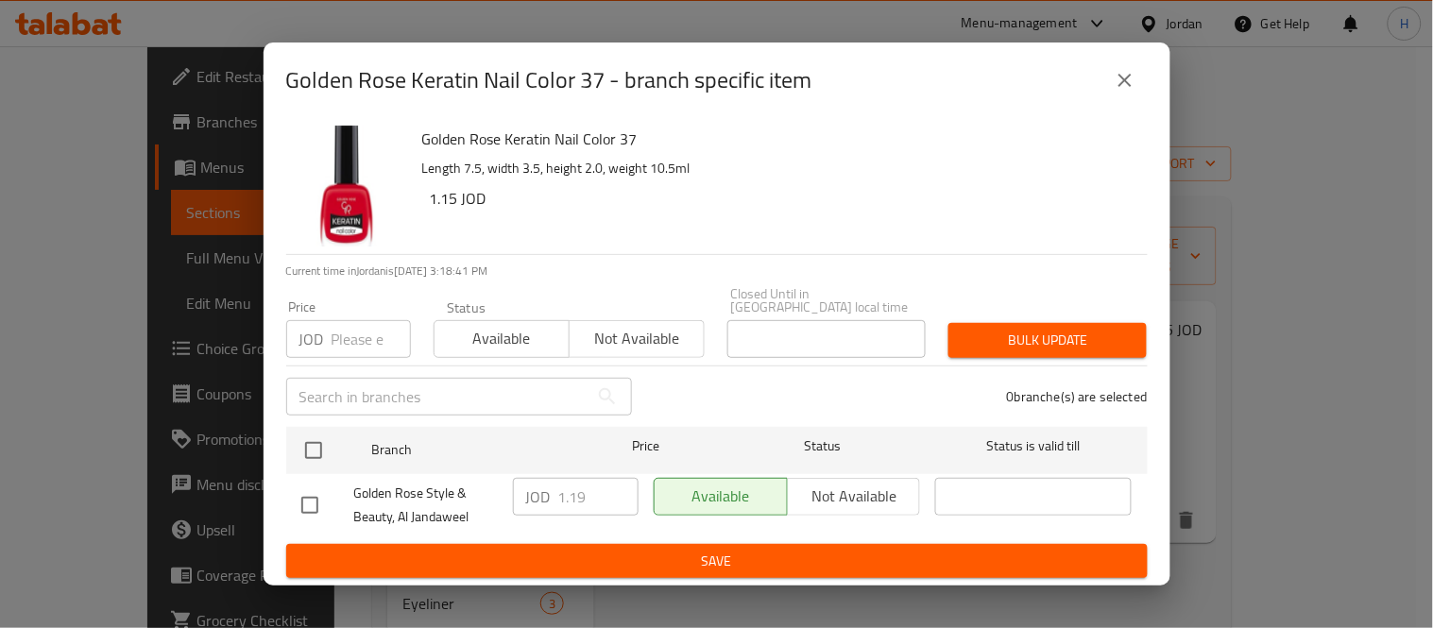
click at [1093, 92] on div "Golden Rose Keratin Nail Color 37 - branch specific item" at bounding box center [717, 80] width 862 height 45
click at [1103, 88] on button "close" at bounding box center [1125, 80] width 45 height 45
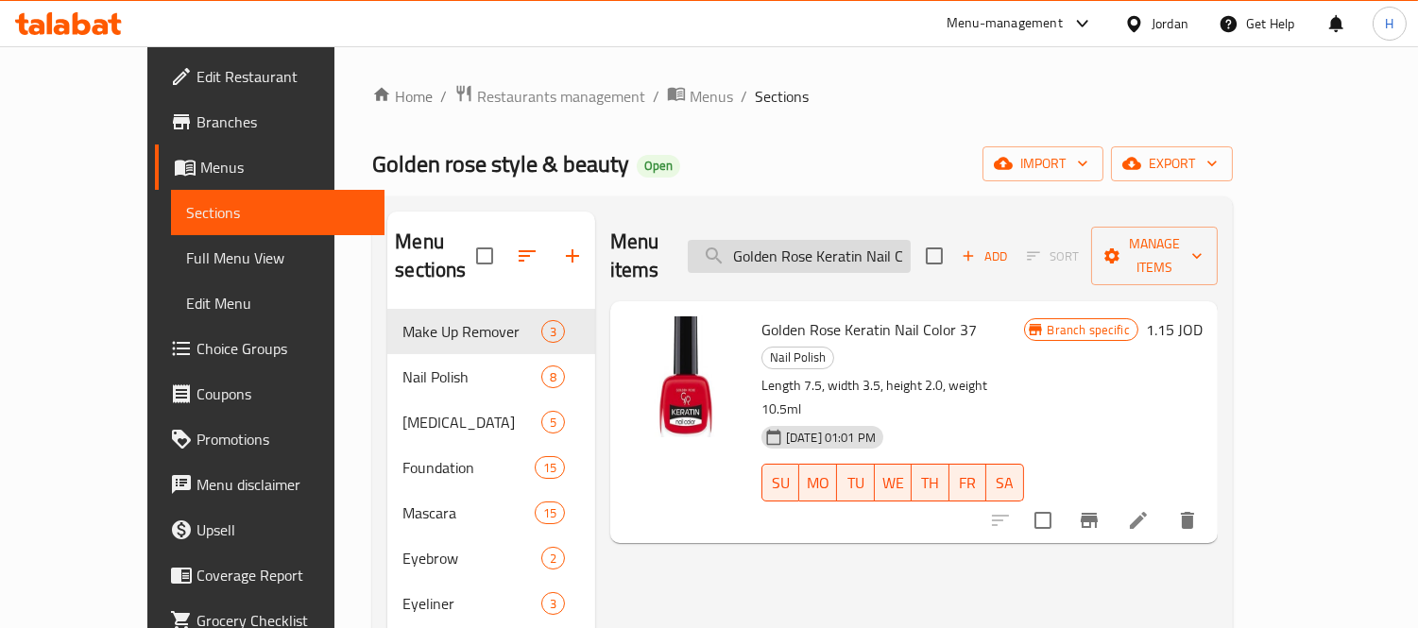
click at [882, 249] on input "Golden Rose Keratin Nail Color 37" at bounding box center [799, 256] width 223 height 33
paste input "201"
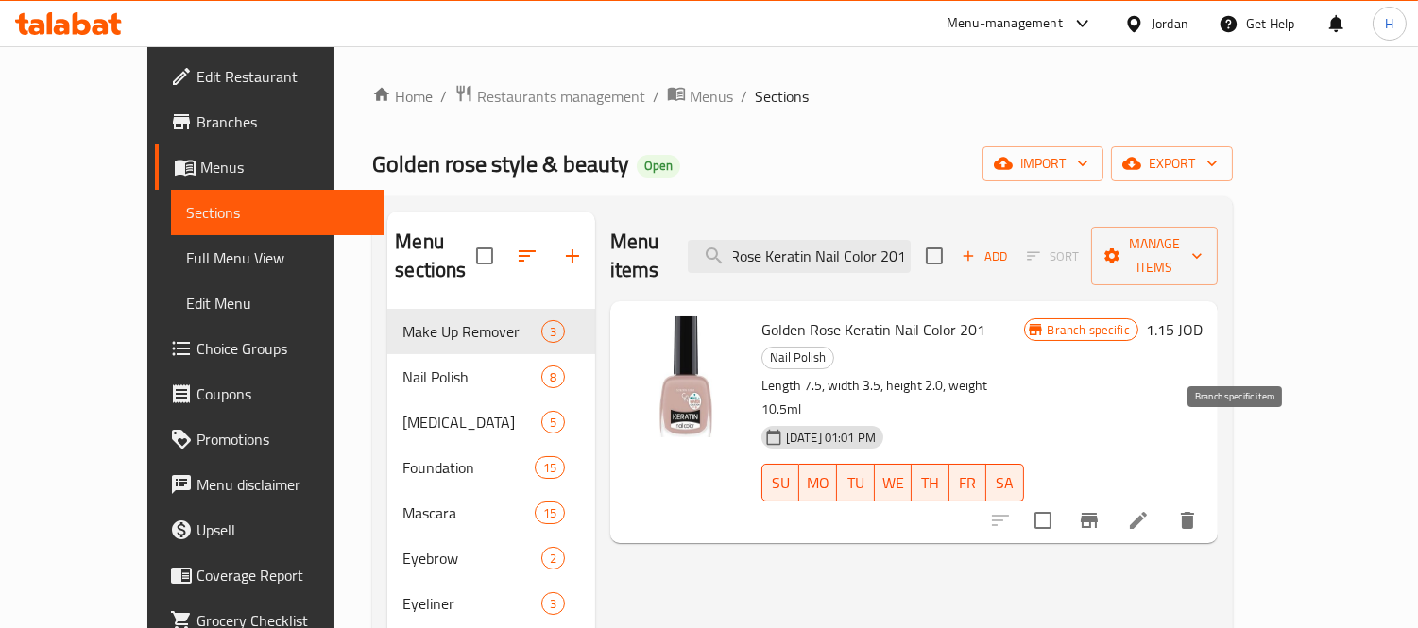
click at [1098, 513] on icon "Branch-specific-item" at bounding box center [1089, 520] width 17 height 15
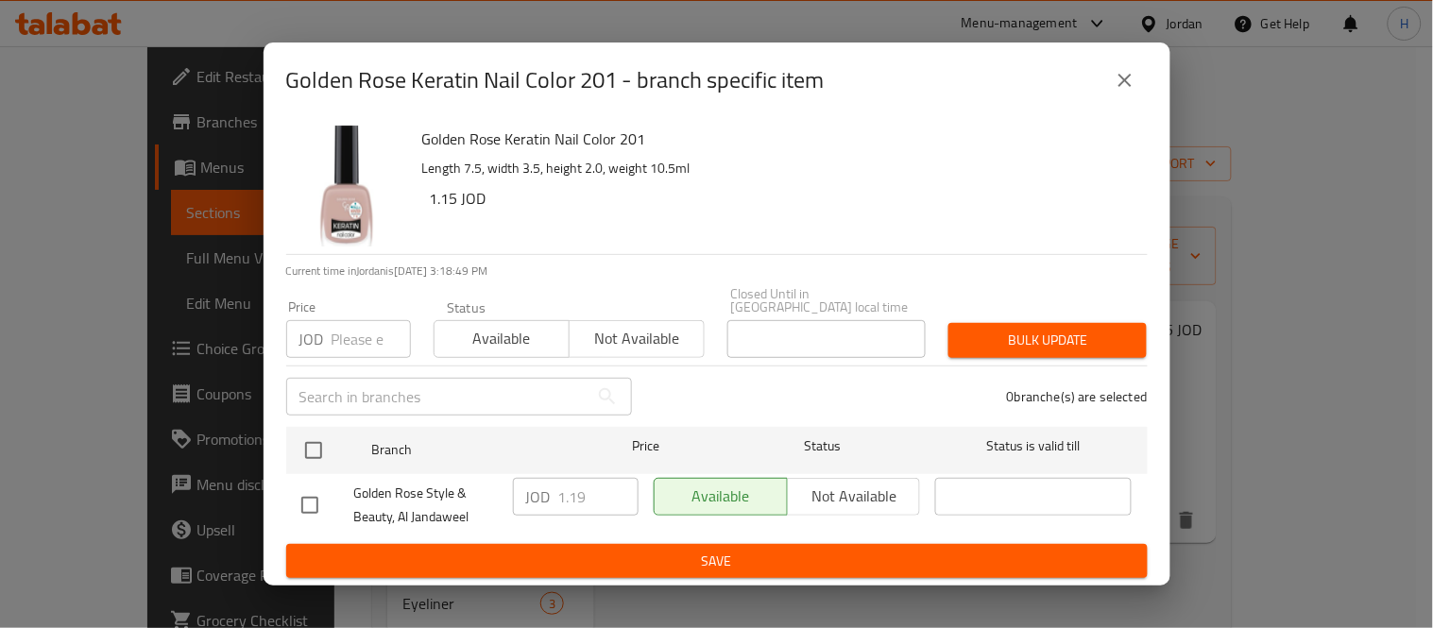
click at [1115, 82] on icon "close" at bounding box center [1125, 80] width 23 height 23
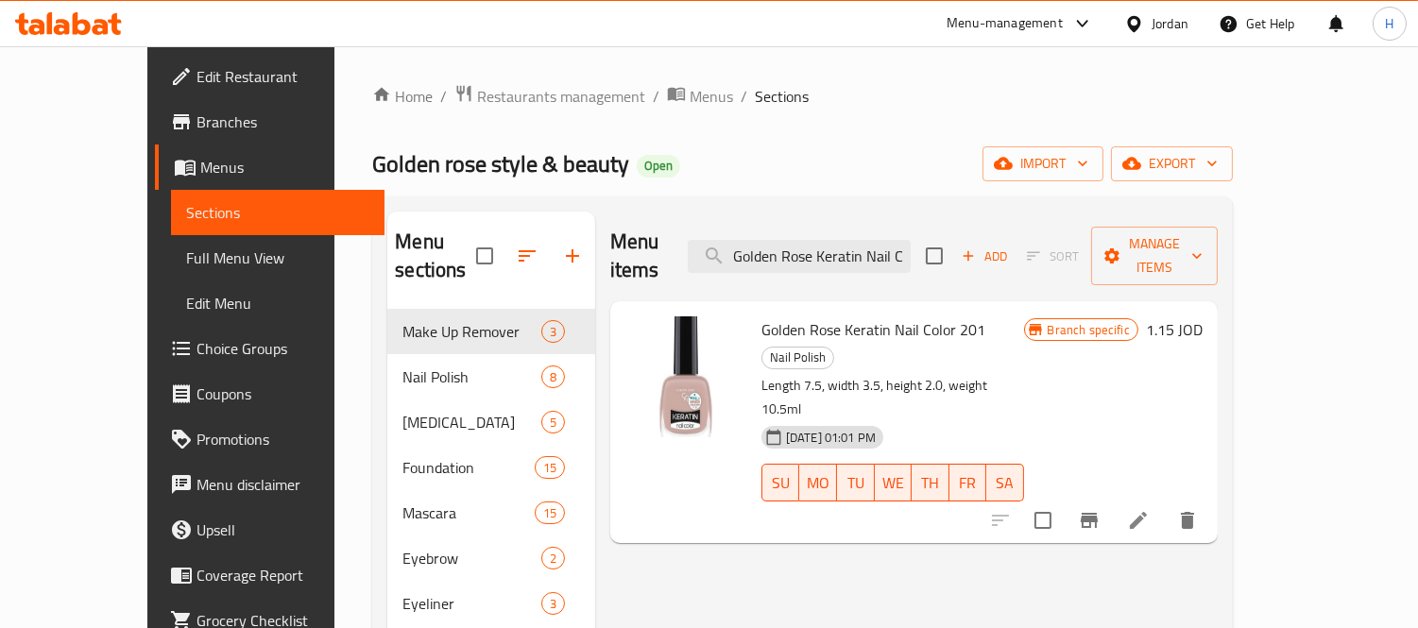
click at [841, 259] on div "Menu items Golden Rose Keratin Nail Color 201 Add Sort Manage items" at bounding box center [914, 257] width 608 height 90
click at [847, 240] on input "Golden Rose Keratin Nail Color 201" at bounding box center [799, 256] width 223 height 33
paste input "8 10.5ml"
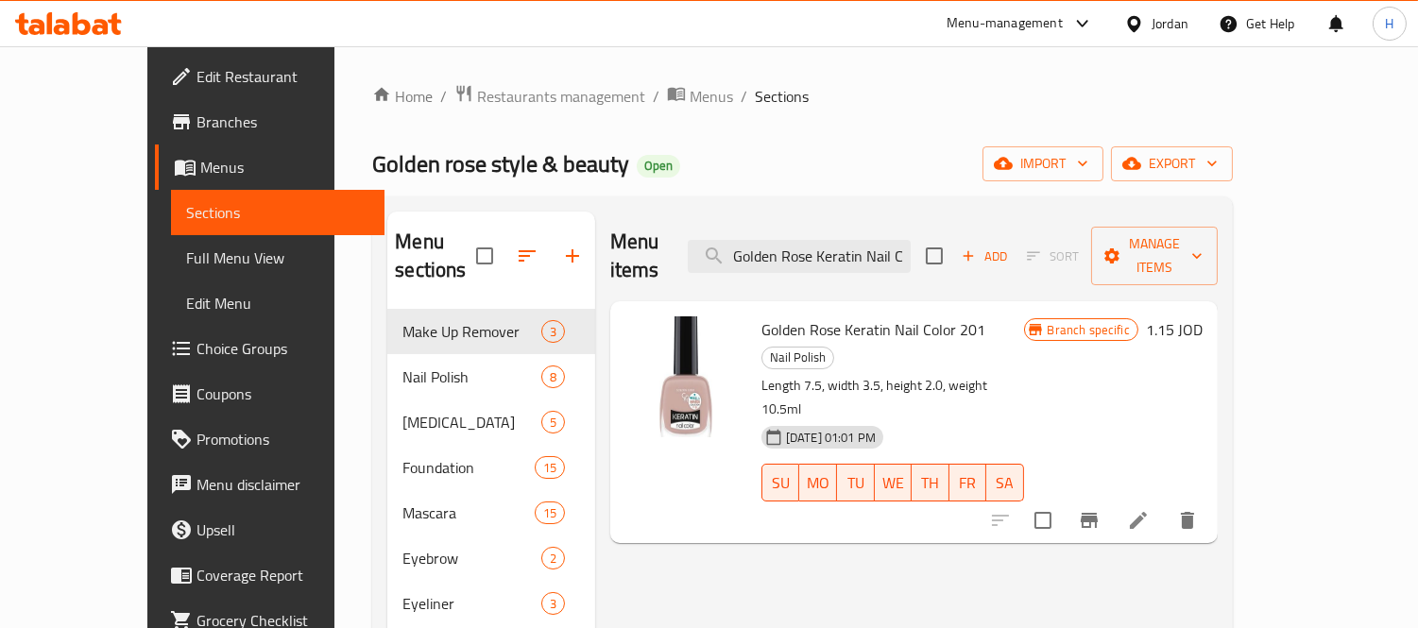
scroll to position [0, 99]
click at [1098, 513] on icon "Branch-specific-item" at bounding box center [1089, 520] width 17 height 15
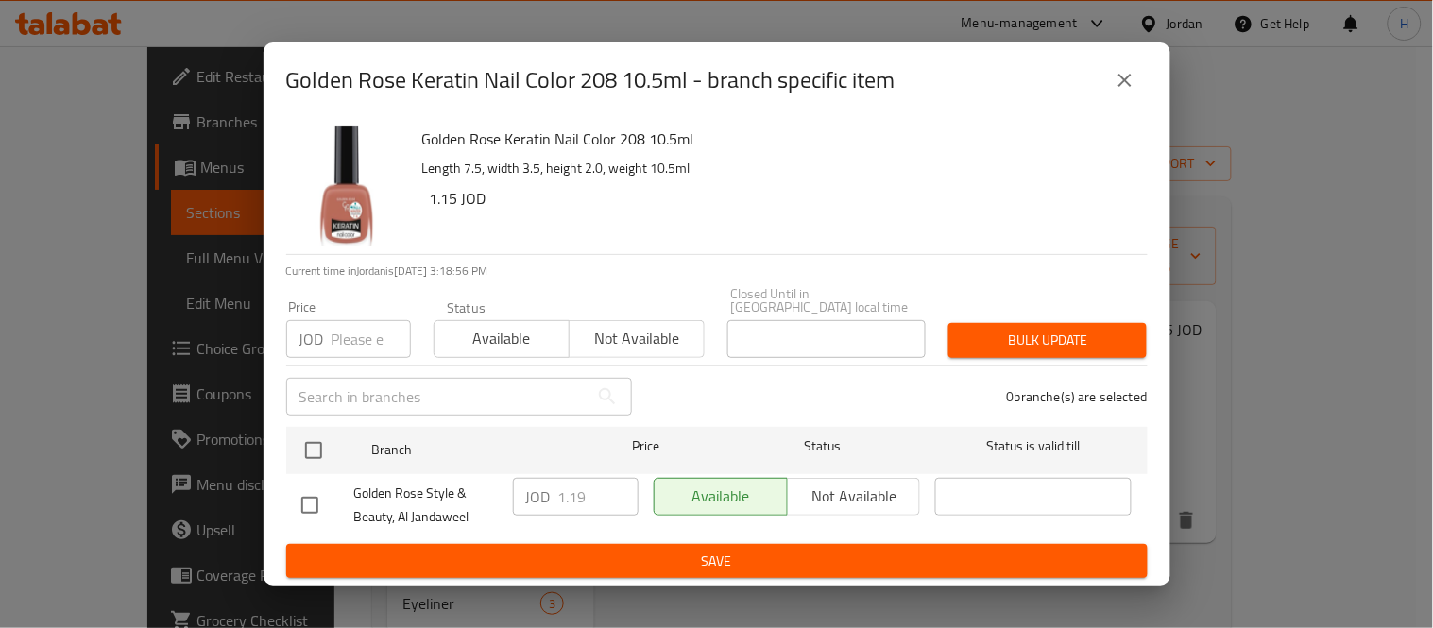
drag, startPoint x: 1100, startPoint y: 90, endPoint x: 1100, endPoint y: 108, distance: 18.0
click at [1101, 90] on div "Golden Rose Keratin Nail Color 208 10.5ml - branch specific item" at bounding box center [717, 80] width 862 height 45
click at [1143, 77] on button "close" at bounding box center [1125, 80] width 45 height 45
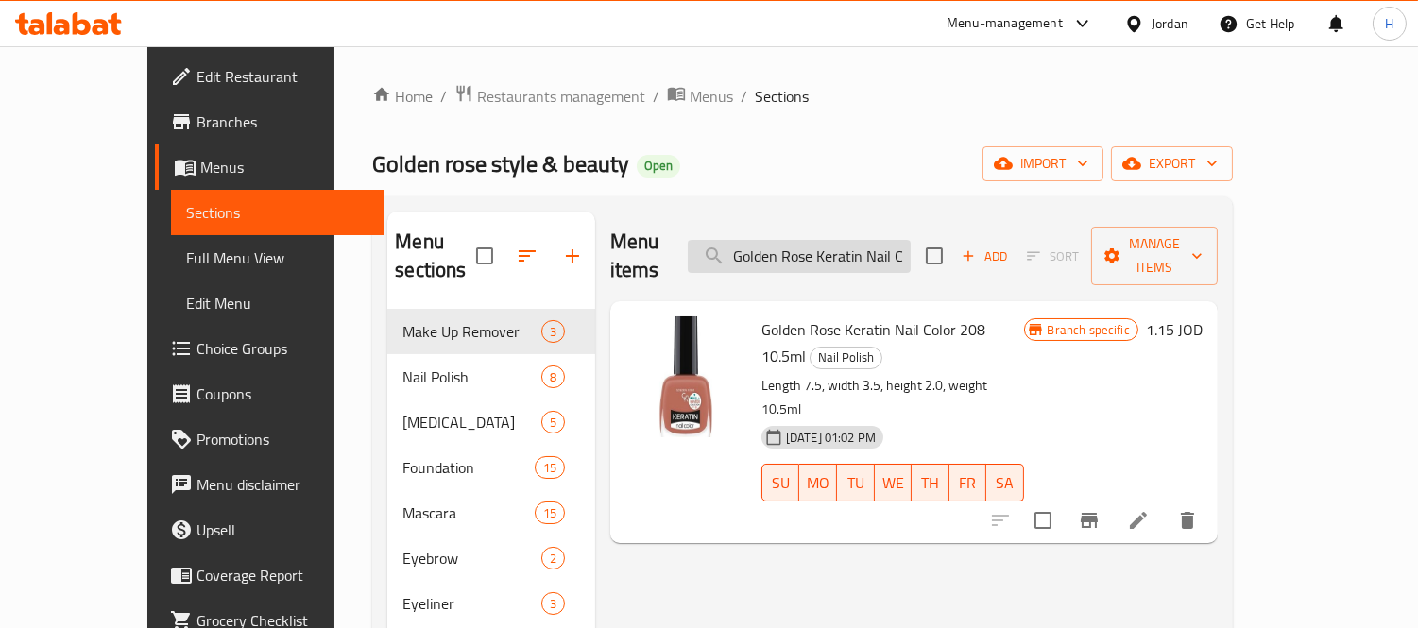
click at [873, 244] on input "Golden Rose Keratin Nail Color 208 10.5ml" at bounding box center [799, 256] width 223 height 33
paste input "2"
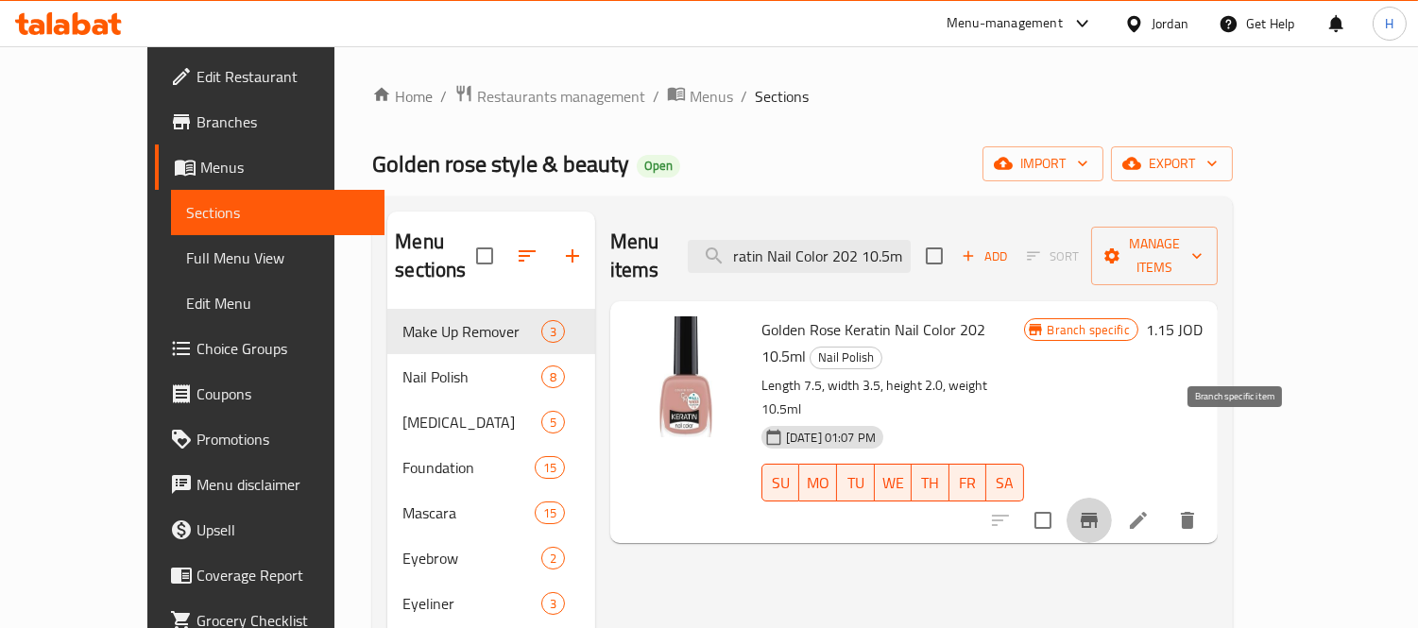
click at [1101, 509] on icon "Branch-specific-item" at bounding box center [1089, 520] width 23 height 23
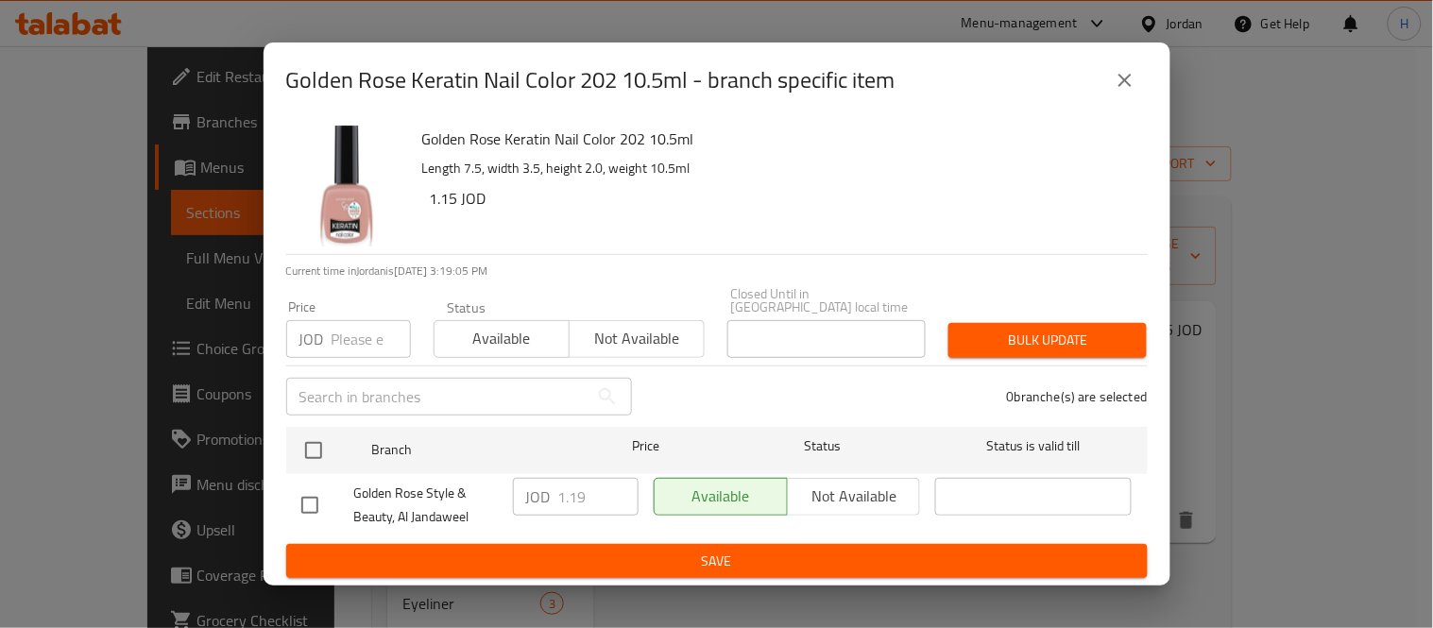
click at [1088, 67] on div "Golden Rose Keratin Nail Color 202 10.5ml - branch specific item" at bounding box center [717, 80] width 862 height 45
click at [1097, 71] on div "Golden Rose Keratin Nail Color 202 10.5ml - branch specific item" at bounding box center [717, 80] width 862 height 45
click at [1160, 95] on div "Golden Rose Keratin Nail Color 202 10.5ml - branch specific item" at bounding box center [717, 81] width 907 height 76
click at [1139, 88] on button "close" at bounding box center [1125, 80] width 45 height 45
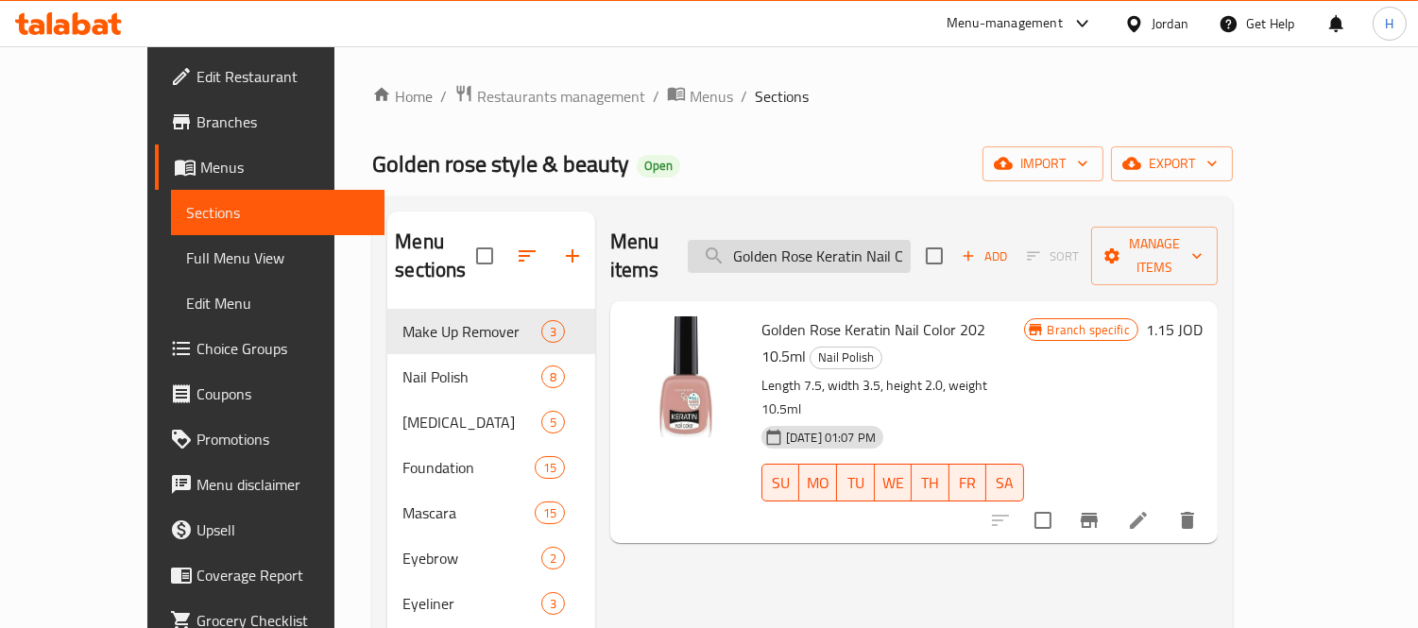
click at [789, 243] on input "Golden Rose Keratin Nail Color 202 10.5ml" at bounding box center [799, 256] width 223 height 33
paste input "Lash Plumping Mascara"
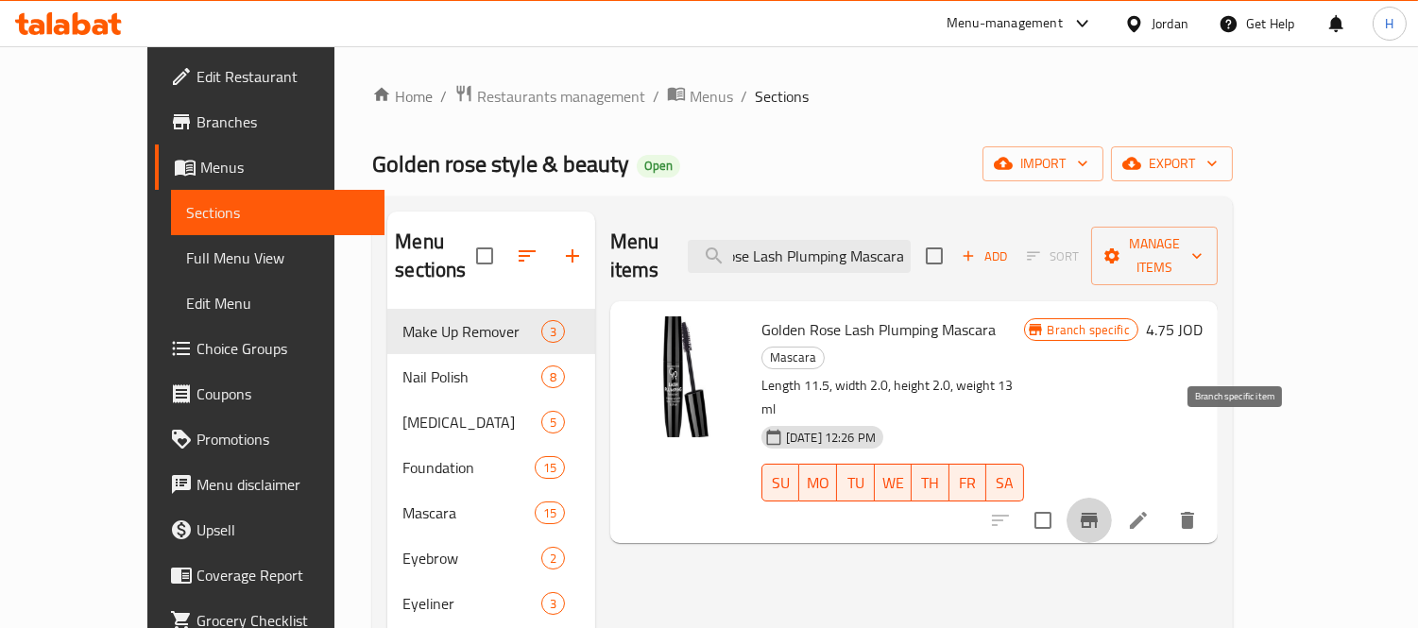
click at [1112, 498] on button "Branch-specific-item" at bounding box center [1089, 520] width 45 height 45
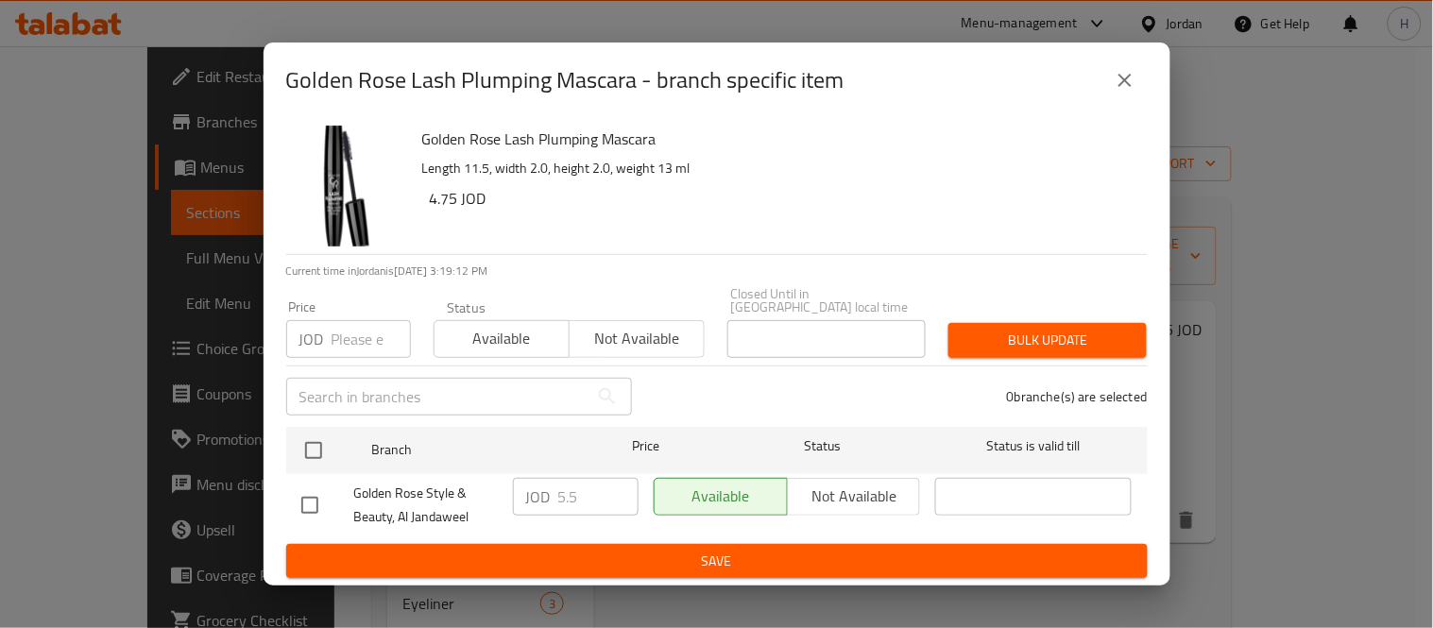
click at [1141, 93] on button "close" at bounding box center [1125, 80] width 45 height 45
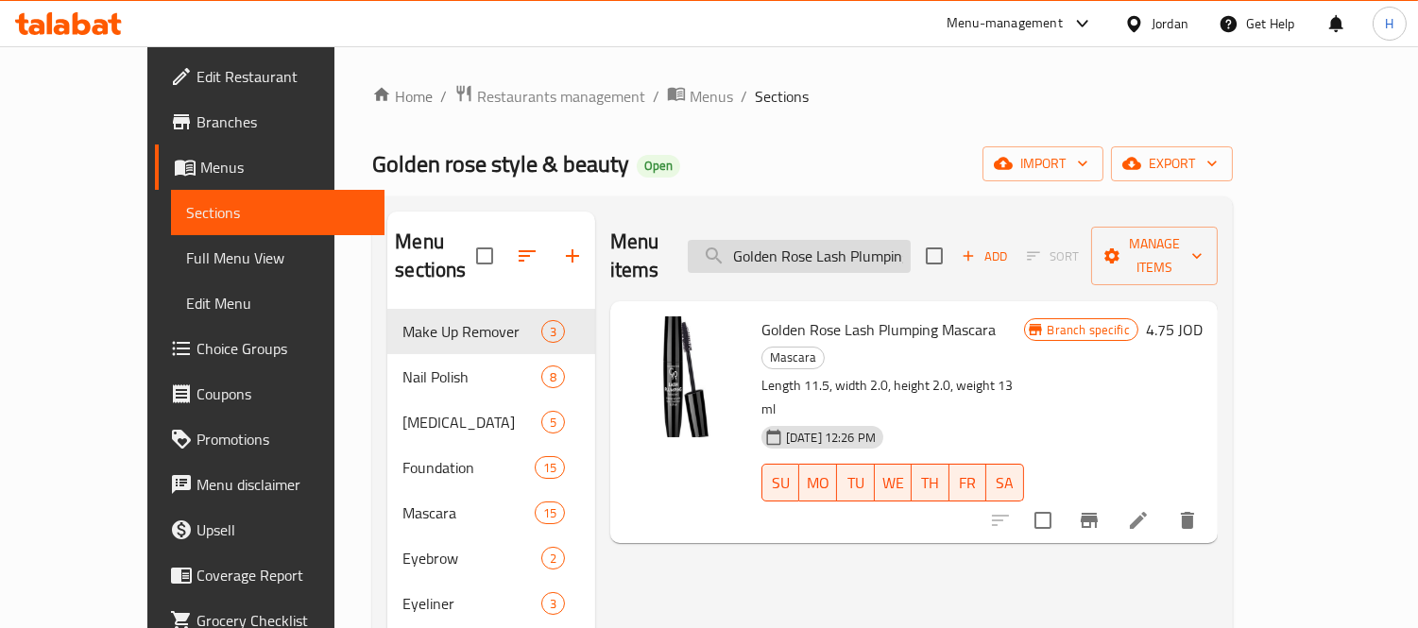
click at [851, 257] on input "Golden Rose Lash Plumping Mascara" at bounding box center [799, 256] width 223 height 33
paste input "Mega Volume & Length City Style"
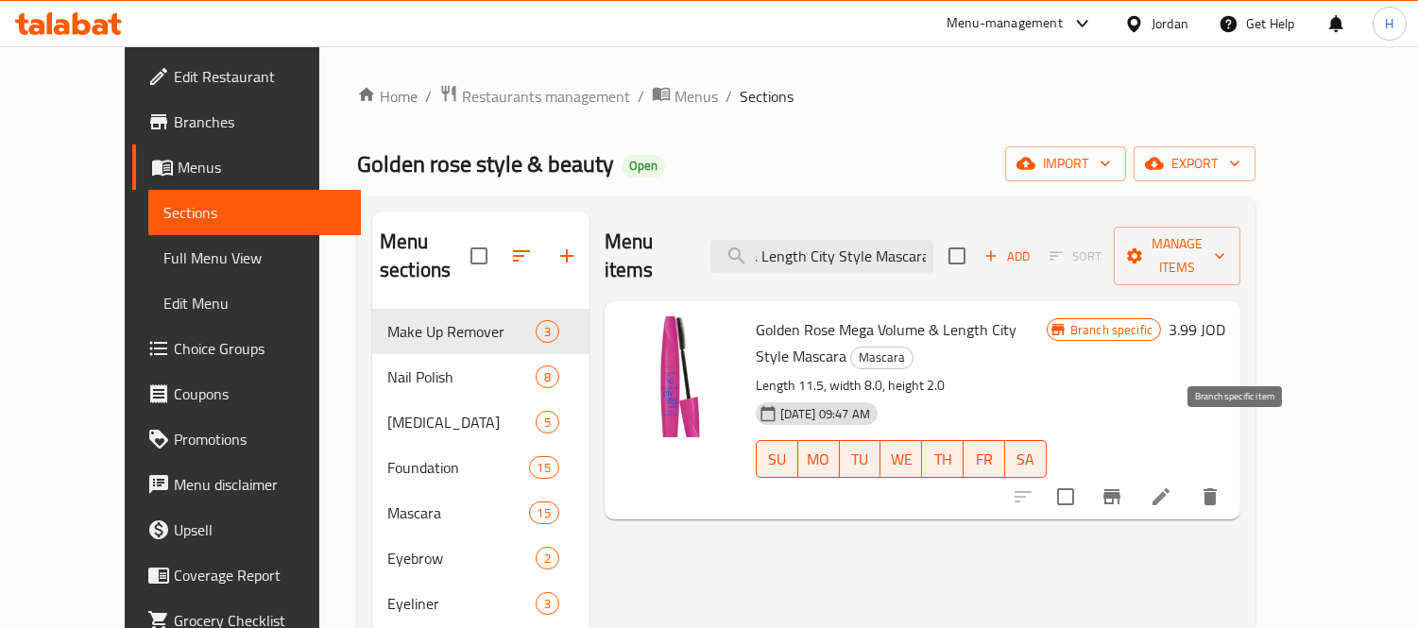
click at [1123, 486] on icon "Branch-specific-item" at bounding box center [1112, 497] width 23 height 23
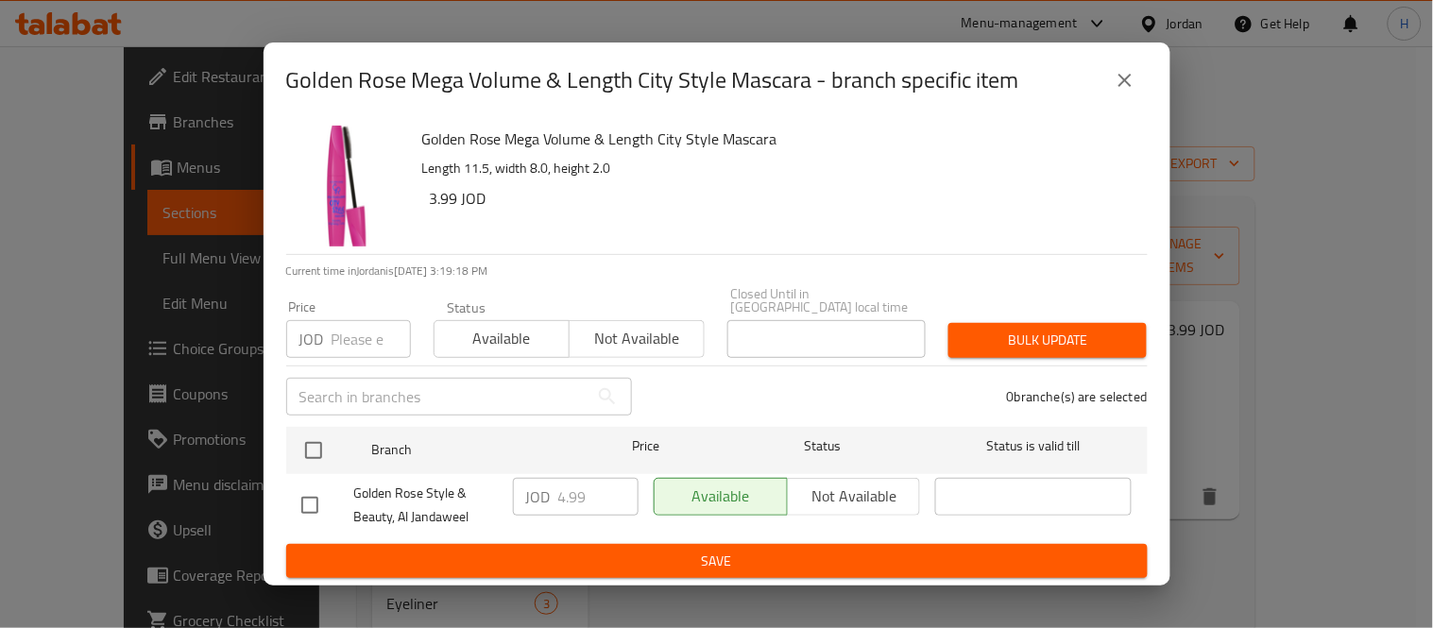
click at [1106, 87] on button "close" at bounding box center [1125, 80] width 45 height 45
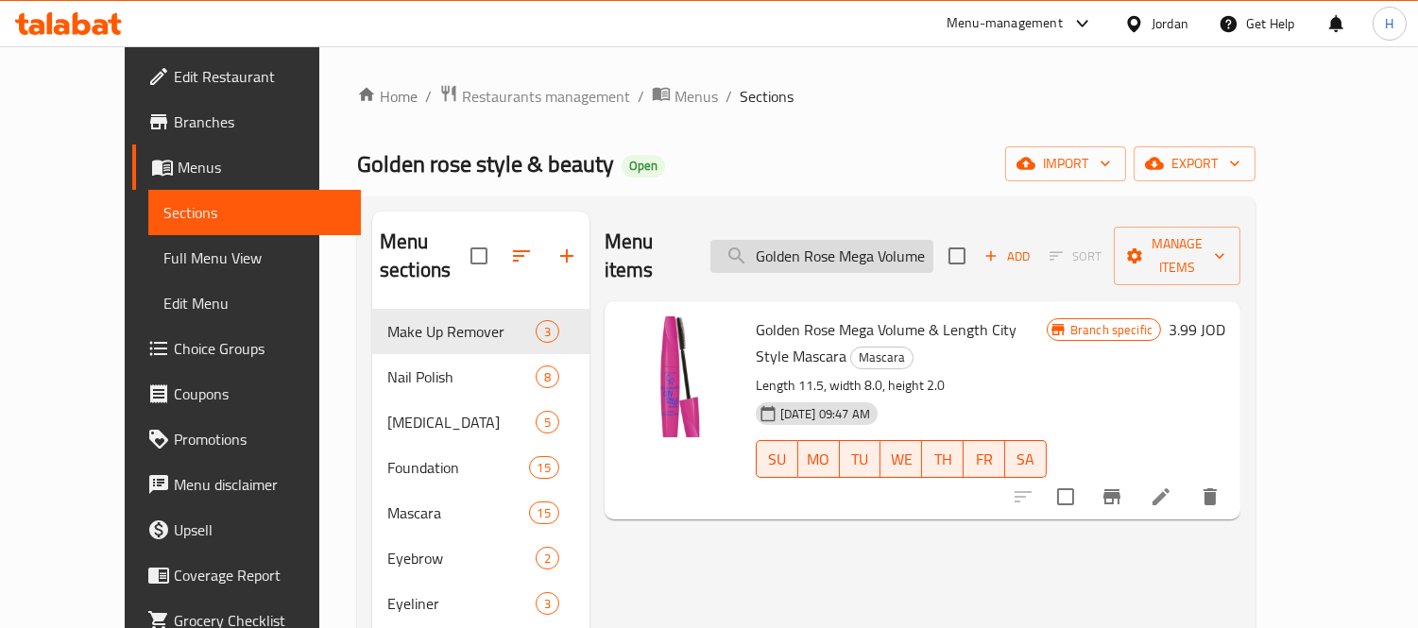
click at [847, 253] on input "Golden Rose Mega Volume & Length City Style Mascara" at bounding box center [822, 256] width 223 height 33
paste input "Infinity Lash Mascara Black"
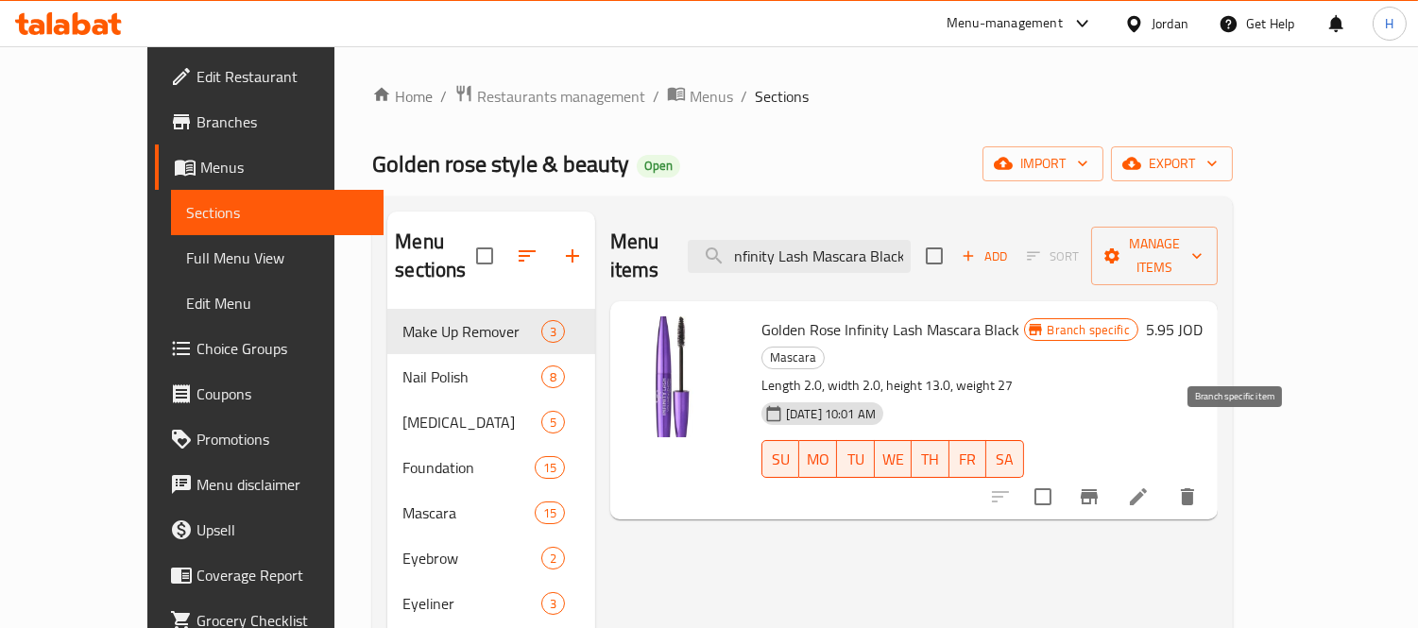
click at [1101, 486] on icon "Branch-specific-item" at bounding box center [1089, 497] width 23 height 23
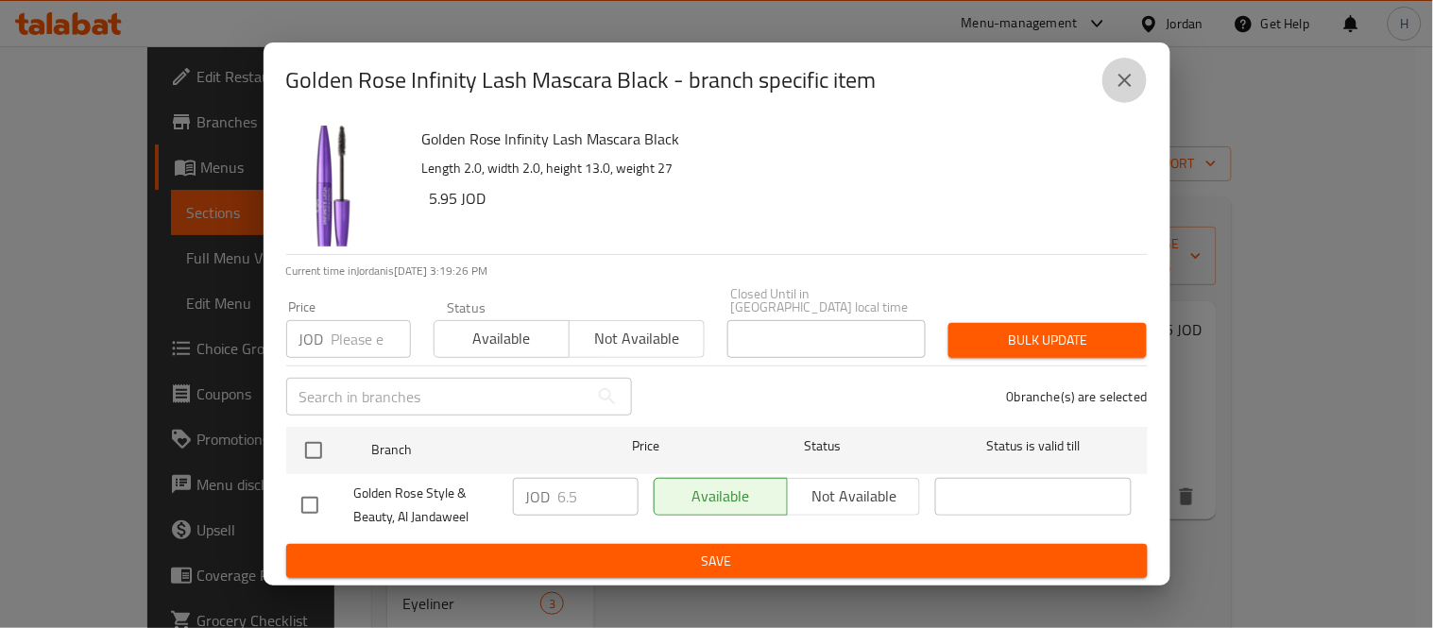
click at [1117, 86] on icon "close" at bounding box center [1125, 80] width 23 height 23
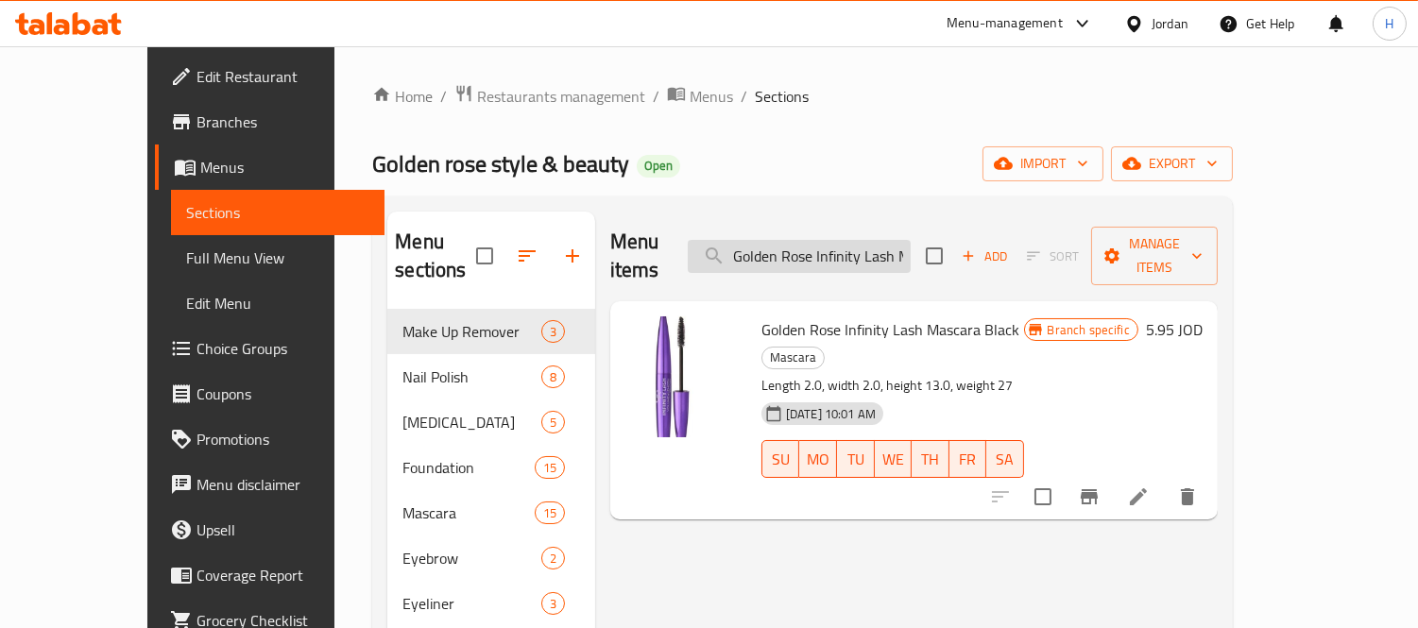
click at [813, 240] on input "Golden Rose Infinity Lash Mascara Black" at bounding box center [799, 256] width 223 height 33
paste input "Brow Color Mascara - 06 Dark Brown"
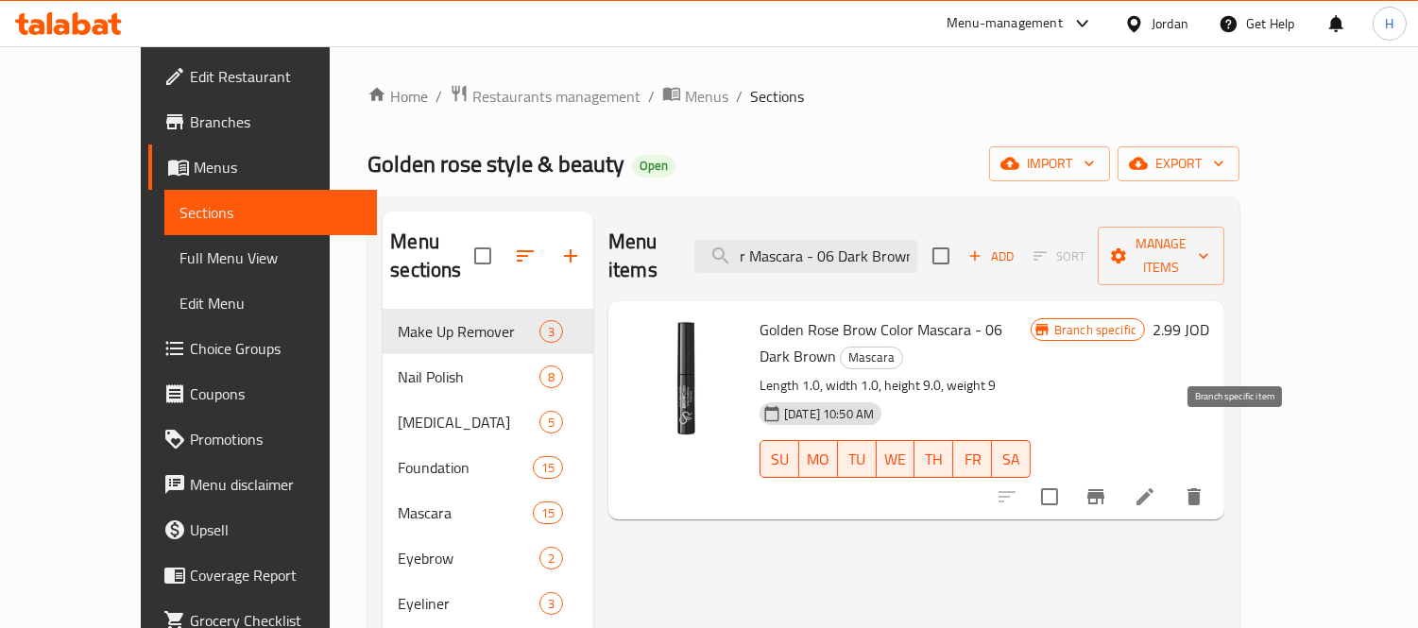
click at [1119, 474] on button "Branch-specific-item" at bounding box center [1095, 496] width 45 height 45
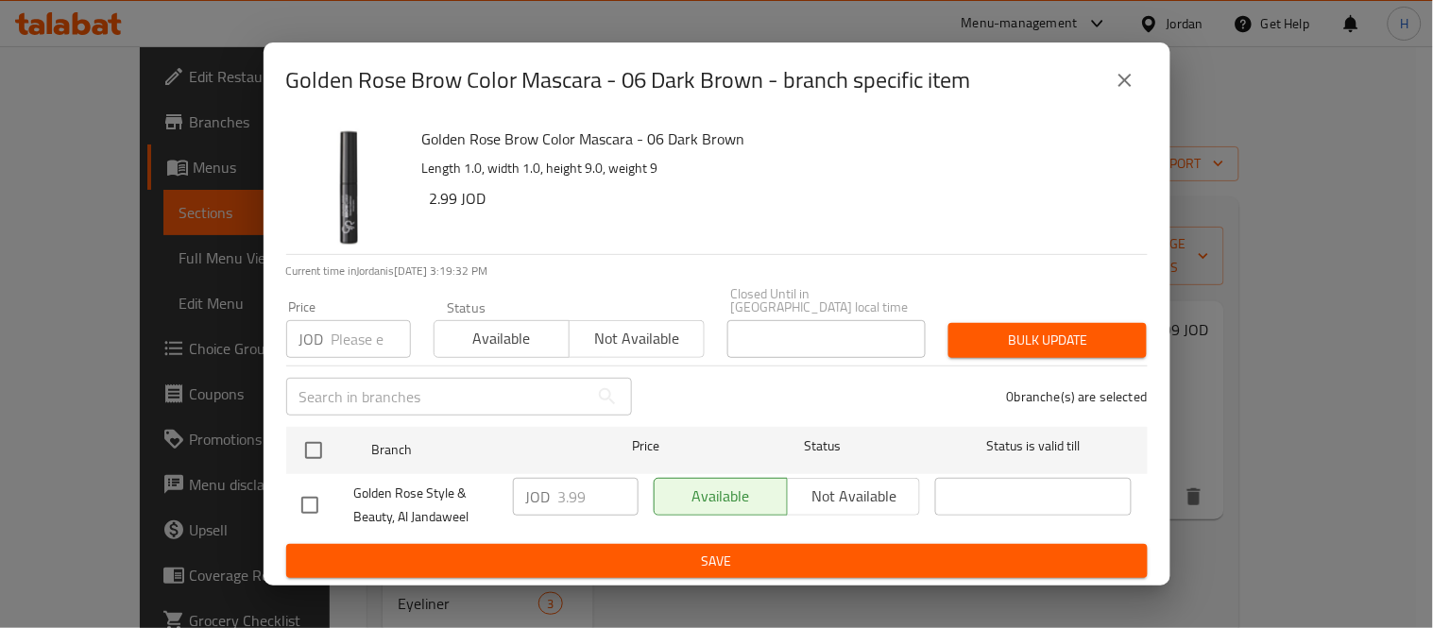
click at [1114, 74] on icon "close" at bounding box center [1125, 80] width 23 height 23
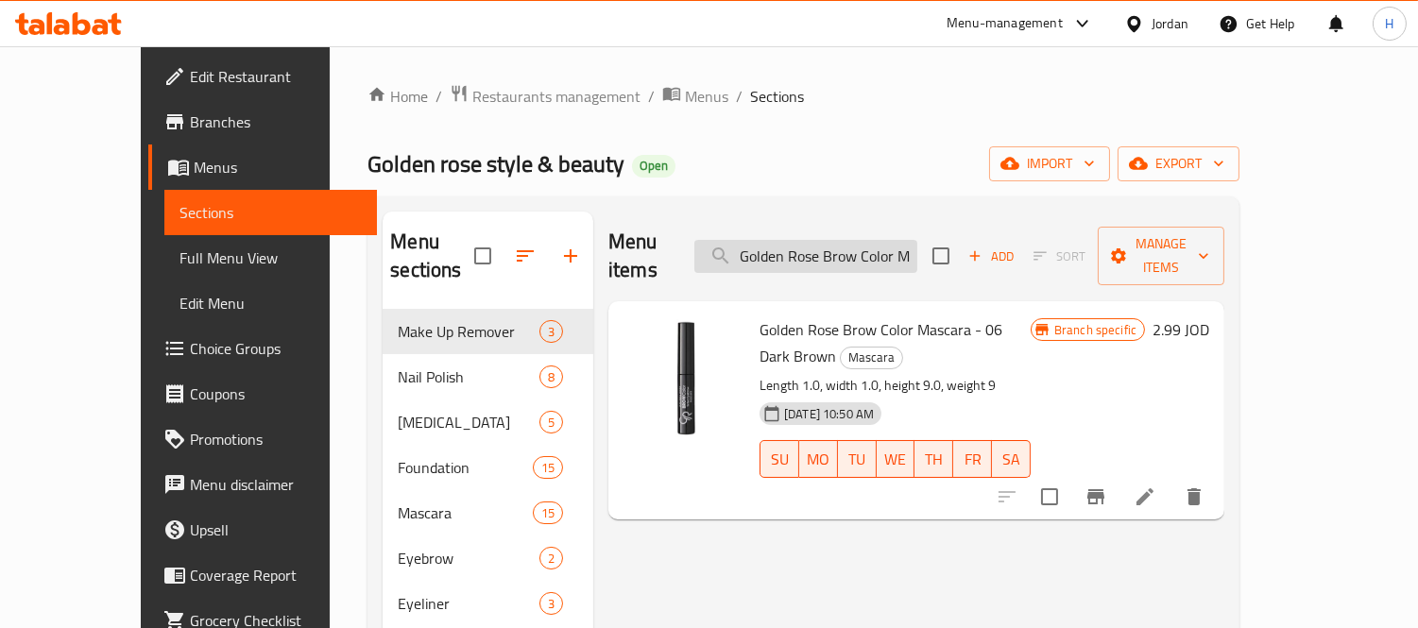
click at [829, 240] on input "Golden Rose Brow Color Mascara - 06 Dark Brown" at bounding box center [805, 256] width 223 height 33
paste input "Tinted Eyebrow Mascara 04"
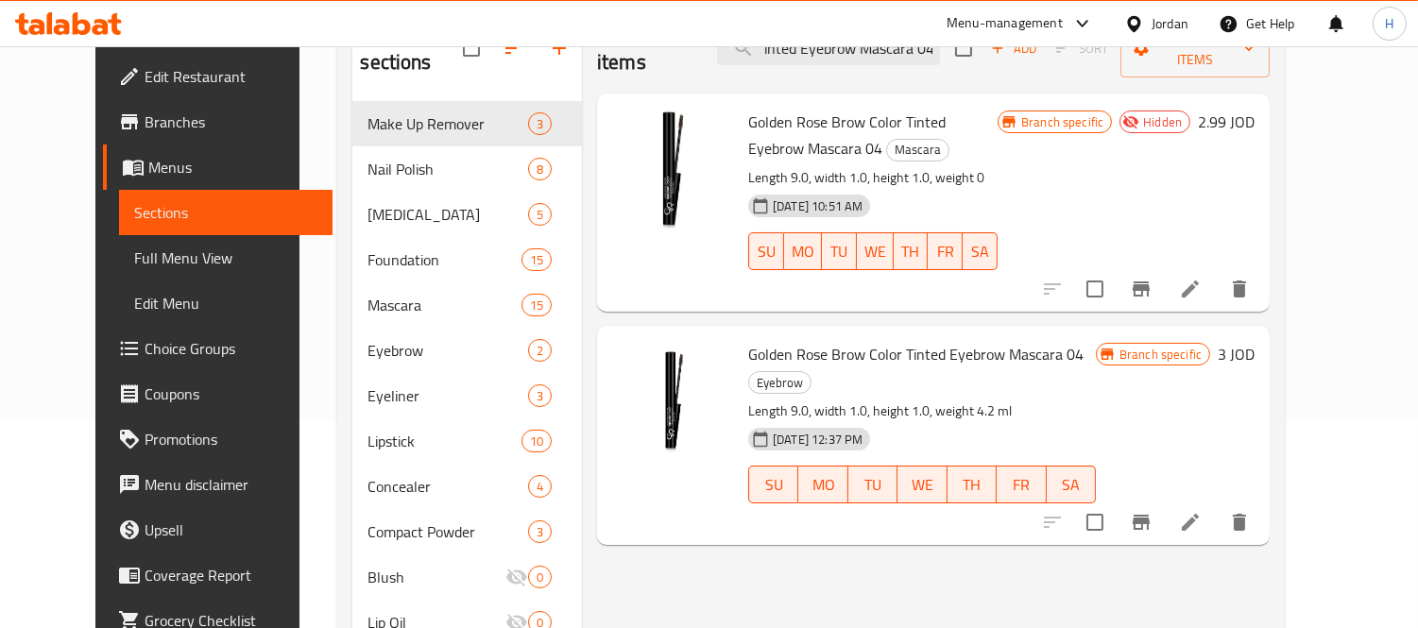
scroll to position [210, 0]
click at [1222, 437] on div "Branch specific 3 JOD" at bounding box center [1175, 433] width 159 height 188
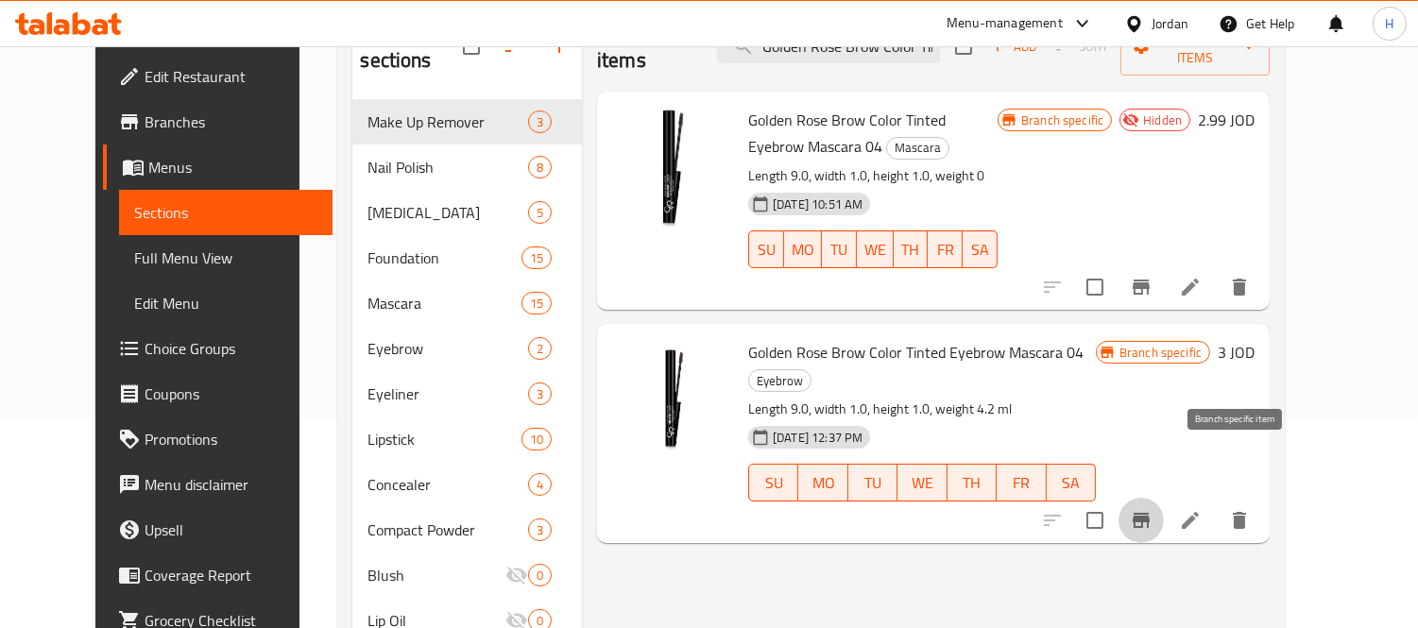
click at [1150, 513] on icon "Branch-specific-item" at bounding box center [1141, 520] width 17 height 15
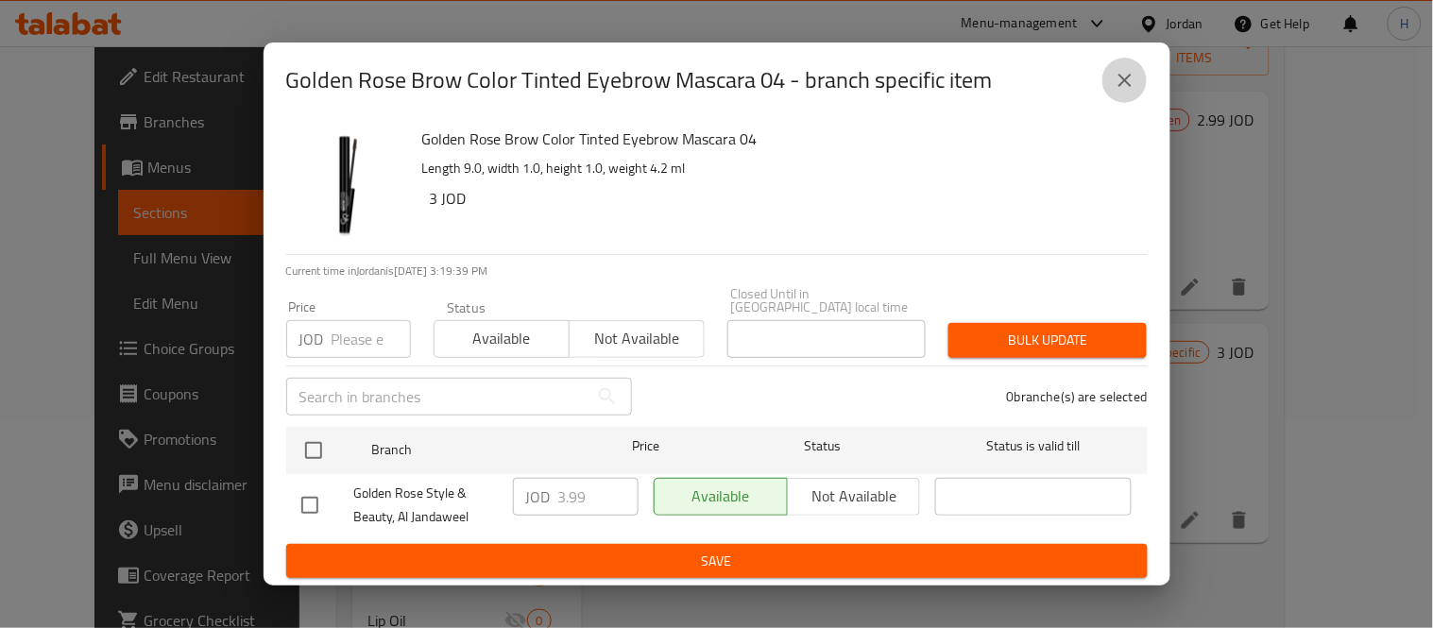
click at [1125, 89] on icon "close" at bounding box center [1125, 80] width 23 height 23
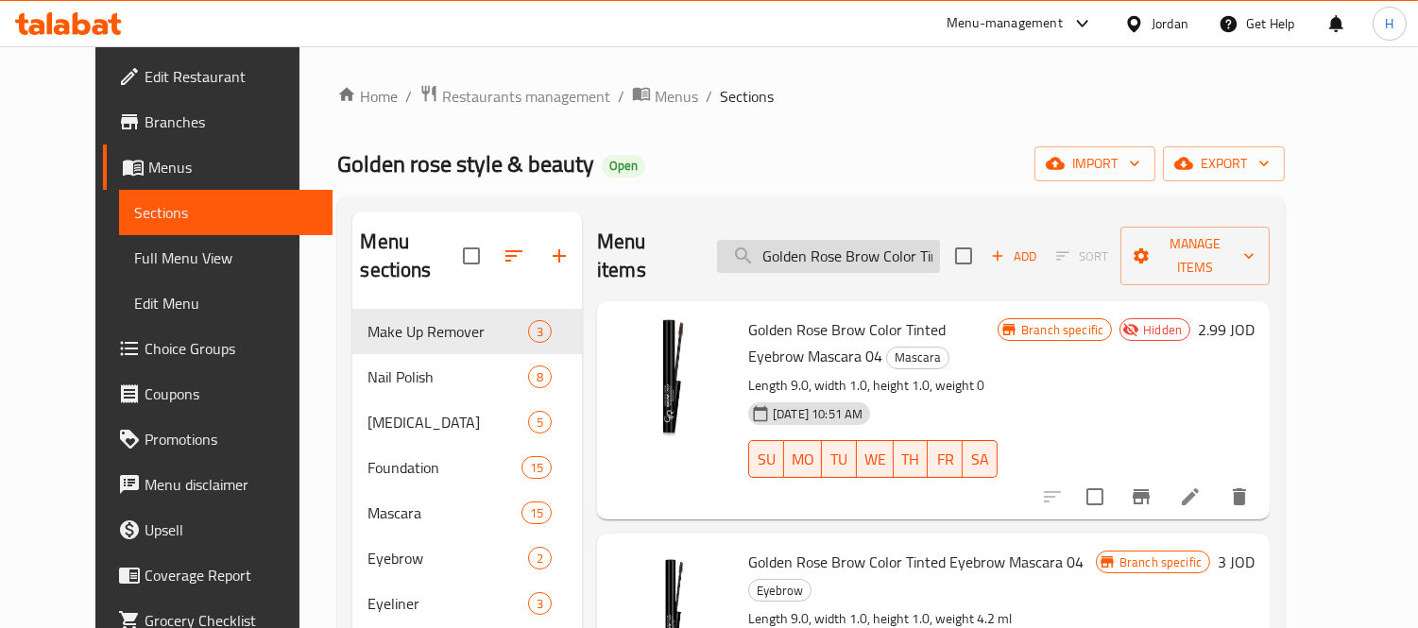
click at [896, 240] on input "Golden Rose Brow Color Tinted Eyebrow Mascara 04" at bounding box center [828, 256] width 223 height 33
paste input "5"
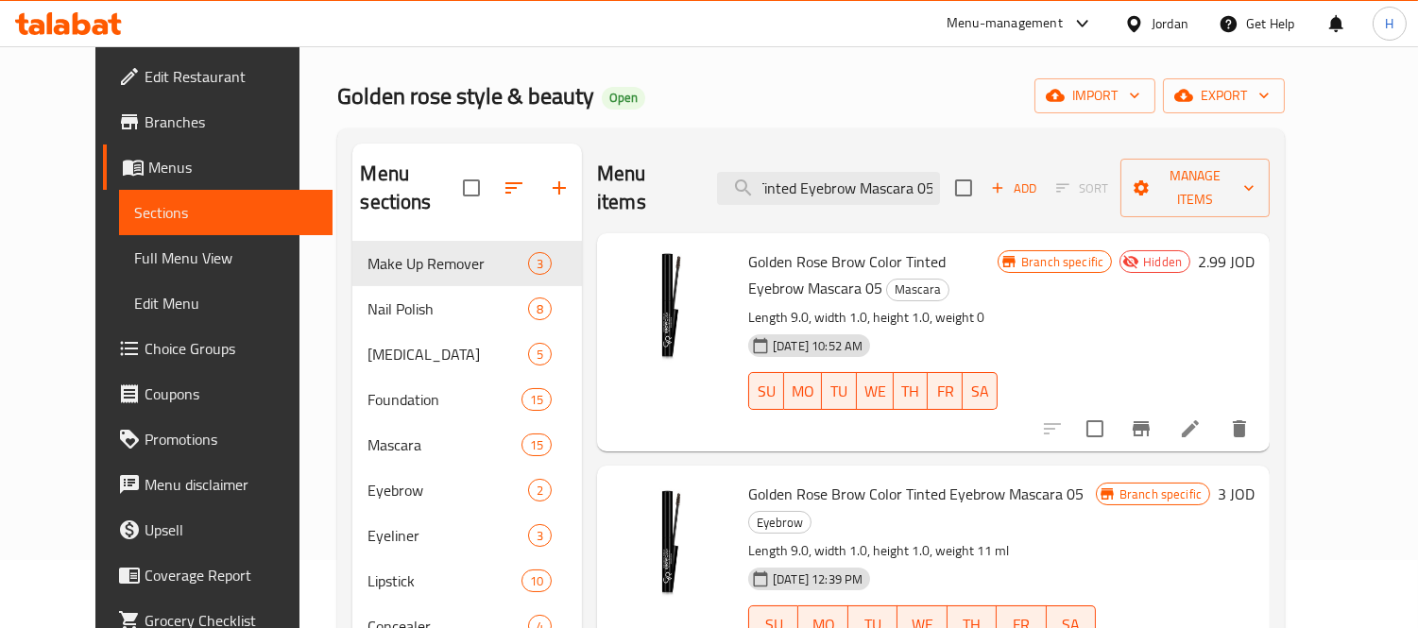
scroll to position [105, 0]
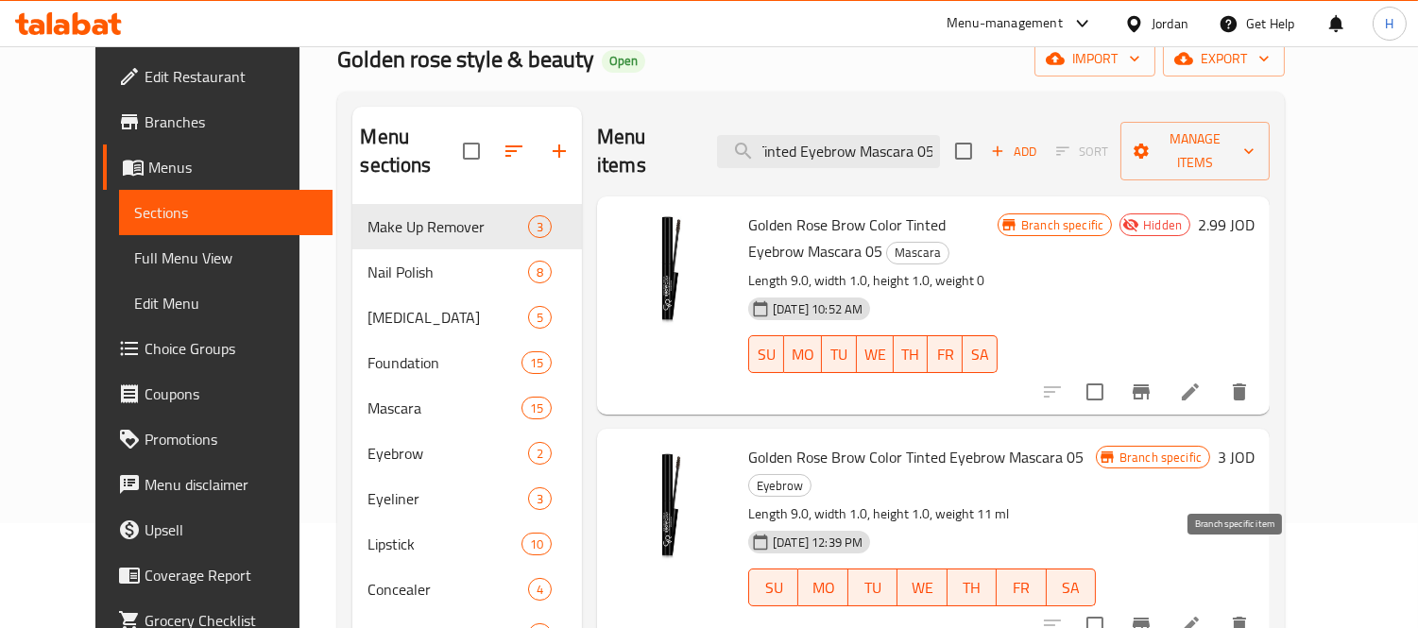
click at [1150, 618] on icon "Branch-specific-item" at bounding box center [1141, 625] width 17 height 15
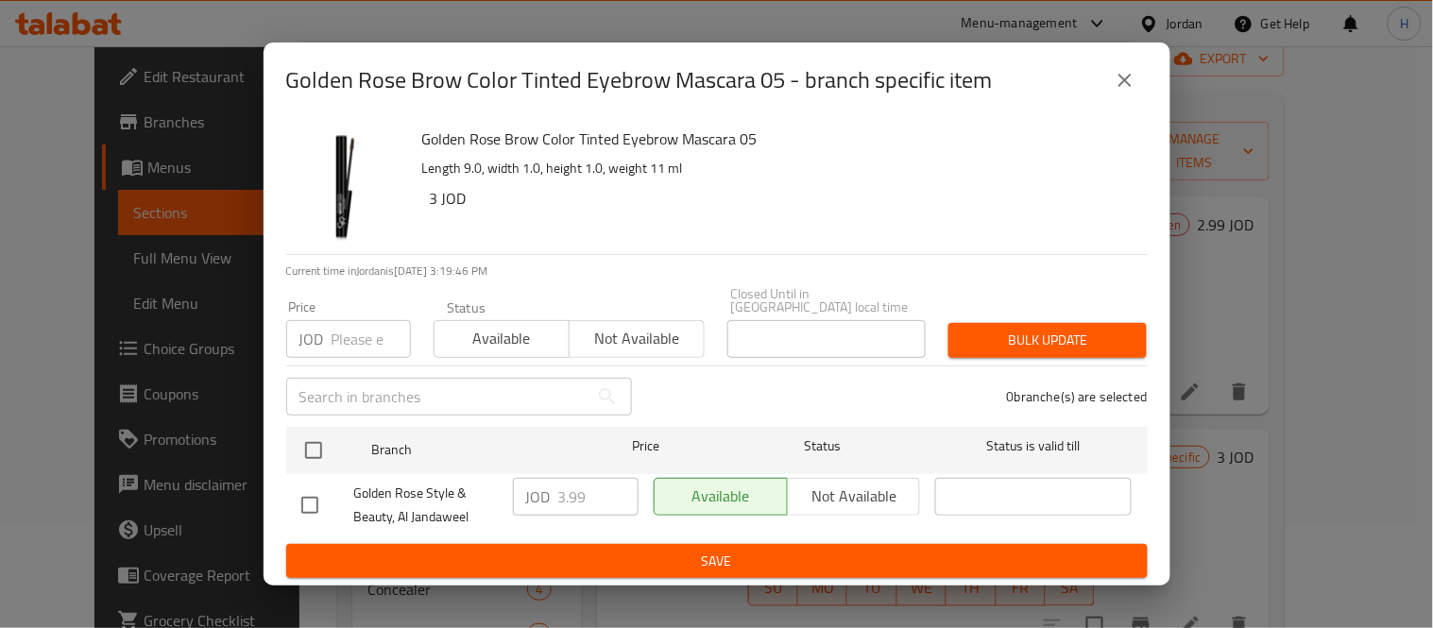
click at [1127, 86] on icon "close" at bounding box center [1125, 80] width 23 height 23
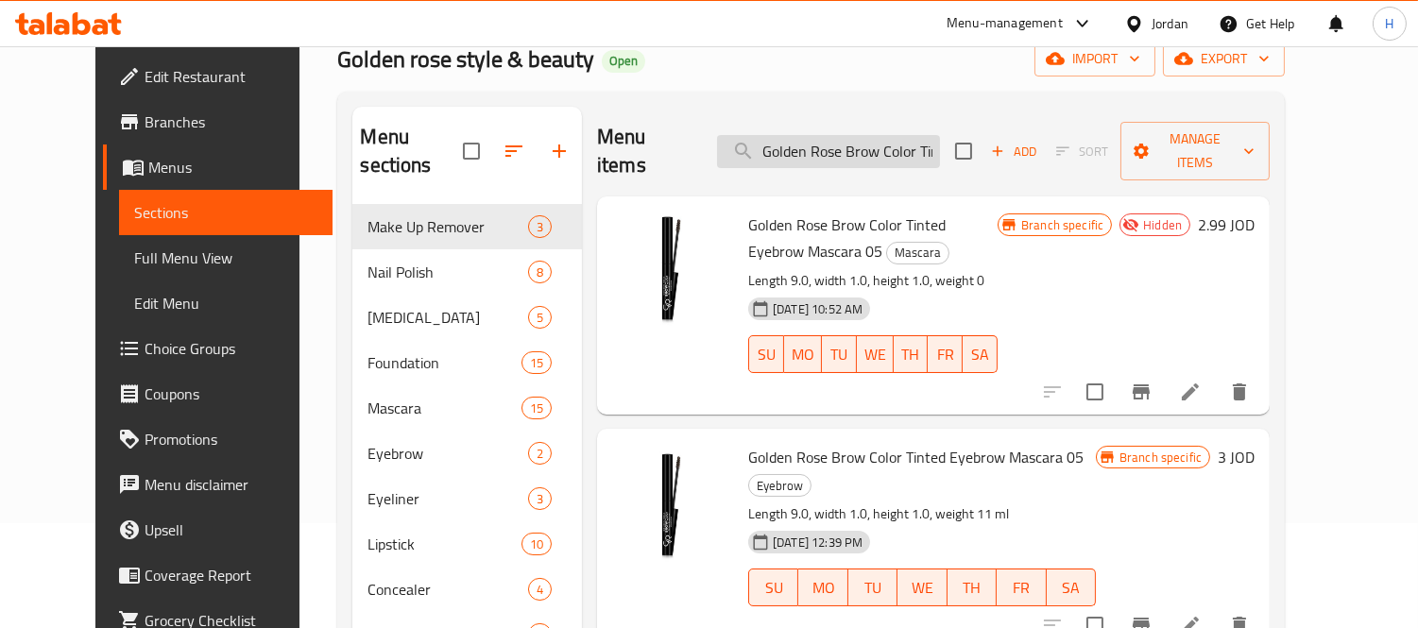
click at [937, 140] on input "Golden Rose Brow Color Tinted Eyebrow Mascara 05" at bounding box center [828, 151] width 223 height 33
paste input "Waterproof Black Dipliner"
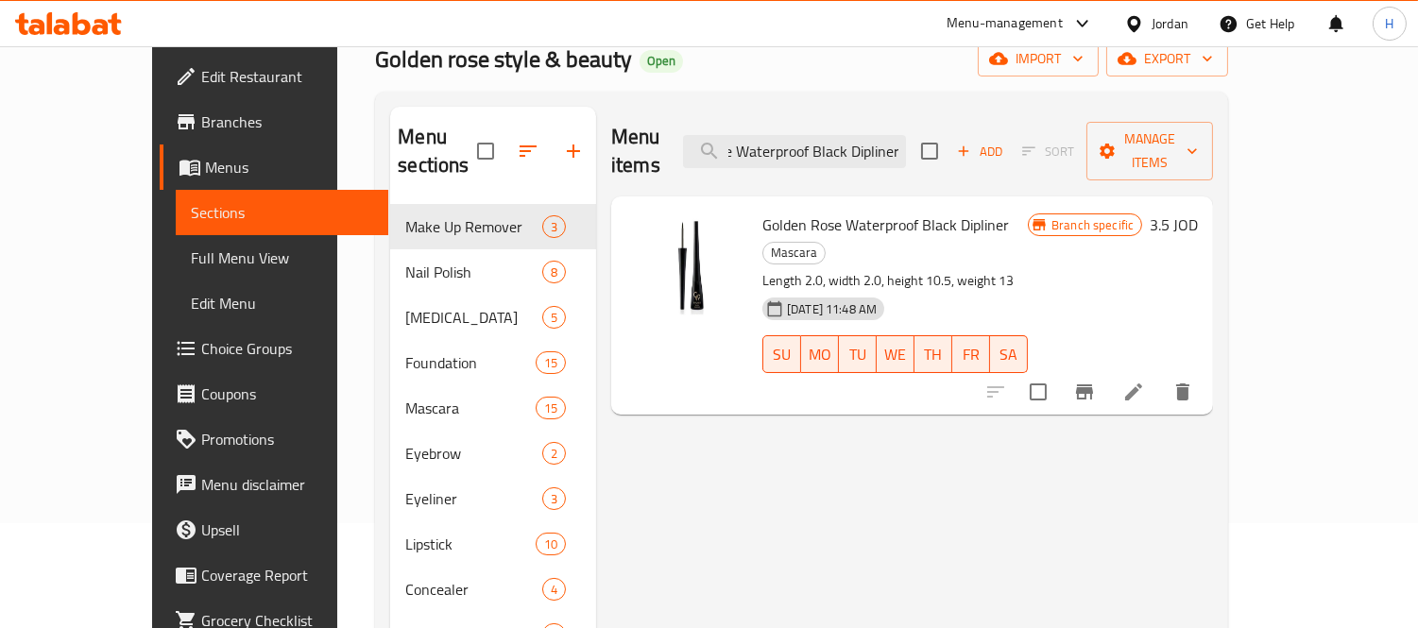
click at [1093, 385] on icon "Branch-specific-item" at bounding box center [1084, 392] width 17 height 15
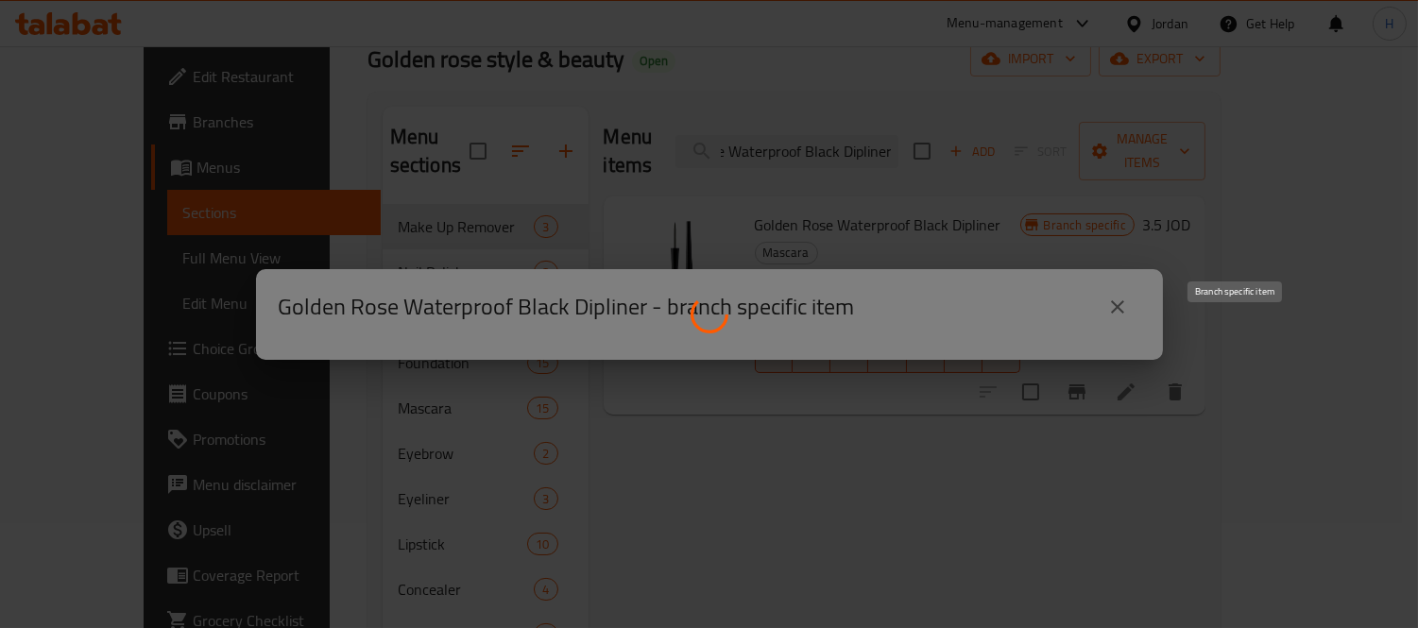
scroll to position [0, 0]
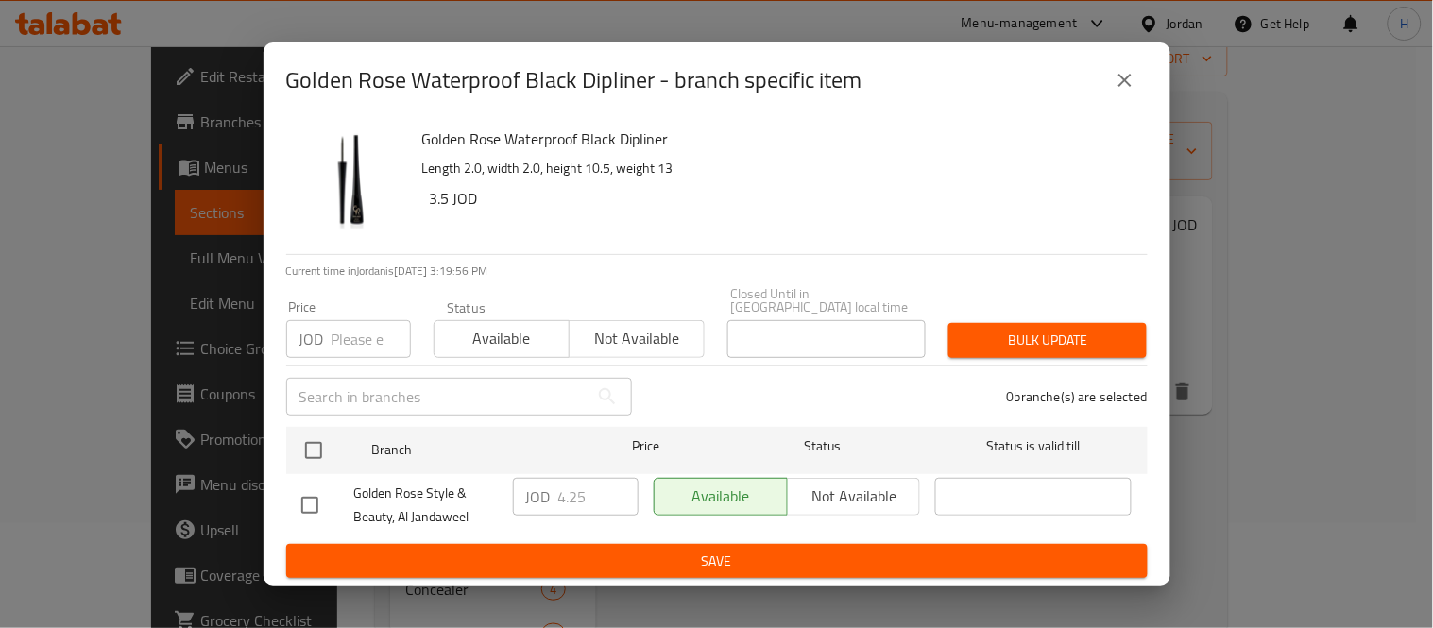
click at [1144, 95] on button "close" at bounding box center [1125, 80] width 45 height 45
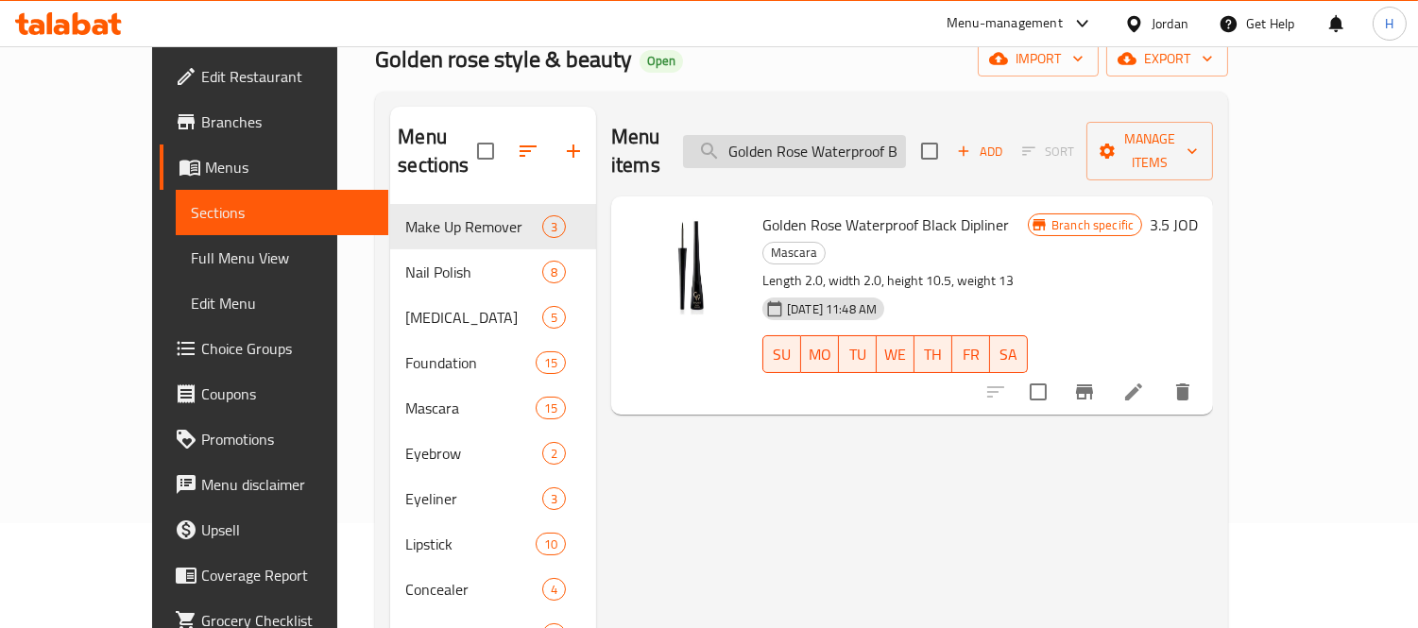
click at [906, 137] on input "Golden Rose Waterproof Black Dipliner" at bounding box center [794, 151] width 223 height 33
paste input "Black Perfect Lashes Eye"
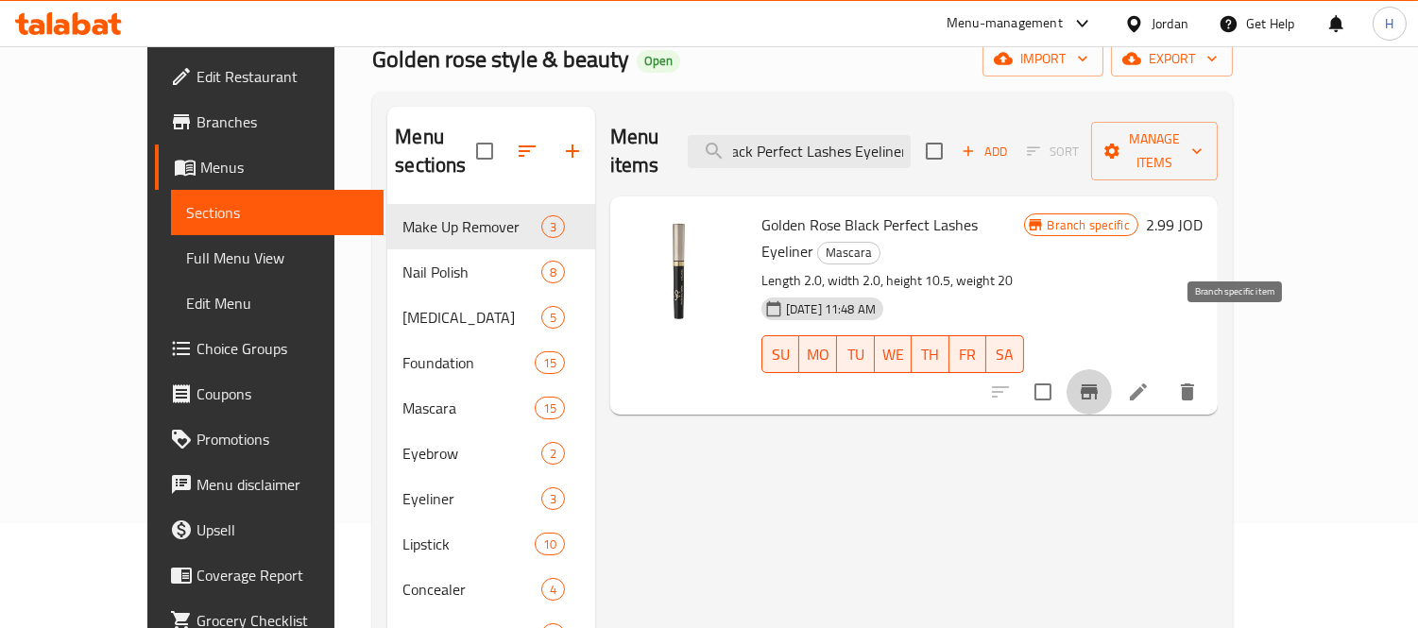
click at [1098, 385] on icon "Branch-specific-item" at bounding box center [1089, 392] width 17 height 15
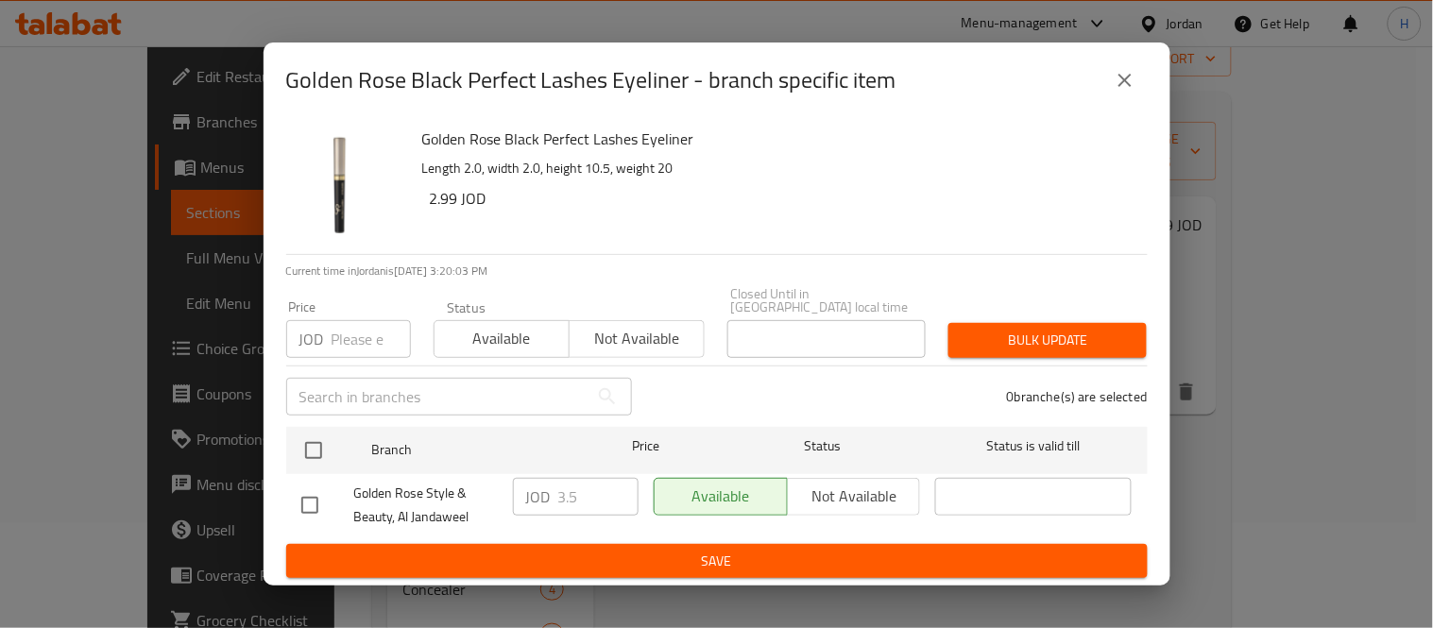
click at [1101, 94] on div "Golden Rose Black Perfect Lashes Eyeliner - branch specific item" at bounding box center [717, 80] width 862 height 45
click at [1121, 80] on icon "close" at bounding box center [1125, 80] width 23 height 23
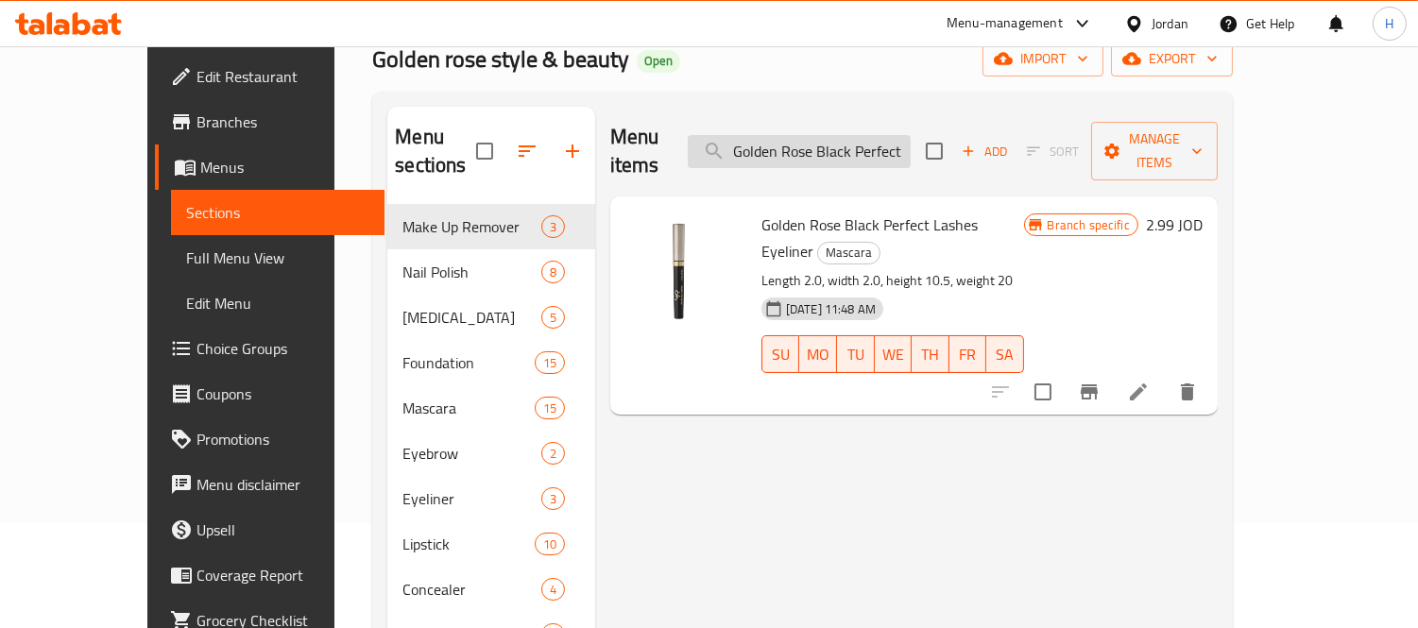
click at [864, 142] on input "Golden Rose Black Perfect Lashes Eyeliner" at bounding box center [799, 151] width 223 height 33
paste input "Endless Lashes Mascara"
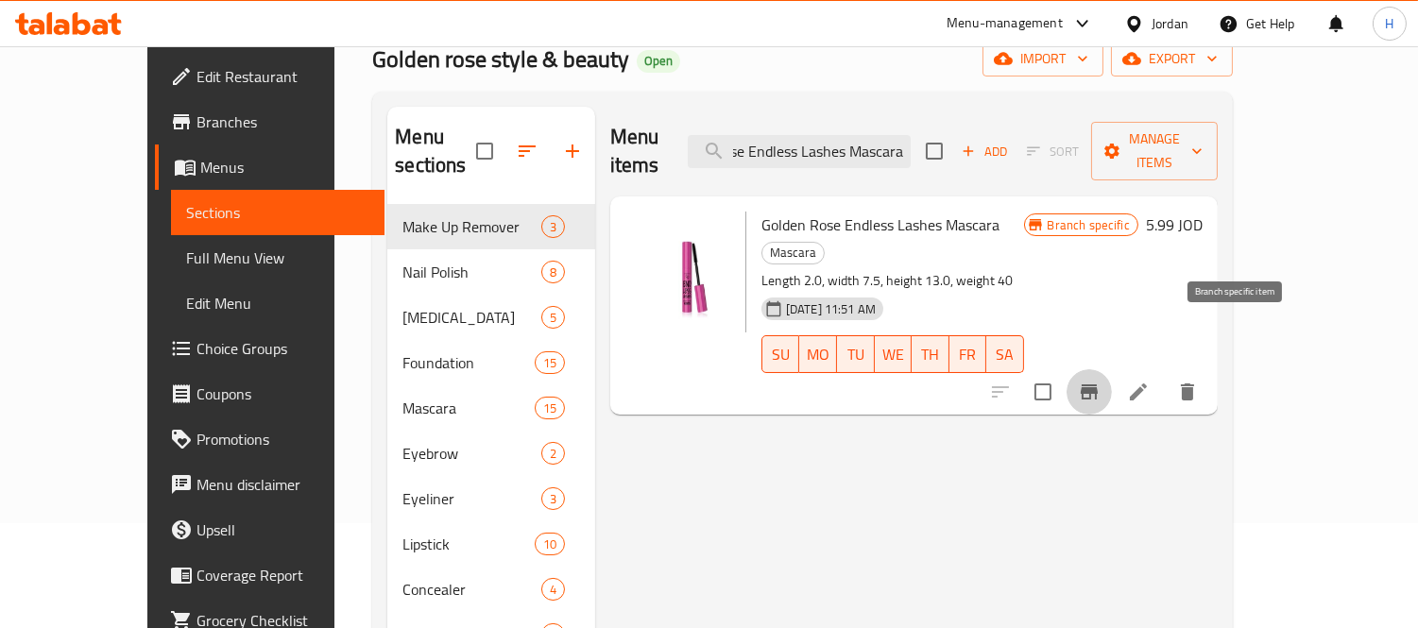
click at [1112, 369] on button "Branch-specific-item" at bounding box center [1089, 391] width 45 height 45
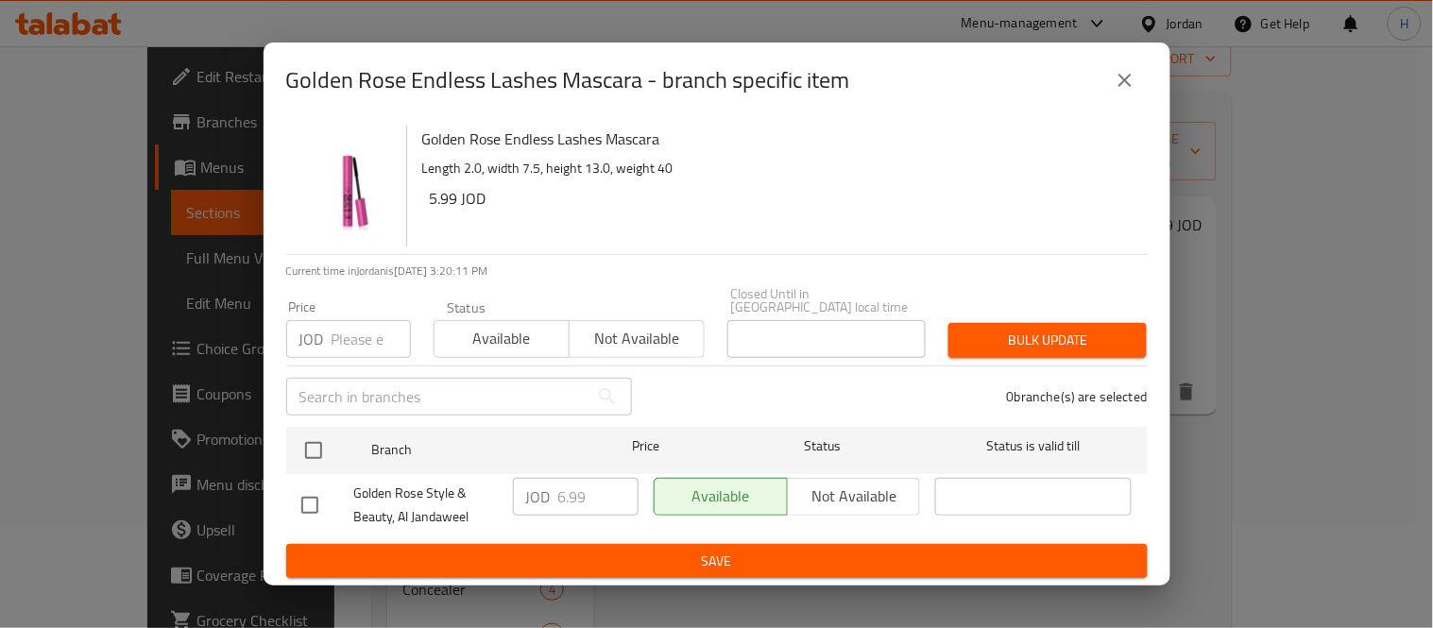
click at [1075, 82] on div "Golden Rose Endless Lashes Mascara - branch specific item" at bounding box center [717, 80] width 862 height 45
click at [1140, 87] on button "close" at bounding box center [1125, 80] width 45 height 45
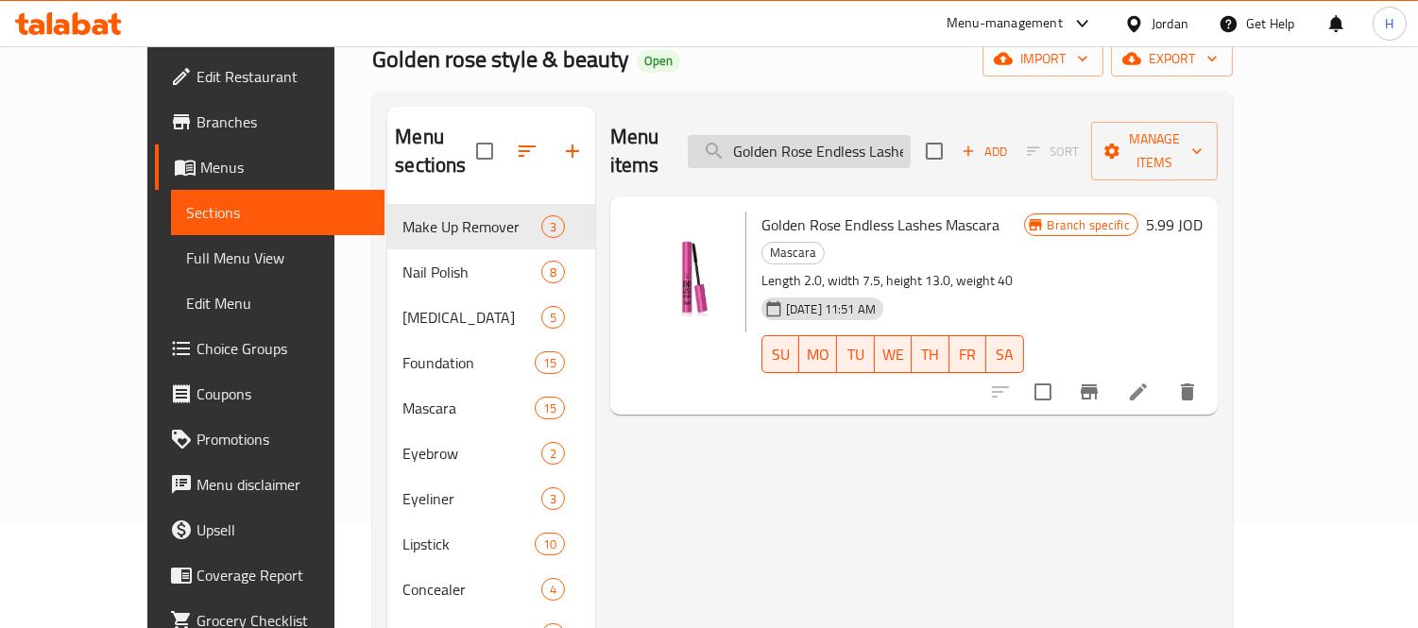
click at [876, 144] on input "Golden Rose Endless Lashes Mascara" at bounding box center [799, 151] width 223 height 33
paste input "Lash Loving Black"
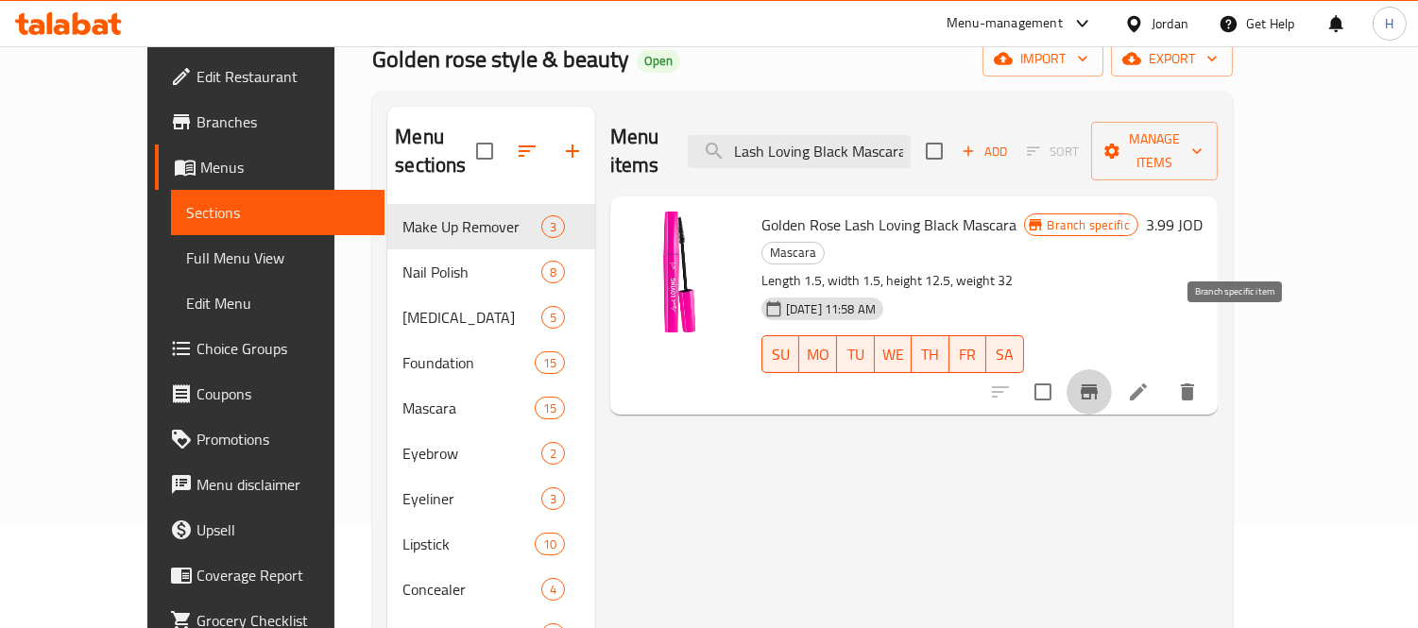
click at [1098, 385] on icon "Branch-specific-item" at bounding box center [1089, 392] width 17 height 15
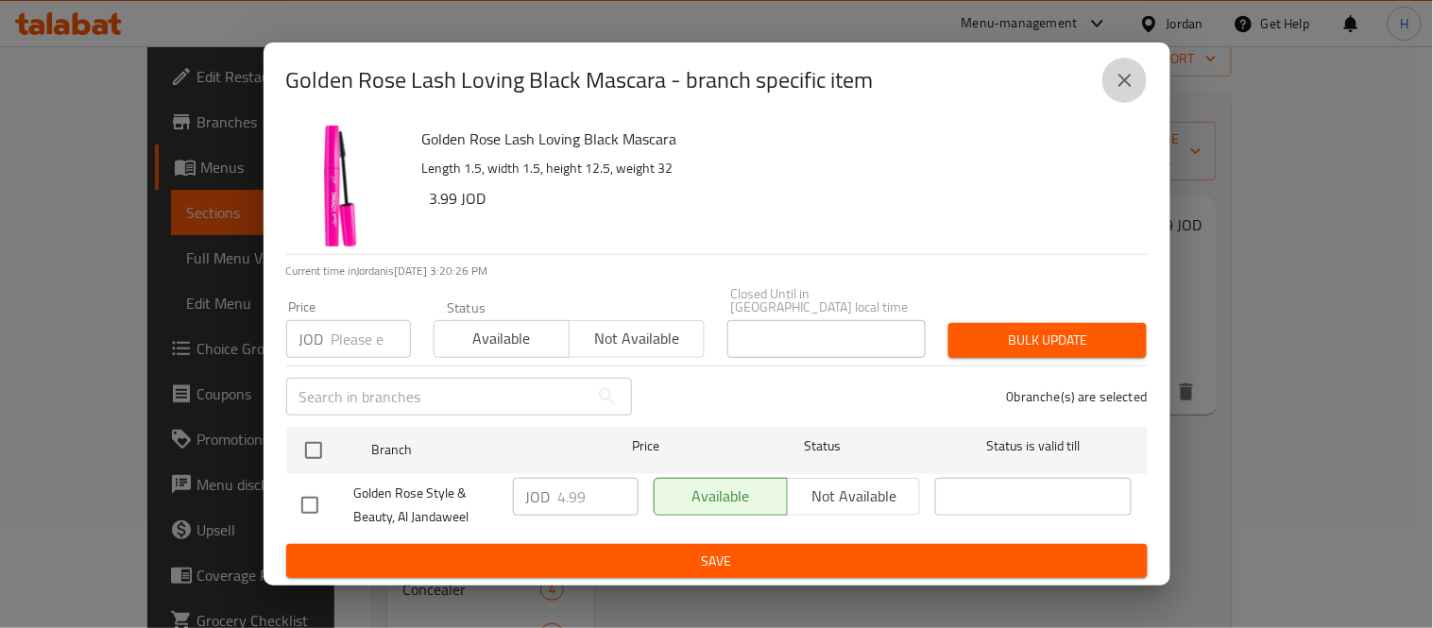
click at [1143, 85] on button "close" at bounding box center [1125, 80] width 45 height 45
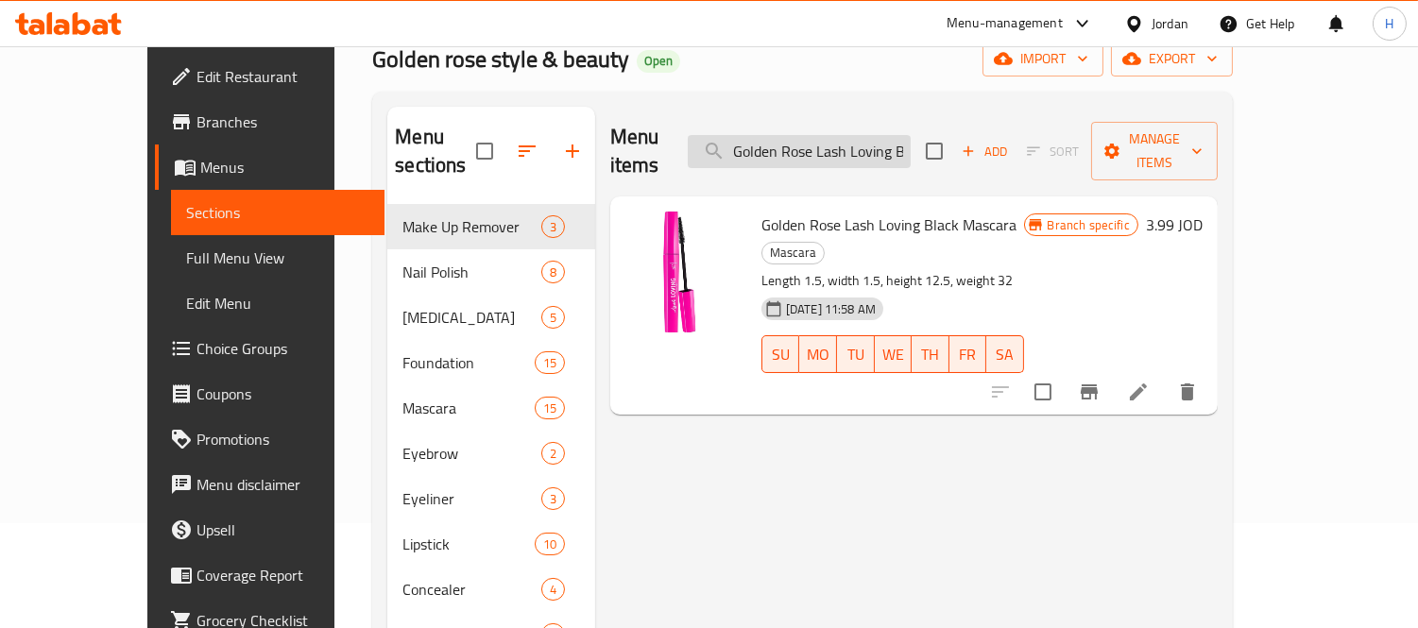
click at [847, 143] on input "Golden Rose Lash Loving Black Mascara" at bounding box center [799, 151] width 223 height 33
paste input "Panoramic Lashes All in One - Black Mascara - Lengthening"
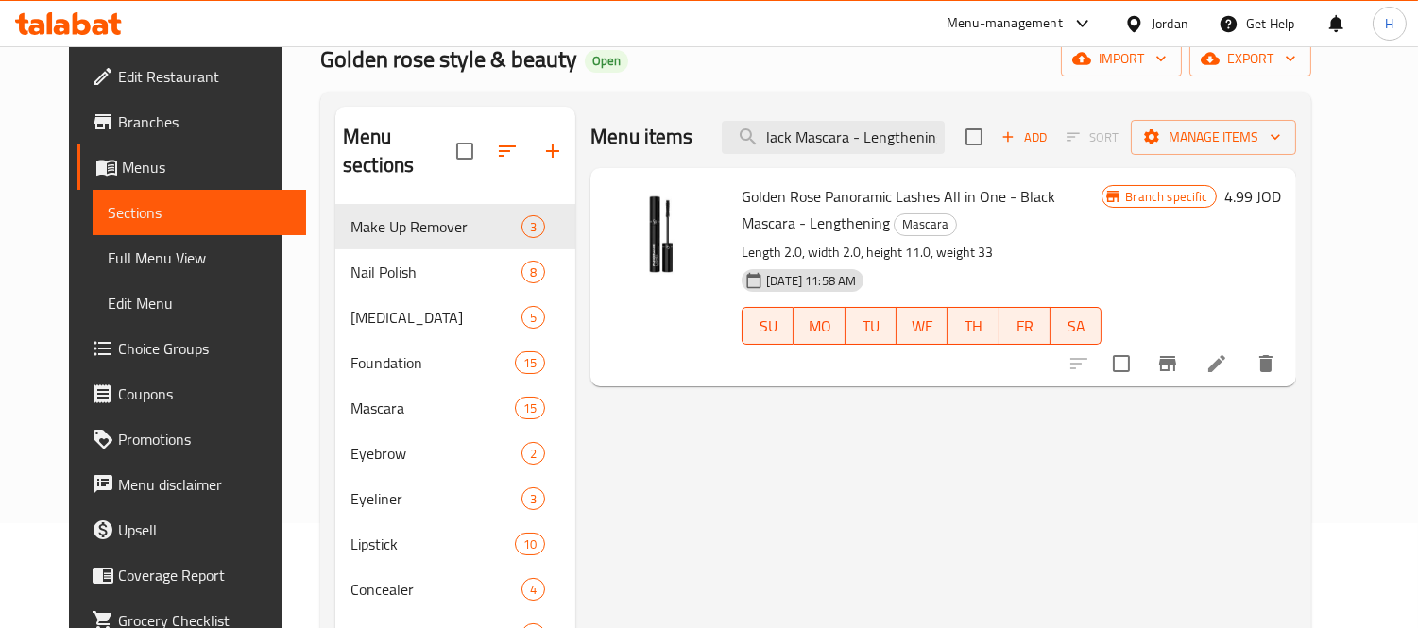
click at [1190, 352] on button "Branch-specific-item" at bounding box center [1167, 363] width 45 height 45
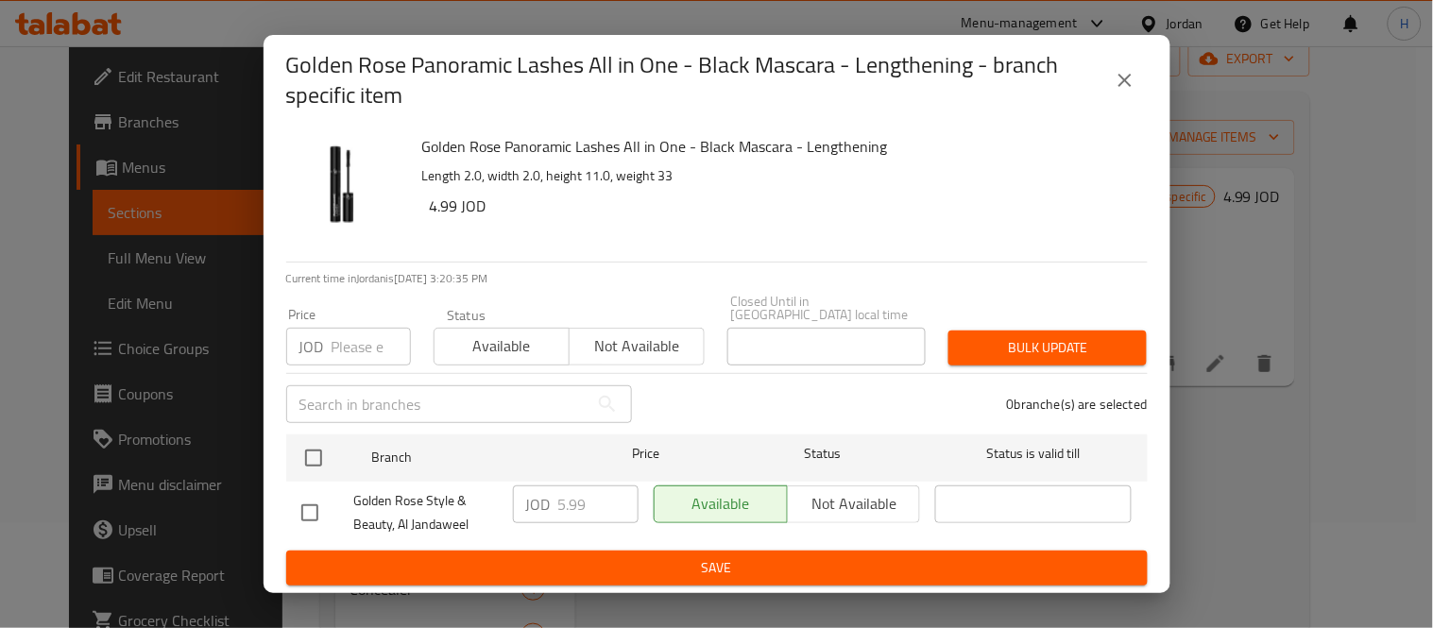
click at [1097, 88] on h2 "Golden Rose Panoramic Lashes All in One - Black Mascara - Lengthening - branch …" at bounding box center [694, 80] width 816 height 60
click at [1150, 87] on div "Golden Rose Panoramic Lashes All in One - Black Mascara - Lengthening - branch …" at bounding box center [717, 80] width 907 height 91
click at [1108, 79] on button "close" at bounding box center [1125, 80] width 45 height 45
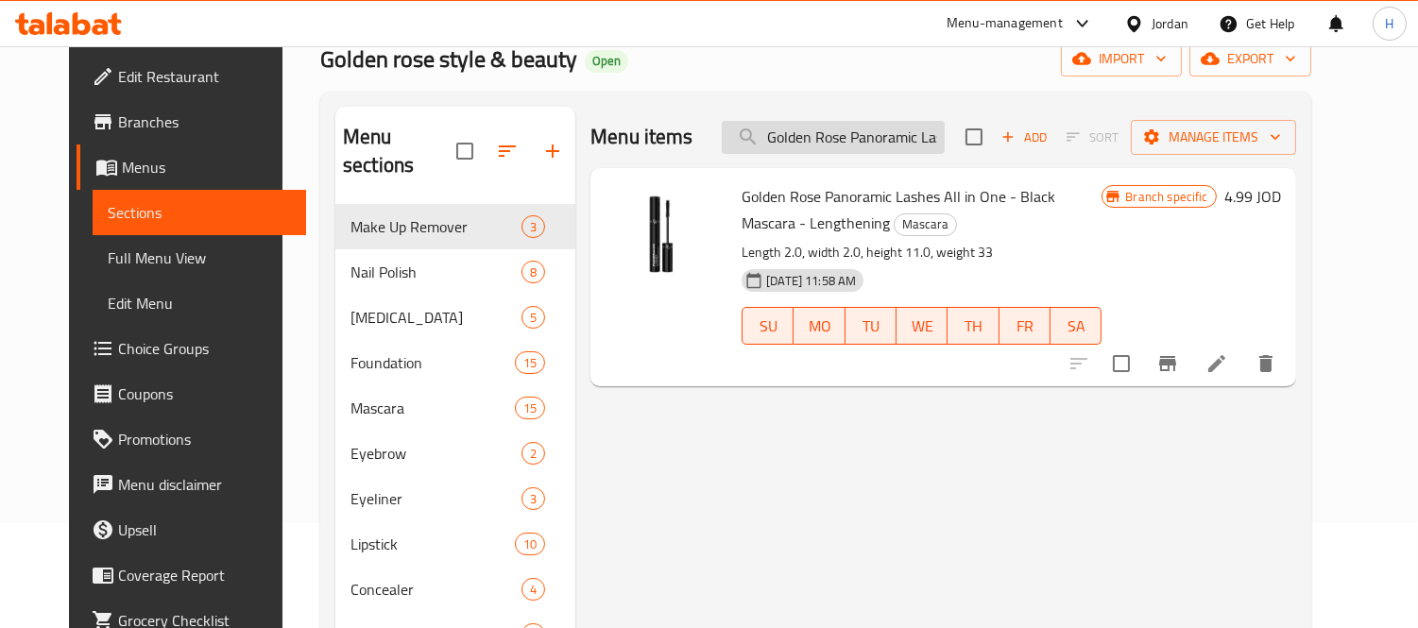
click at [865, 134] on input "Golden Rose Panoramic Lashes All in One - Black Mascara - Lengthening" at bounding box center [833, 137] width 223 height 33
paste input "Dramatic Cut Black Mascara"
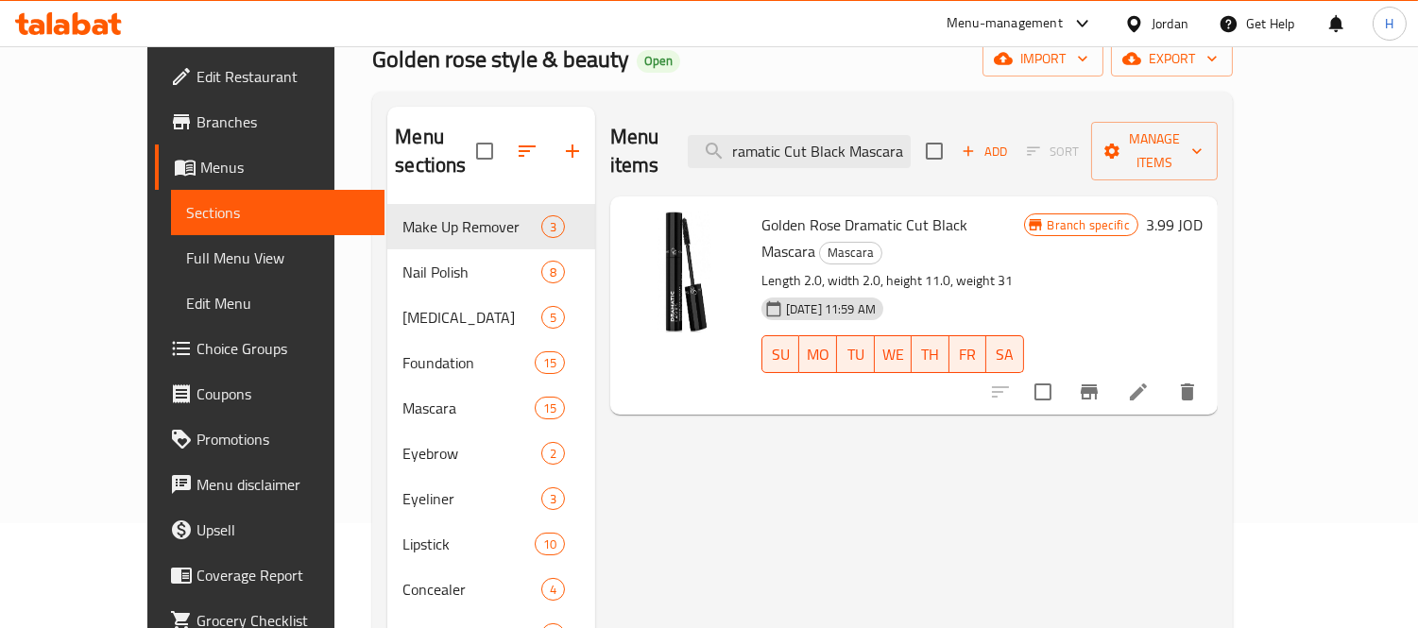
click at [1112, 369] on button "Branch-specific-item" at bounding box center [1089, 391] width 45 height 45
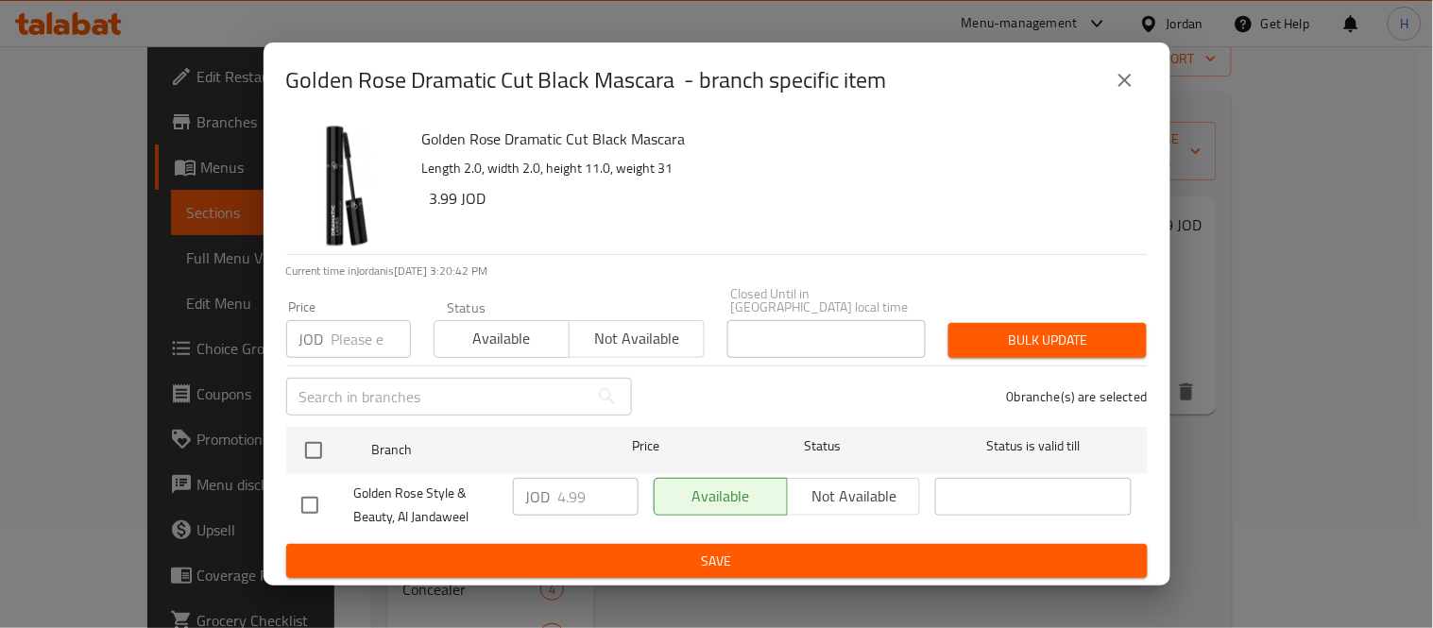
click at [1139, 82] on button "close" at bounding box center [1125, 80] width 45 height 45
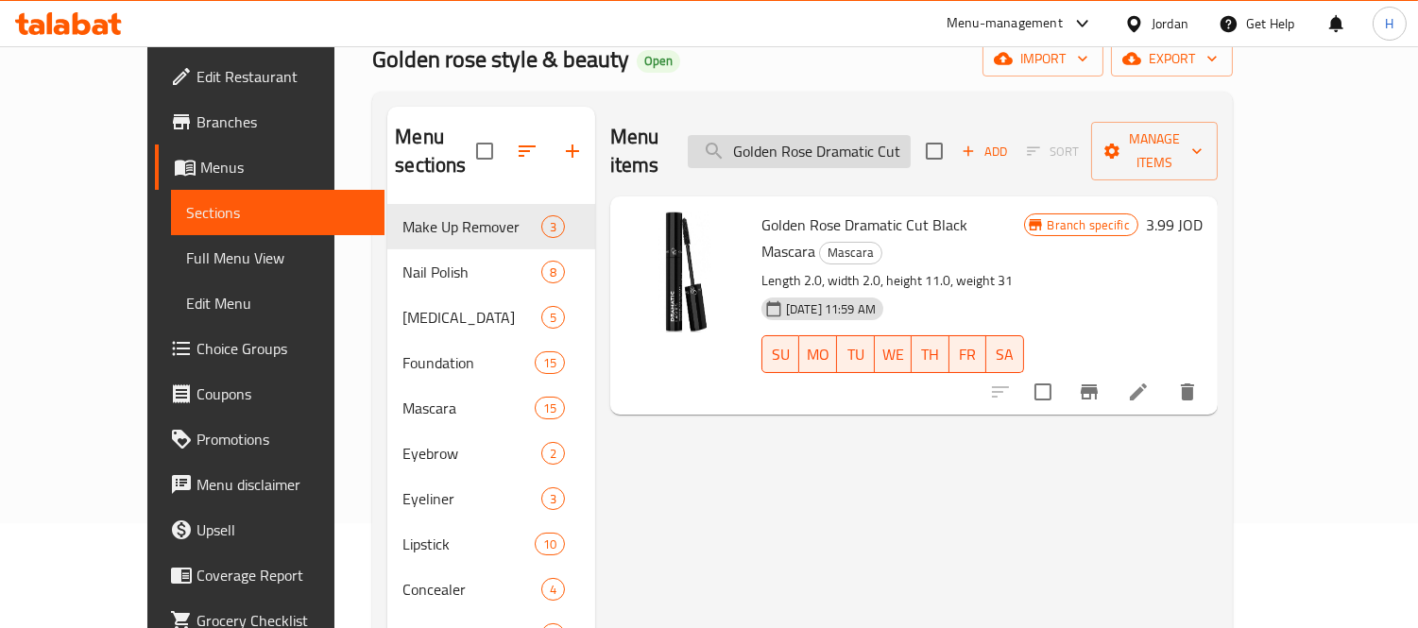
click at [905, 146] on input "Golden Rose Dramatic Cut Black Mascara" at bounding box center [799, 151] width 223 height 33
paste input "Volume And Lengthening Extra Black"
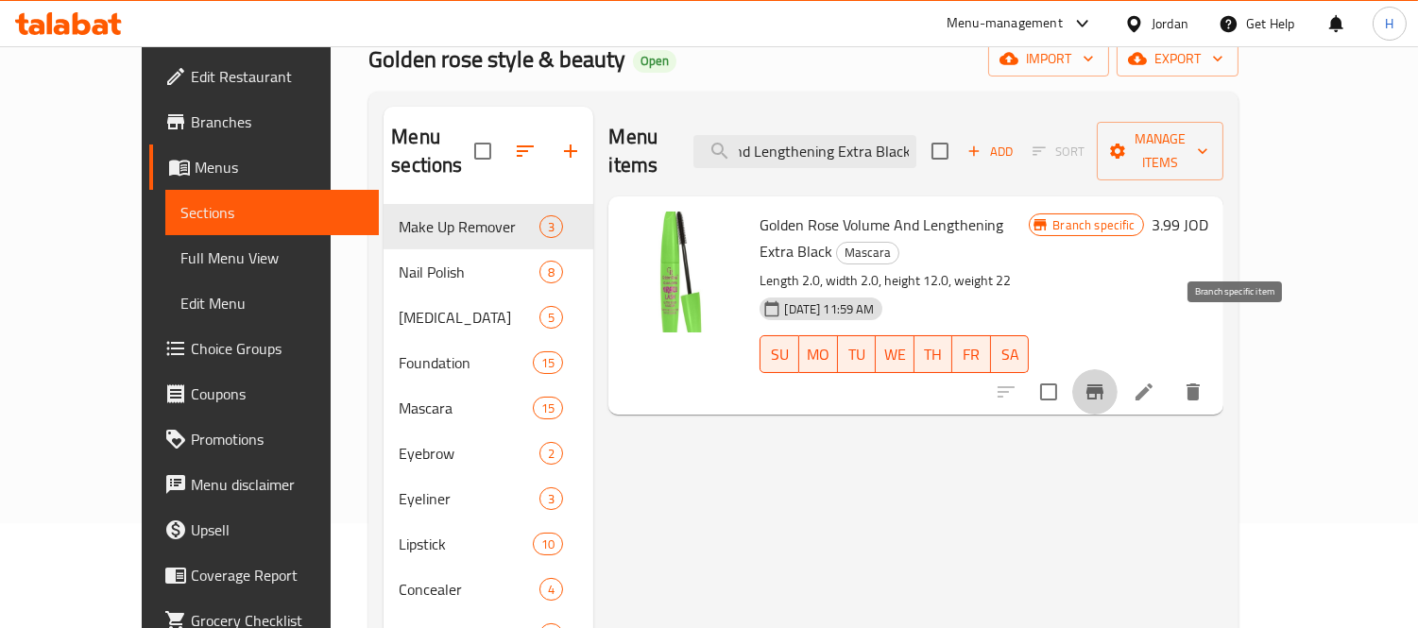
click at [1106, 381] on icon "Branch-specific-item" at bounding box center [1095, 392] width 23 height 23
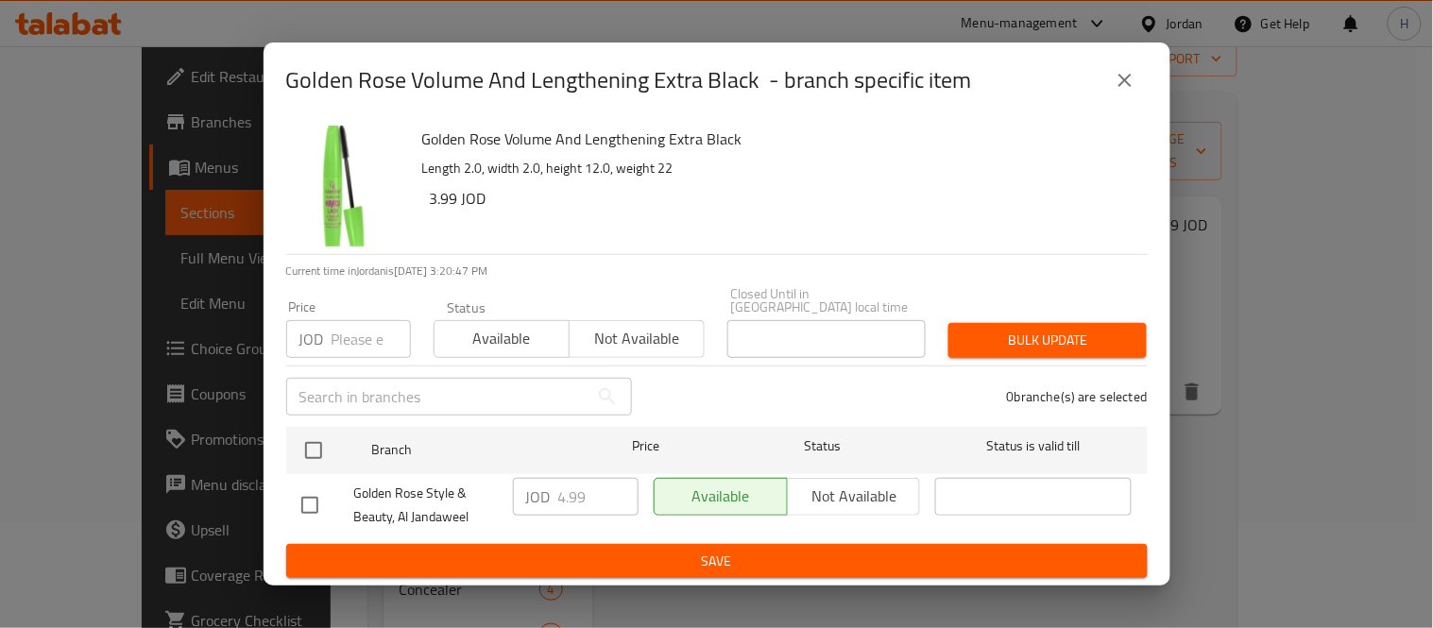
click at [1106, 101] on div "Golden Rose Volume And Lengthening Extra Black - branch specific item" at bounding box center [717, 80] width 862 height 45
click at [1116, 86] on icon "close" at bounding box center [1125, 80] width 23 height 23
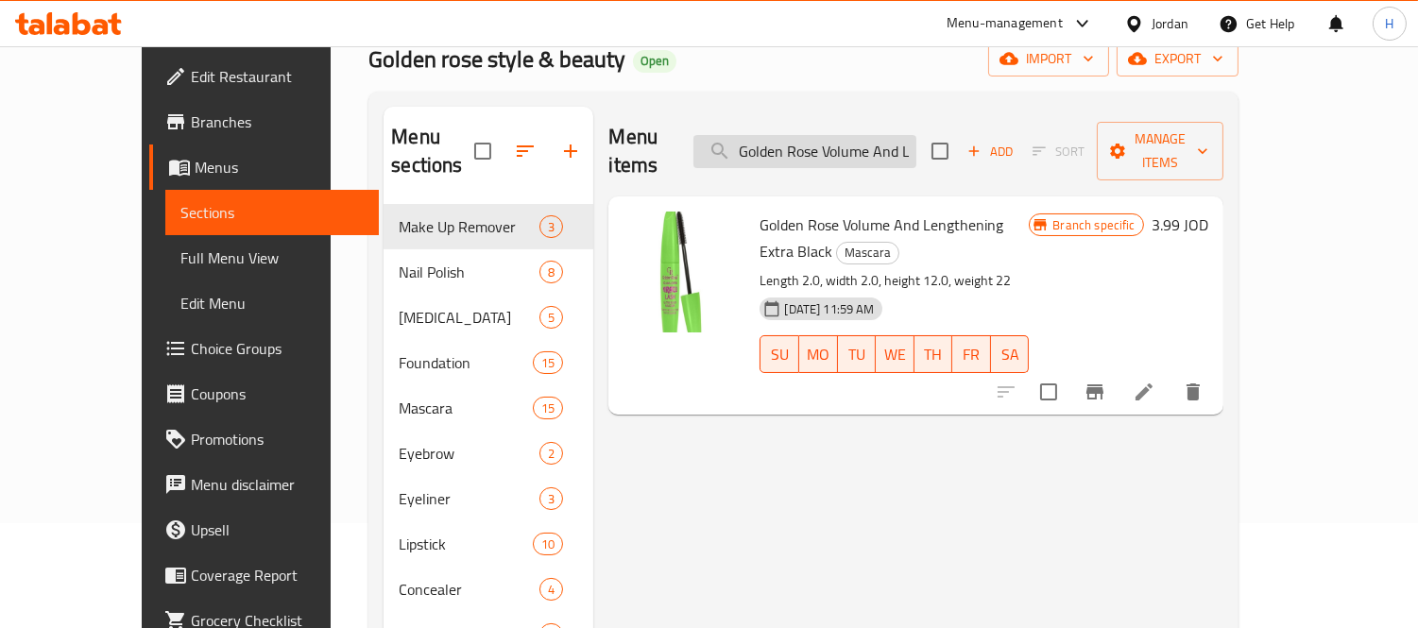
click at [865, 146] on input "Golden Rose Volume And Lengthening Extra Black" at bounding box center [805, 151] width 223 height 33
paste input "Black Mascara - Defined Lashes Maxim Eyes Mascara"
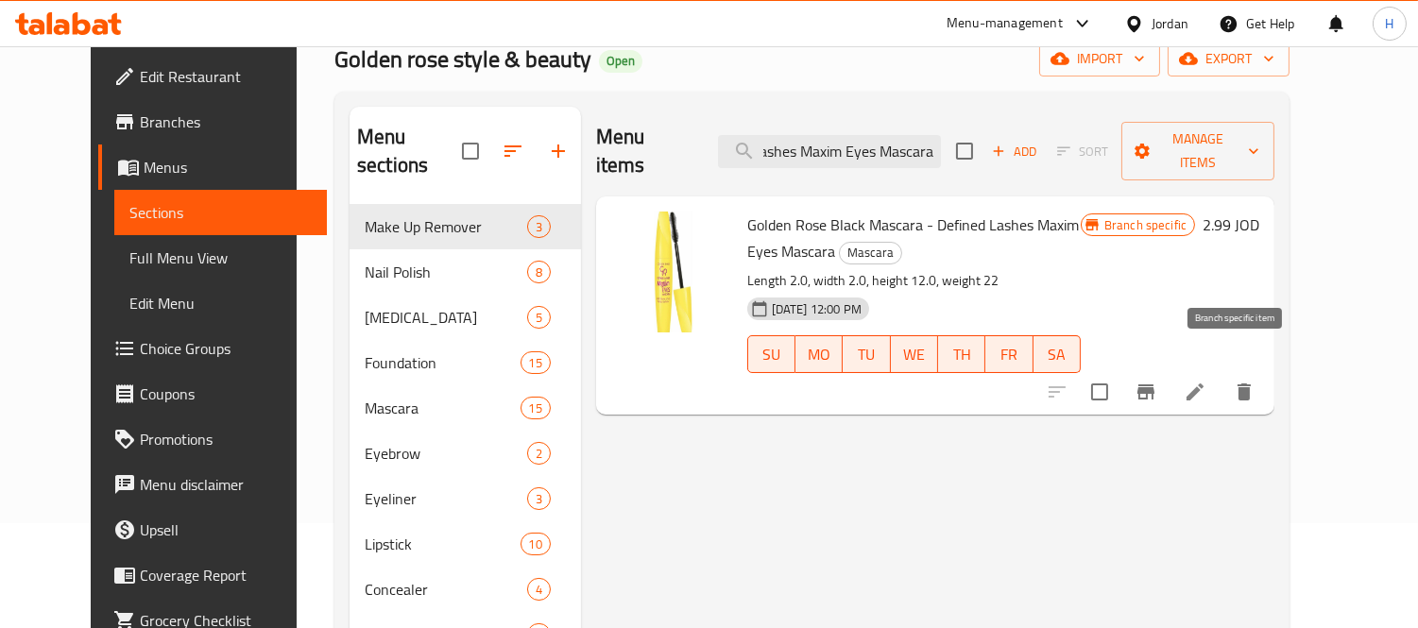
click at [1155, 385] on icon "Branch-specific-item" at bounding box center [1146, 392] width 17 height 15
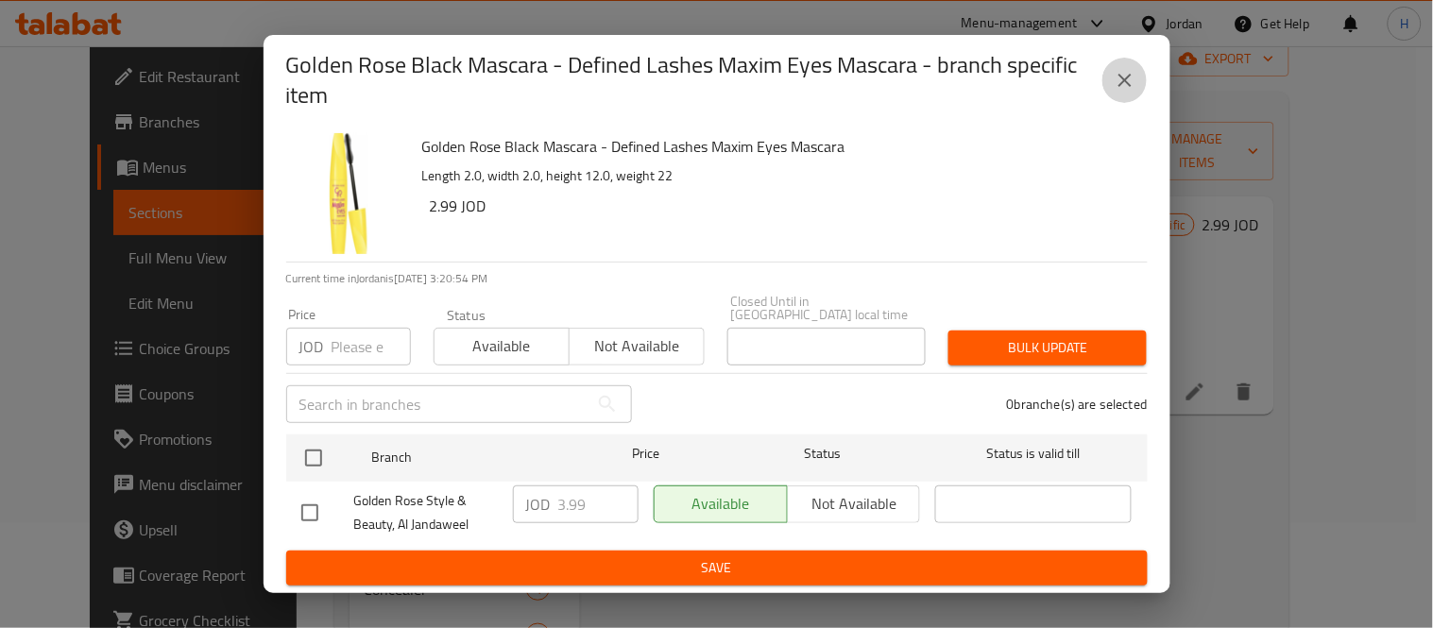
click at [1118, 103] on button "close" at bounding box center [1125, 80] width 45 height 45
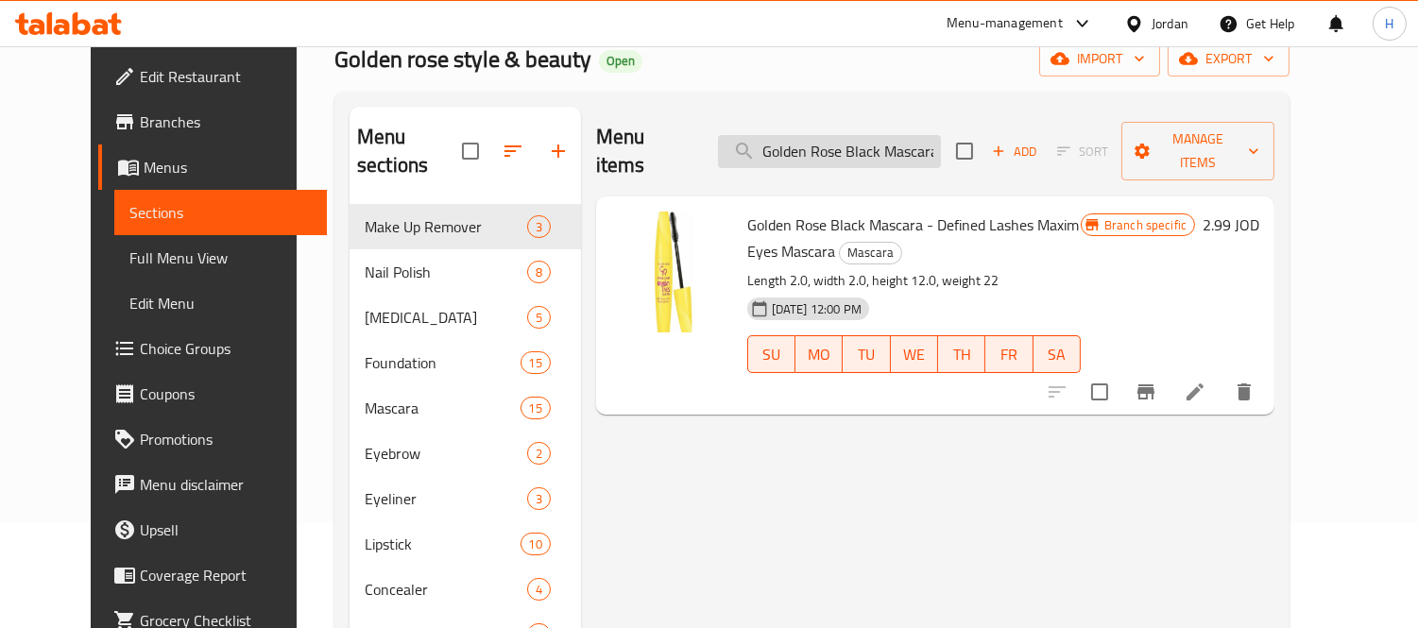
click at [894, 148] on input "Golden Rose Black Mascara - Defined Lashes Maxim Eyes Mascara" at bounding box center [829, 151] width 223 height 33
paste input "row Color Tinted Eyebrow Mascara 04"
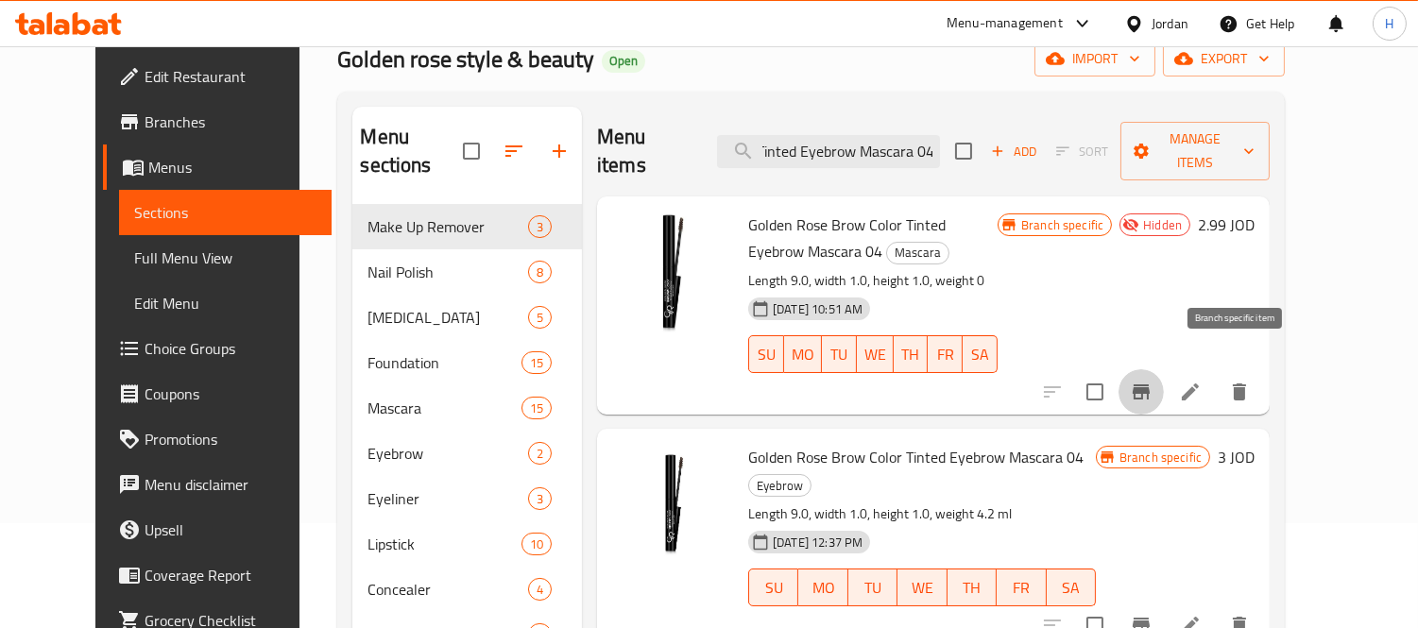
click at [1164, 369] on button "Branch-specific-item" at bounding box center [1141, 391] width 45 height 45
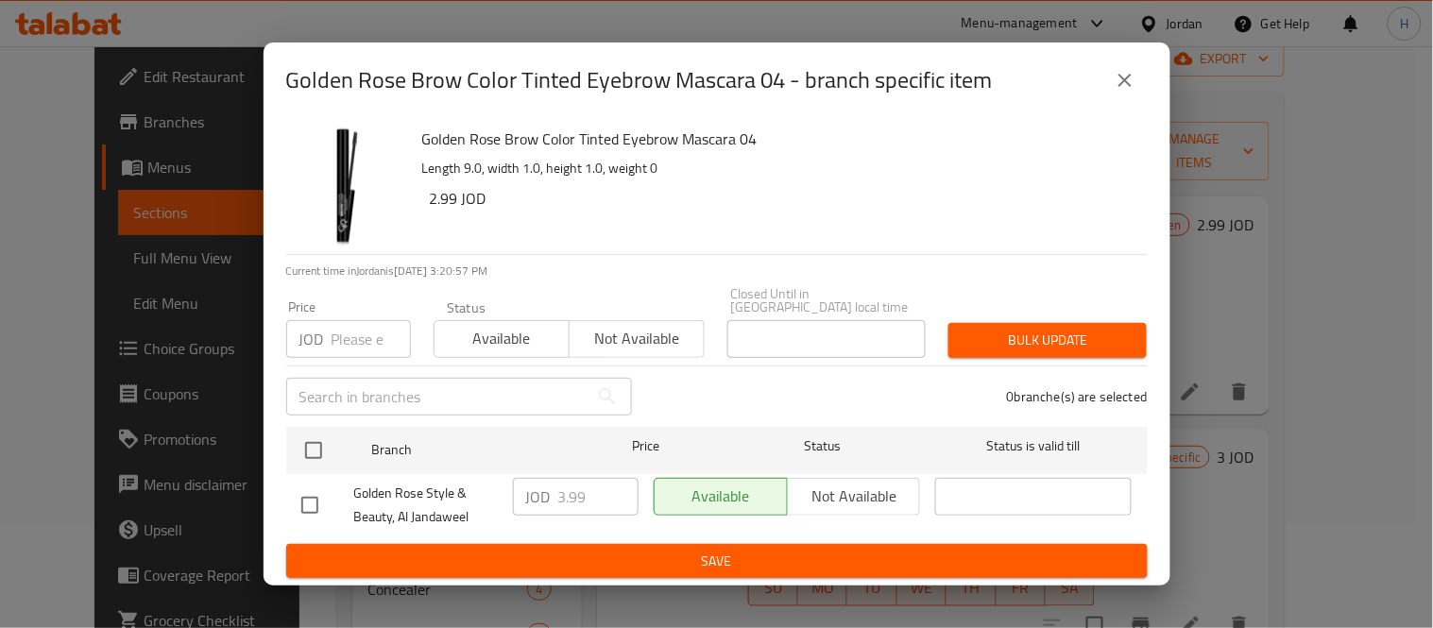
click at [1143, 88] on button "close" at bounding box center [1125, 80] width 45 height 45
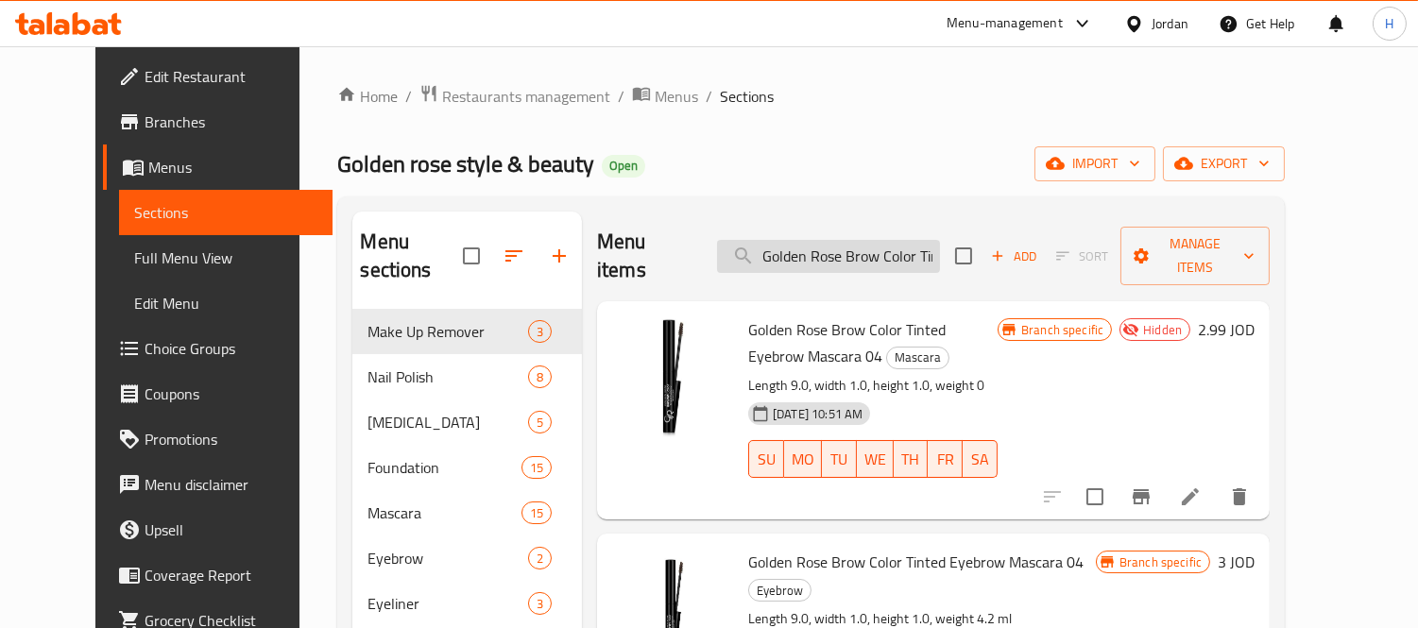
click at [872, 243] on input "Golden Rose Brow Color Tinted Eyebrow Mascara 04" at bounding box center [828, 256] width 223 height 33
paste input "5"
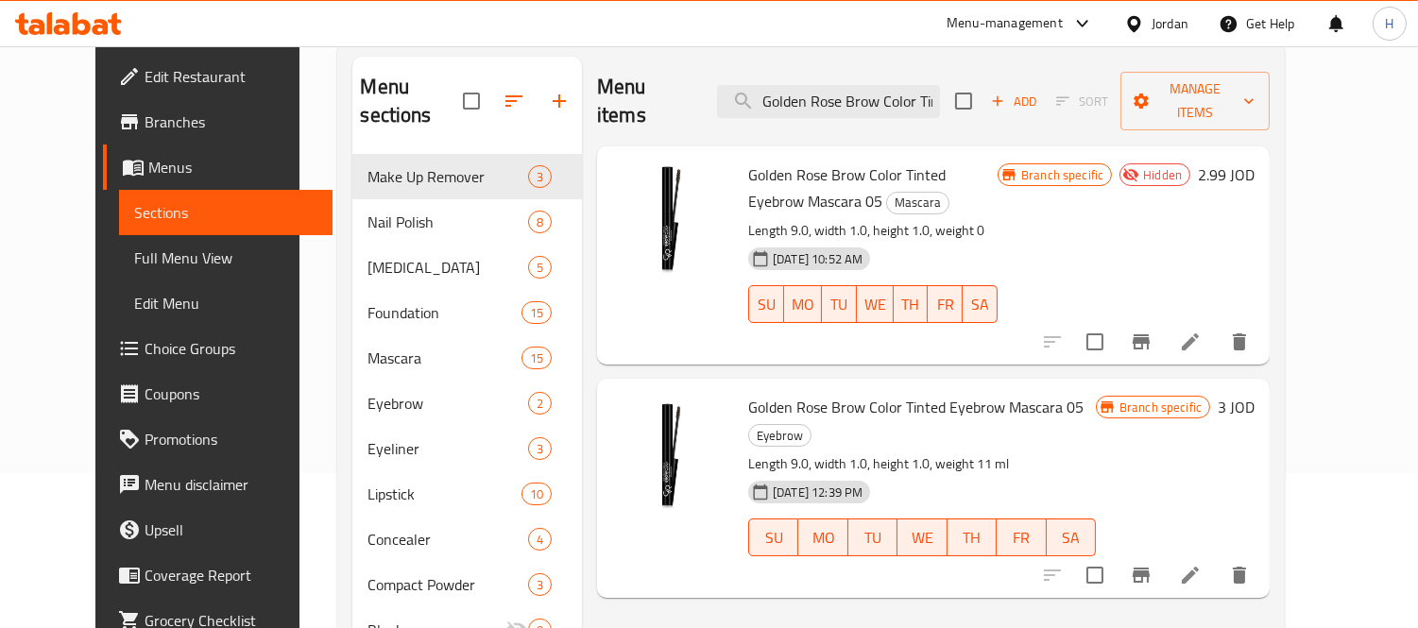
scroll to position [105, 0]
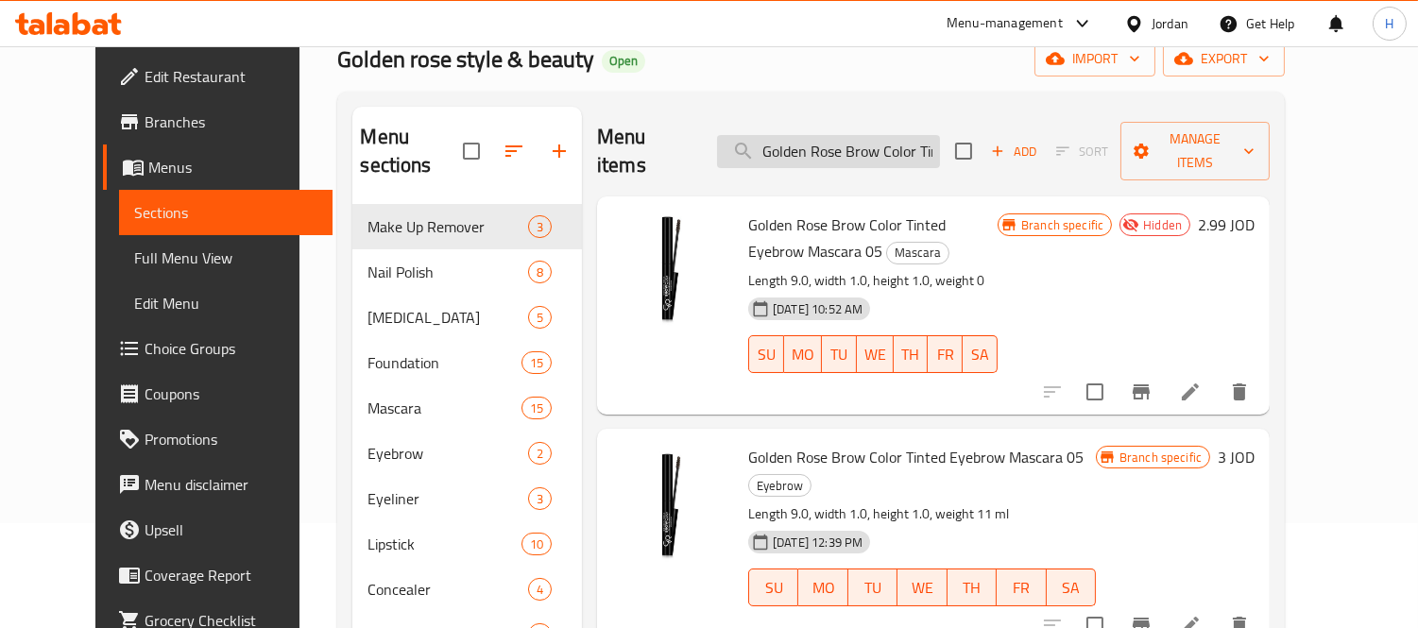
click at [898, 146] on input "Golden Rose Brow Color Tinted Eyebrow Mascara 05" at bounding box center [828, 151] width 223 height 33
paste input "Tattoo Styler Waterproof Eyeliner Midnight Black 24hrs"
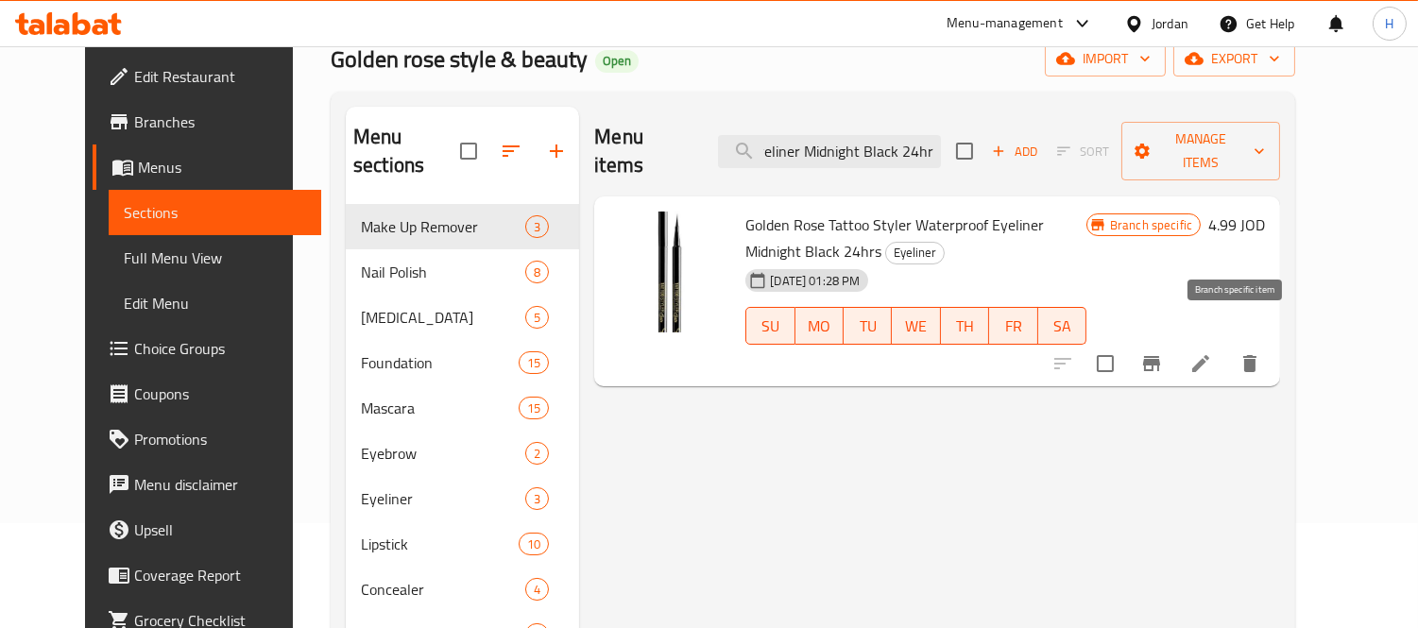
type input "Golden Rose Tattoo Styler Waterproof Eyeliner Midnight Black 24hrs"
click at [1174, 341] on button "Branch-specific-item" at bounding box center [1151, 363] width 45 height 45
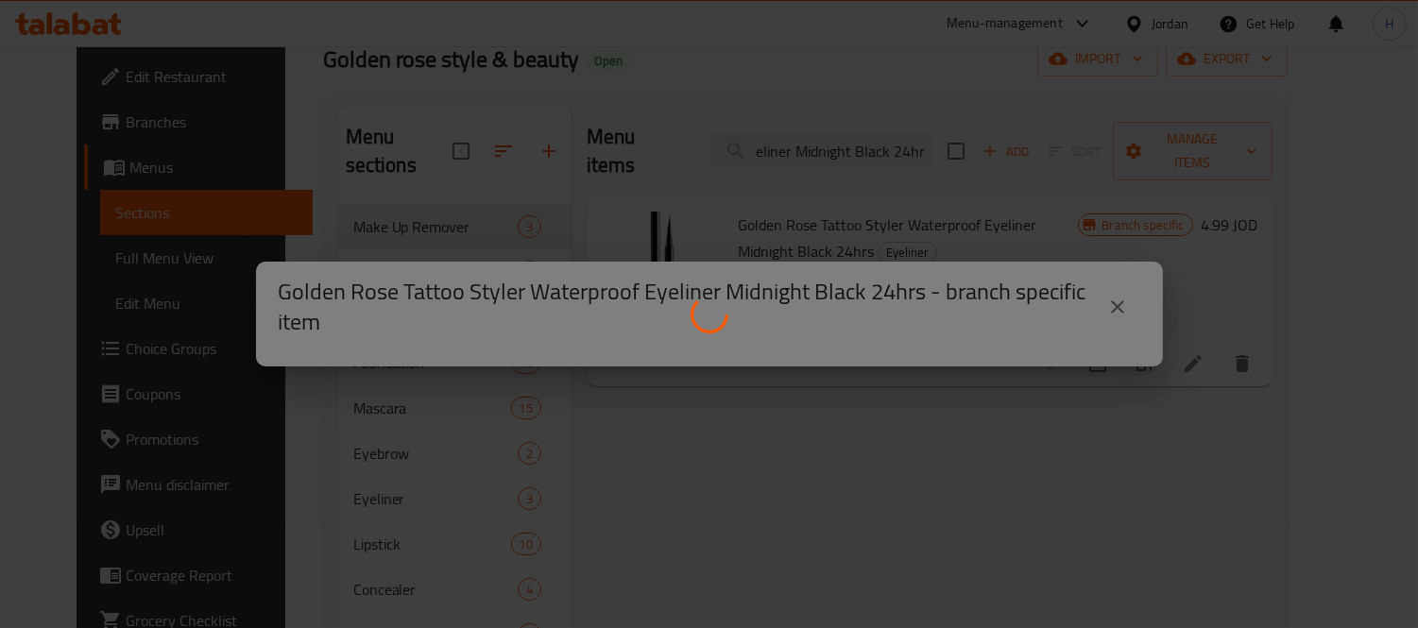
scroll to position [0, 0]
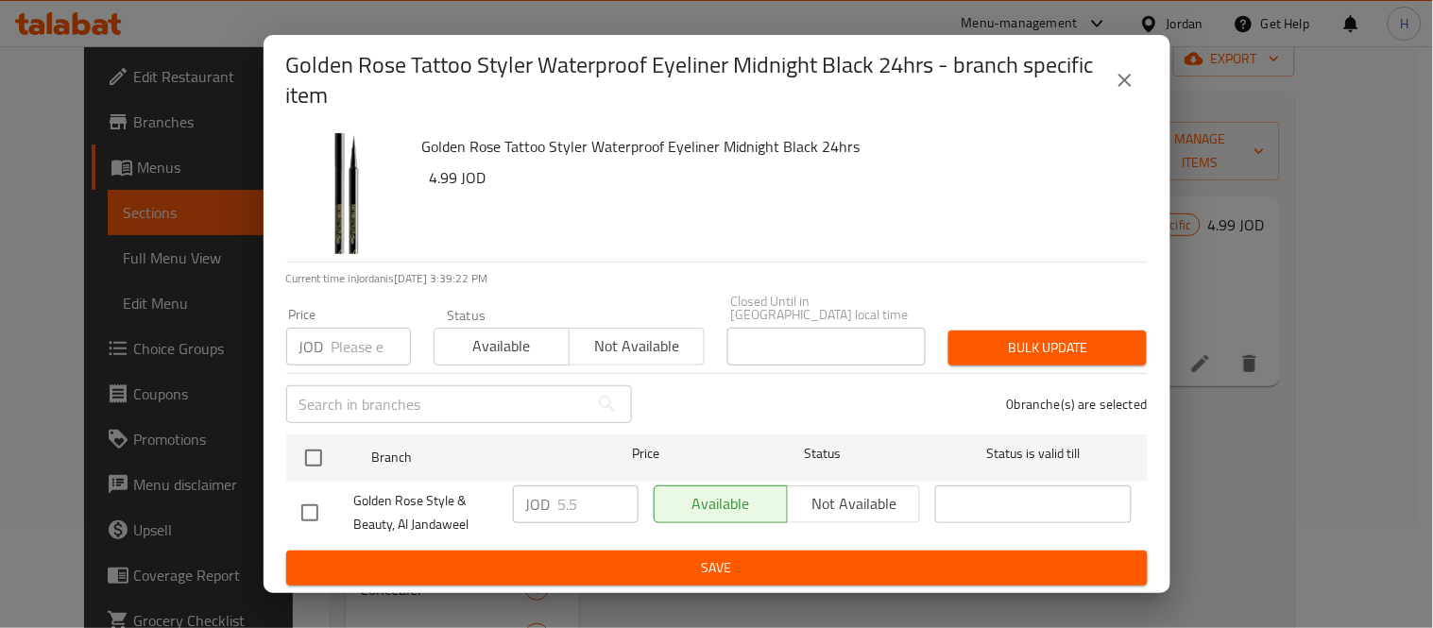
click at [1115, 92] on icon "close" at bounding box center [1125, 80] width 23 height 23
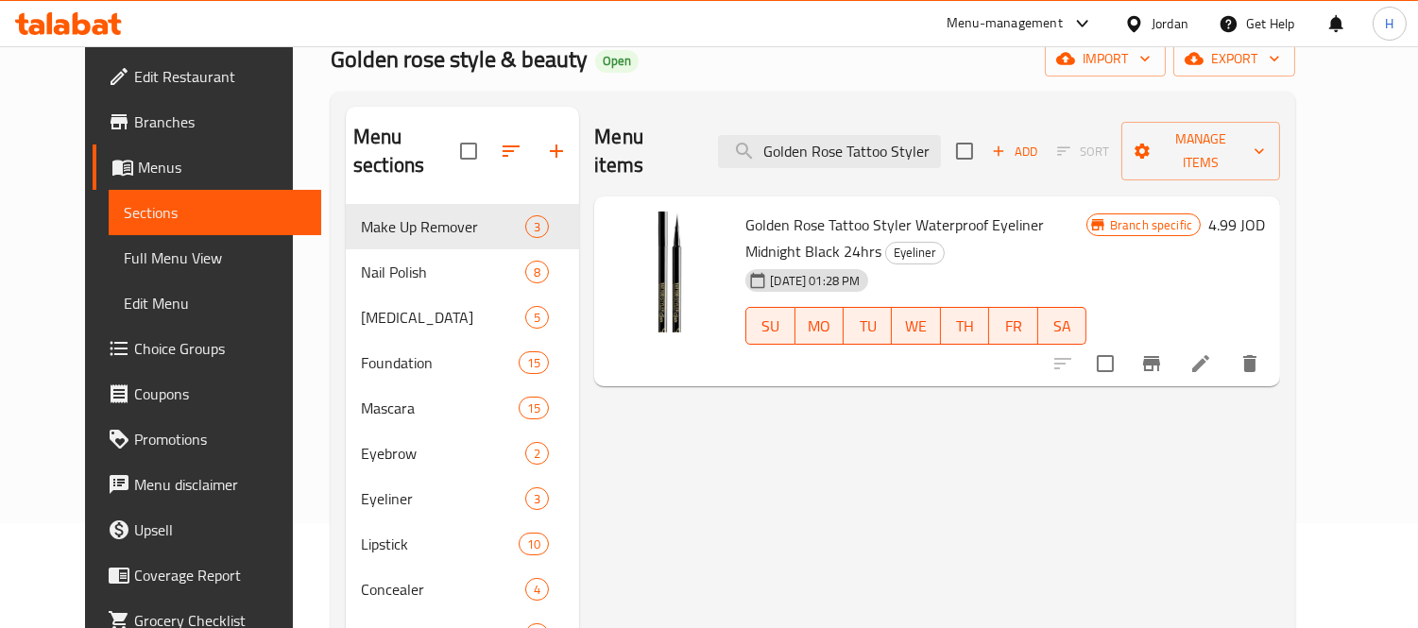
click at [118, 25] on icon at bounding box center [68, 23] width 107 height 23
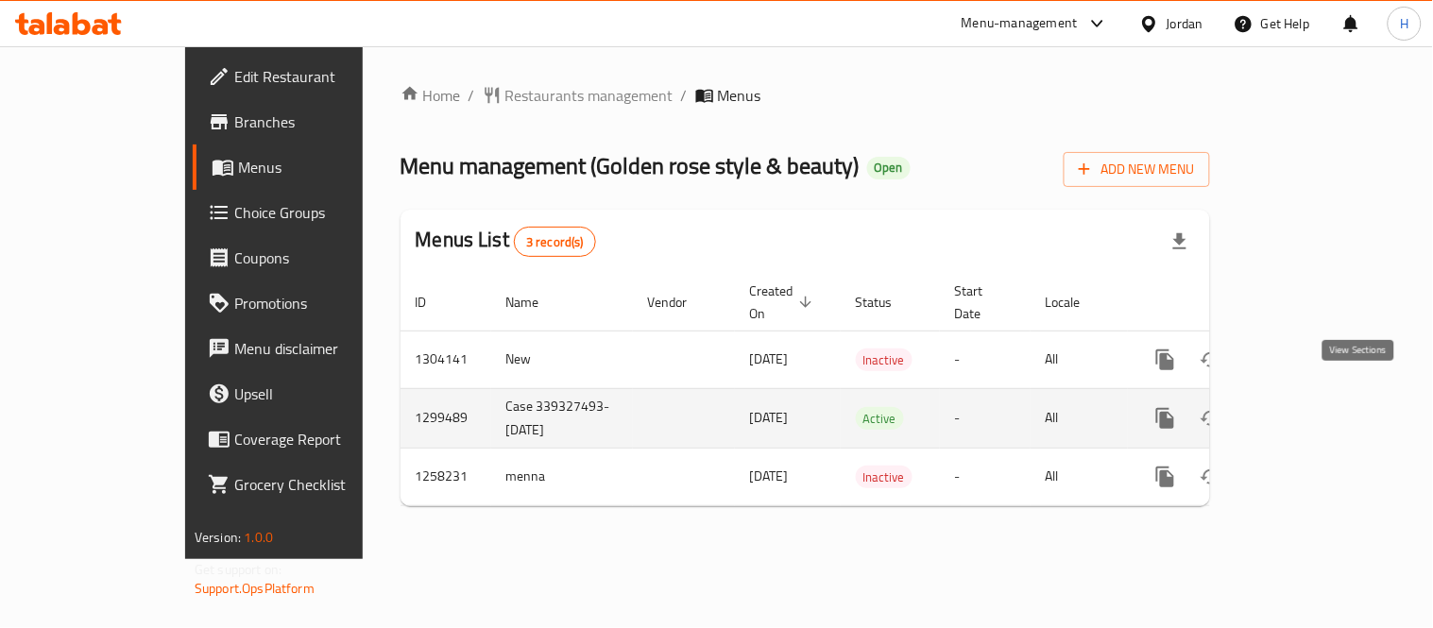
click at [1325, 396] on link "enhanced table" at bounding box center [1301, 418] width 45 height 45
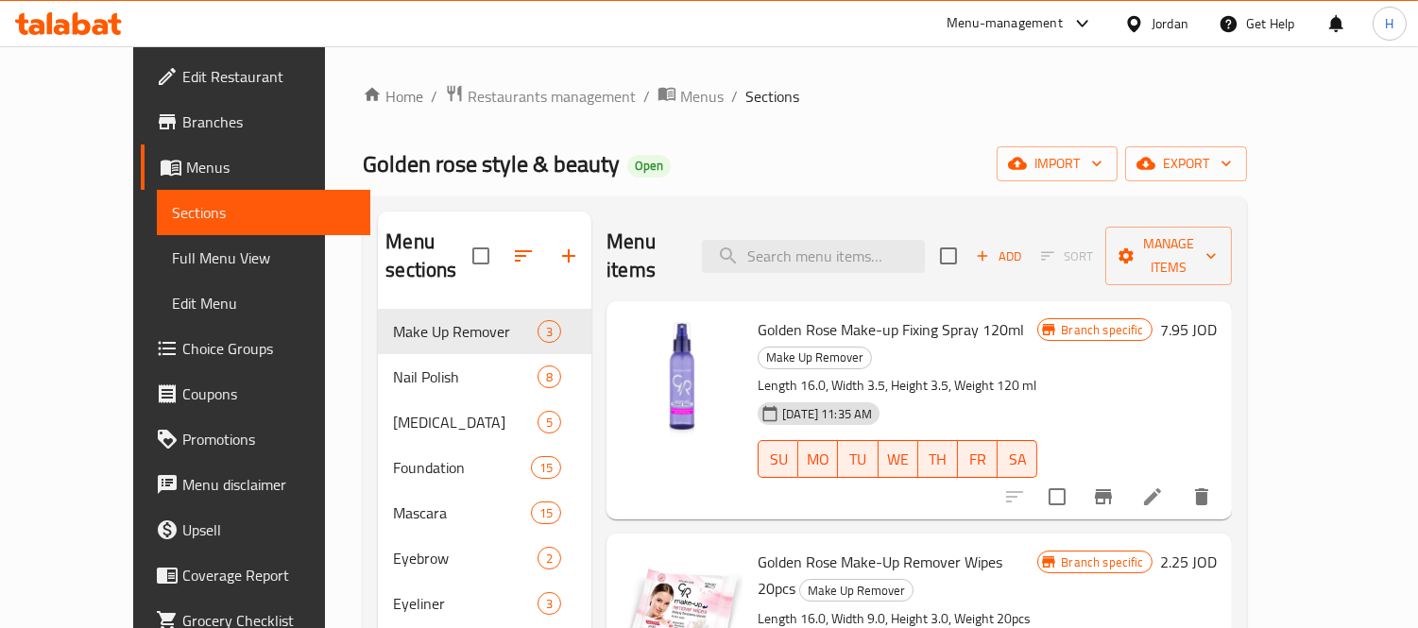
click at [865, 262] on div "Menu items Add Sort Manage items" at bounding box center [919, 257] width 625 height 90
click at [869, 256] on input "search" at bounding box center [813, 256] width 223 height 33
click at [870, 256] on input "search" at bounding box center [813, 256] width 223 height 33
paste input "Golden Rose Keratin Nail Color 37"
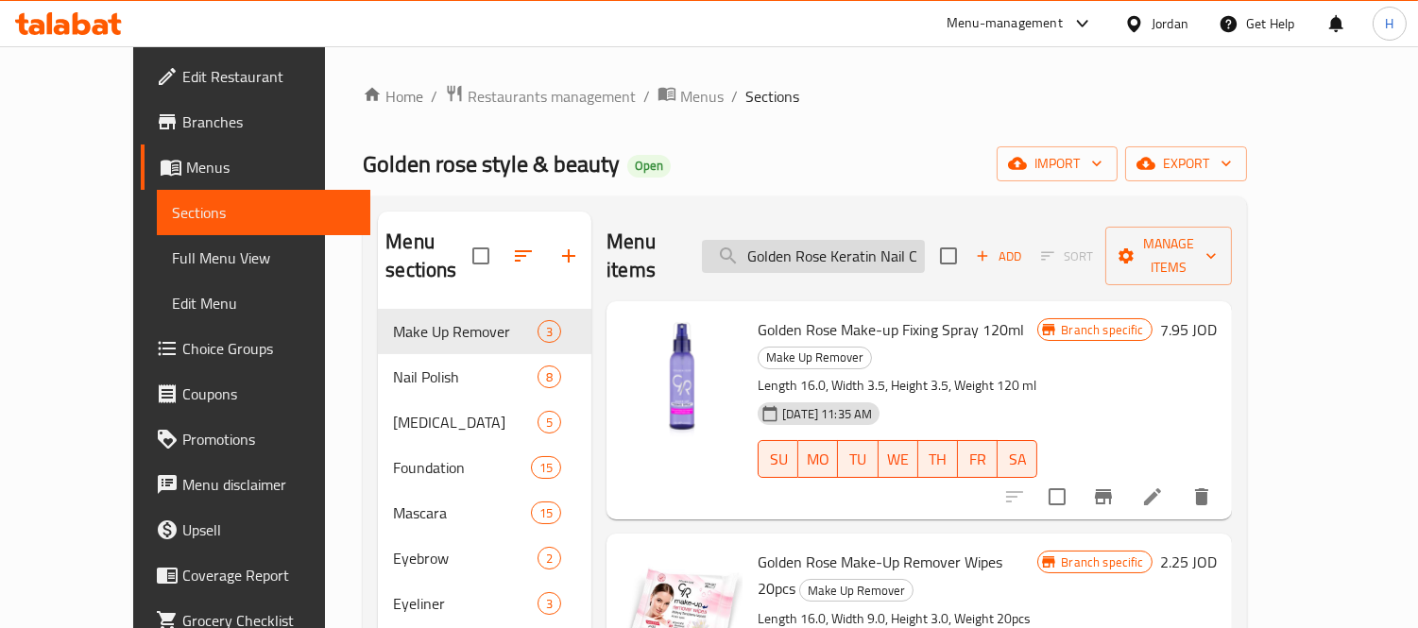
scroll to position [0, 43]
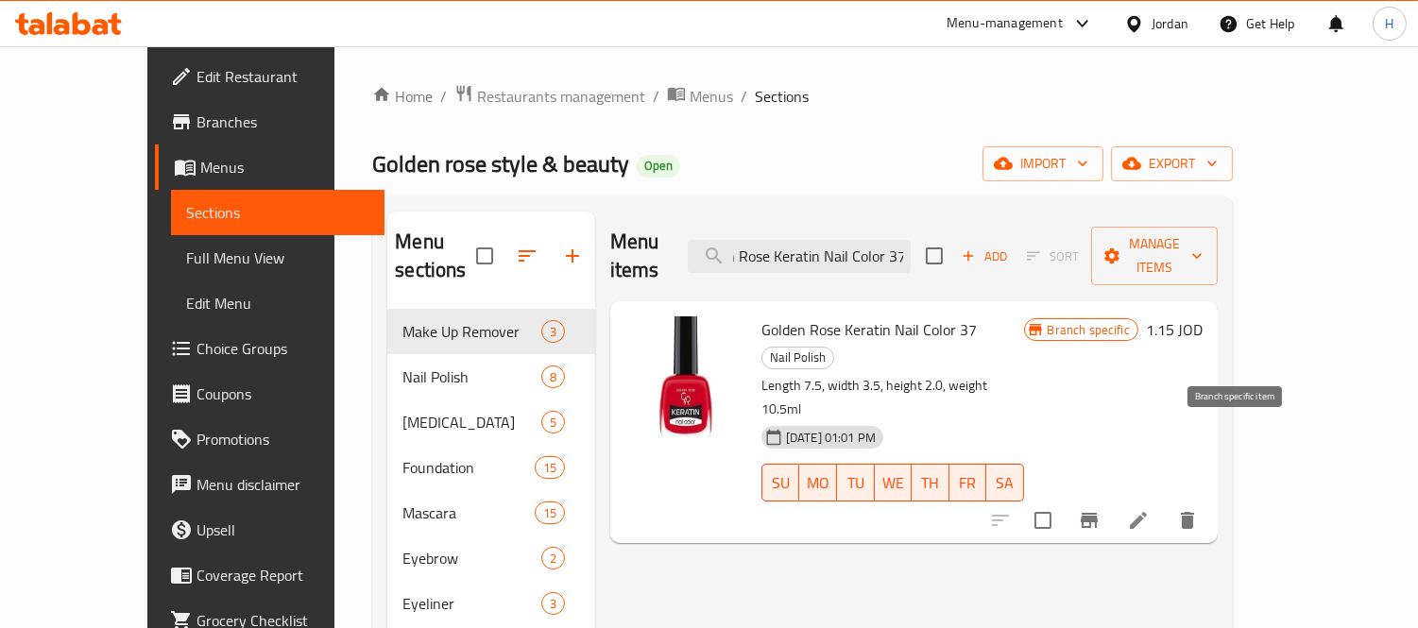
type input "Golden Rose Keratin Nail Color 37"
click at [1098, 513] on icon "Branch-specific-item" at bounding box center [1089, 520] width 17 height 15
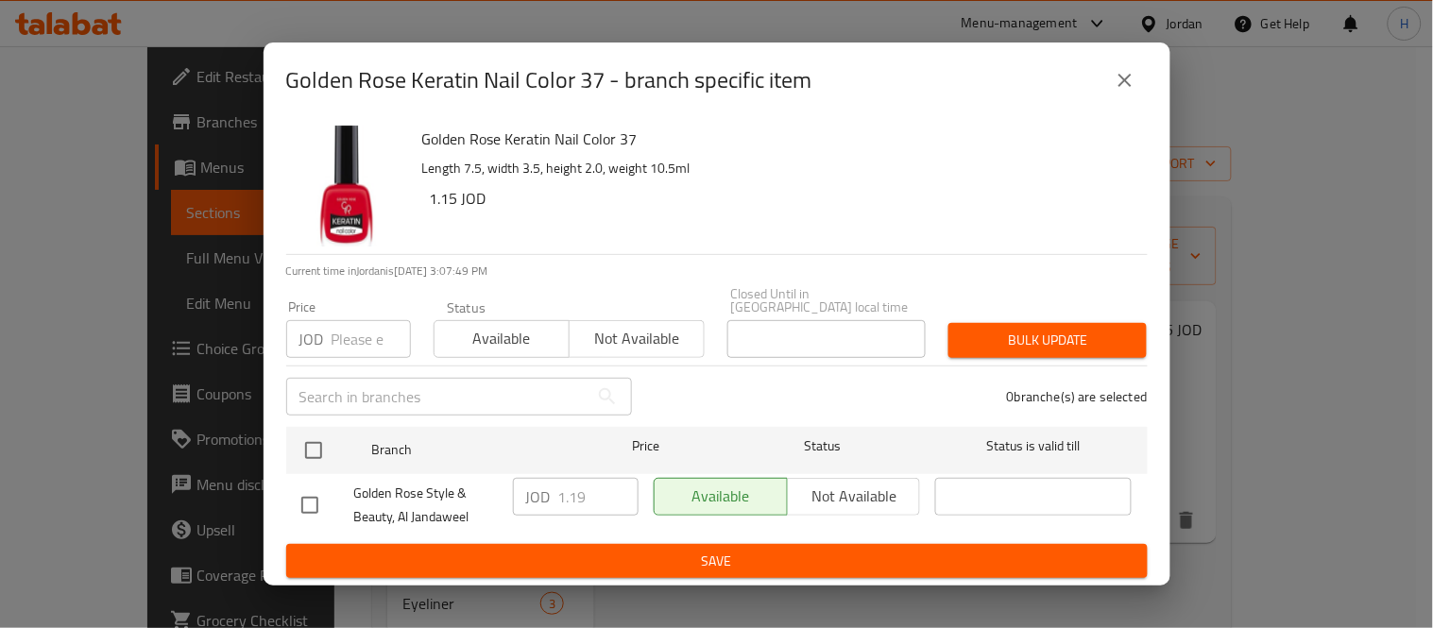
click at [1126, 87] on icon "close" at bounding box center [1125, 80] width 13 height 13
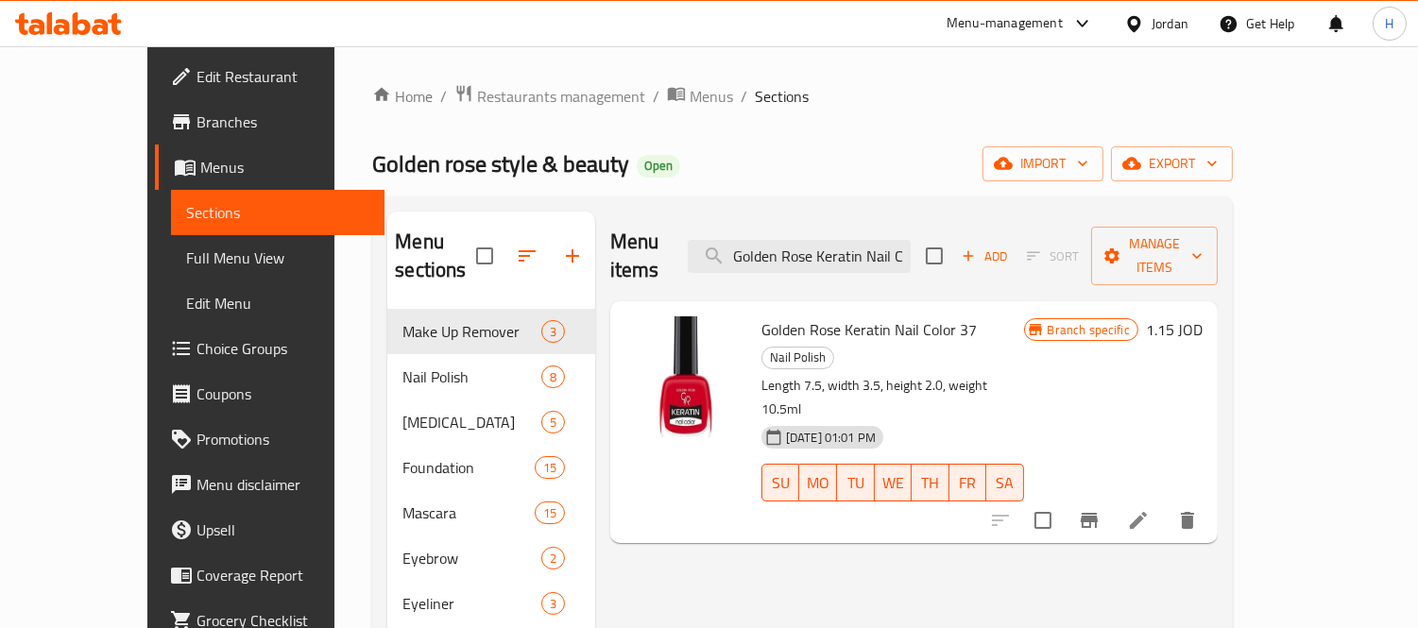
click at [186, 251] on span "Full Menu View" at bounding box center [277, 258] width 183 height 23
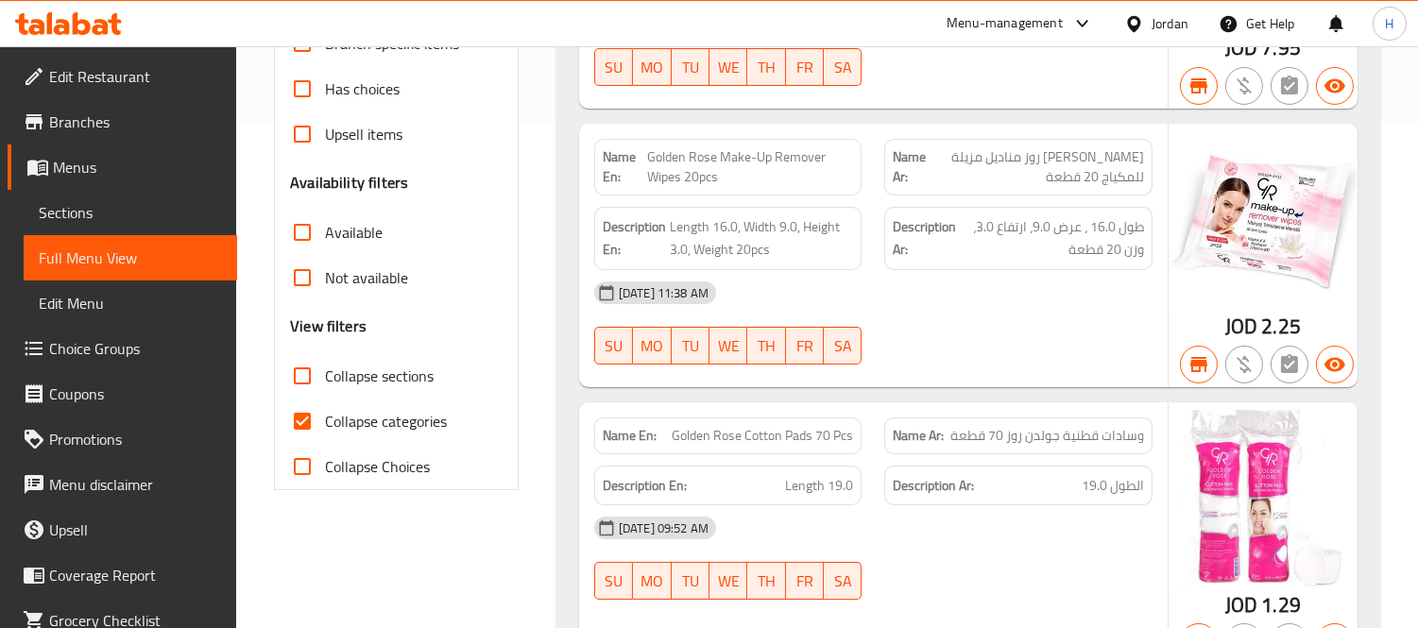
scroll to position [524, 0]
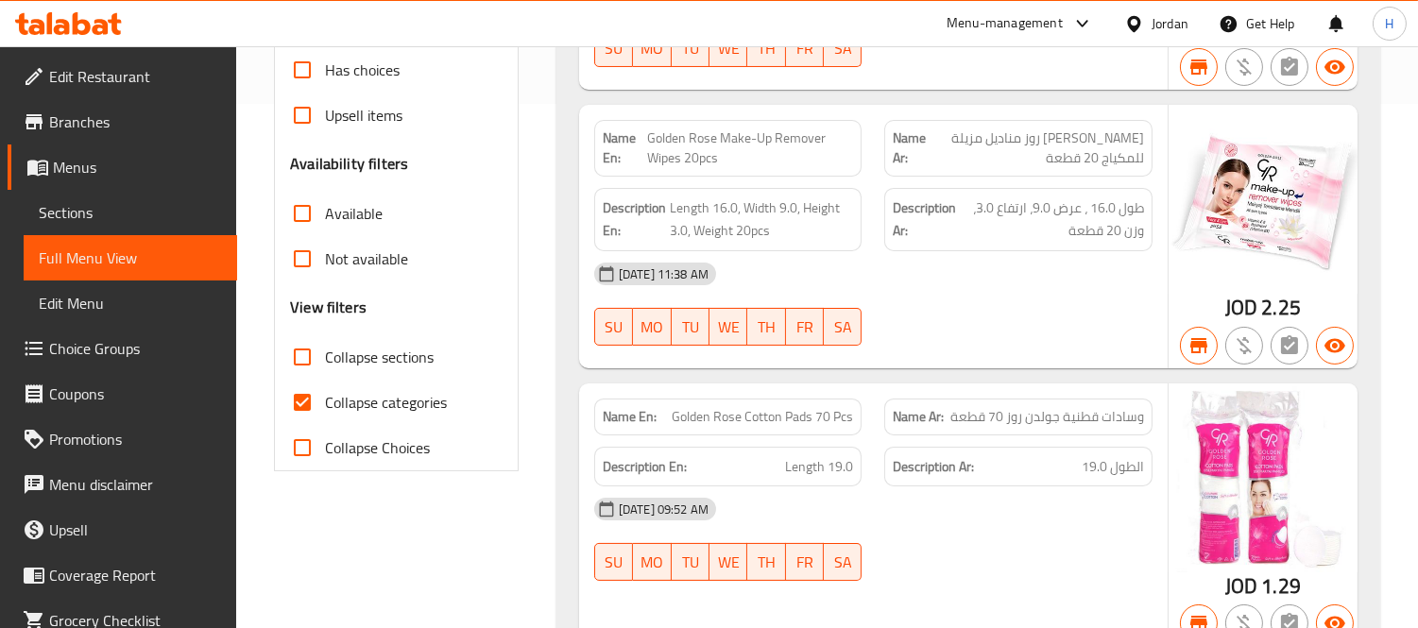
click at [420, 406] on span "Collapse categories" at bounding box center [386, 402] width 122 height 23
click at [325, 406] on input "Collapse categories" at bounding box center [302, 402] width 45 height 45
checkbox input "false"
click at [804, 278] on div "[DATE] 11:38 AM" at bounding box center [873, 273] width 581 height 45
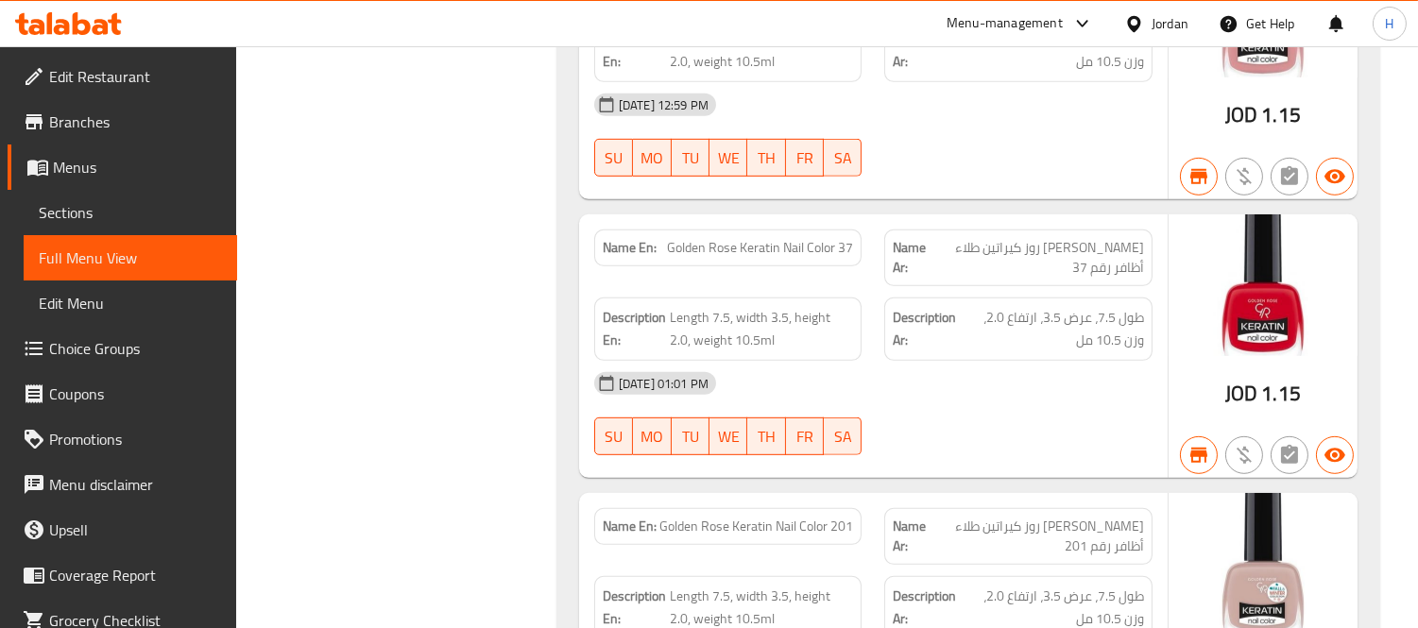
scroll to position [2018, 0]
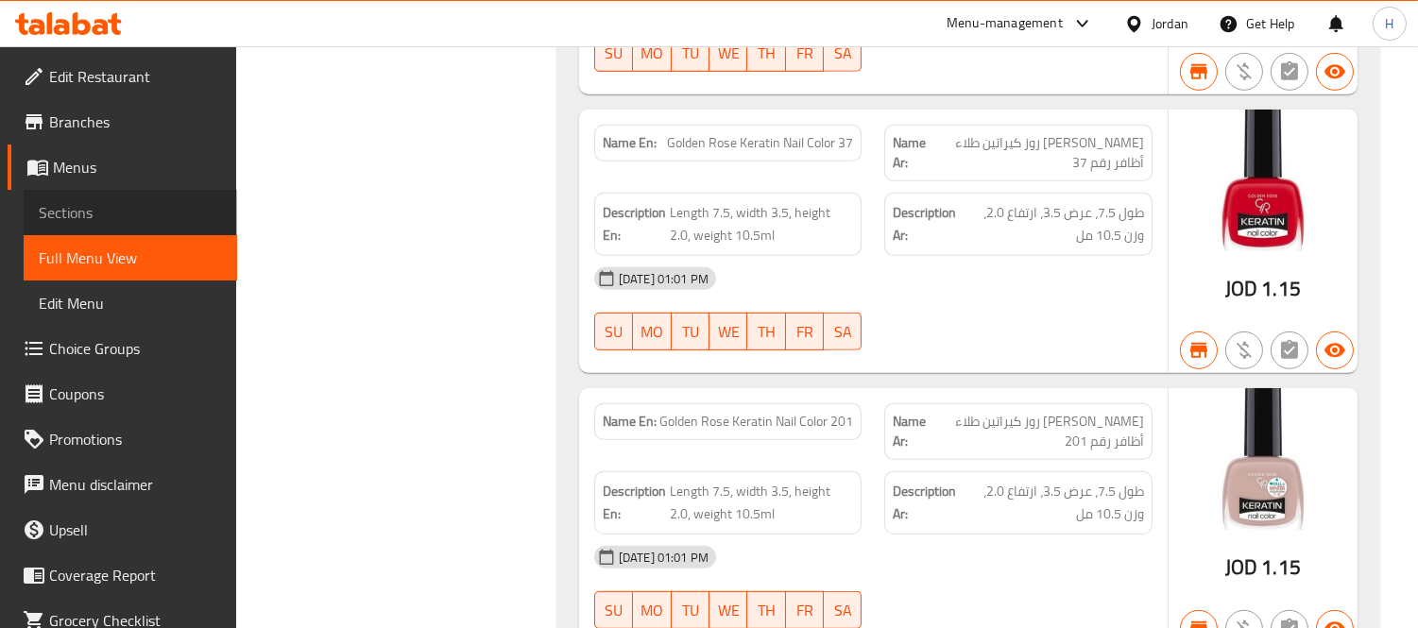
click at [147, 211] on span "Sections" at bounding box center [130, 212] width 183 height 23
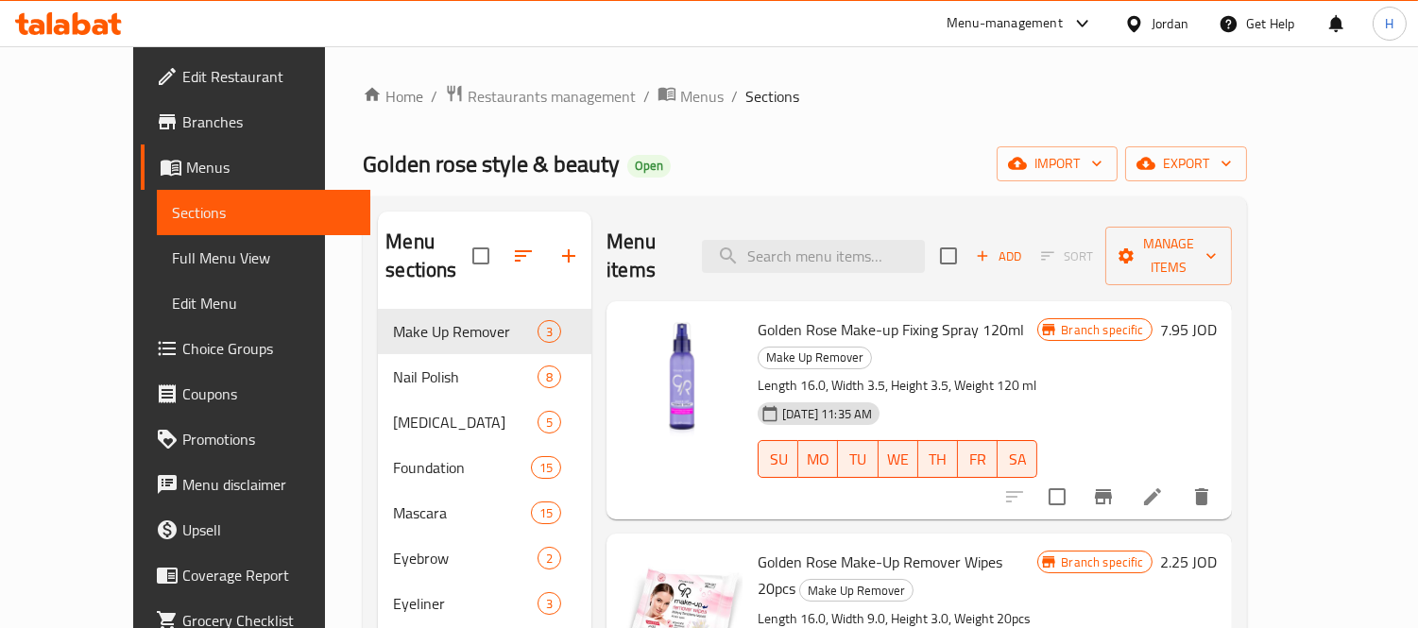
click at [932, 221] on div "Menu items Add Sort Manage items" at bounding box center [919, 257] width 625 height 90
click at [925, 240] on input "search" at bounding box center [813, 256] width 223 height 33
paste input "Golden Rose Brow Color Tinted Eyebrow Mascara 05"
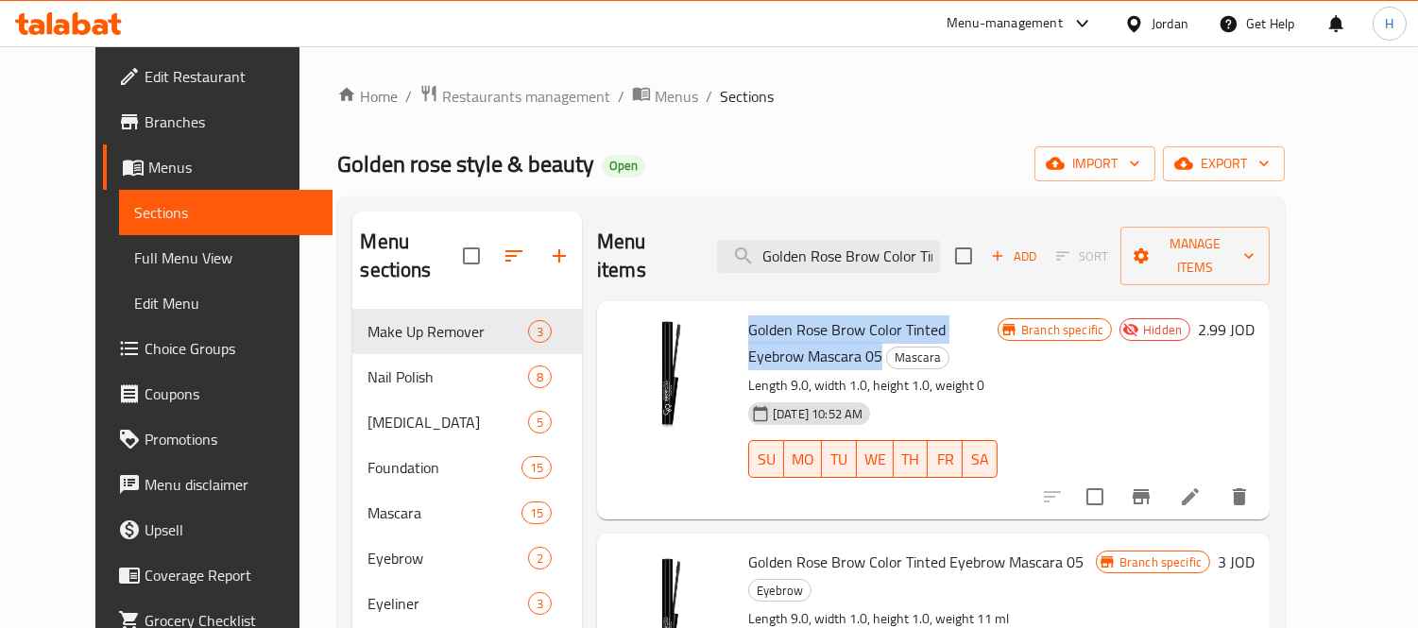
drag, startPoint x: 1059, startPoint y: 299, endPoint x: 726, endPoint y: 299, distance: 333.5
click at [748, 317] on h6 "Golden Rose Brow Color Tinted Eyebrow Mascara 05 Mascara" at bounding box center [872, 343] width 249 height 53
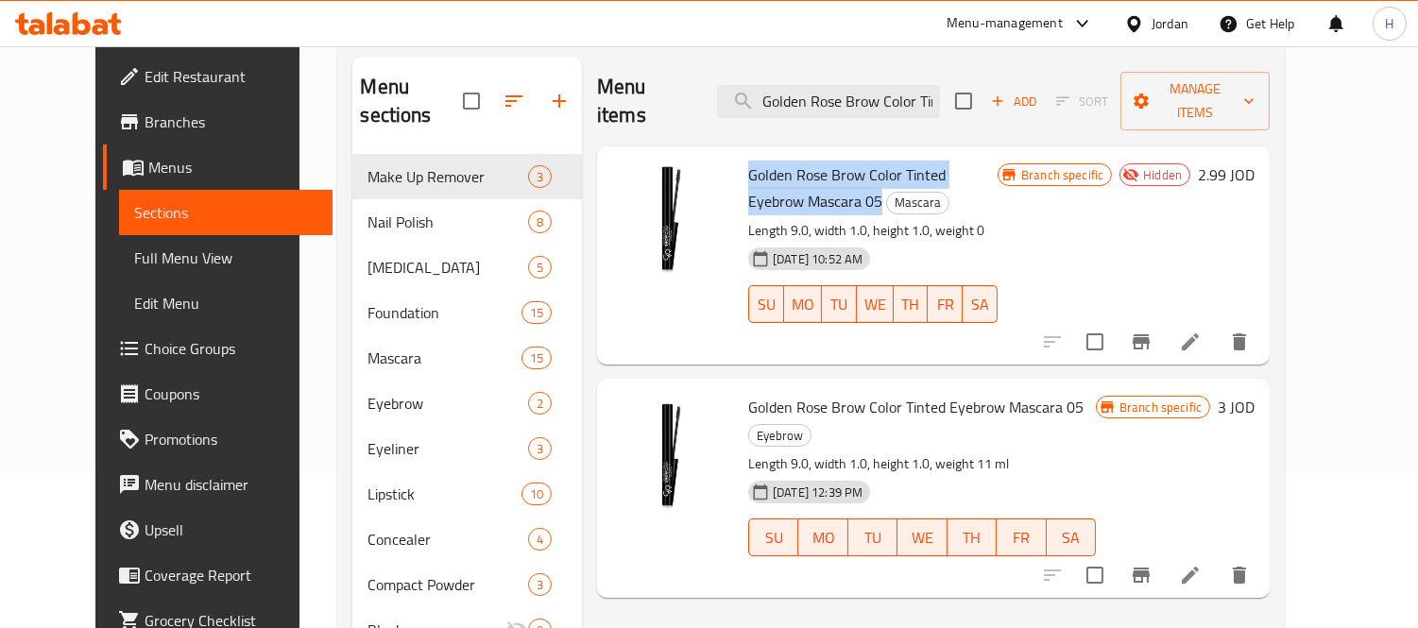
scroll to position [105, 0]
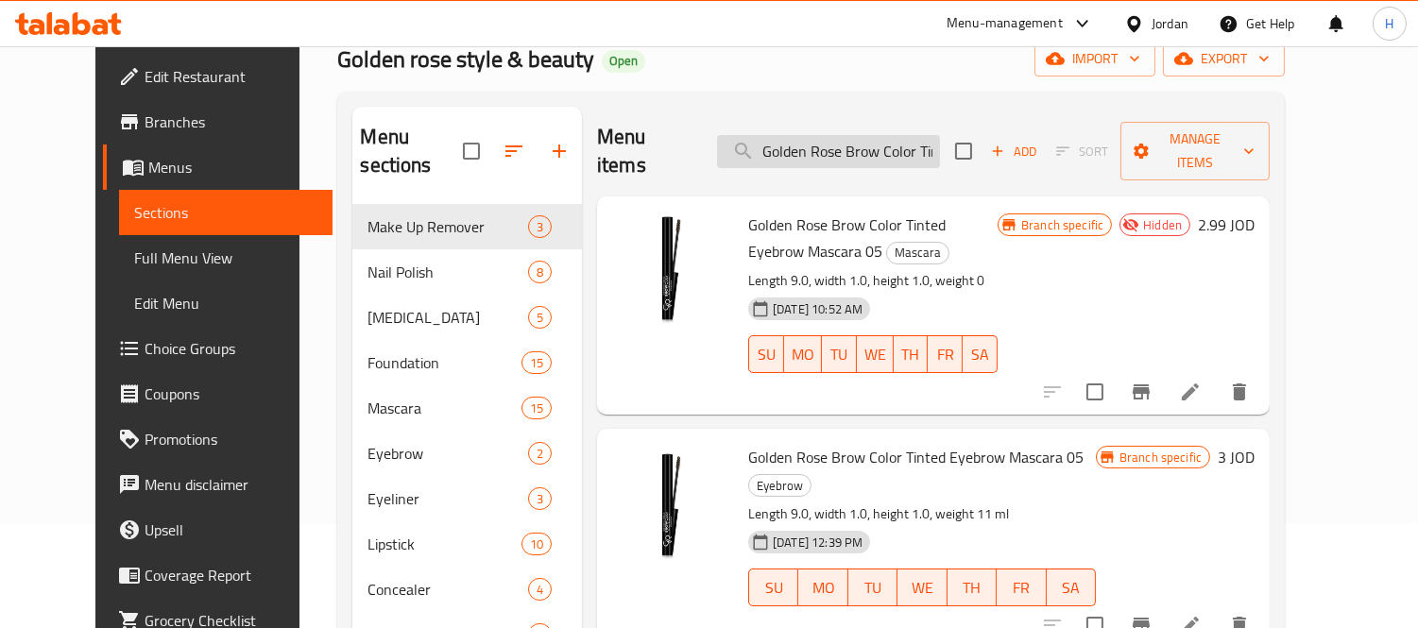
click at [940, 146] on input "Golden Rose Brow Color Tinted Eyebrow Mascara 05" at bounding box center [828, 151] width 223 height 33
click at [940, 135] on input "Golden Rose Brow Color Tinted Eyebrow Mascara 05" at bounding box center [828, 151] width 223 height 33
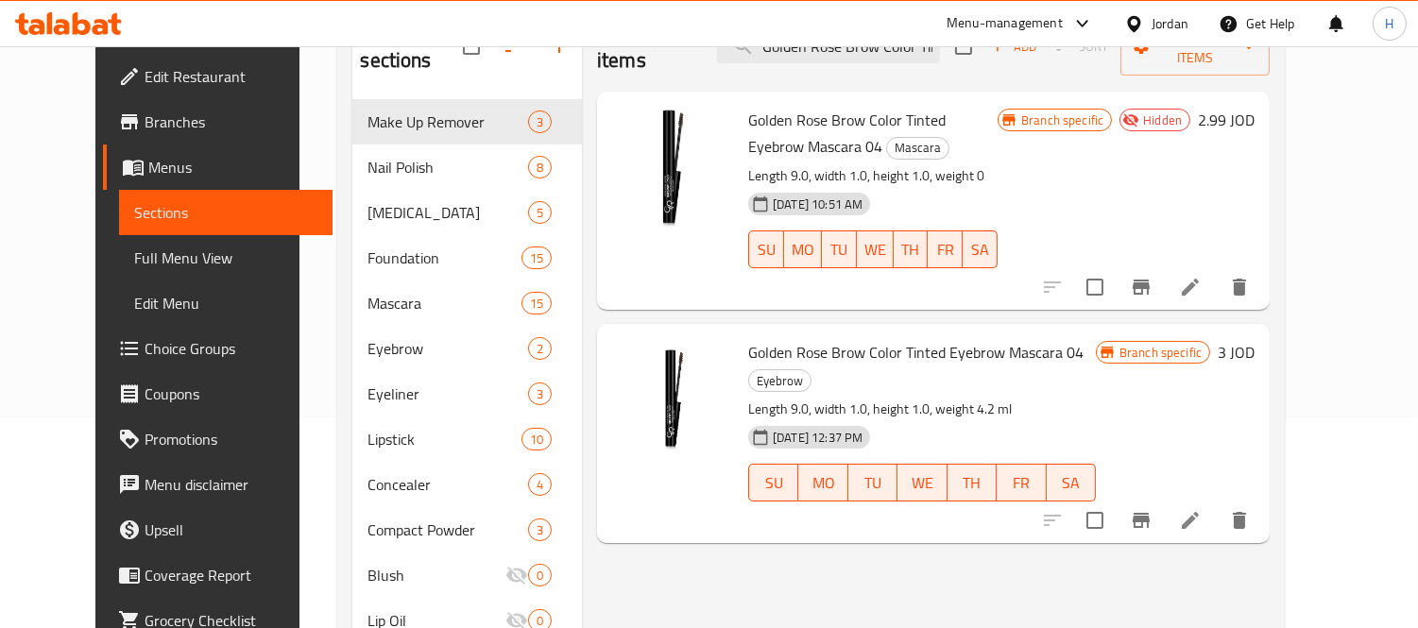
scroll to position [105, 0]
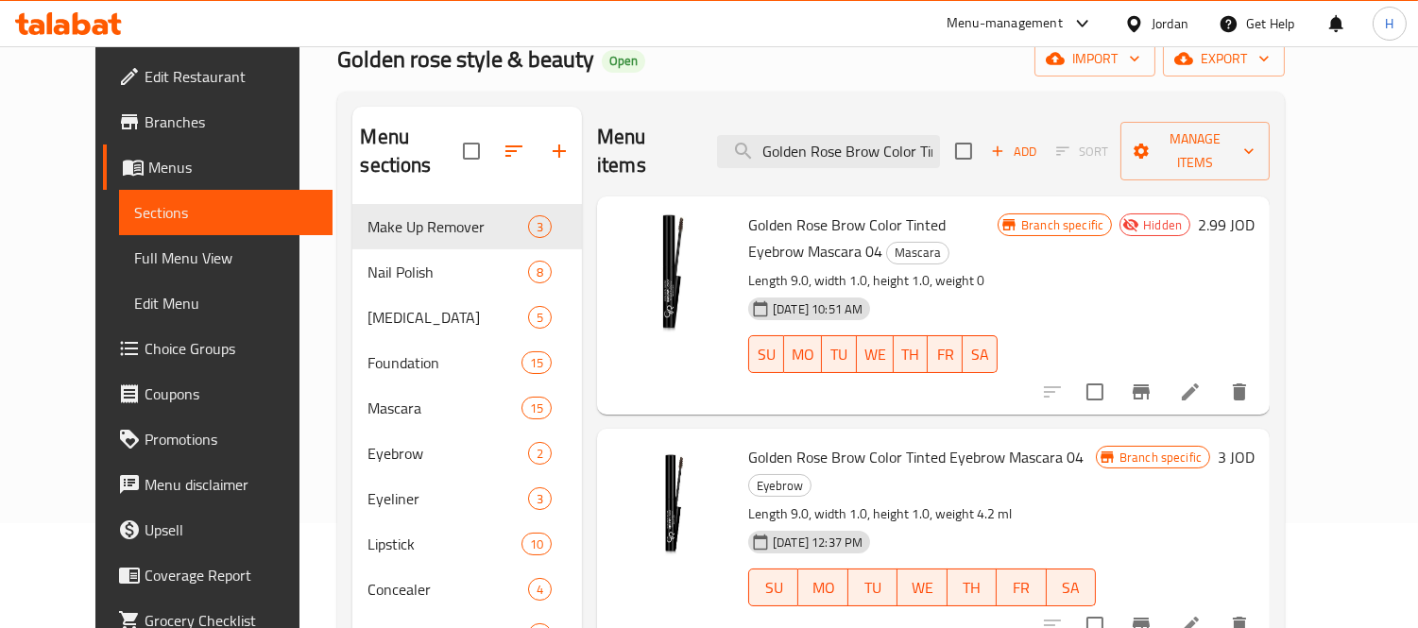
click at [887, 242] on span "Mascara" at bounding box center [917, 253] width 61 height 22
copy span "Mascara"
click at [898, 148] on input "Golden Rose Brow Color Tinted Eyebrow Mascara 04" at bounding box center [828, 151] width 223 height 33
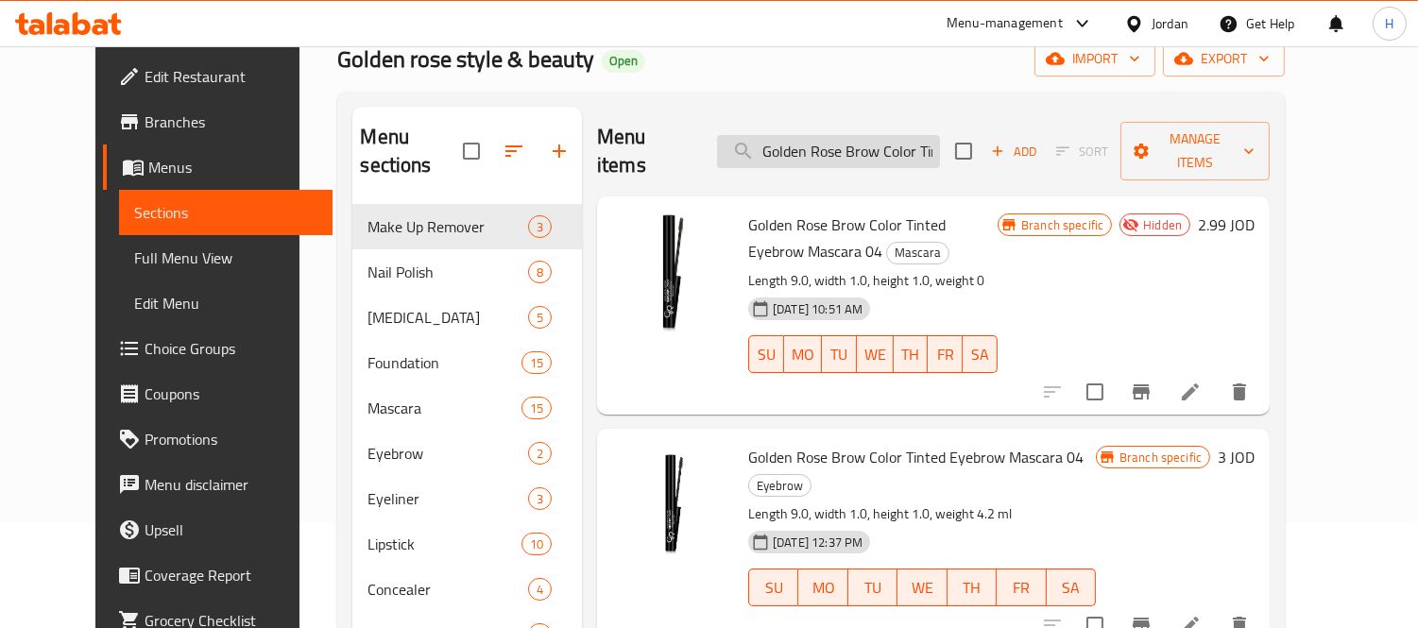
click at [898, 148] on input "Golden Rose Brow Color Tinted Eyebrow Mascara 04" at bounding box center [828, 151] width 223 height 33
paste input "search"
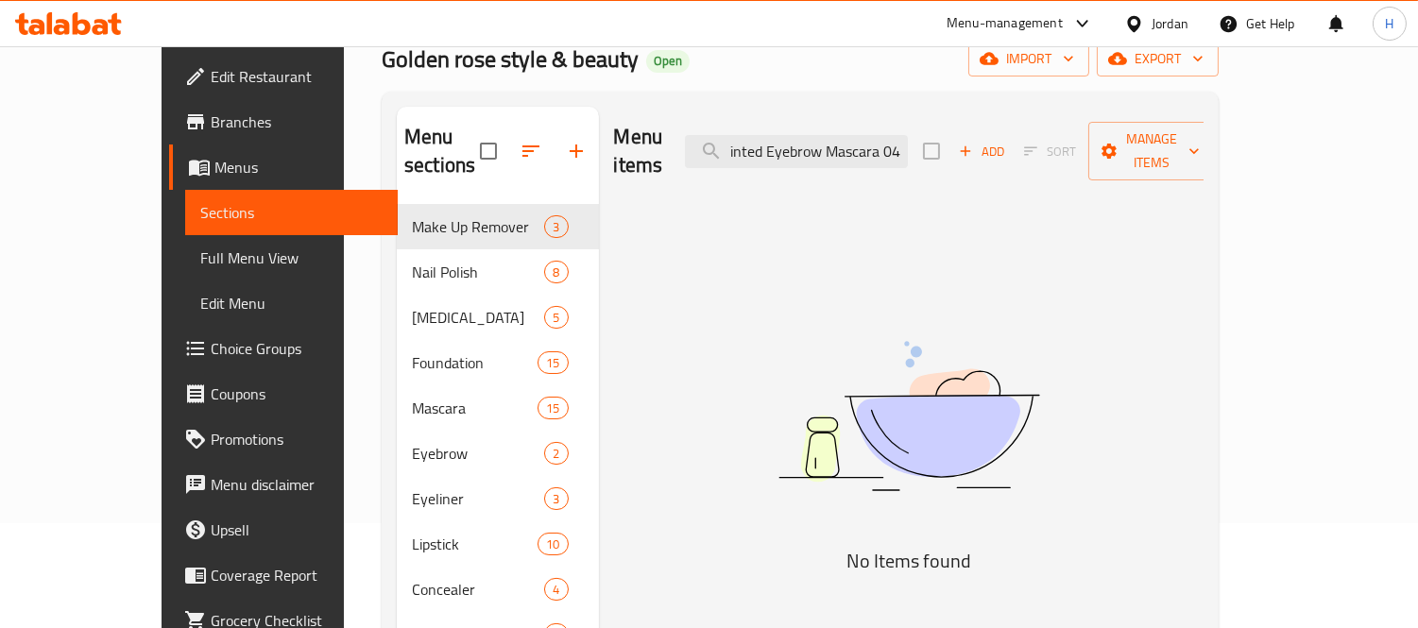
type input "Golden Rose Brow Color Tinted Eyebrow Mascara 04"
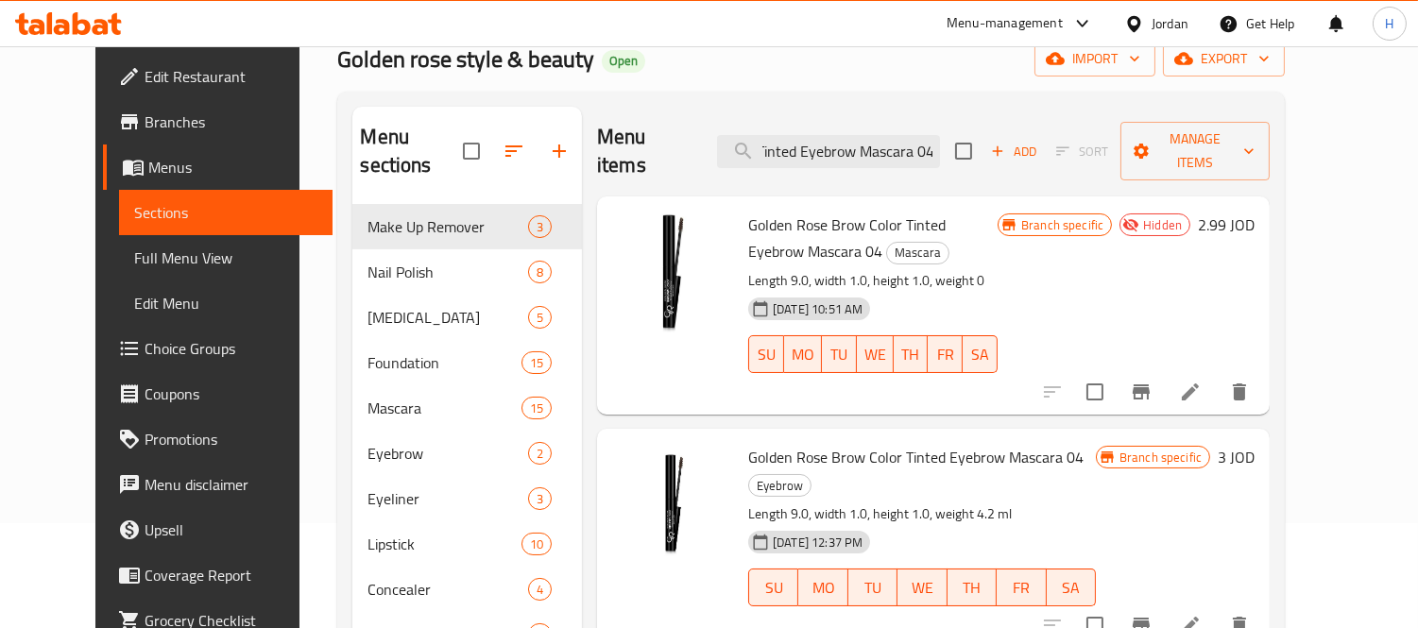
click at [956, 269] on p "Length 9.0, width 1.0, height 1.0, weight 0" at bounding box center [872, 281] width 249 height 24
click at [887, 242] on span "Mascara" at bounding box center [917, 253] width 61 height 22
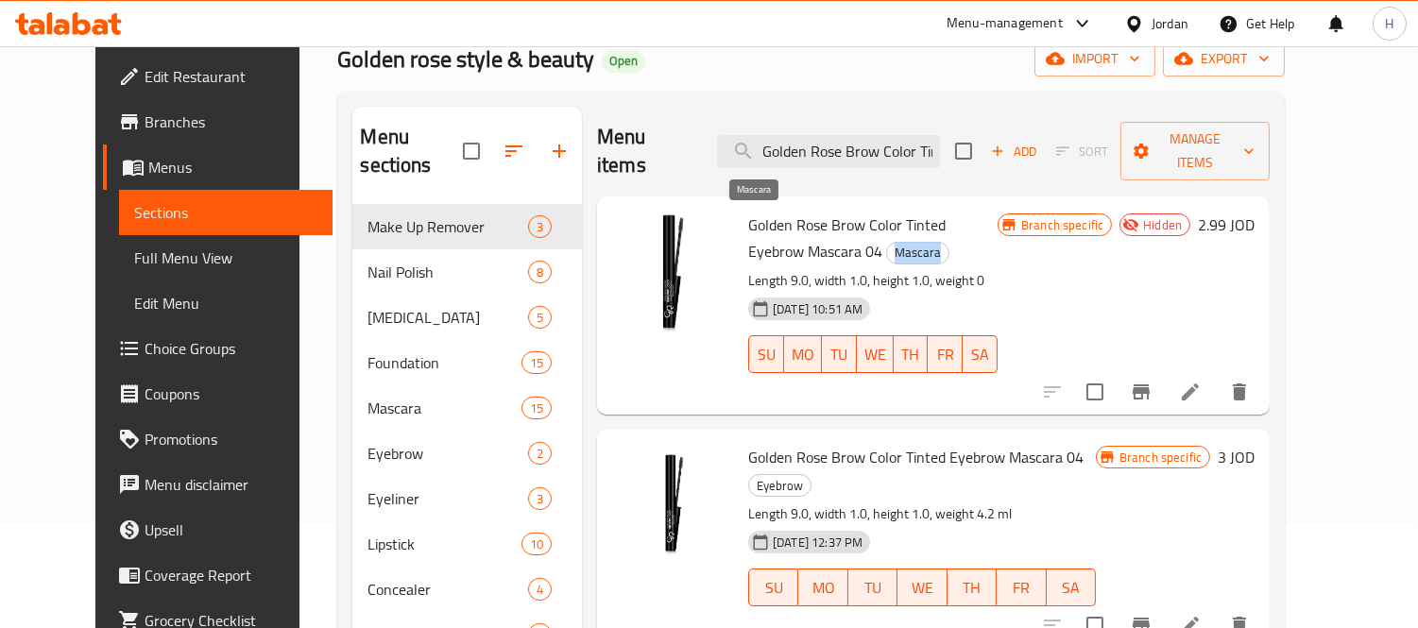
copy span "Mascara"
click at [811, 475] on span "Eyebrow" at bounding box center [779, 486] width 61 height 22
copy span "Eyebrow"
click at [937, 135] on input "Golden Rose Brow Color Tinted Eyebrow Mascara 04" at bounding box center [828, 151] width 223 height 33
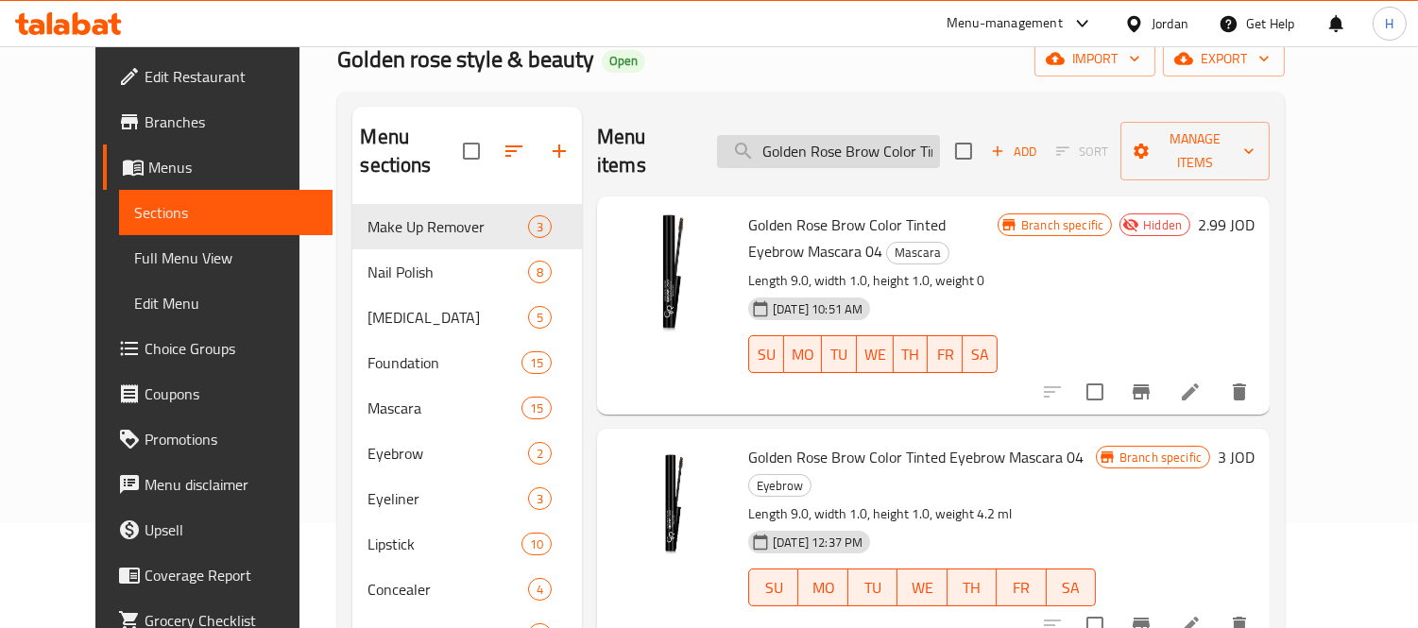
click at [937, 135] on input "Golden Rose Brow Color Tinted Eyebrow Mascara 04" at bounding box center [828, 151] width 223 height 33
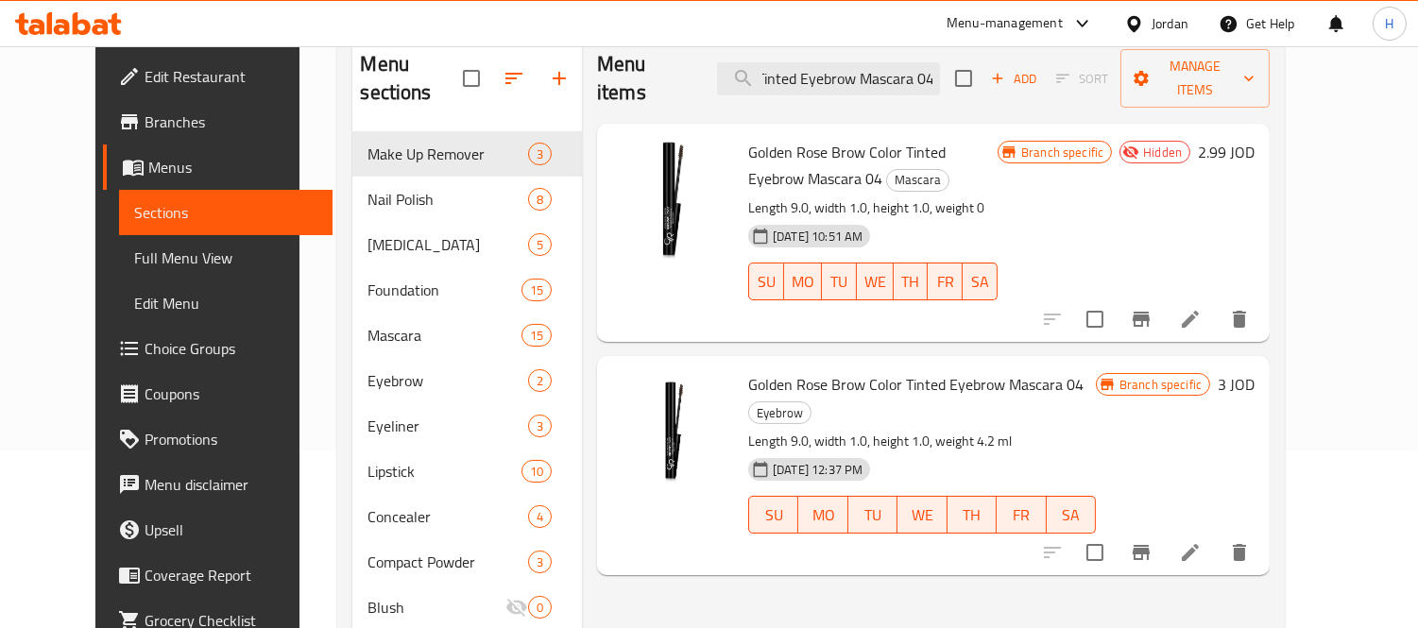
scroll to position [210, 0]
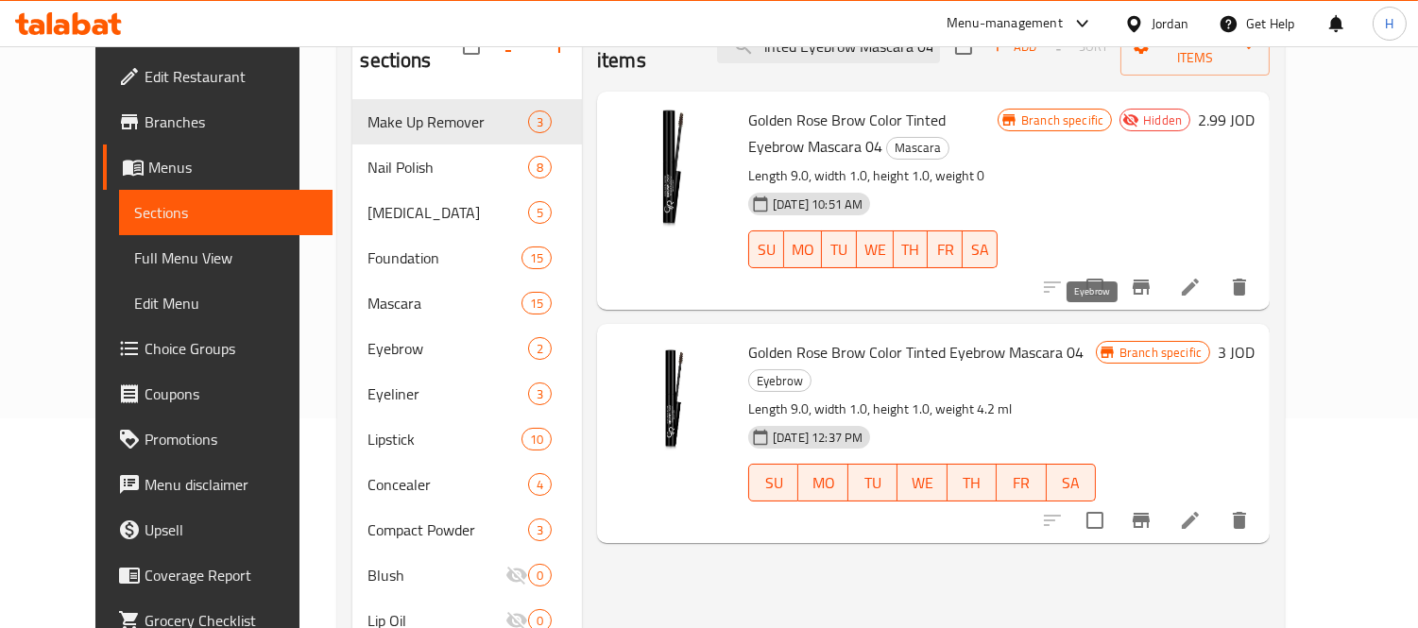
click at [811, 370] on span "Eyebrow" at bounding box center [779, 381] width 61 height 22
click at [1150, 513] on icon "Branch-specific-item" at bounding box center [1141, 520] width 17 height 15
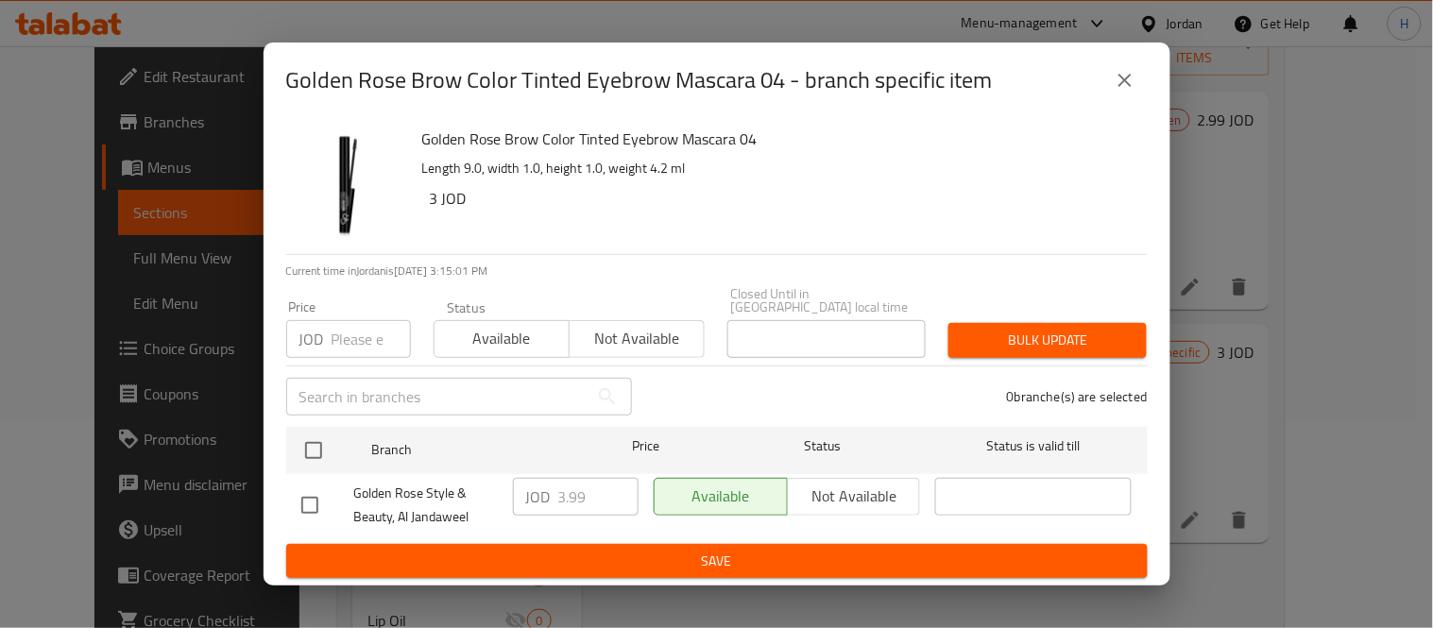
click at [1134, 91] on icon "close" at bounding box center [1125, 80] width 23 height 23
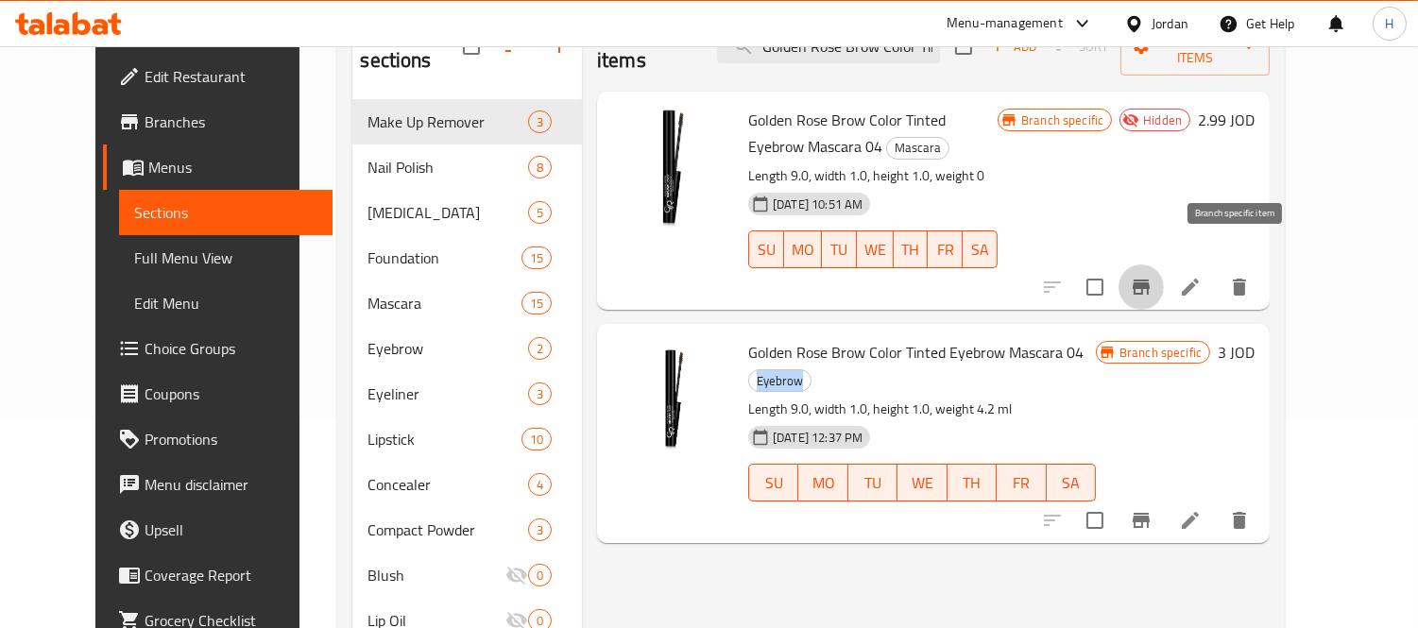
click at [1150, 280] on icon "Branch-specific-item" at bounding box center [1141, 287] width 17 height 15
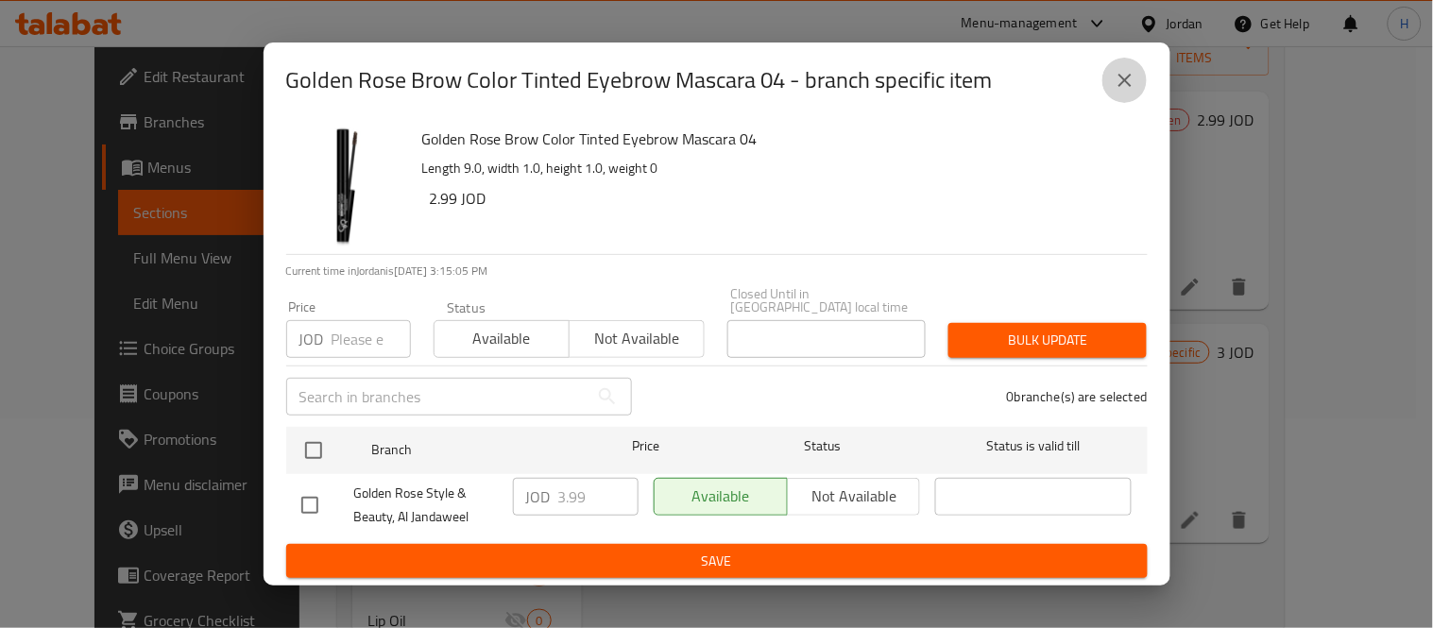
click at [1131, 80] on icon "close" at bounding box center [1125, 80] width 23 height 23
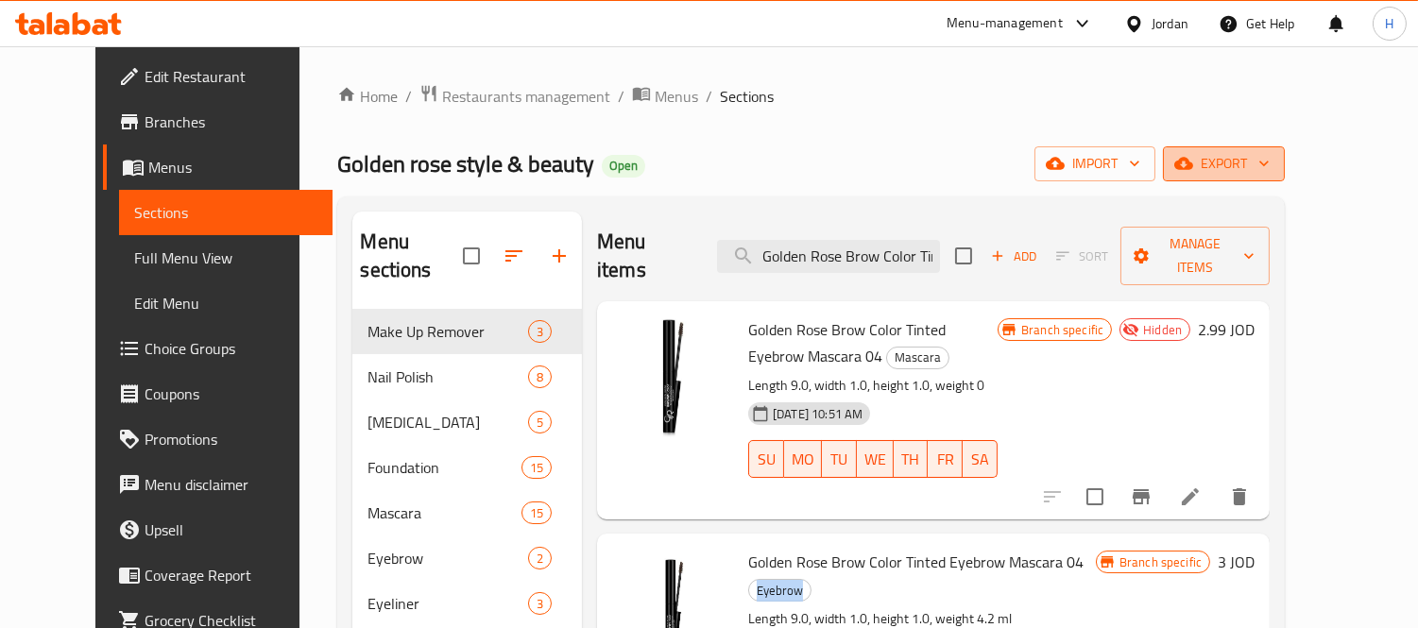
click at [1193, 156] on icon "button" at bounding box center [1183, 163] width 19 height 19
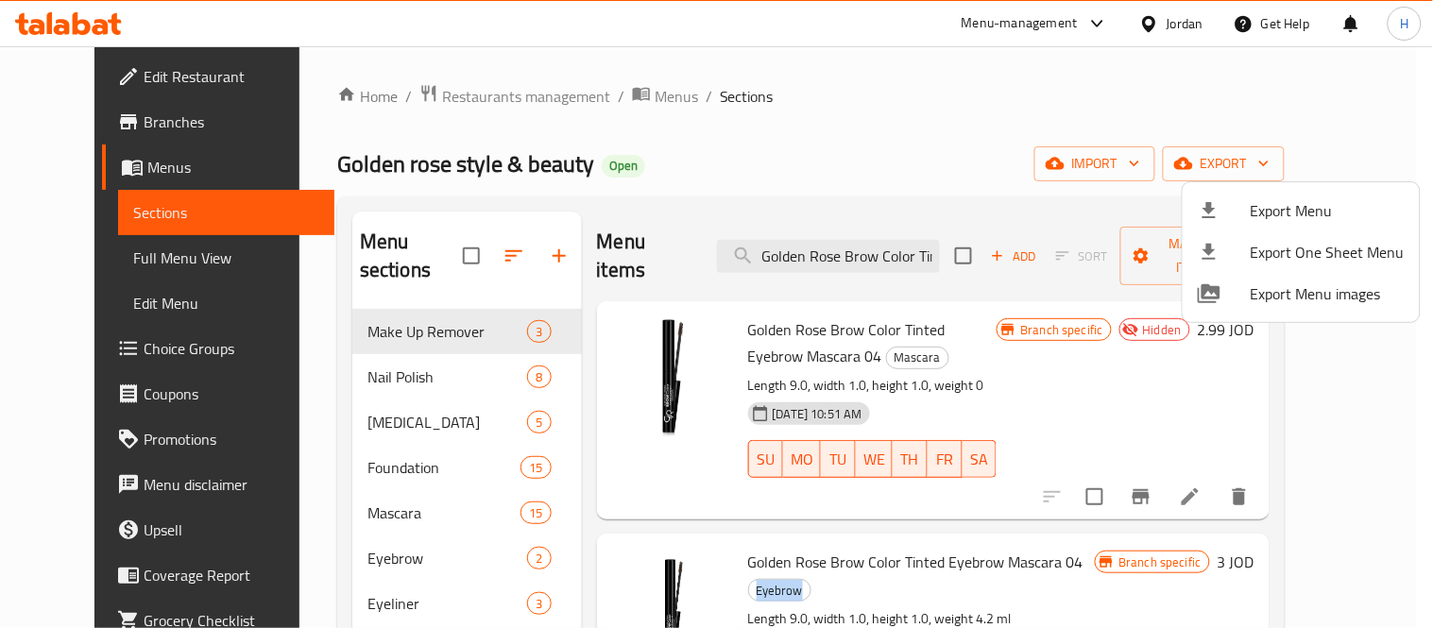
click at [1290, 212] on span "Export Menu" at bounding box center [1328, 210] width 154 height 23
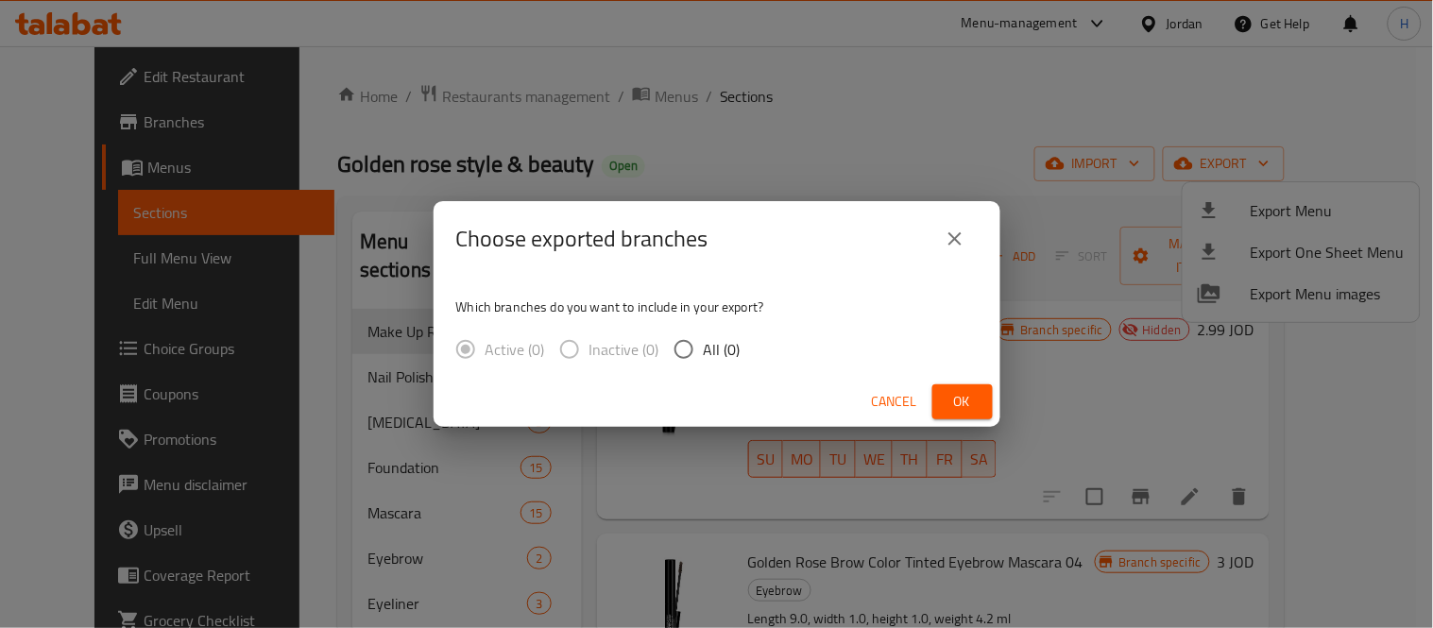
click at [709, 360] on span "All (0)" at bounding box center [722, 349] width 37 height 23
click at [704, 360] on input "All (0)" at bounding box center [684, 350] width 40 height 40
radio input "true"
click at [980, 398] on button "Ok" at bounding box center [963, 402] width 60 height 35
click at [951, 412] on span "Ok" at bounding box center [963, 402] width 30 height 24
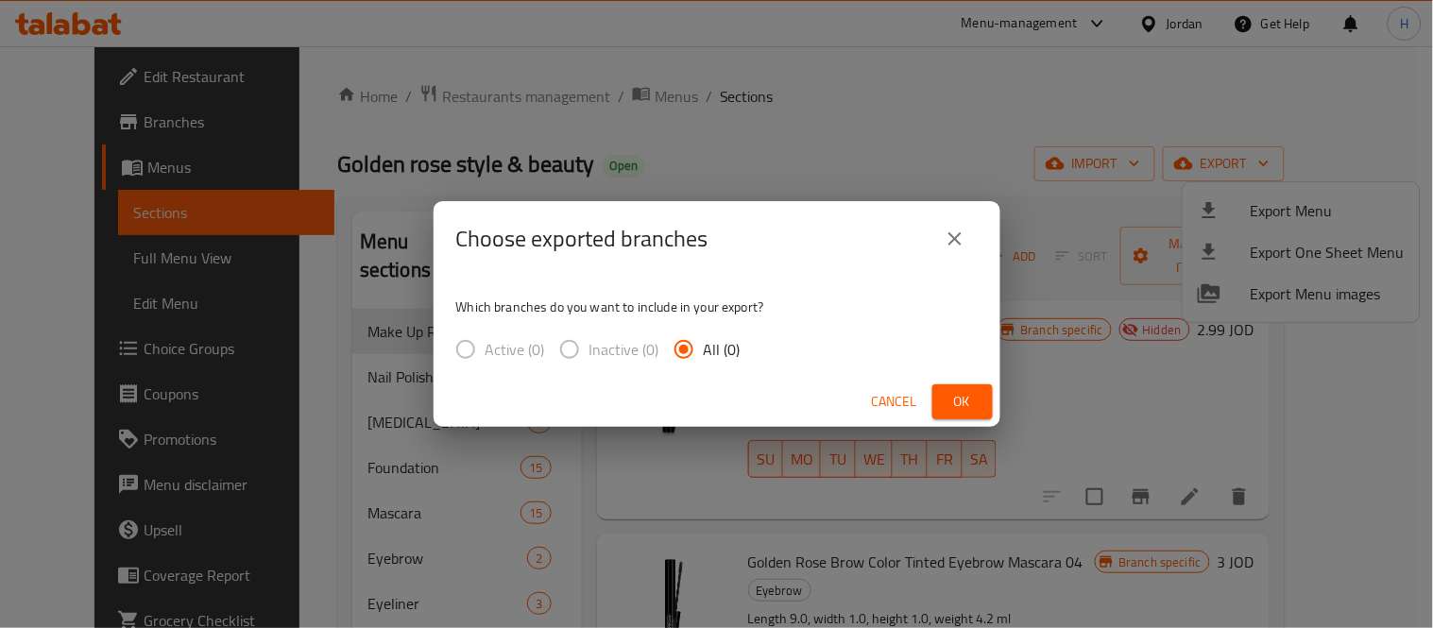
click at [956, 394] on span "Ok" at bounding box center [963, 402] width 30 height 24
click at [954, 247] on icon "close" at bounding box center [955, 239] width 23 height 23
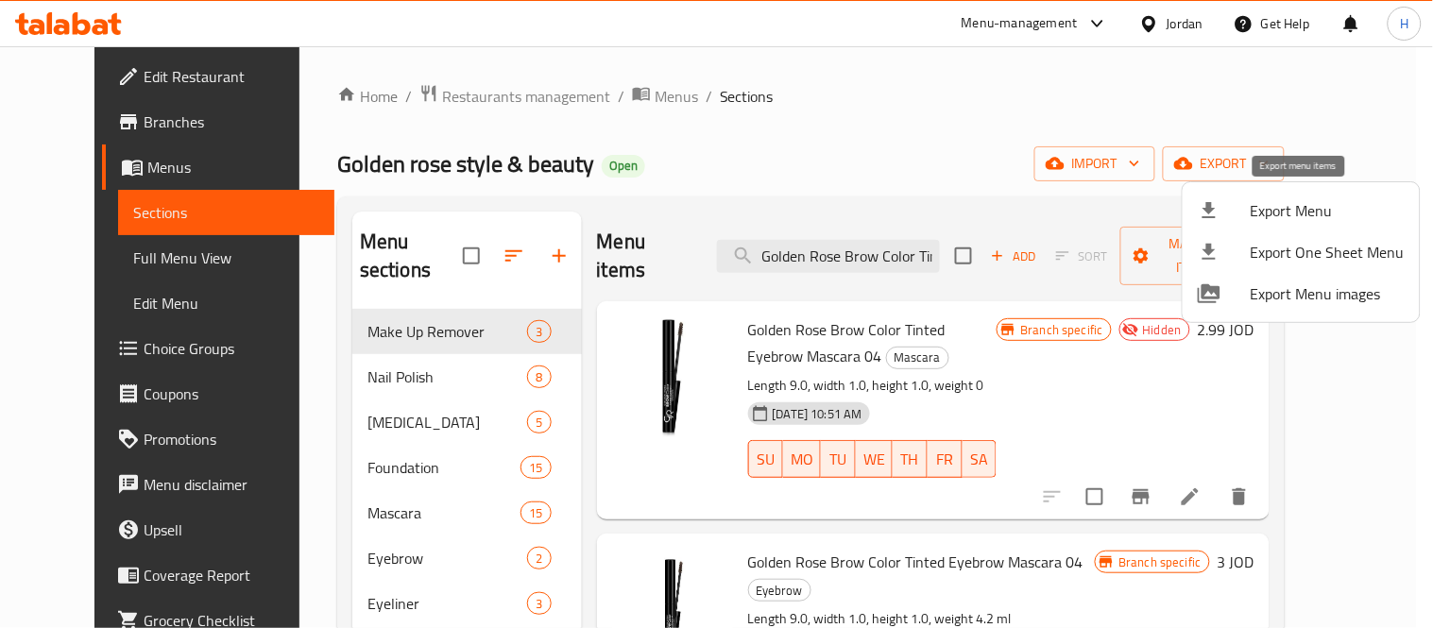
click at [1296, 199] on span "Export Menu" at bounding box center [1328, 210] width 154 height 23
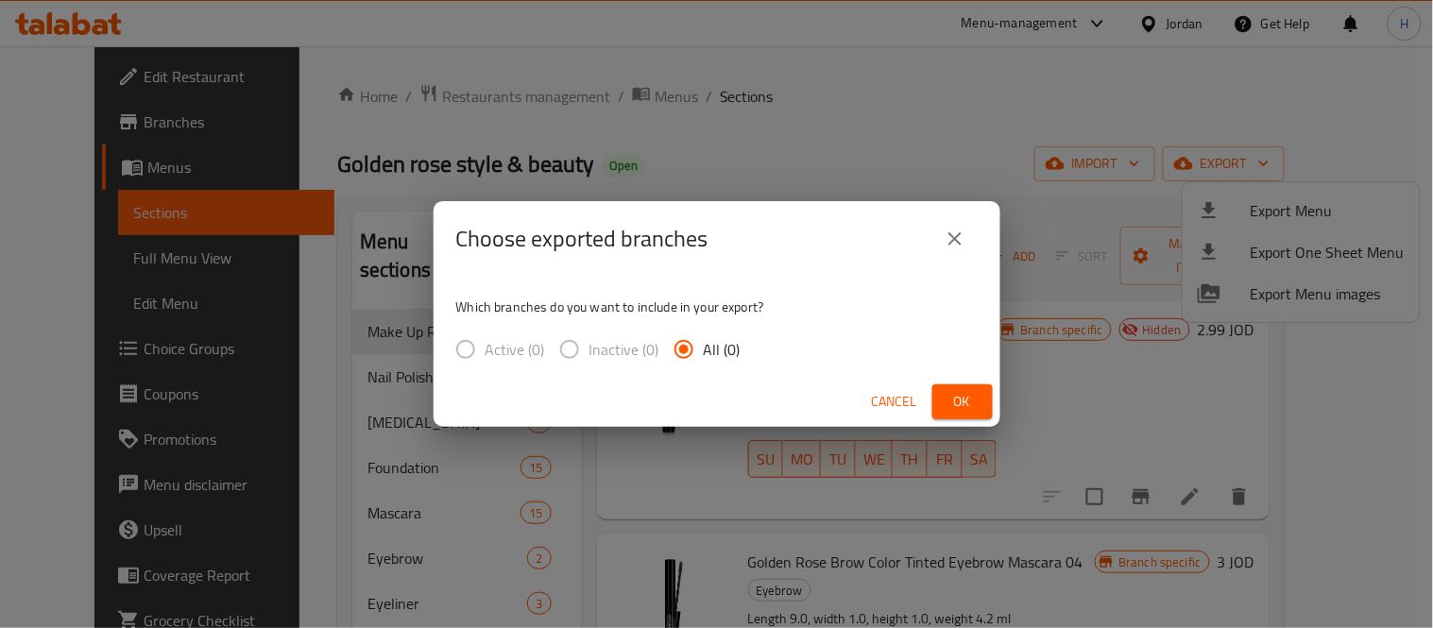
click at [962, 407] on span "Ok" at bounding box center [963, 402] width 30 height 24
click at [947, 241] on icon "close" at bounding box center [955, 239] width 23 height 23
